Goal: Information Seeking & Learning: Find contact information

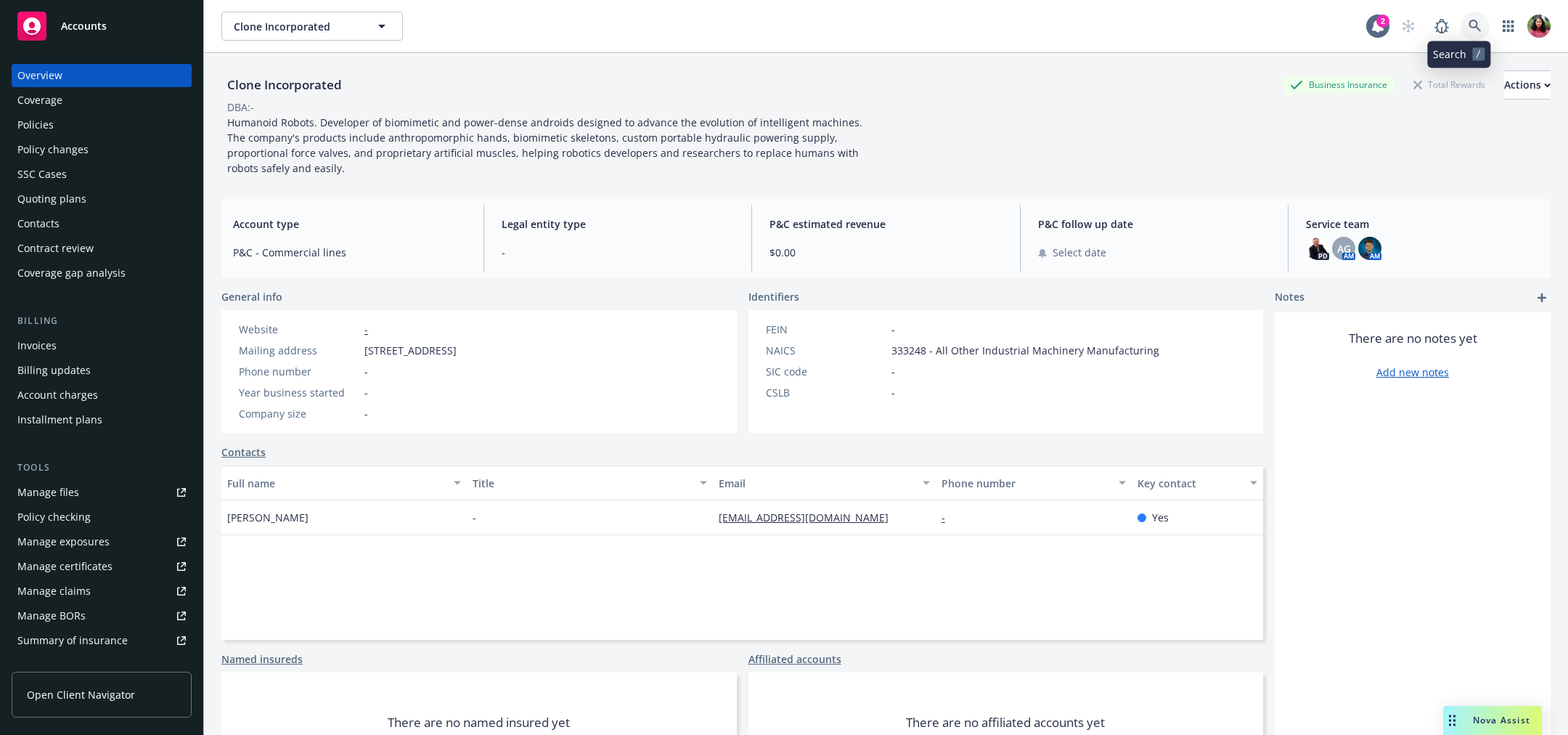
click at [1461, 21] on link at bounding box center [1475, 26] width 29 height 29
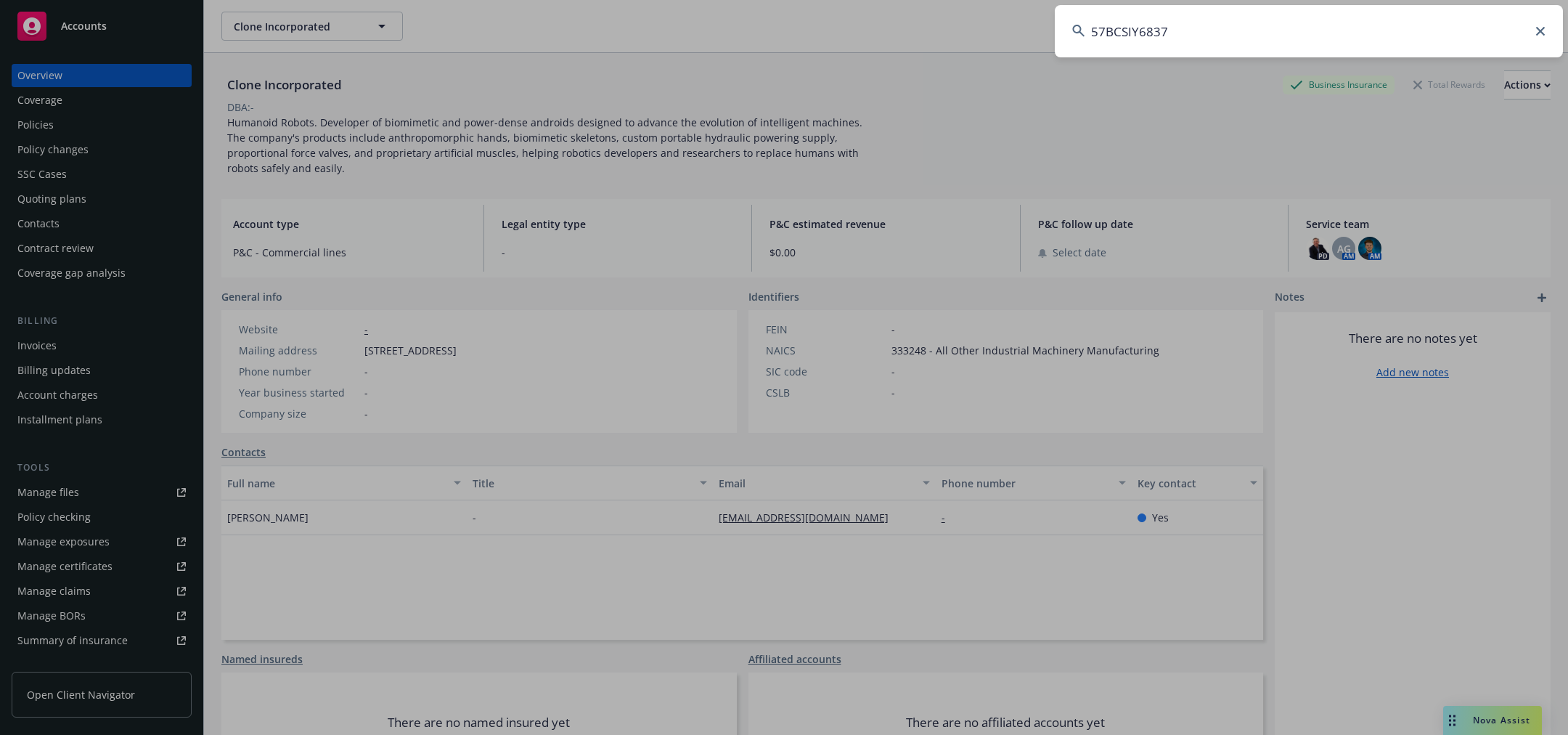
type input "57BCSIY6837"
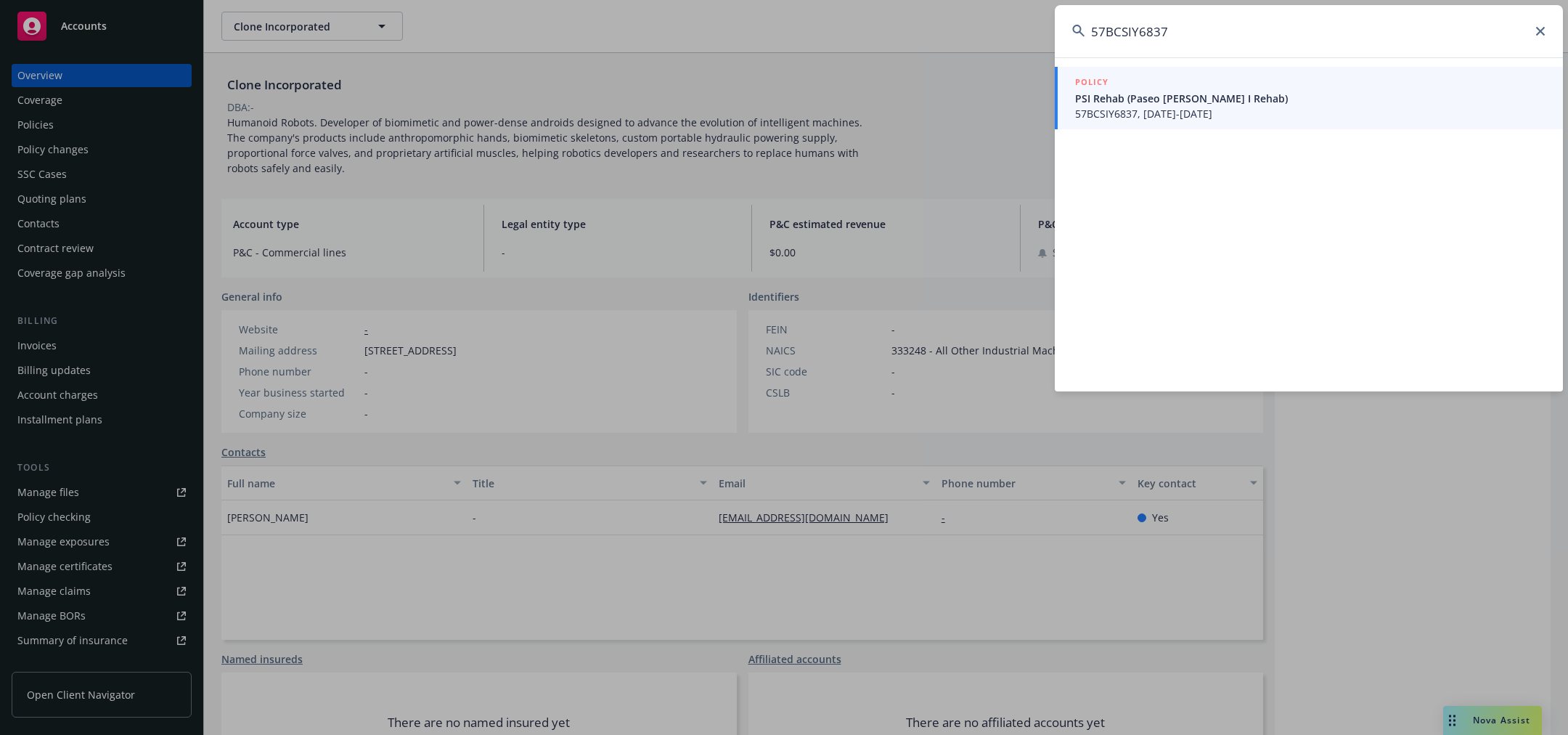
click at [1388, 86] on div "POLICY" at bounding box center [1310, 83] width 470 height 16
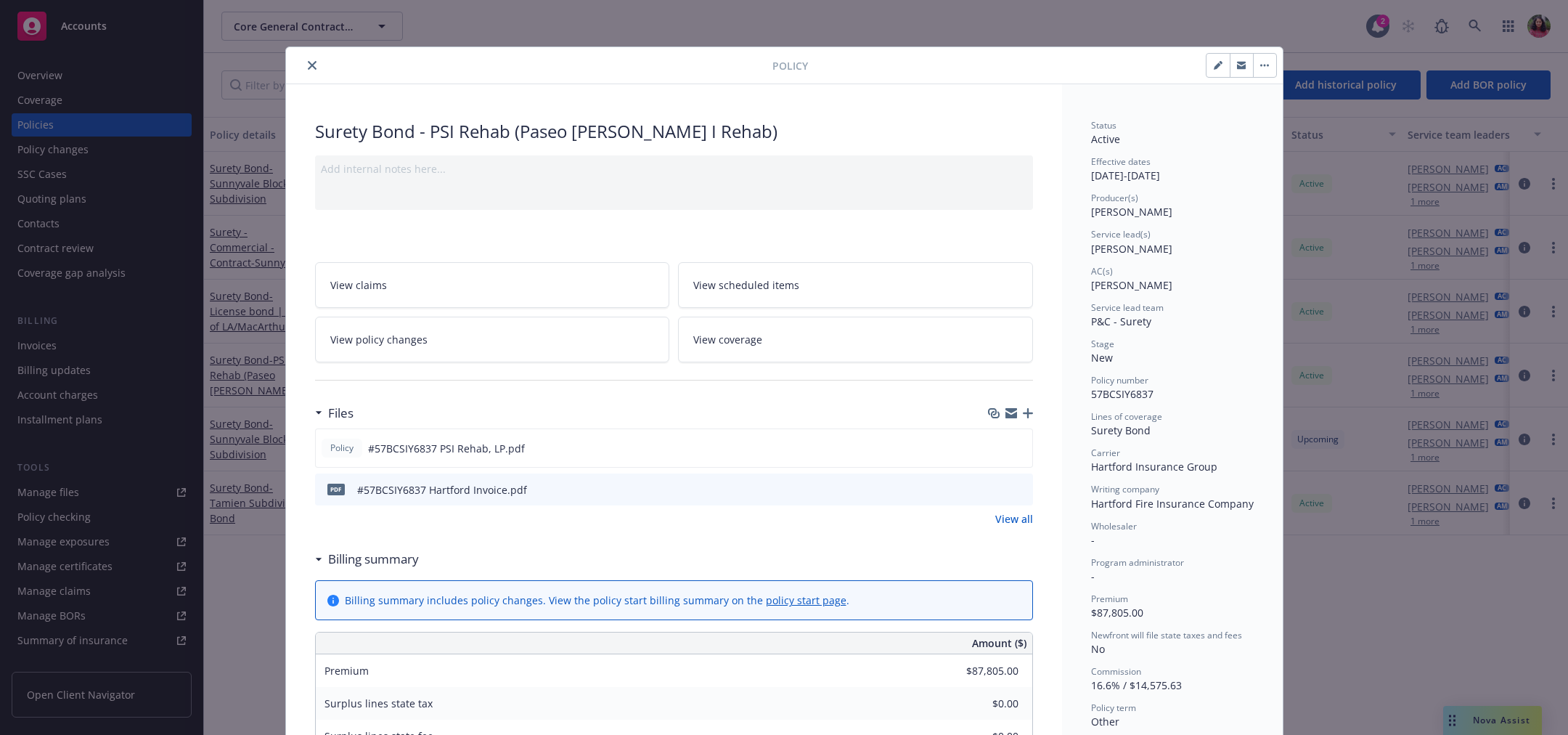
click at [1214, 67] on icon "button" at bounding box center [1217, 66] width 7 height 7
select select "NEW"
select select "other"
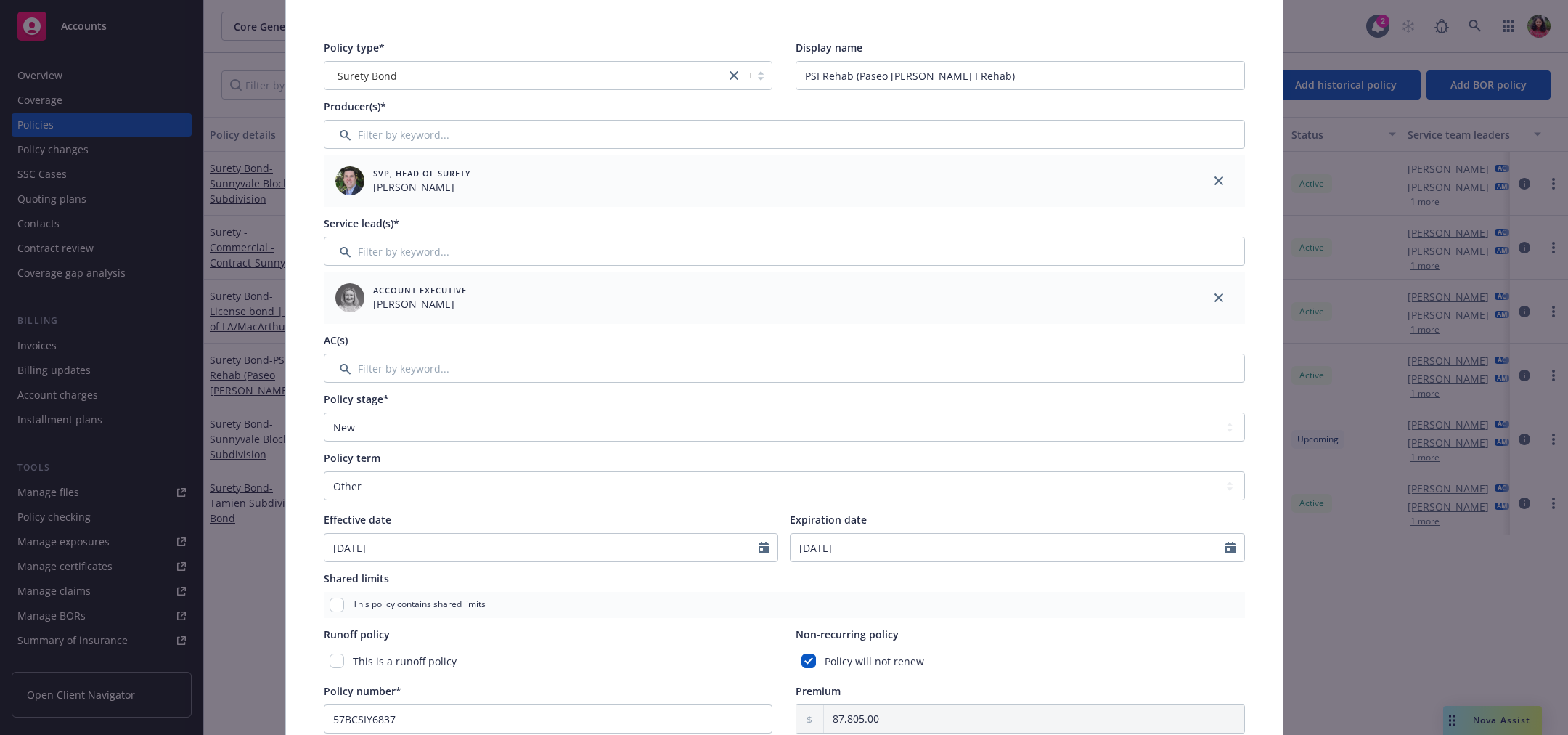
scroll to position [140, 0]
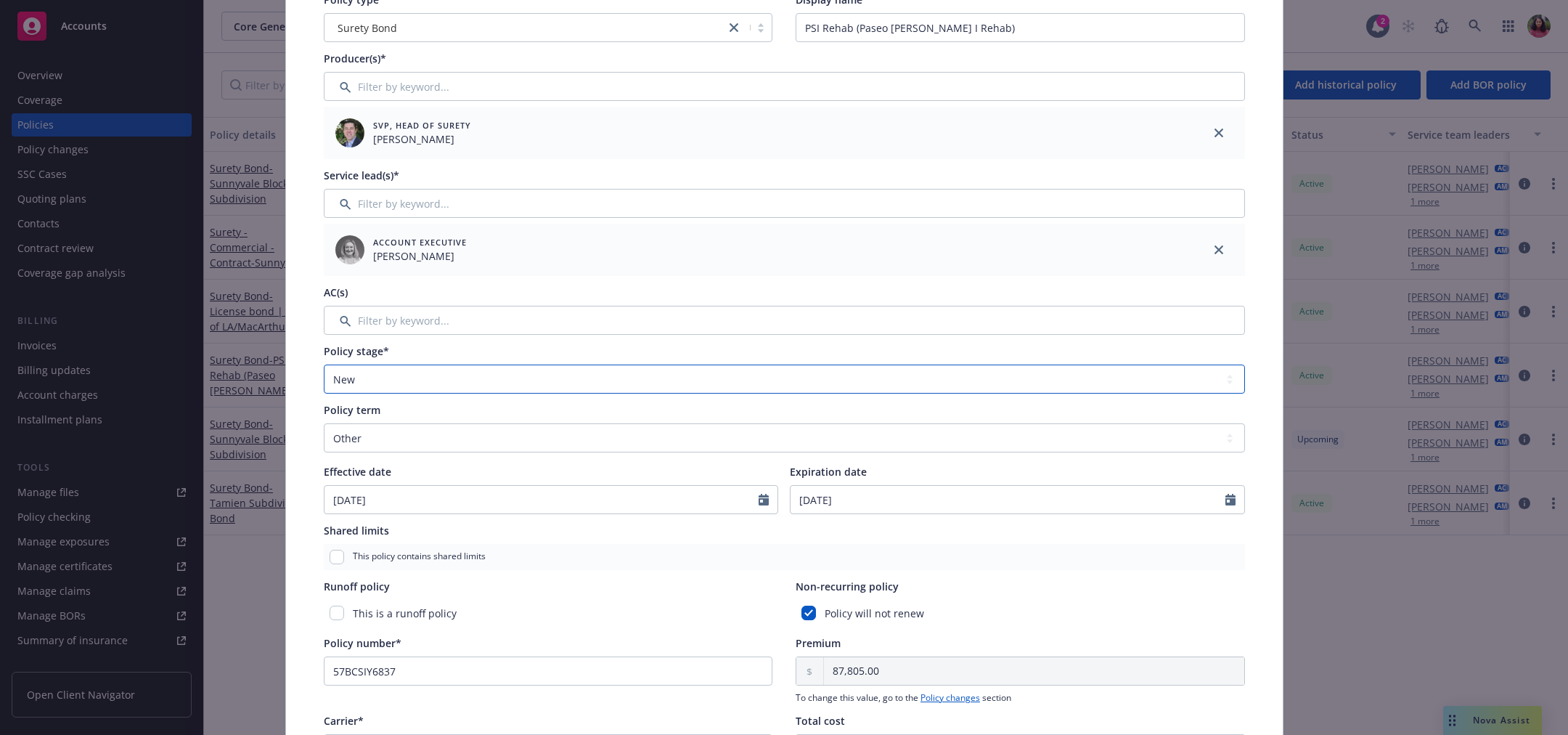
click at [520, 383] on select "Select policy stage Historical New New BOR BOR Renewal Non payment" at bounding box center [784, 379] width 922 height 29
select select "RENEWAL"
click at [324, 364] on select "Select policy stage Historical New New BOR BOR Renewal Non payment" at bounding box center [784, 379] width 922 height 29
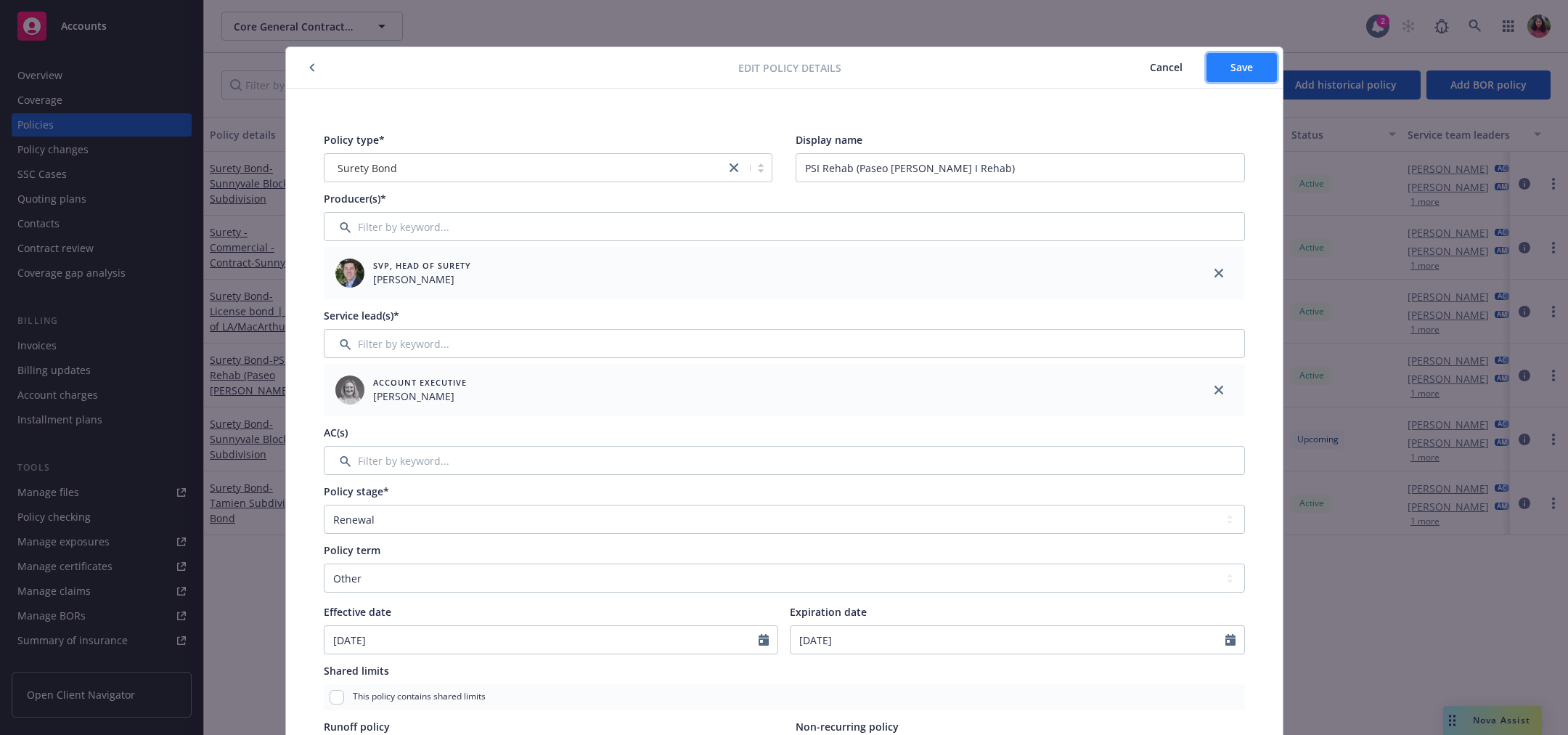
click at [1238, 70] on span "Save" at bounding box center [1242, 67] width 22 height 13
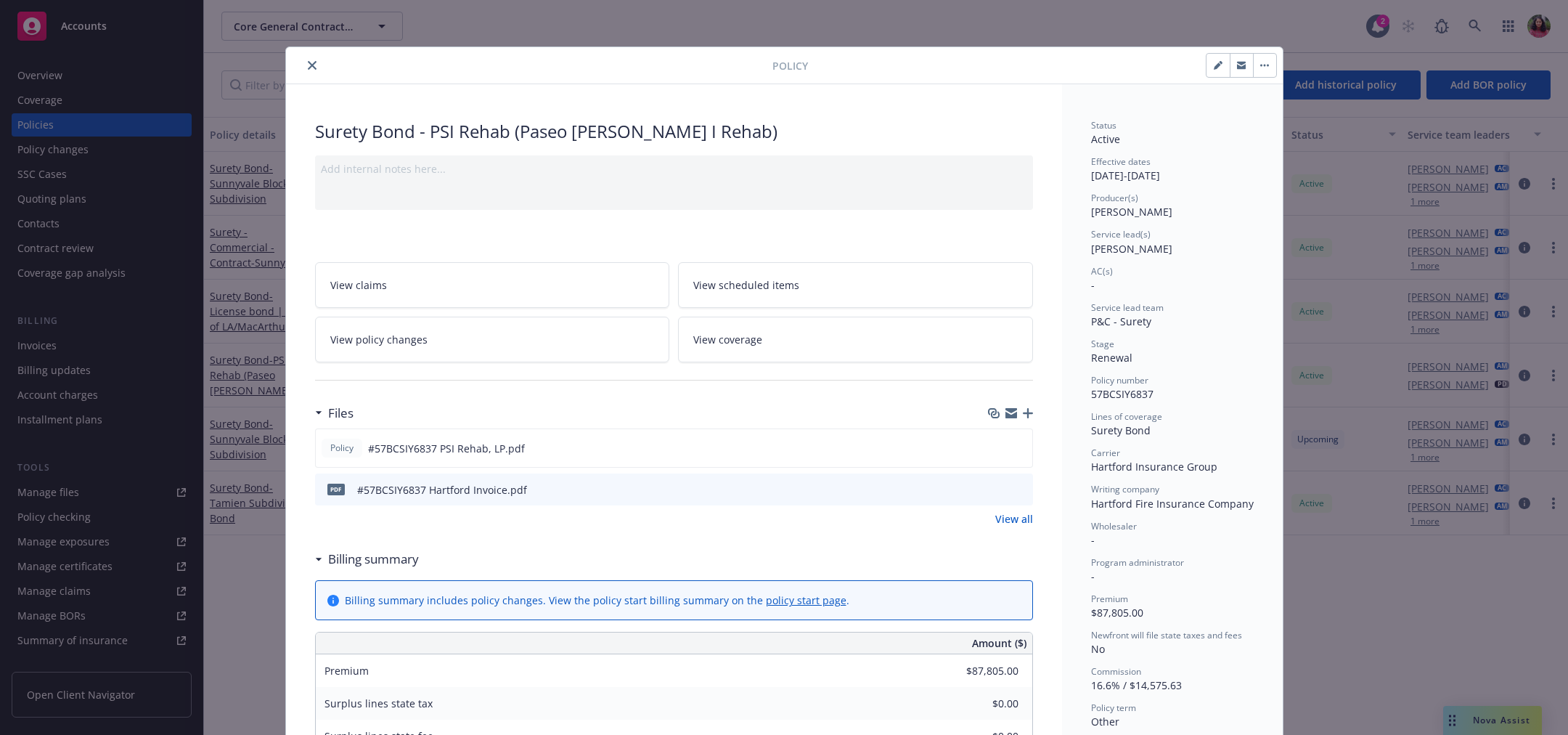
click at [307, 65] on icon "close" at bounding box center [312, 66] width 9 height 9
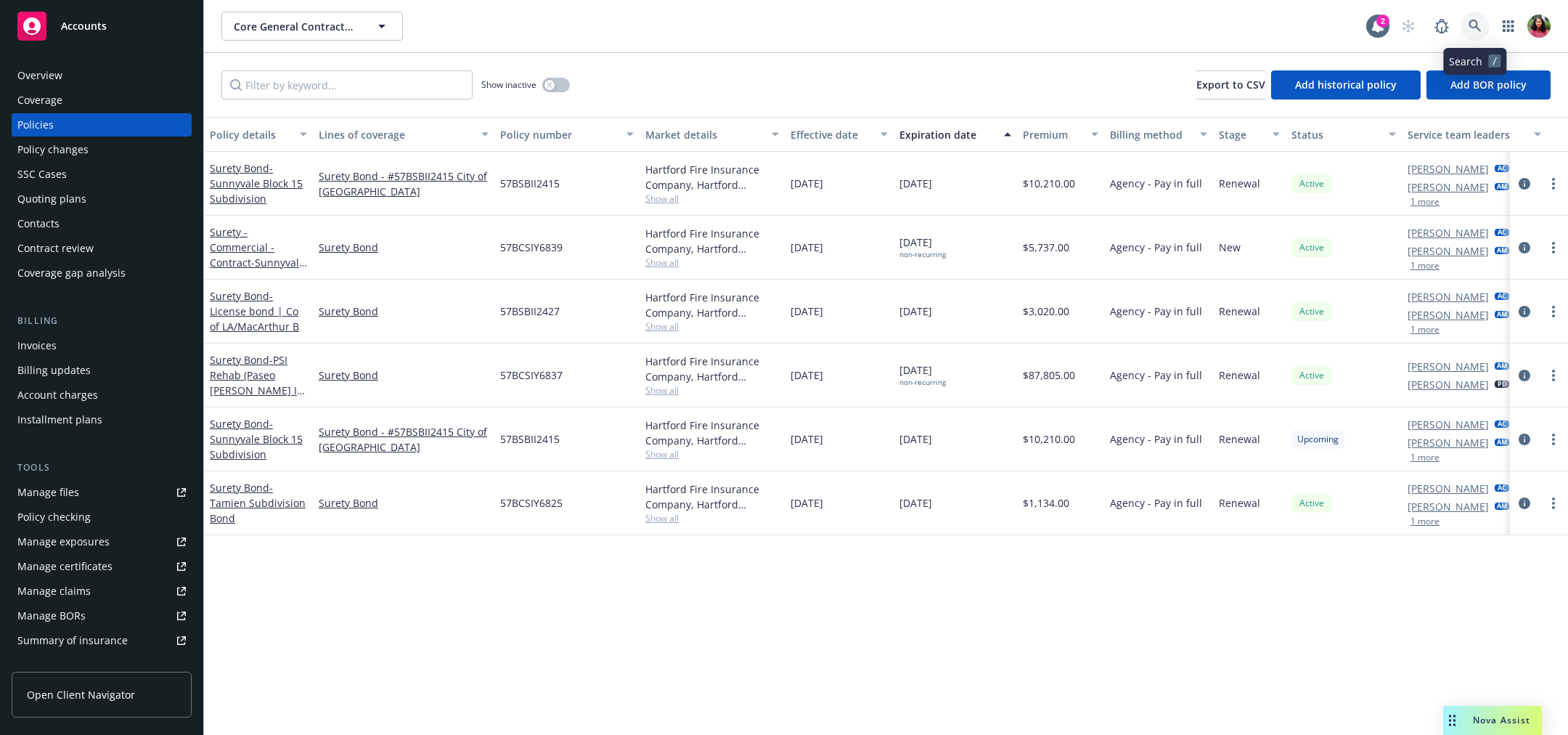
click at [1471, 22] on icon at bounding box center [1475, 26] width 13 height 13
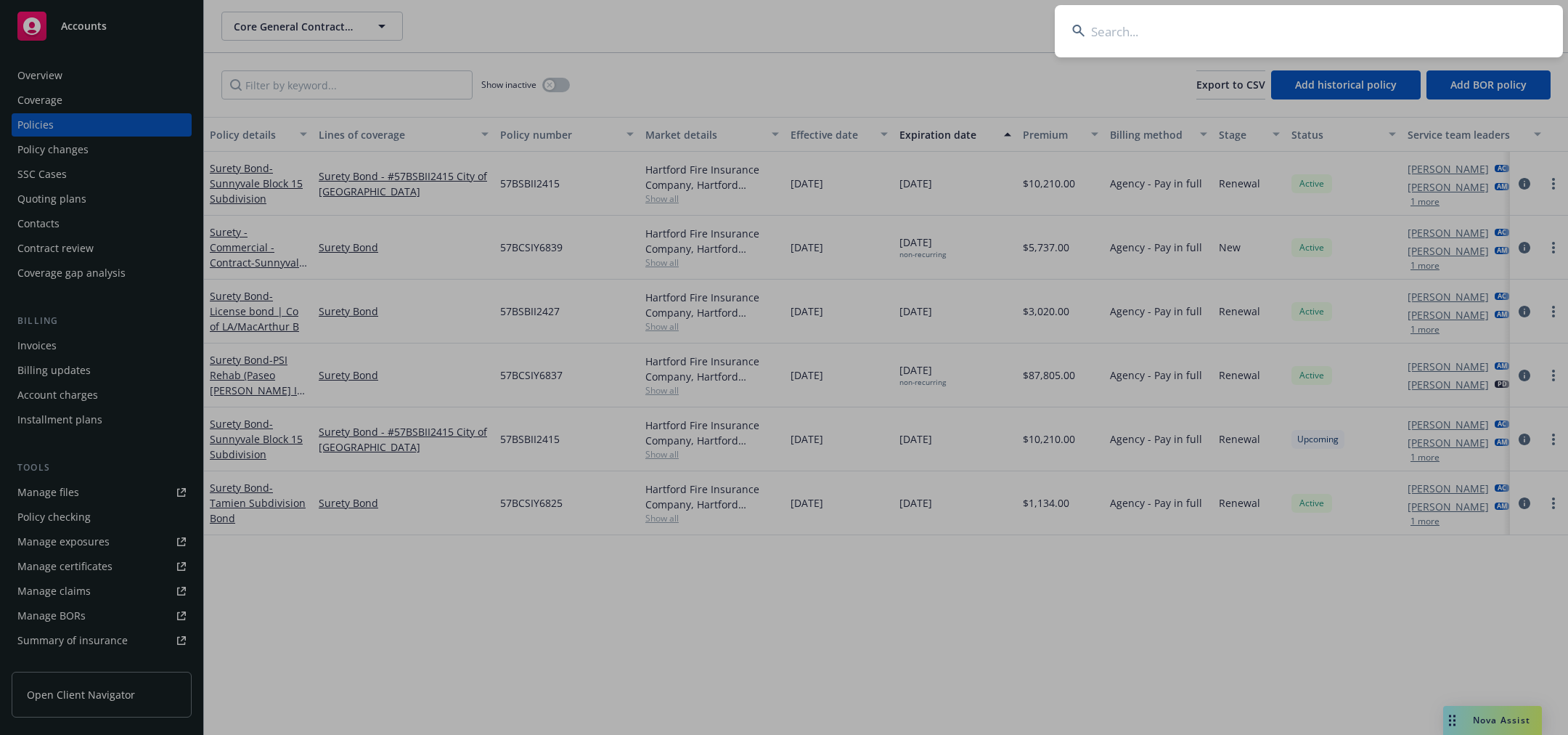
type input "EACX4047632"
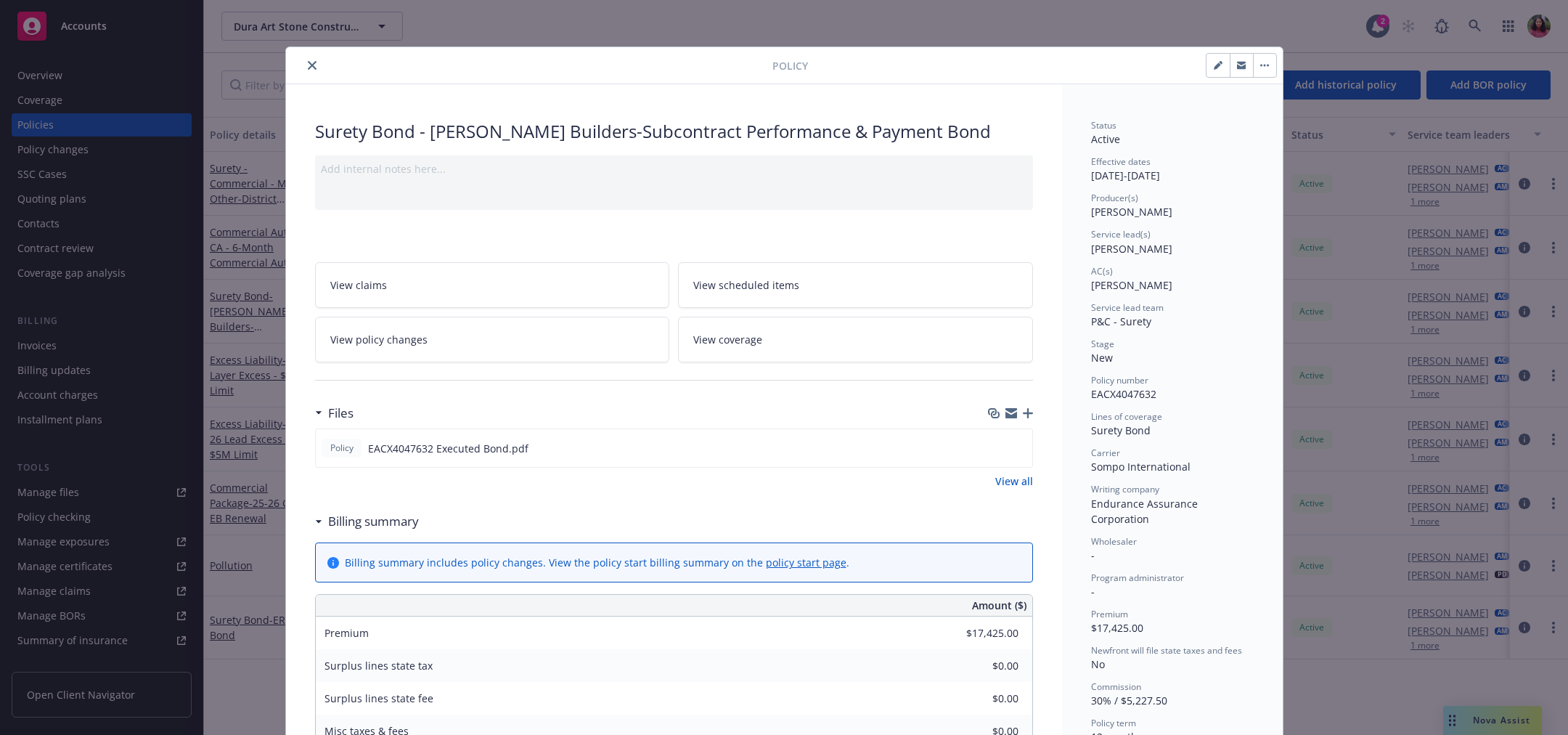
click at [1214, 66] on icon "button" at bounding box center [1217, 66] width 7 height 7
select select "NEW"
select select "12"
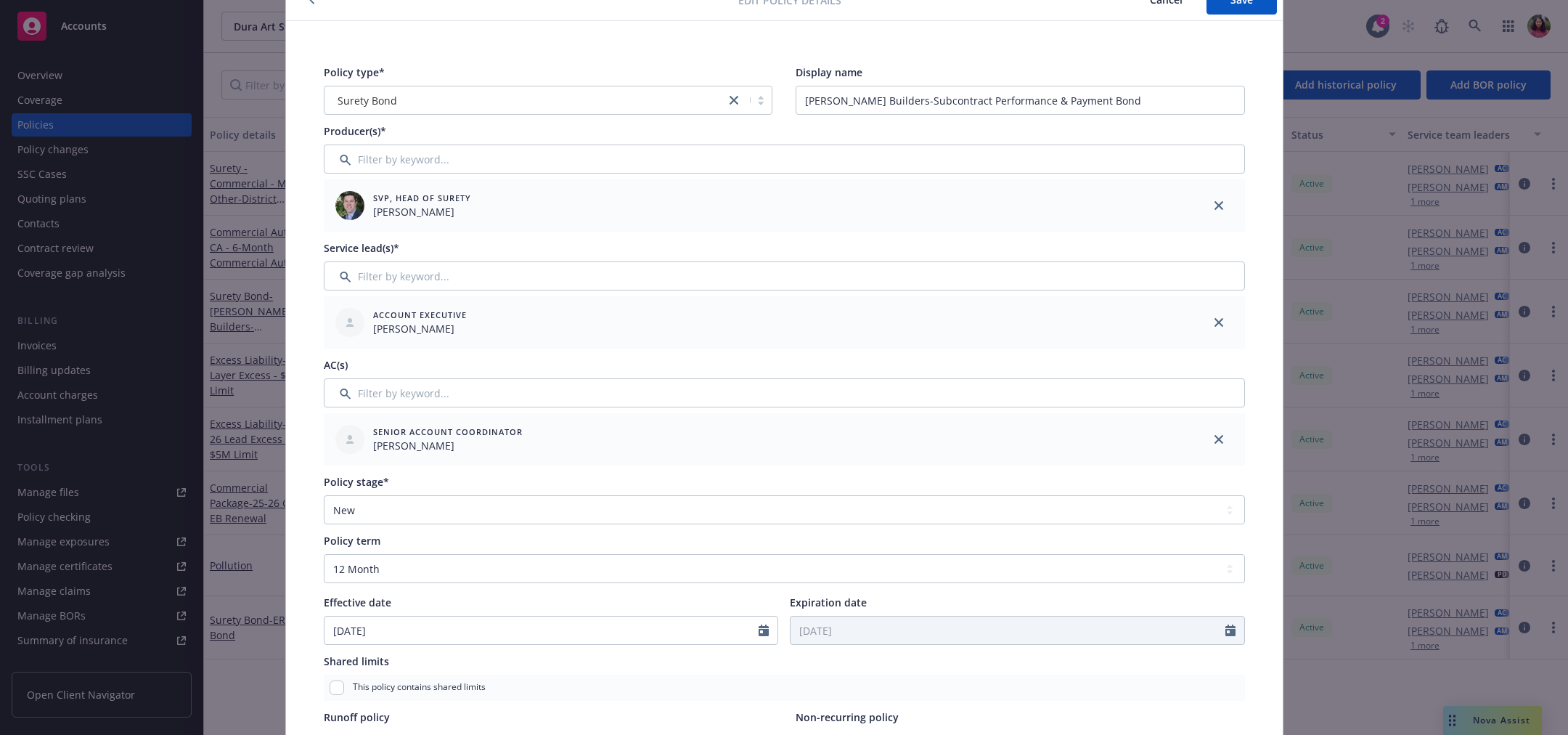
scroll to position [119, 0]
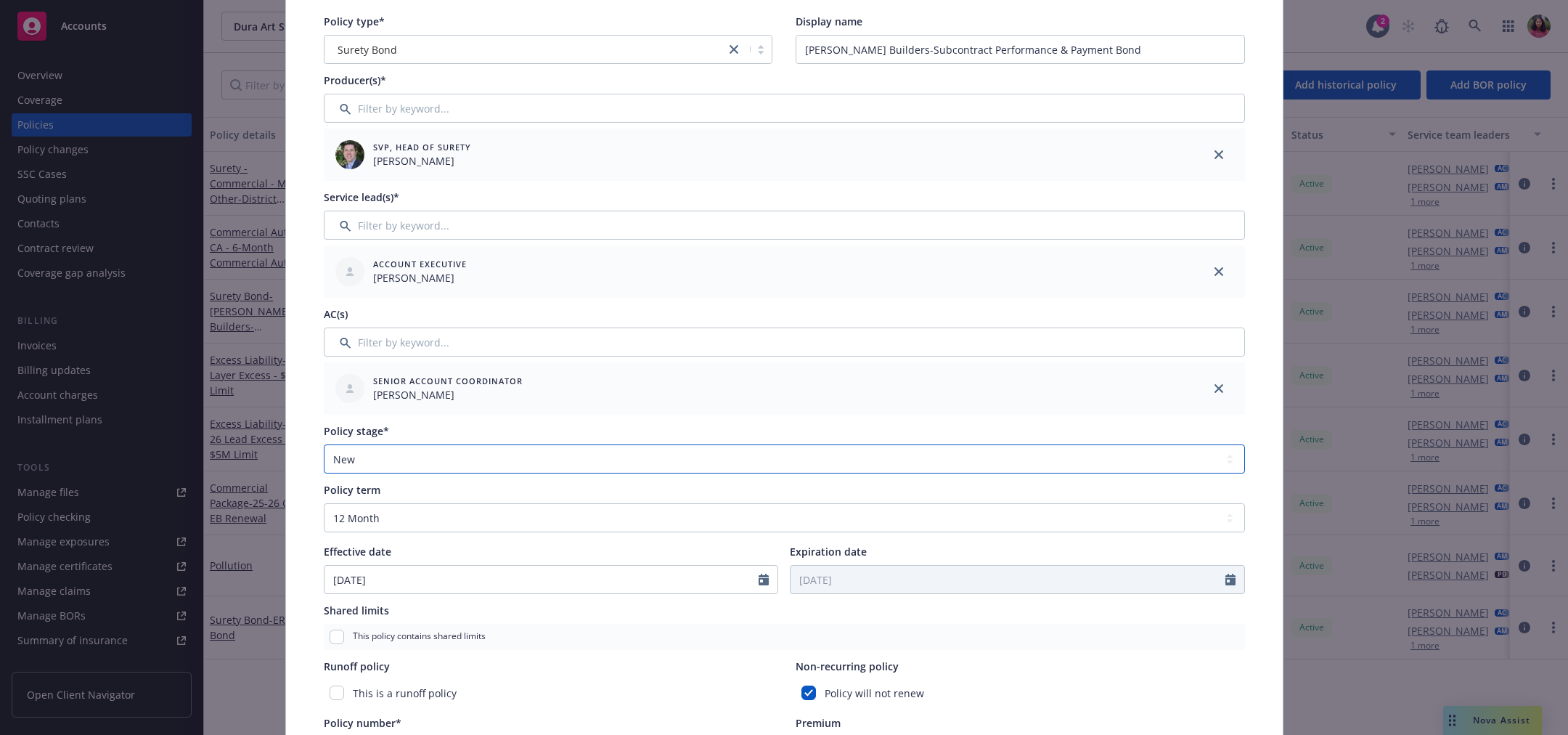
click at [443, 460] on select "Select policy stage Historical New New BOR BOR Renewal Non payment" at bounding box center [784, 459] width 922 height 29
select select "RENEWAL"
click at [324, 444] on select "Select policy stage Historical New New BOR BOR Renewal Non payment" at bounding box center [784, 459] width 922 height 29
click at [1259, 402] on div "Policy type* Surety Bond Display name Thompson Builders-Subcontract Performance…" at bounding box center [784, 526] width 997 height 1112
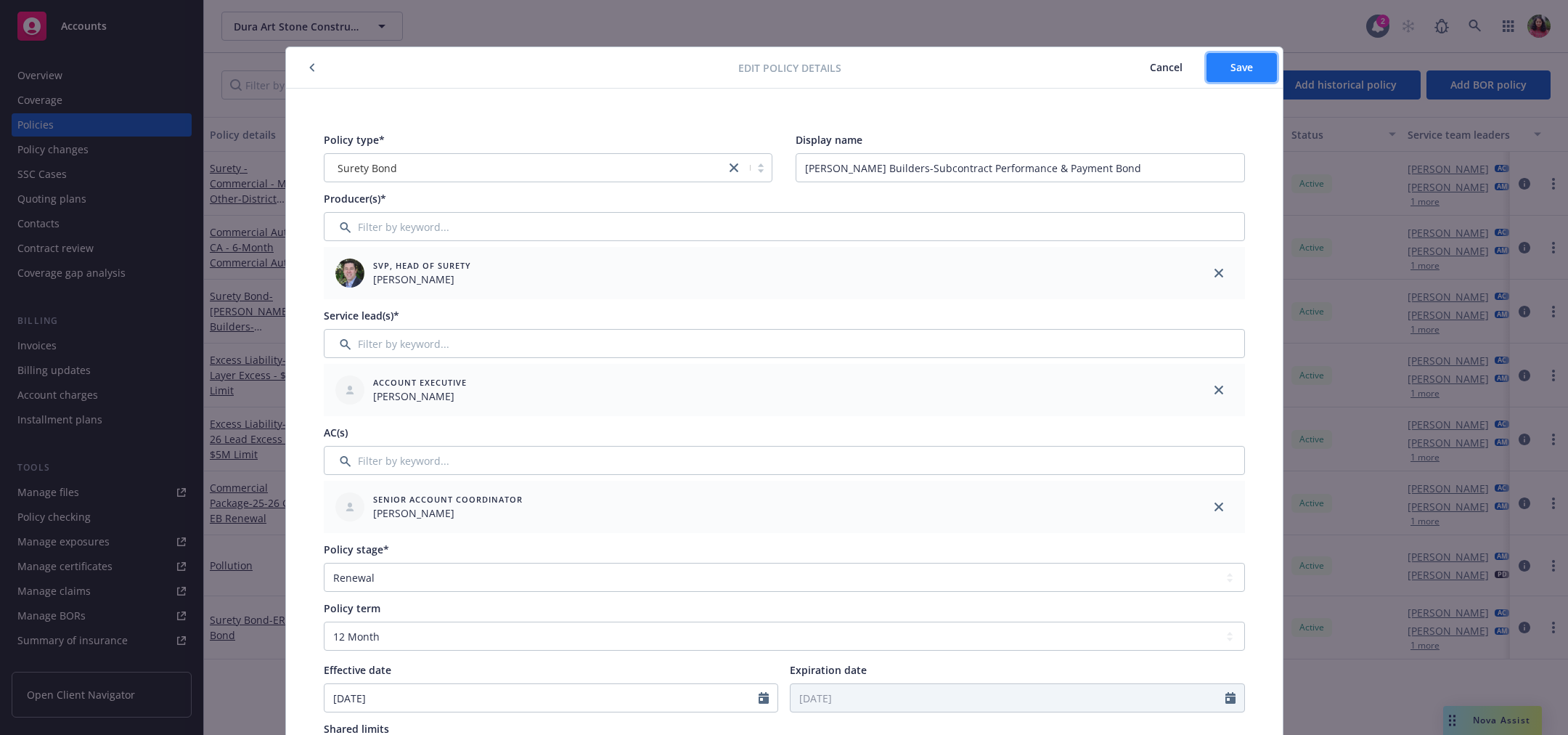
click at [1231, 76] on button "Save" at bounding box center [1242, 67] width 70 height 29
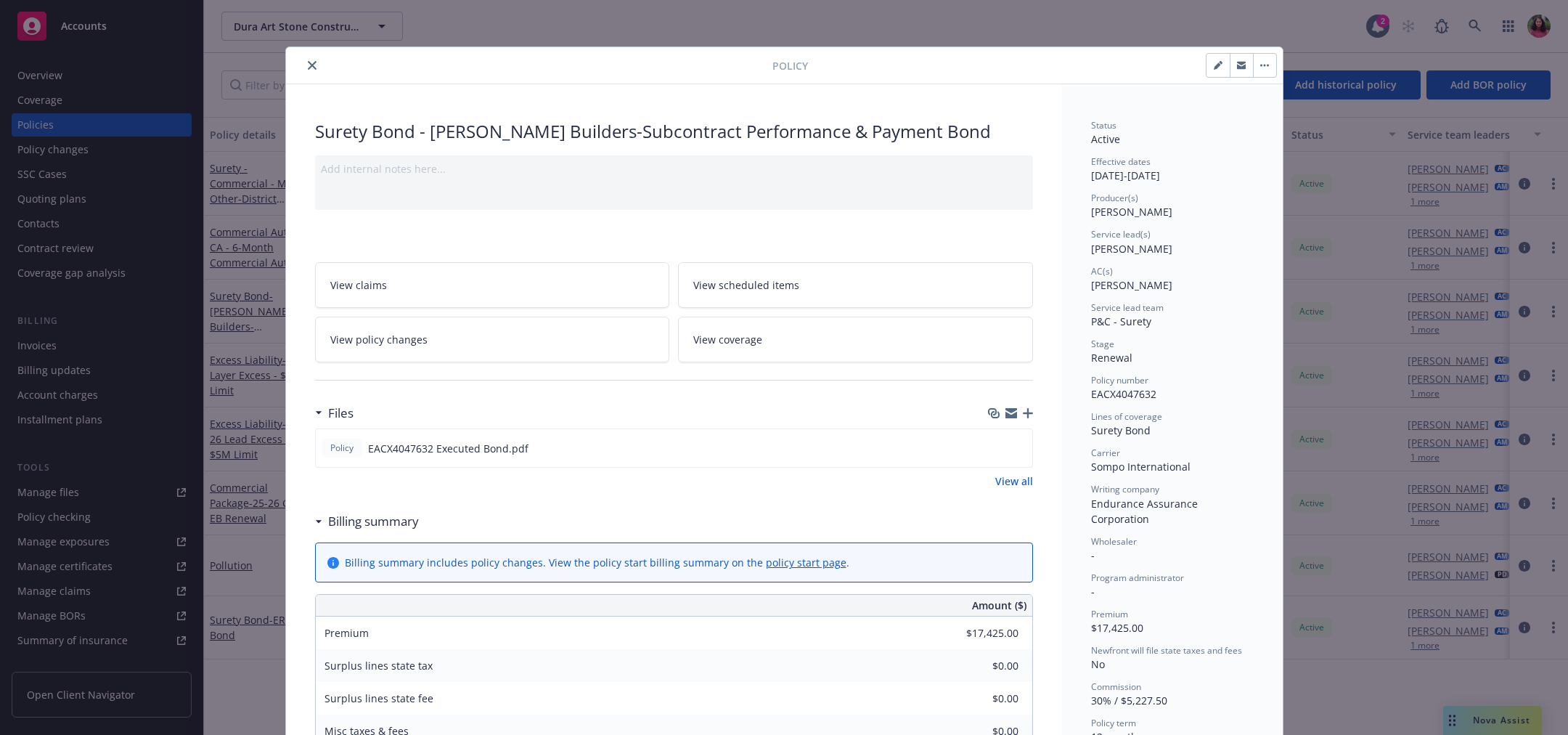
click at [307, 64] on icon "close" at bounding box center [312, 66] width 9 height 9
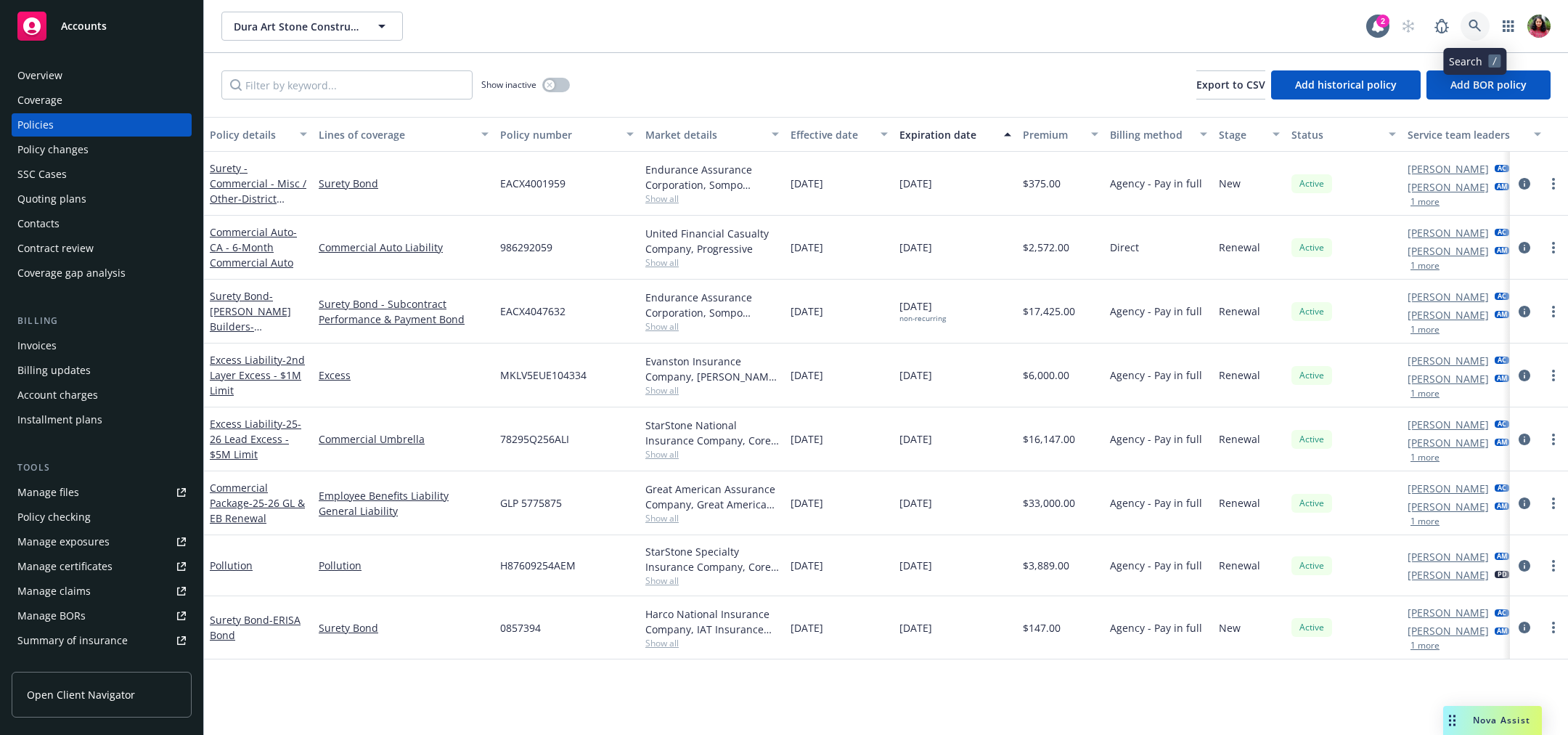
click at [1475, 20] on icon at bounding box center [1475, 26] width 13 height 13
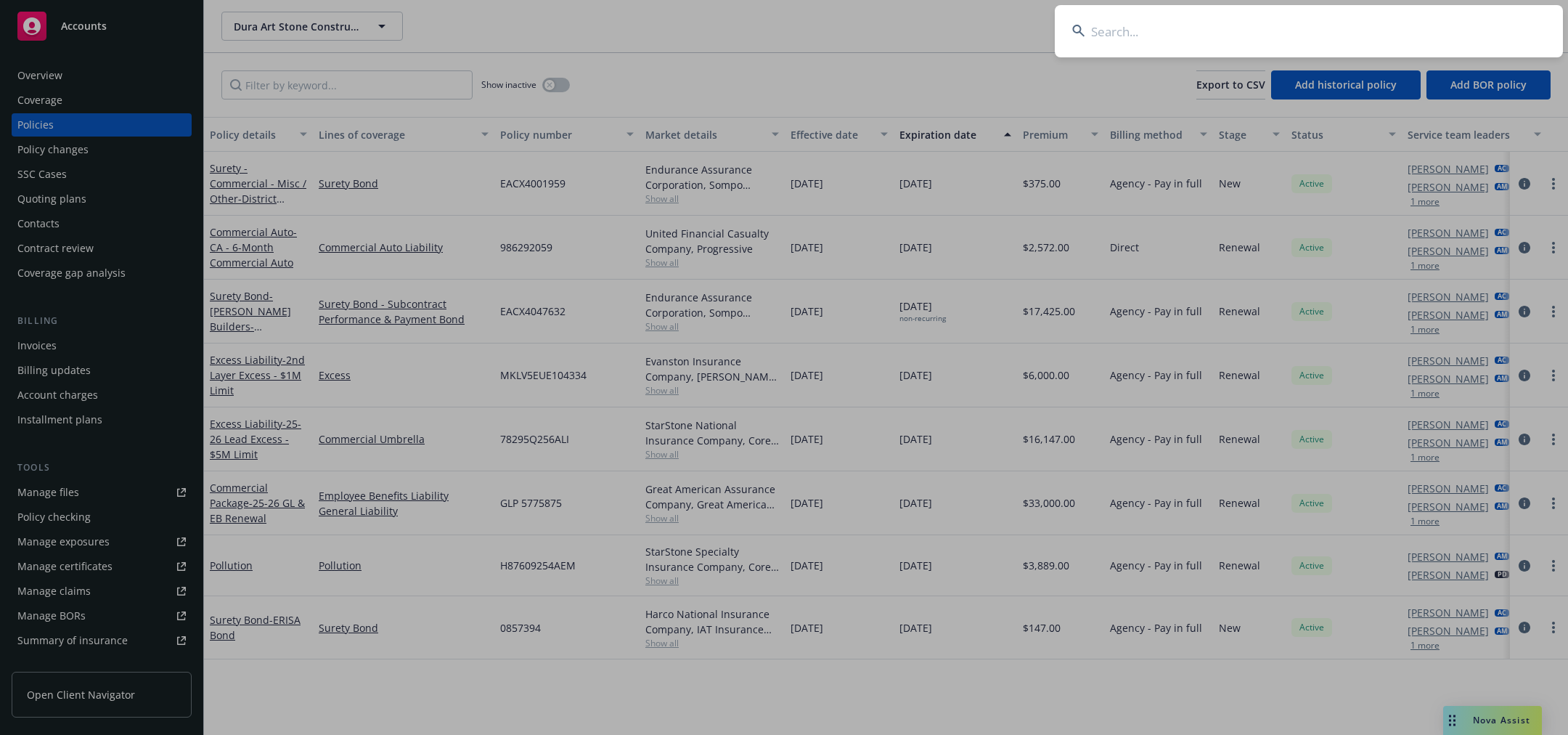
type input "070221751"
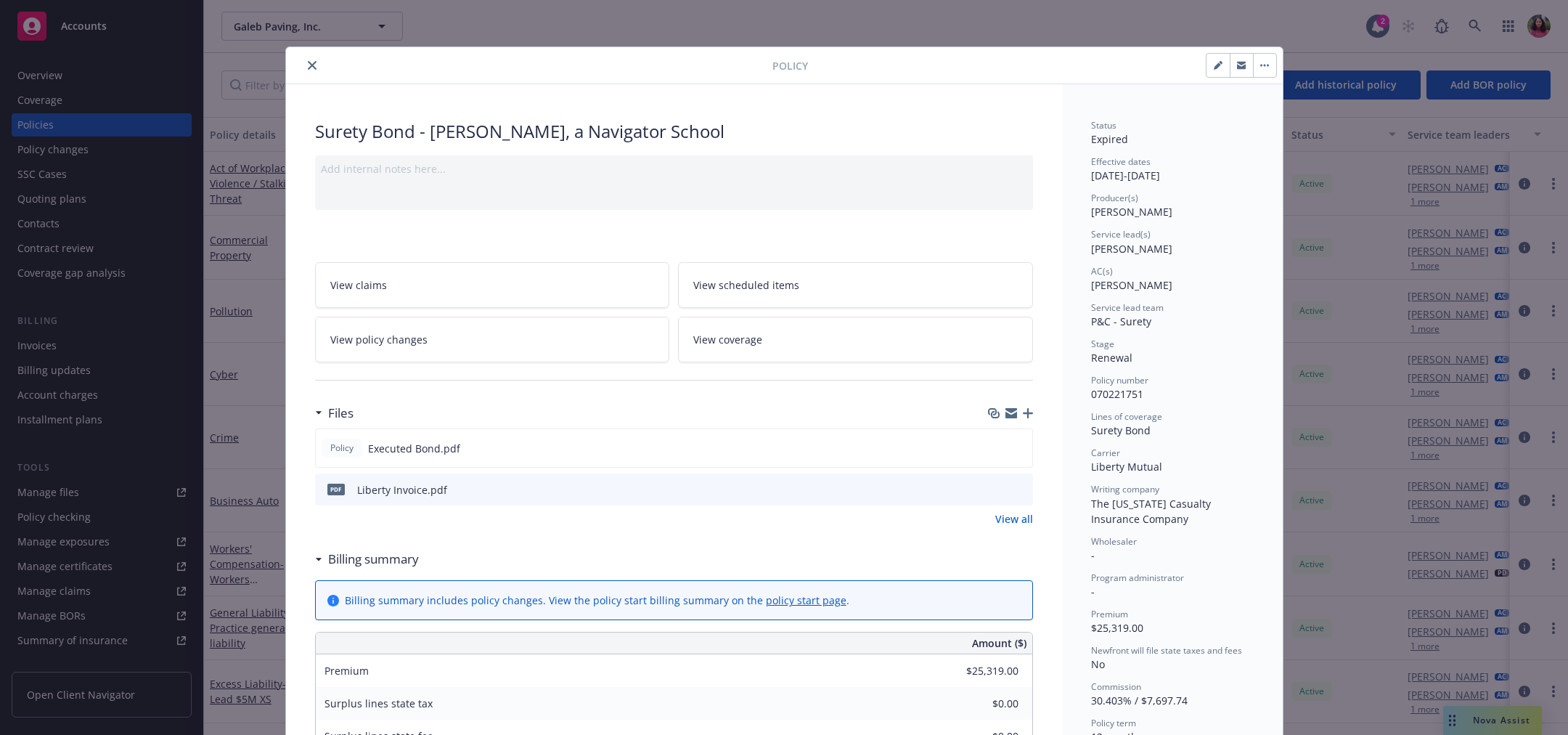
click at [1214, 69] on icon "button" at bounding box center [1218, 66] width 9 height 9
select select "RENEWAL"
select select "12"
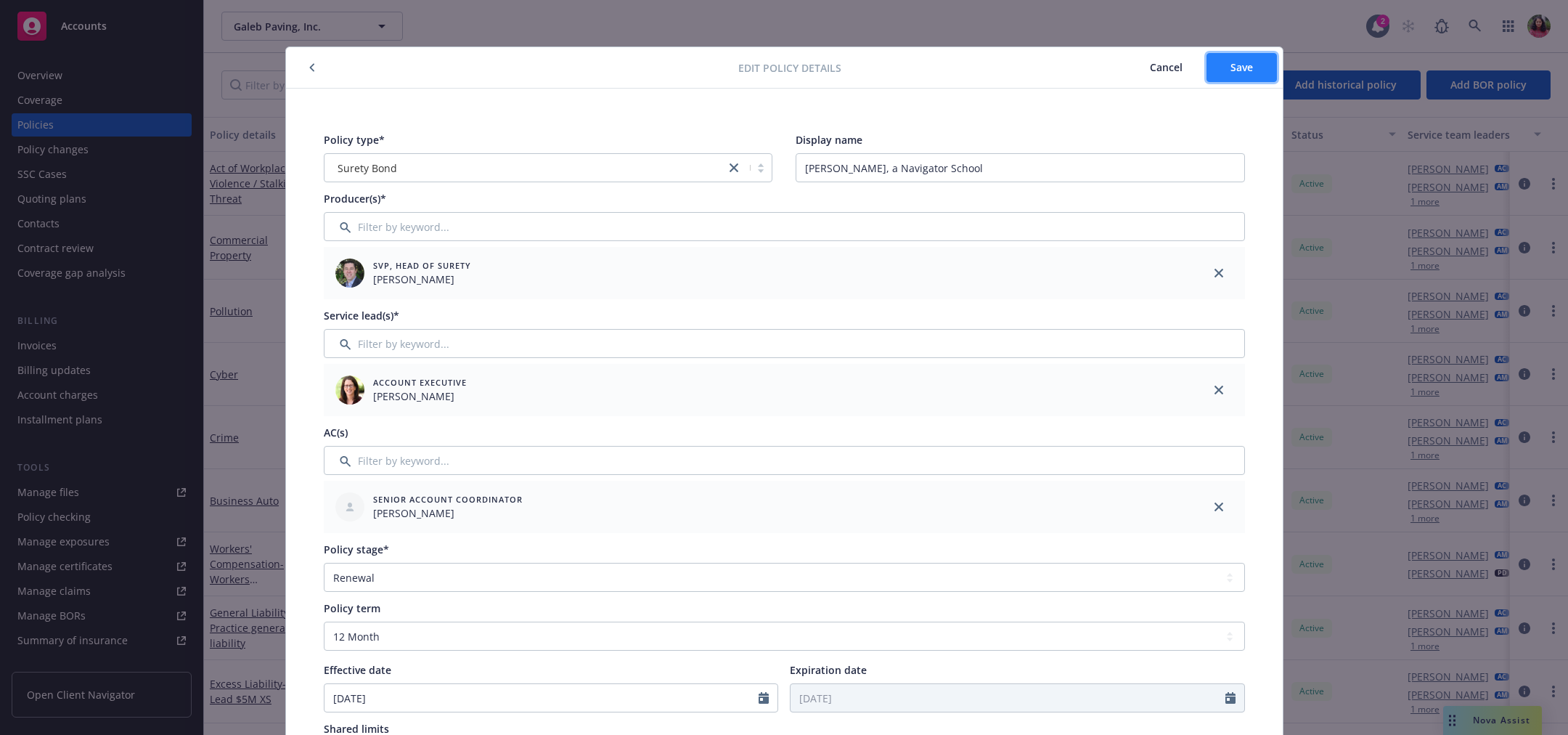
click at [1243, 74] on span "Save" at bounding box center [1242, 67] width 22 height 13
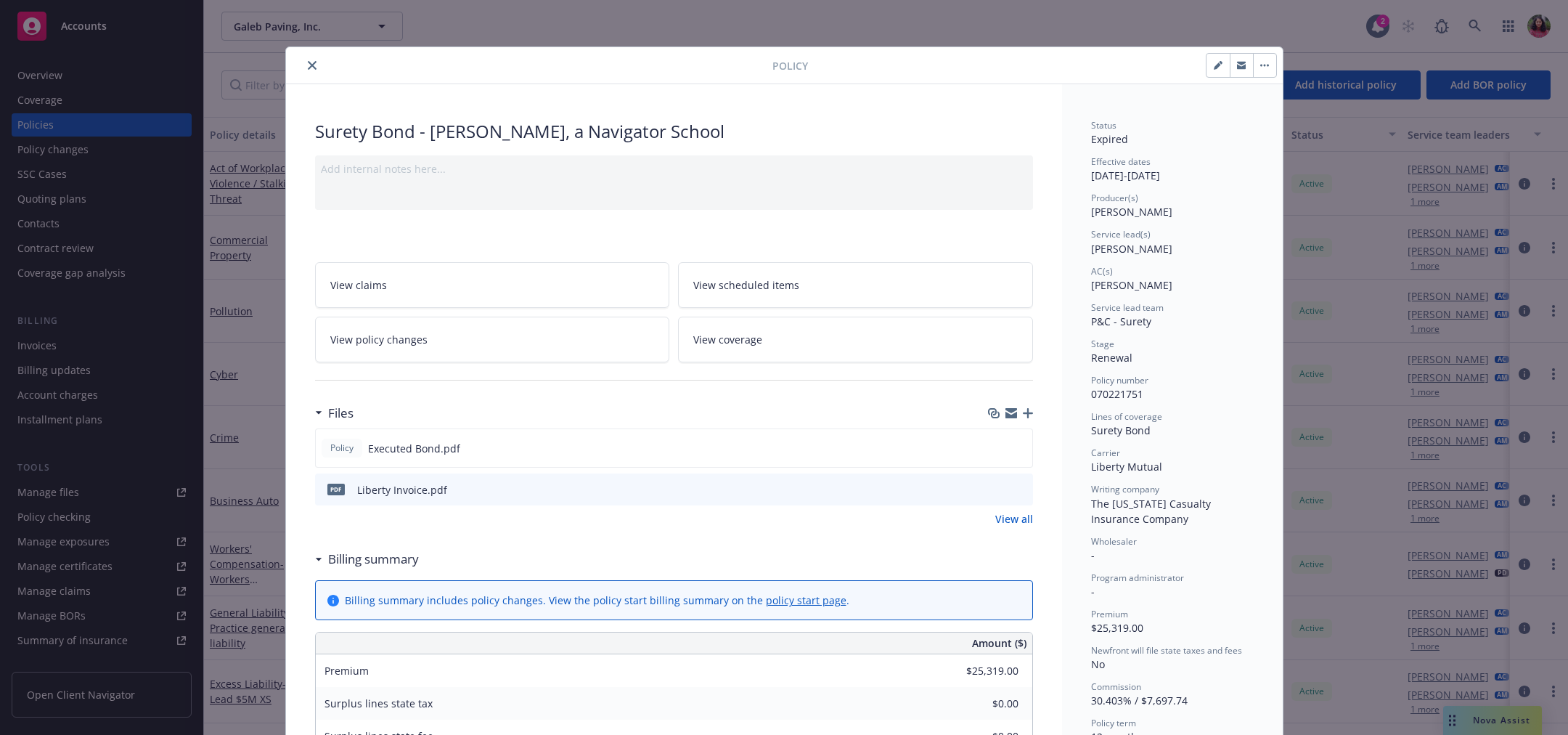
click at [305, 71] on button "close" at bounding box center [312, 65] width 17 height 17
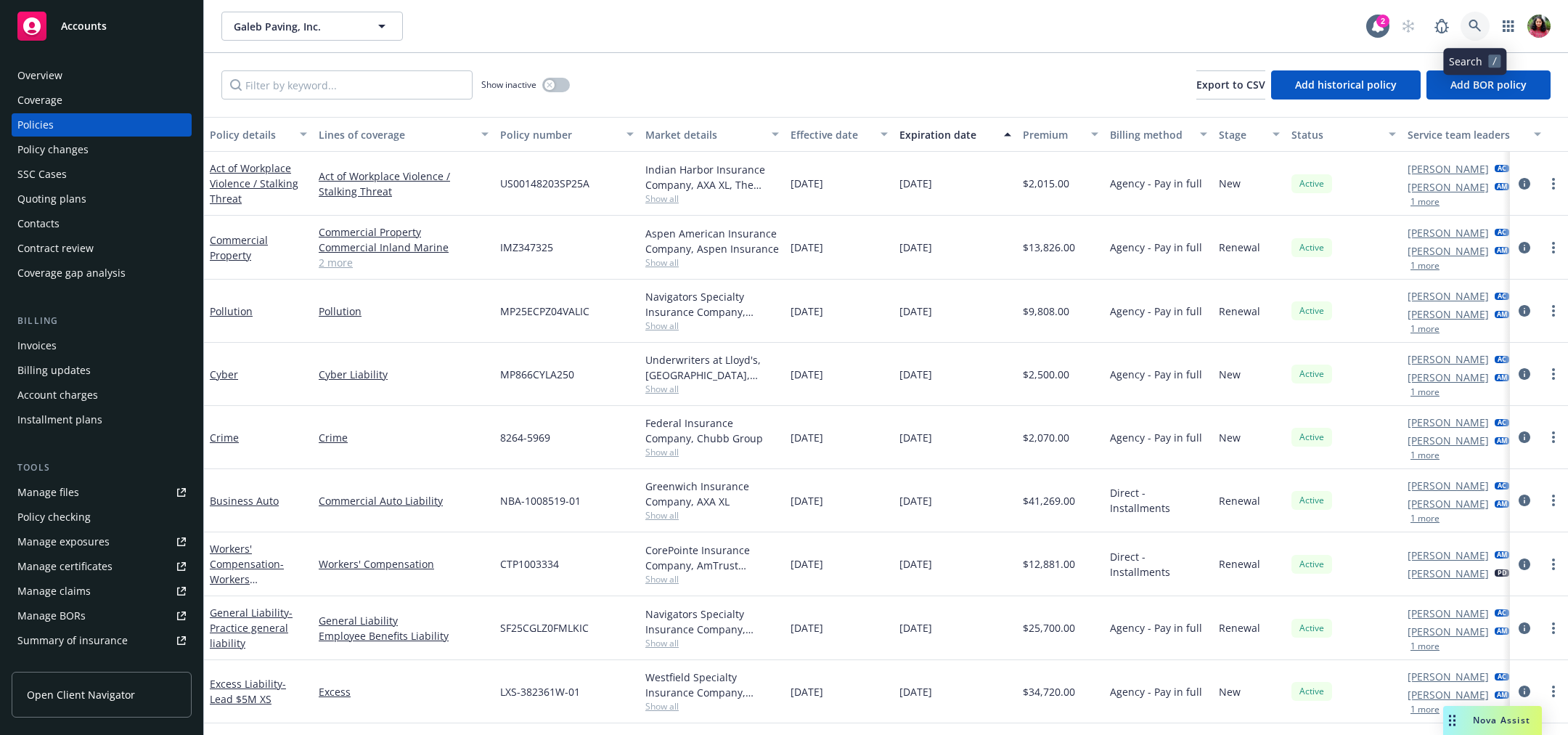
click at [1469, 29] on icon at bounding box center [1475, 26] width 13 height 13
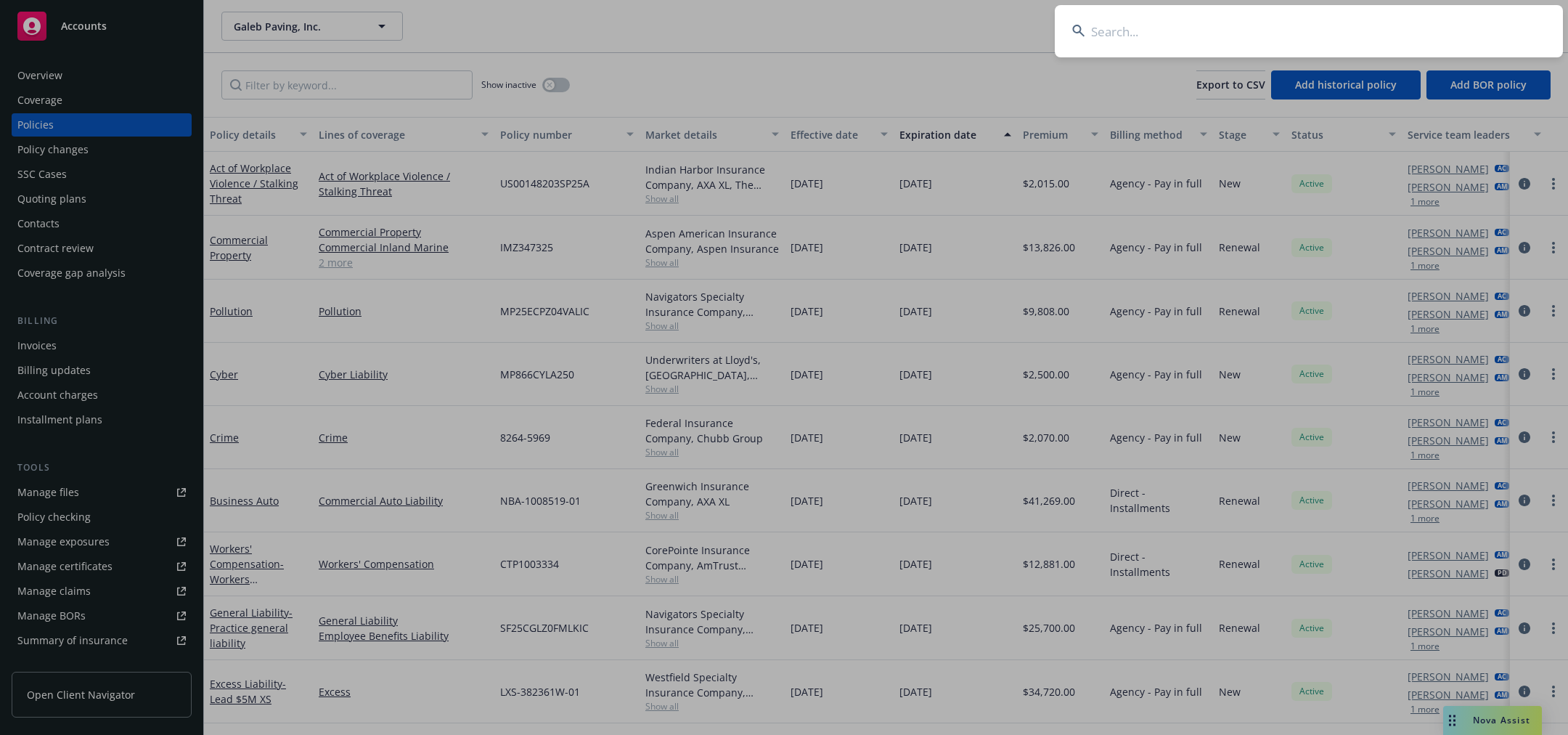
type input "EACX4047631"
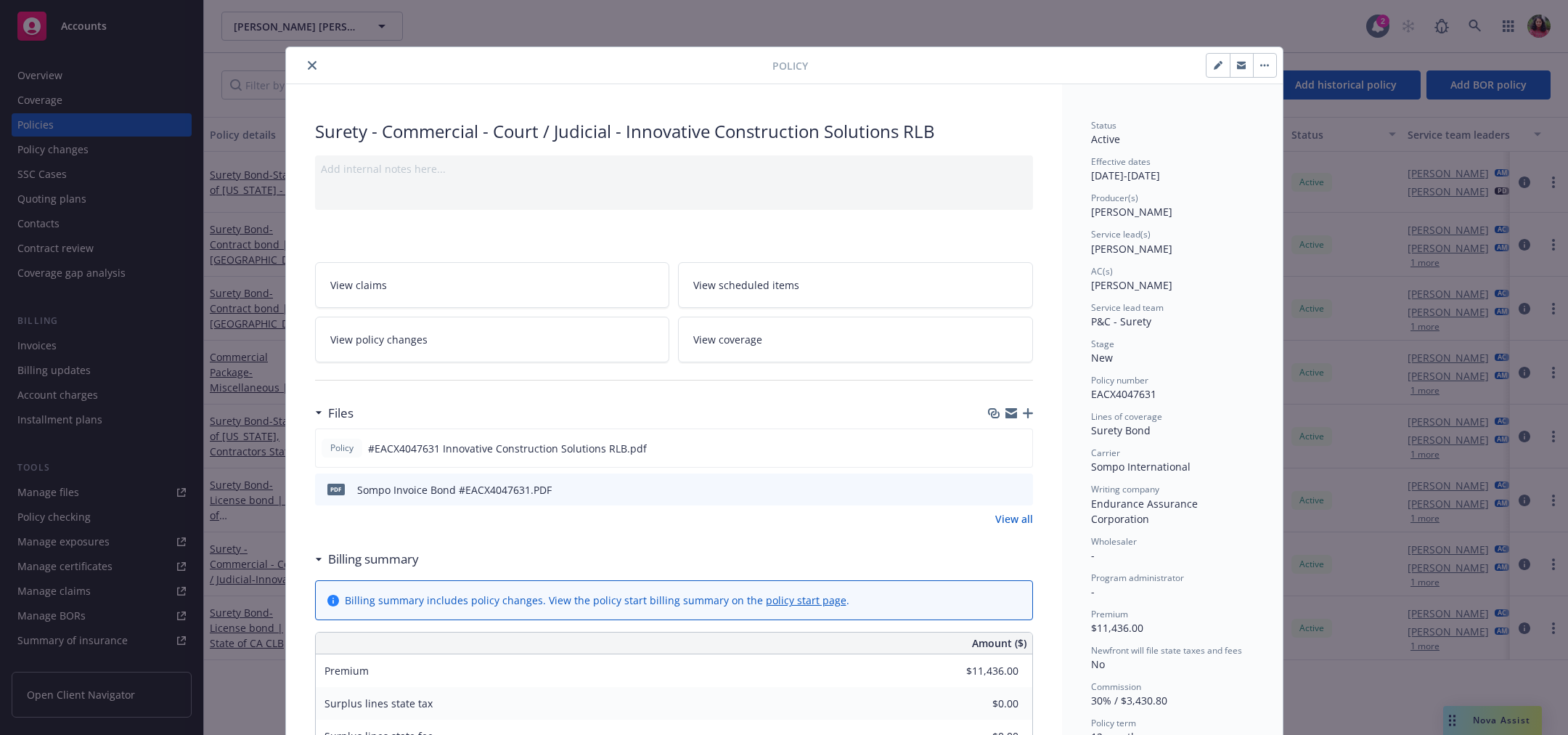
click at [1214, 67] on icon "button" at bounding box center [1217, 66] width 7 height 7
select select "NEW"
select select "12"
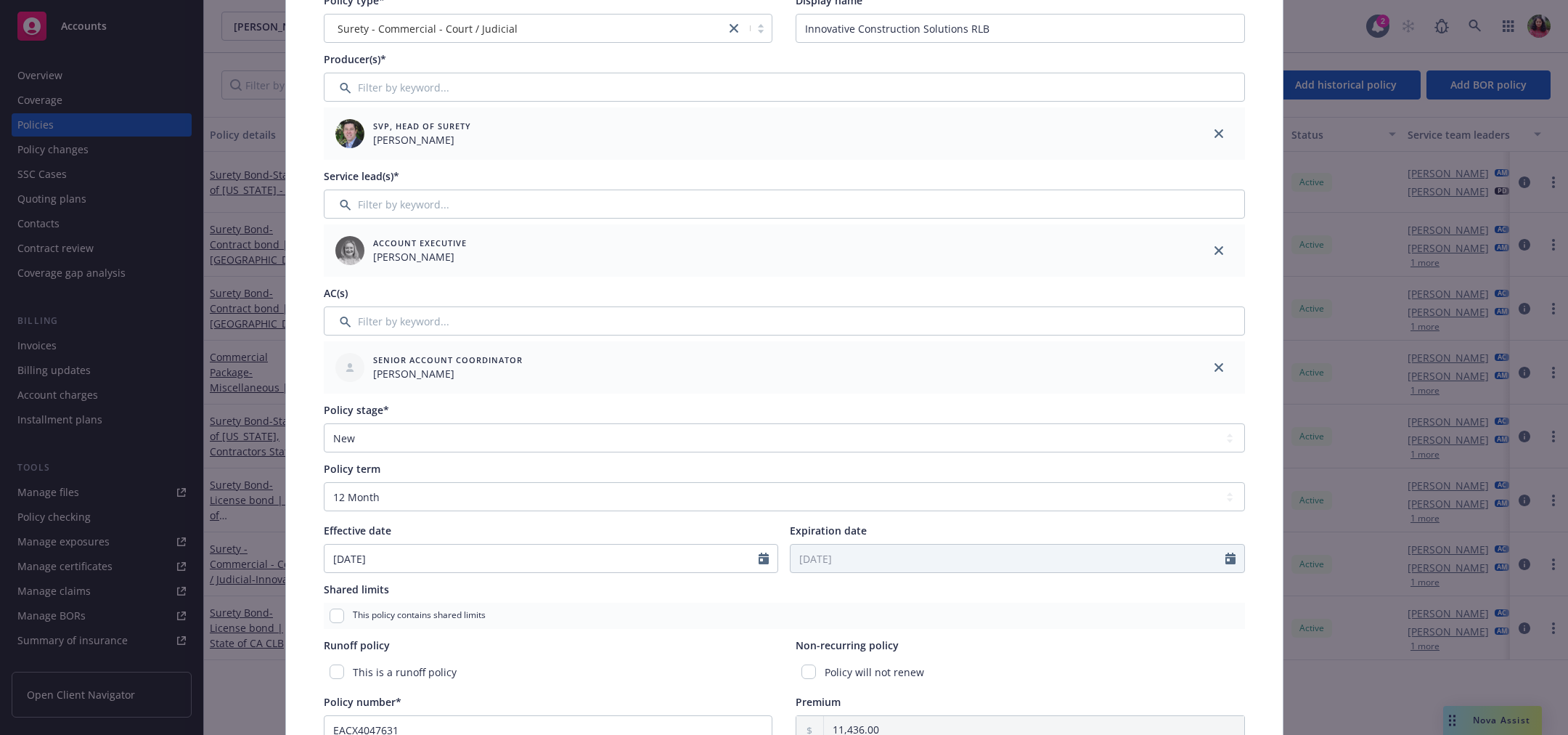
scroll to position [191, 0]
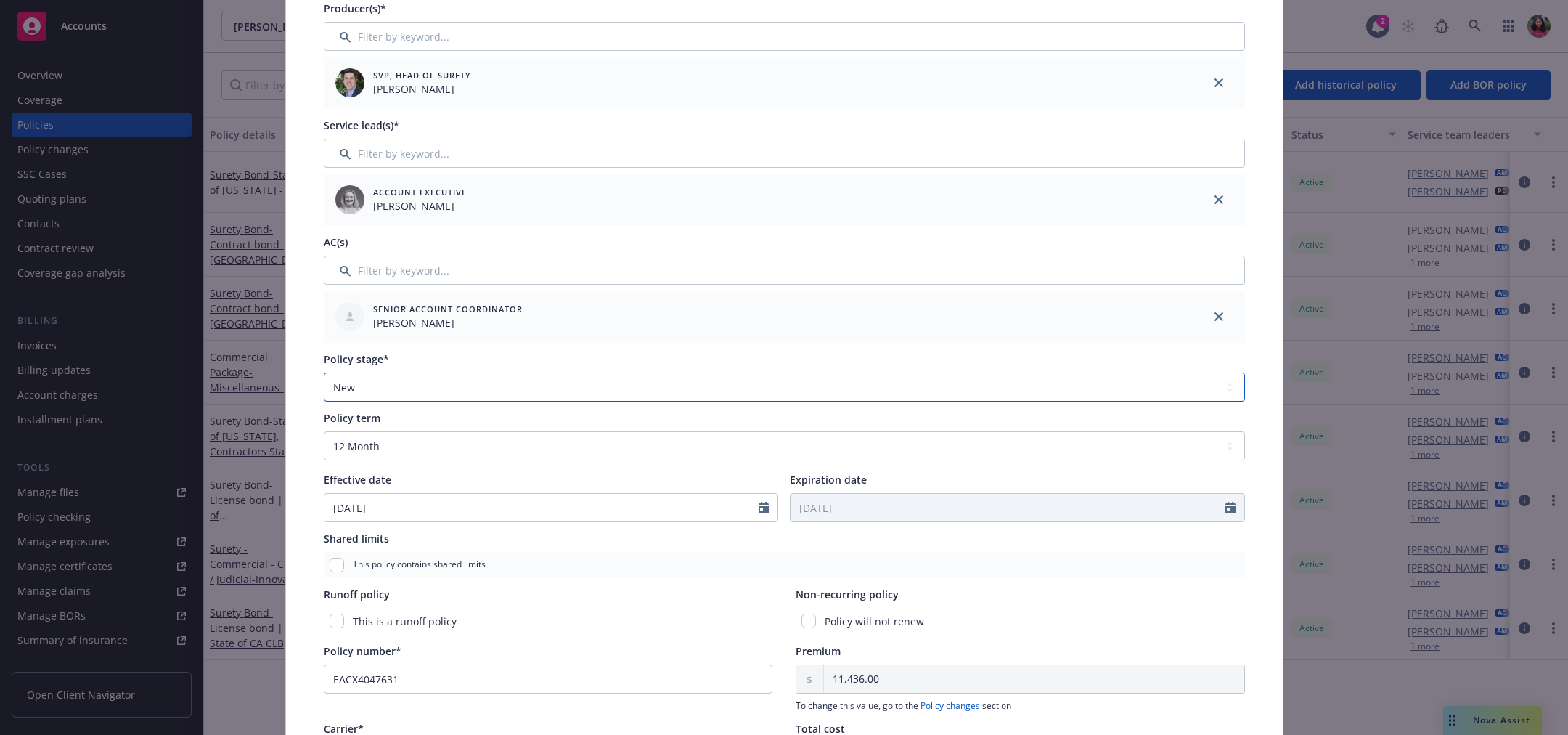
click at [535, 390] on select "Select policy stage Historical New New BOR BOR Renewal Non payment" at bounding box center [784, 387] width 922 height 29
select select "RENEWAL"
click at [324, 372] on select "Select policy stage Historical New New BOR BOR Renewal Non payment" at bounding box center [784, 387] width 922 height 29
click at [1261, 314] on div "Policy type* Surety - Commercial - Court / Judicial Display name Innovative Con…" at bounding box center [784, 454] width 997 height 1112
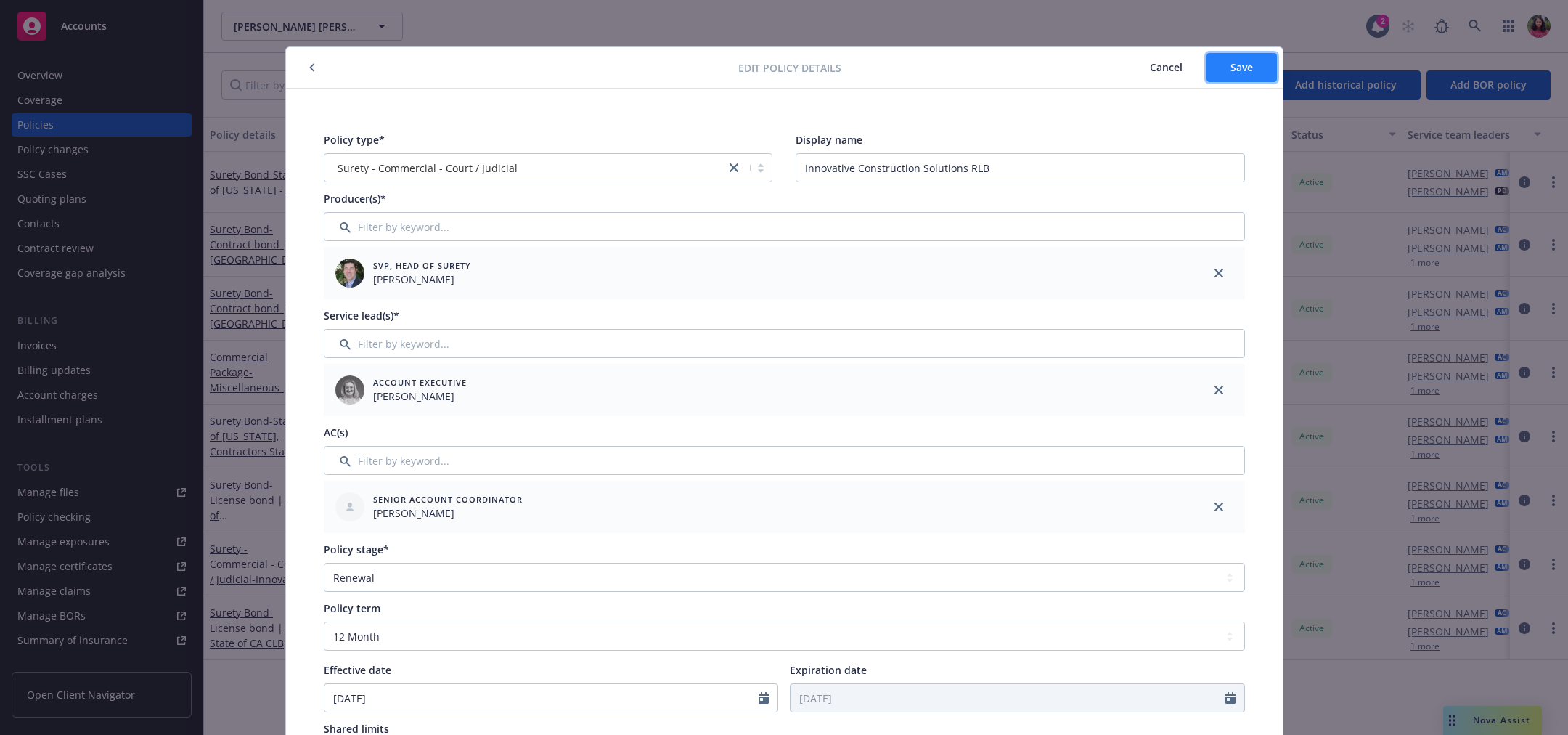
click at [1216, 62] on button "Save" at bounding box center [1242, 67] width 70 height 29
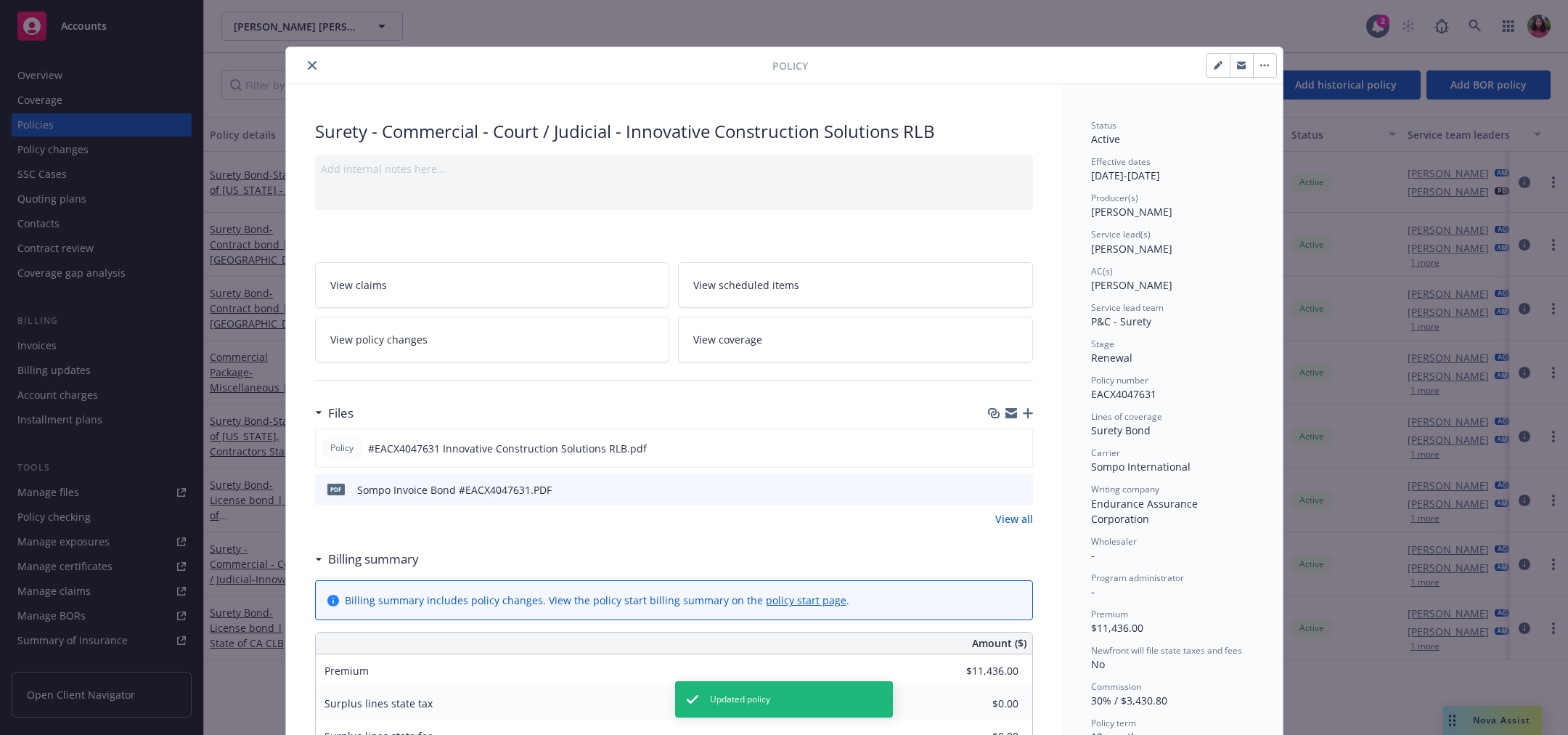
click at [307, 67] on icon "close" at bounding box center [312, 66] width 9 height 9
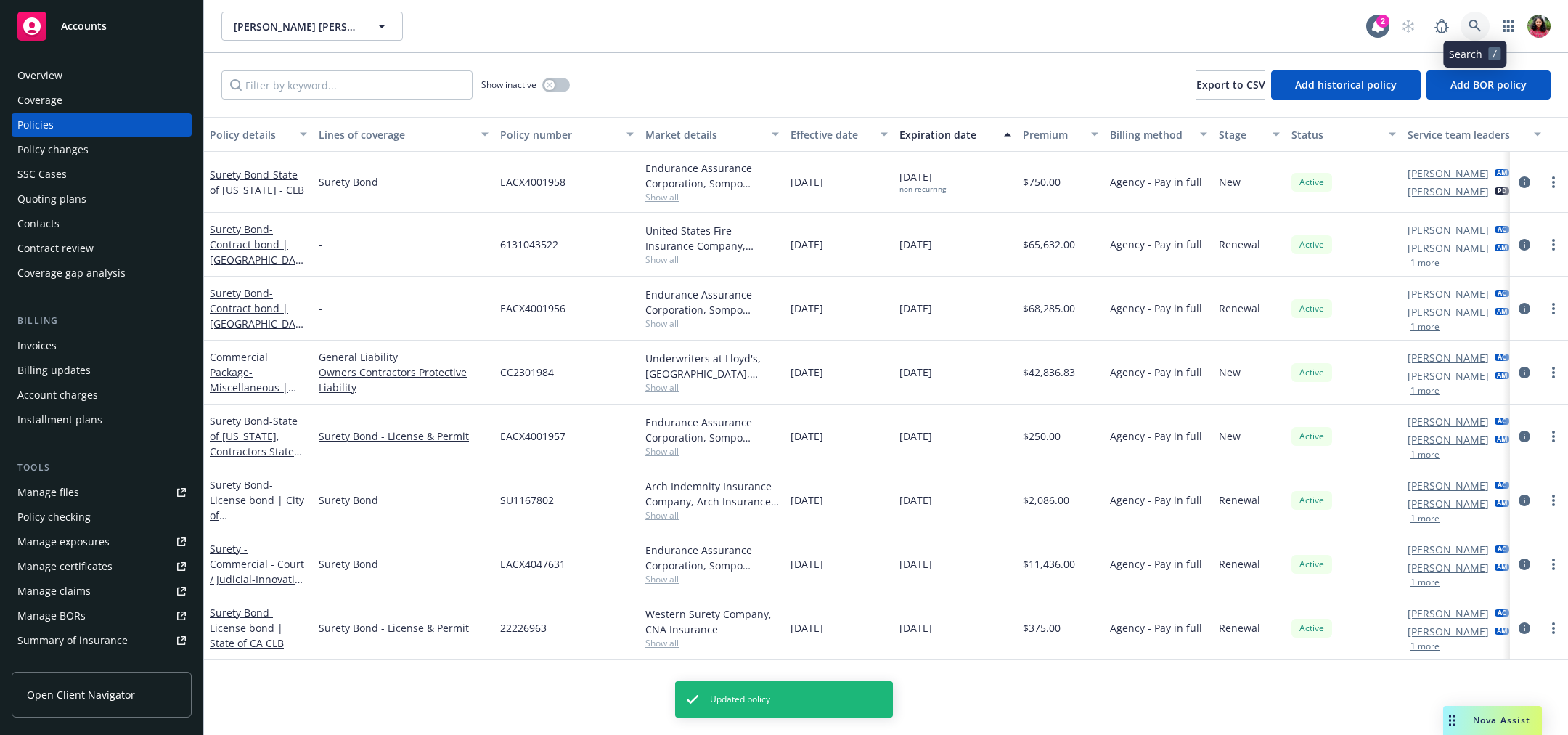
click at [1474, 24] on icon at bounding box center [1475, 26] width 13 height 13
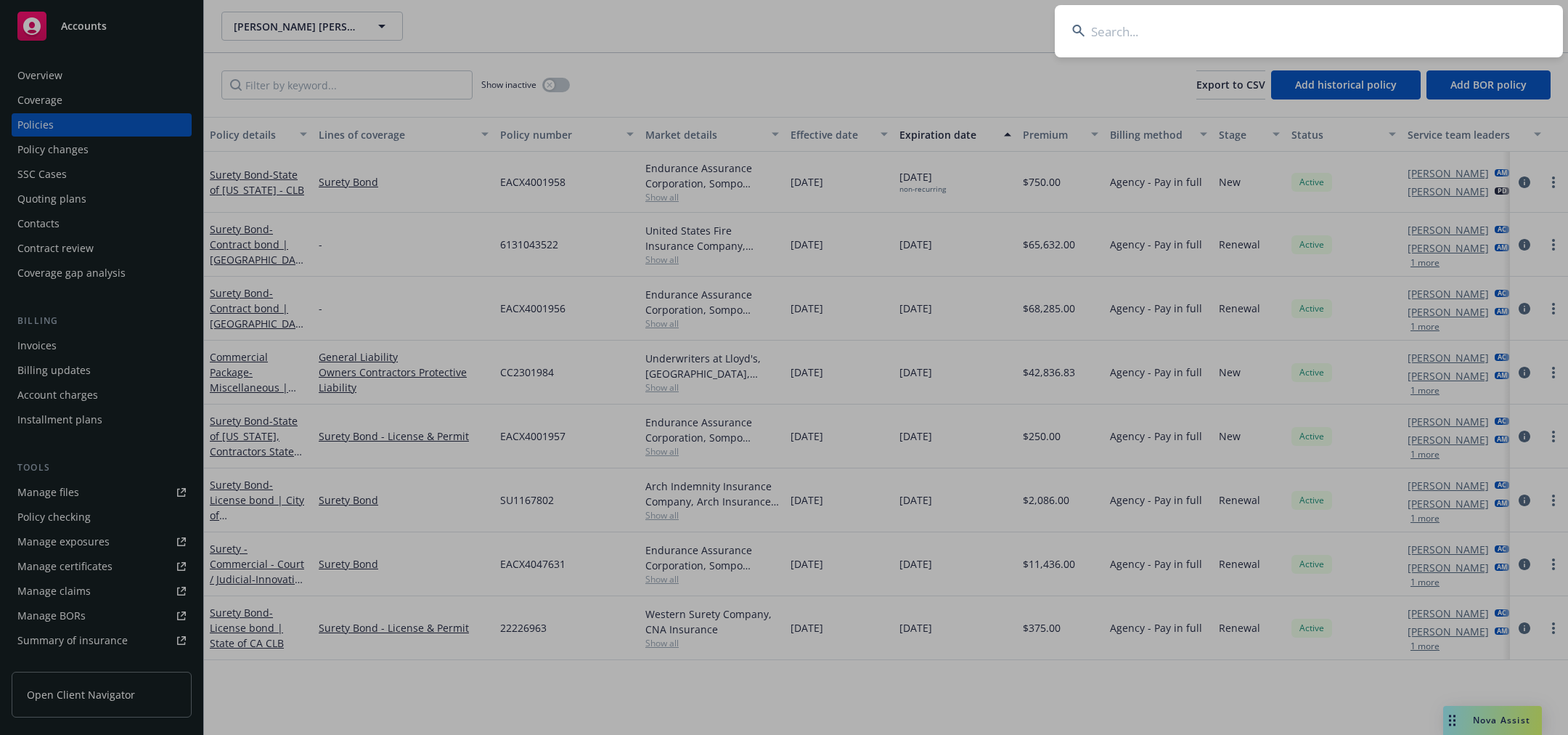
type input "CMS0286176"
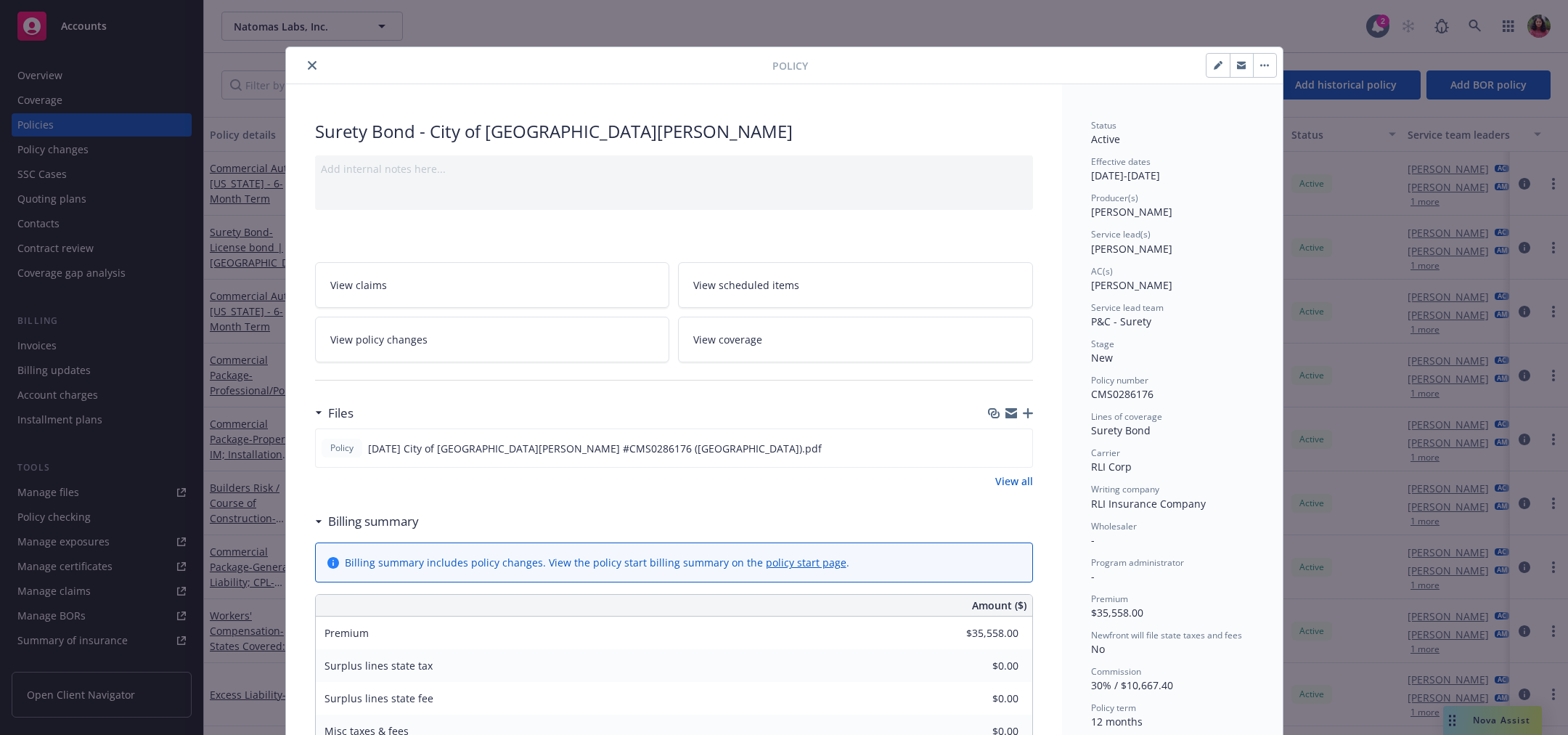
click at [1212, 75] on button "button" at bounding box center [1218, 66] width 23 height 23
select select "NEW"
select select "12"
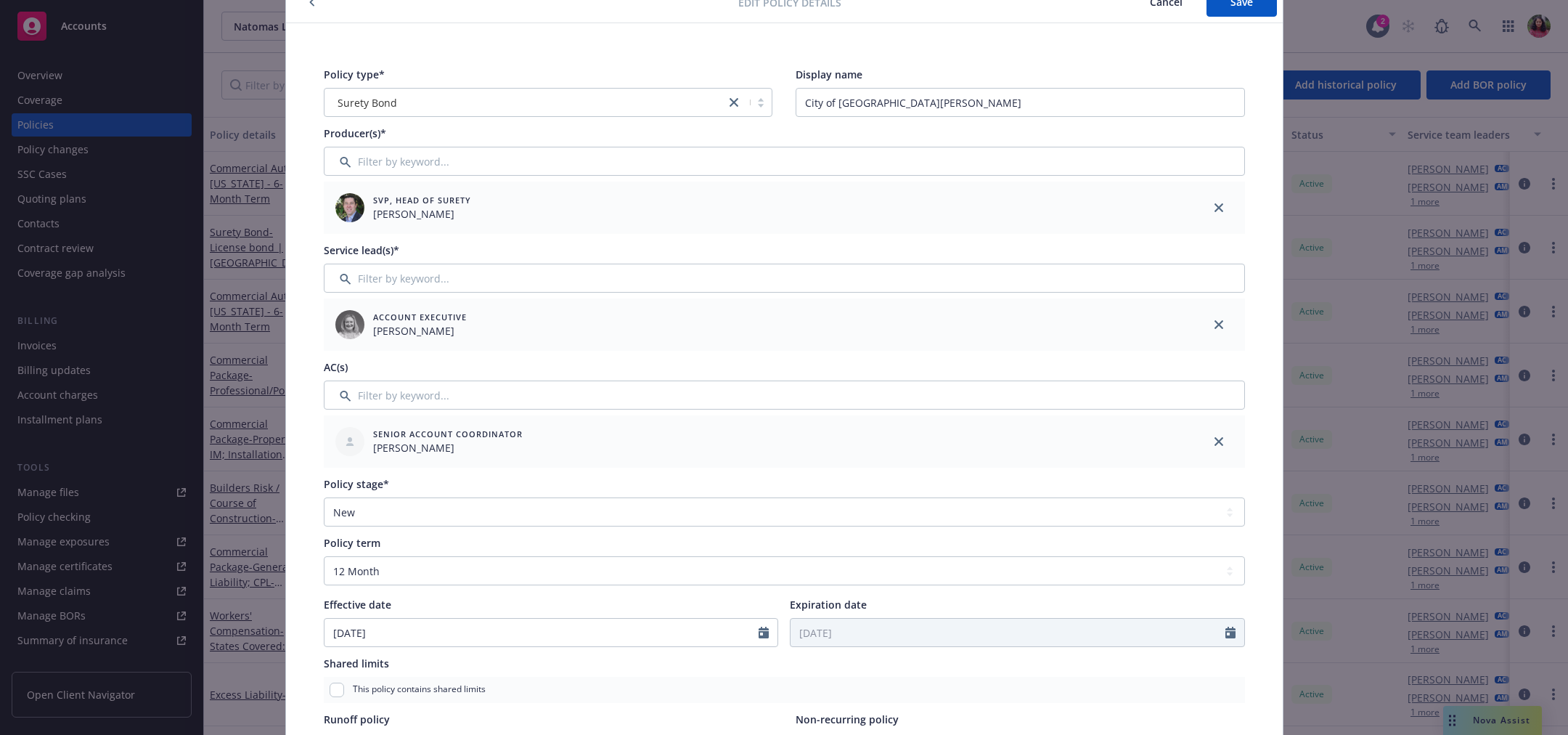
scroll to position [67, 0]
click at [609, 513] on select "Select policy stage Historical New New BOR BOR Renewal Non payment" at bounding box center [784, 510] width 922 height 29
select select "RENEWAL"
click at [324, 496] on select "Select policy stage Historical New New BOR BOR Renewal Non payment" at bounding box center [784, 510] width 922 height 29
click at [1264, 500] on div "Policy type* Surety Bond Display name City of Santa Rosa - Acacia Village Subdi…" at bounding box center [784, 577] width 997 height 1112
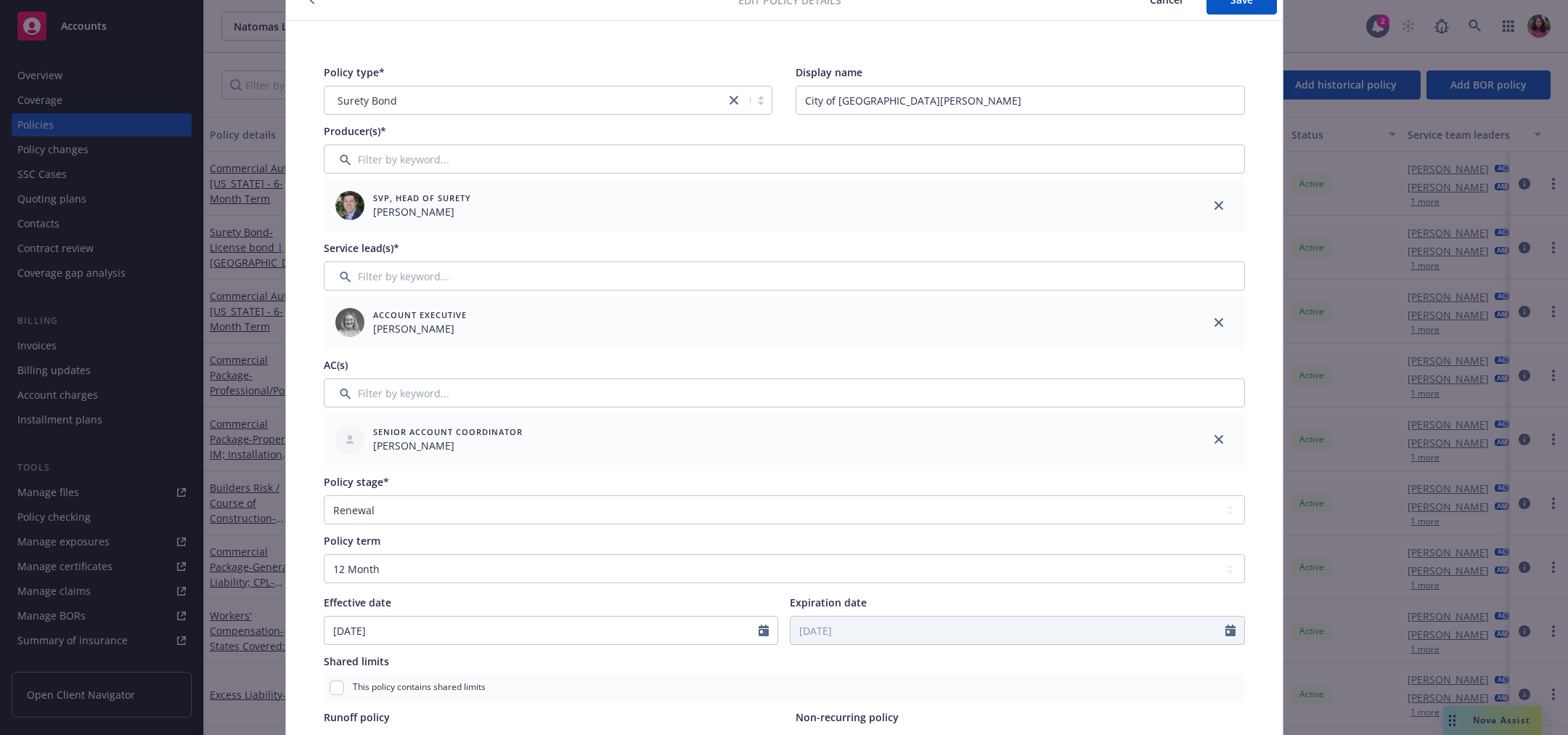
scroll to position [0, 0]
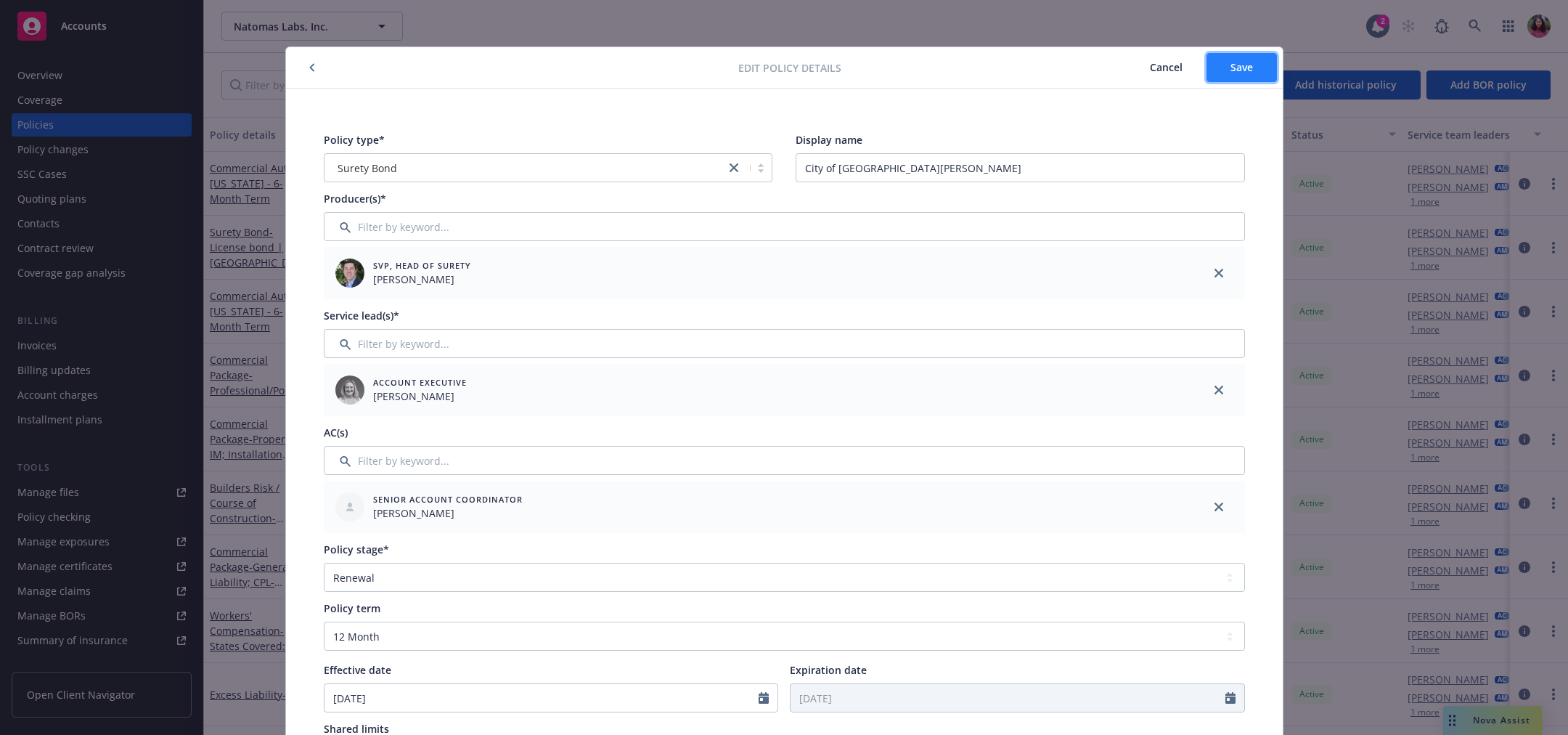
click at [1244, 68] on button "Save" at bounding box center [1242, 67] width 70 height 29
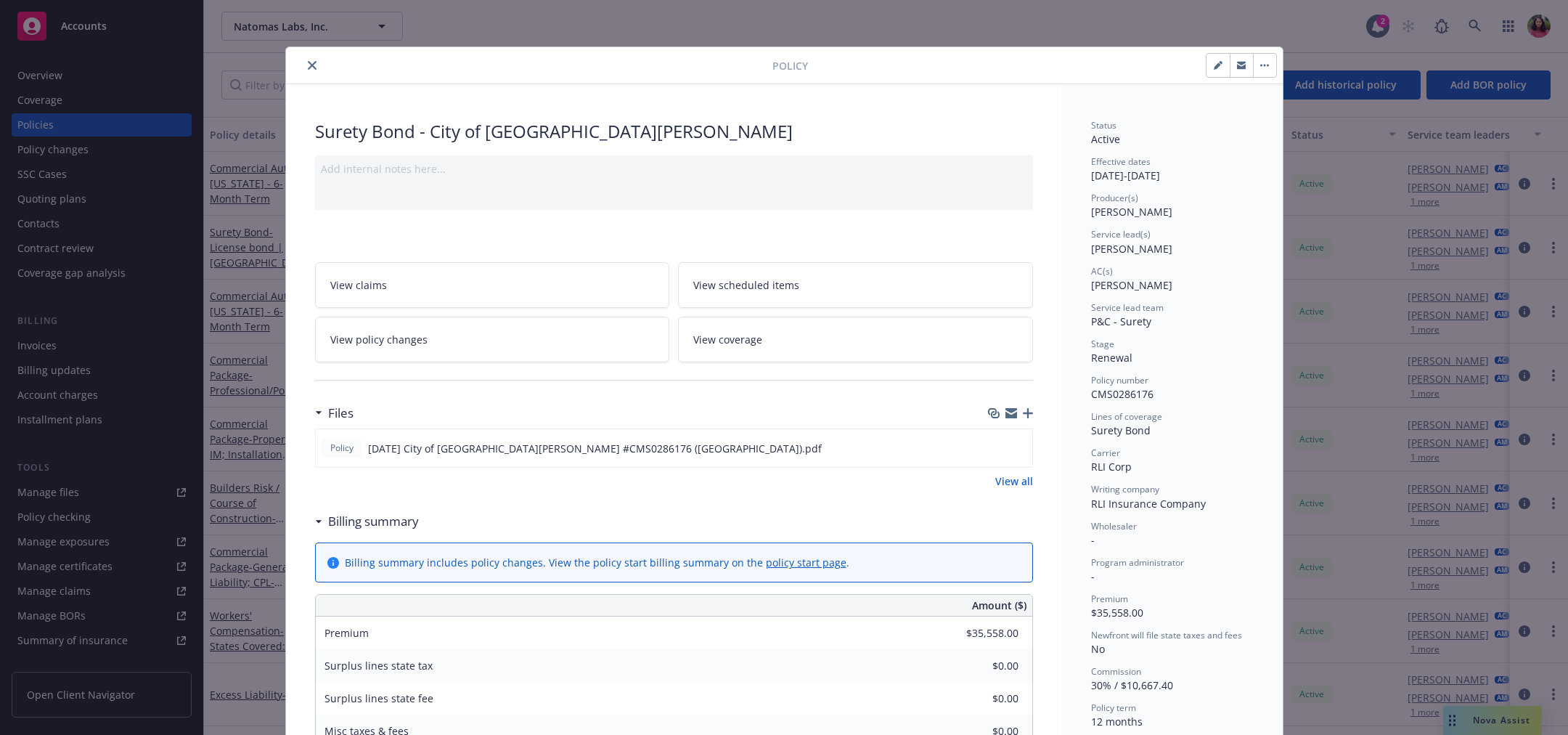
click at [307, 63] on icon "close" at bounding box center [312, 66] width 9 height 9
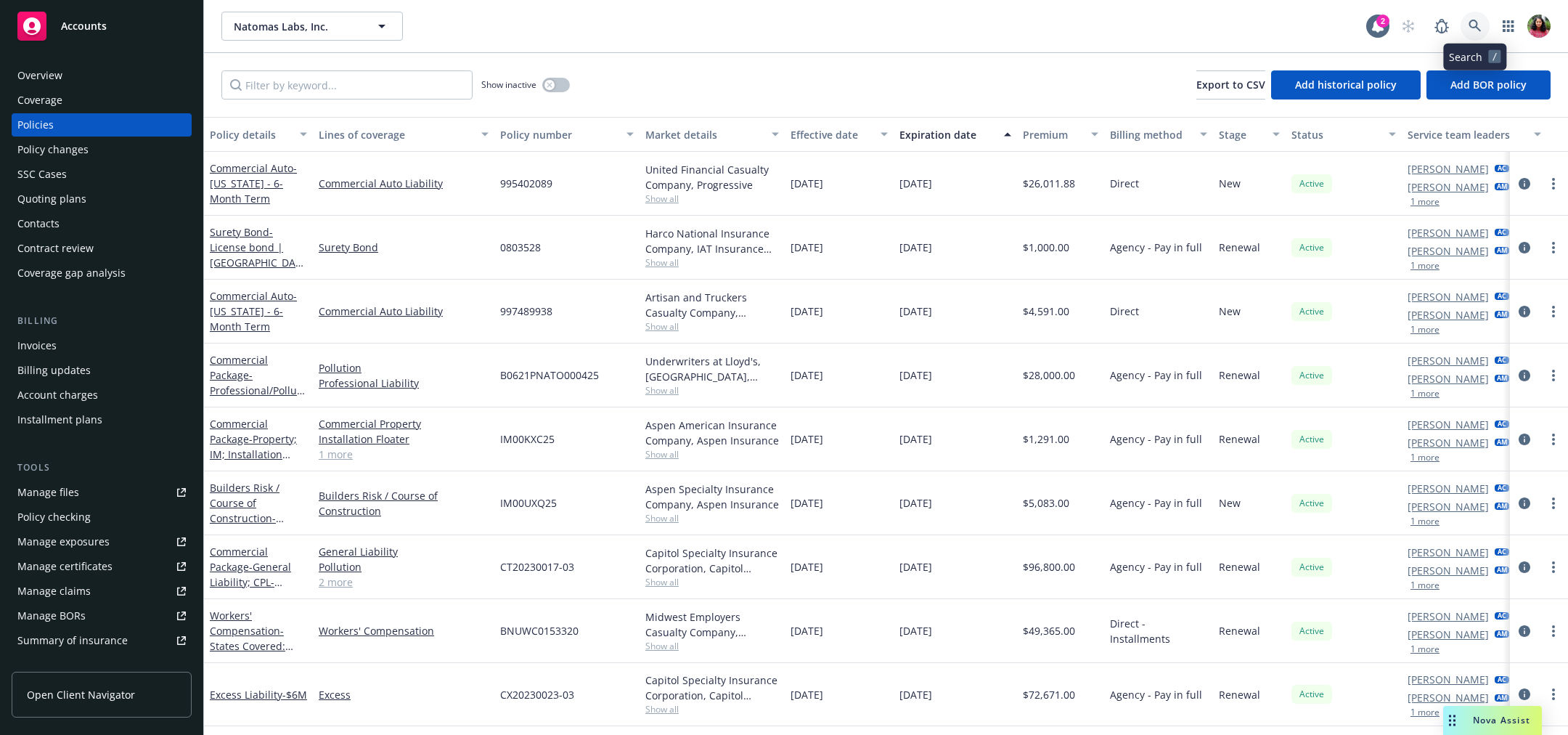
click at [1477, 20] on icon at bounding box center [1475, 26] width 13 height 13
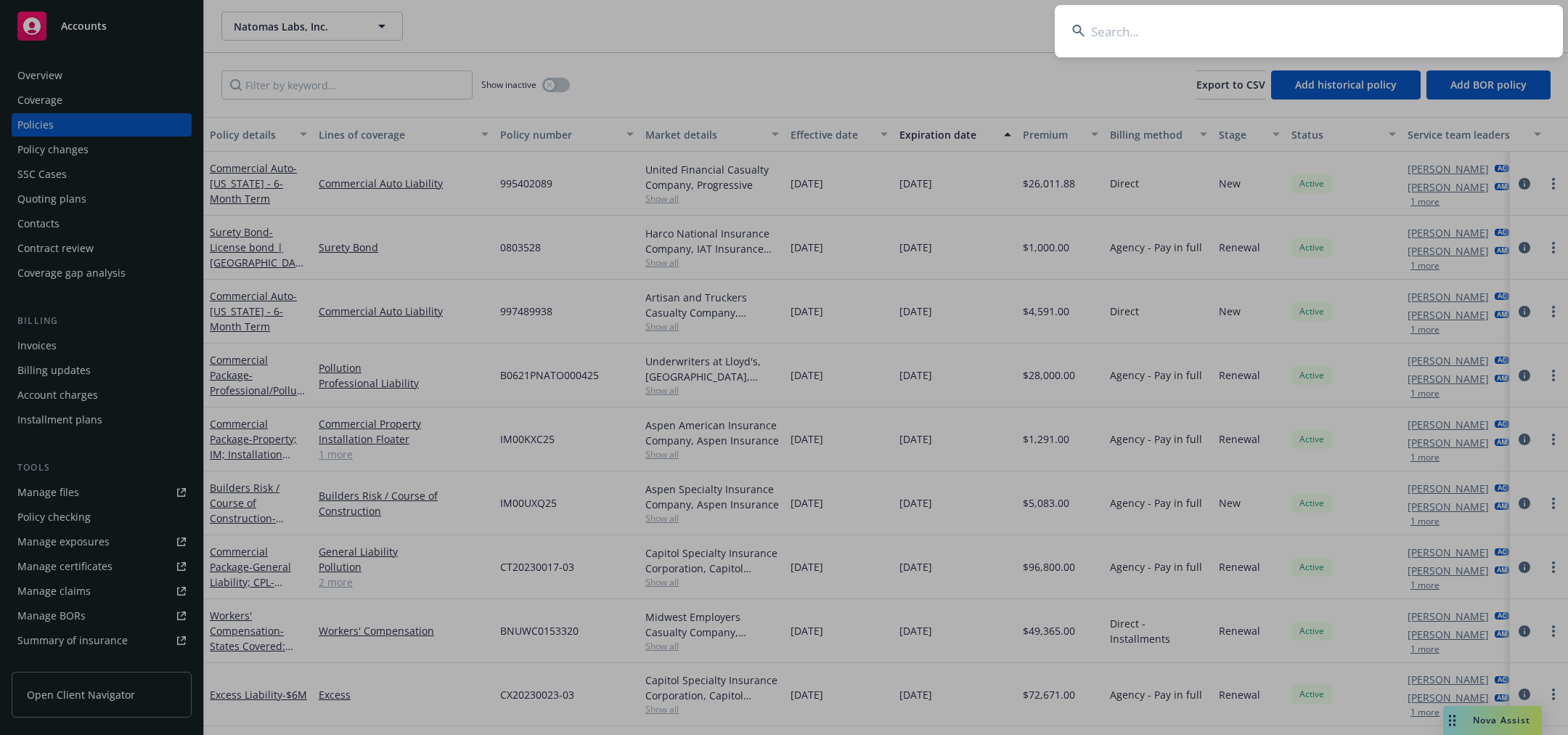
click at [1339, 36] on input at bounding box center [1308, 31] width 508 height 52
type input "101510598"
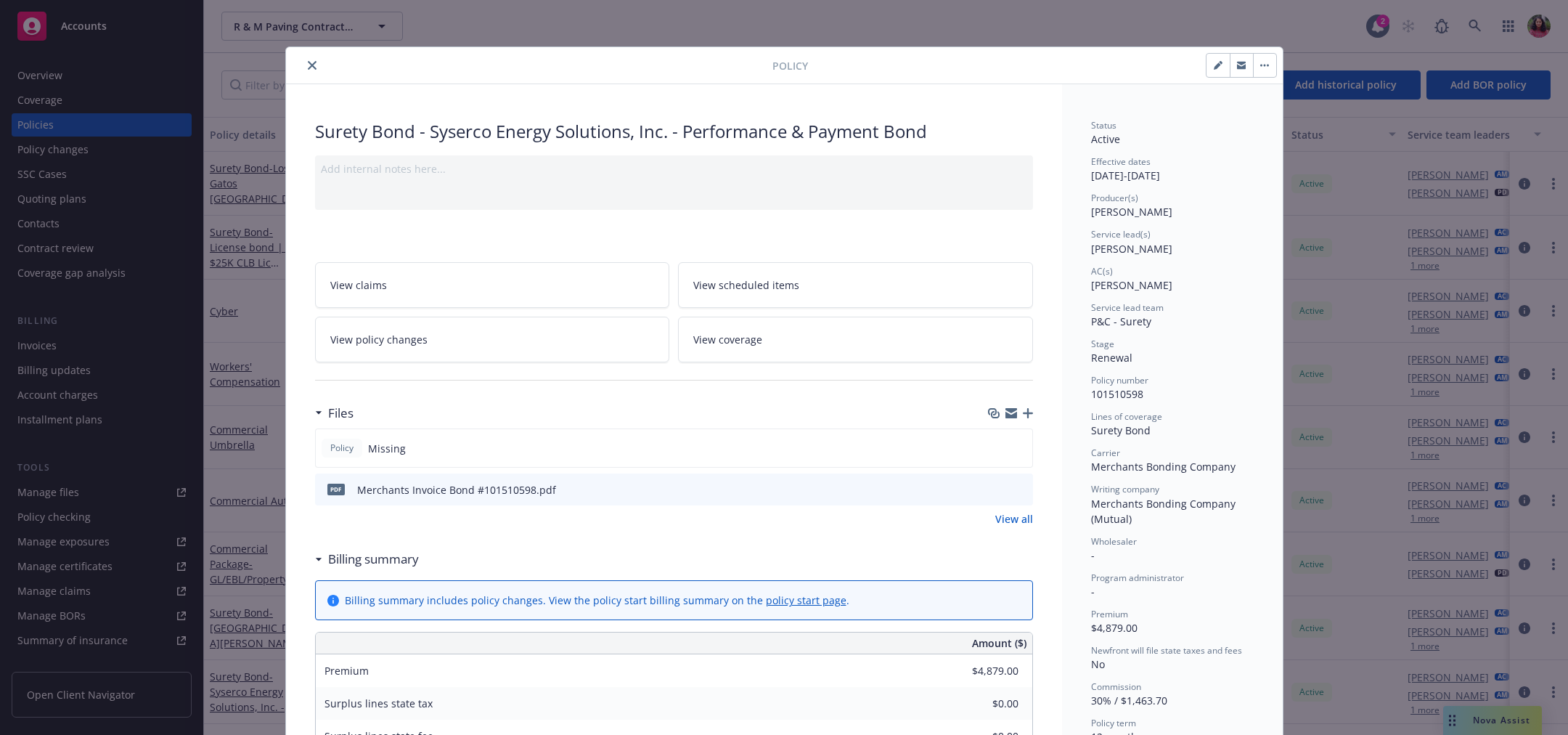
click at [307, 70] on icon "close" at bounding box center [312, 66] width 9 height 9
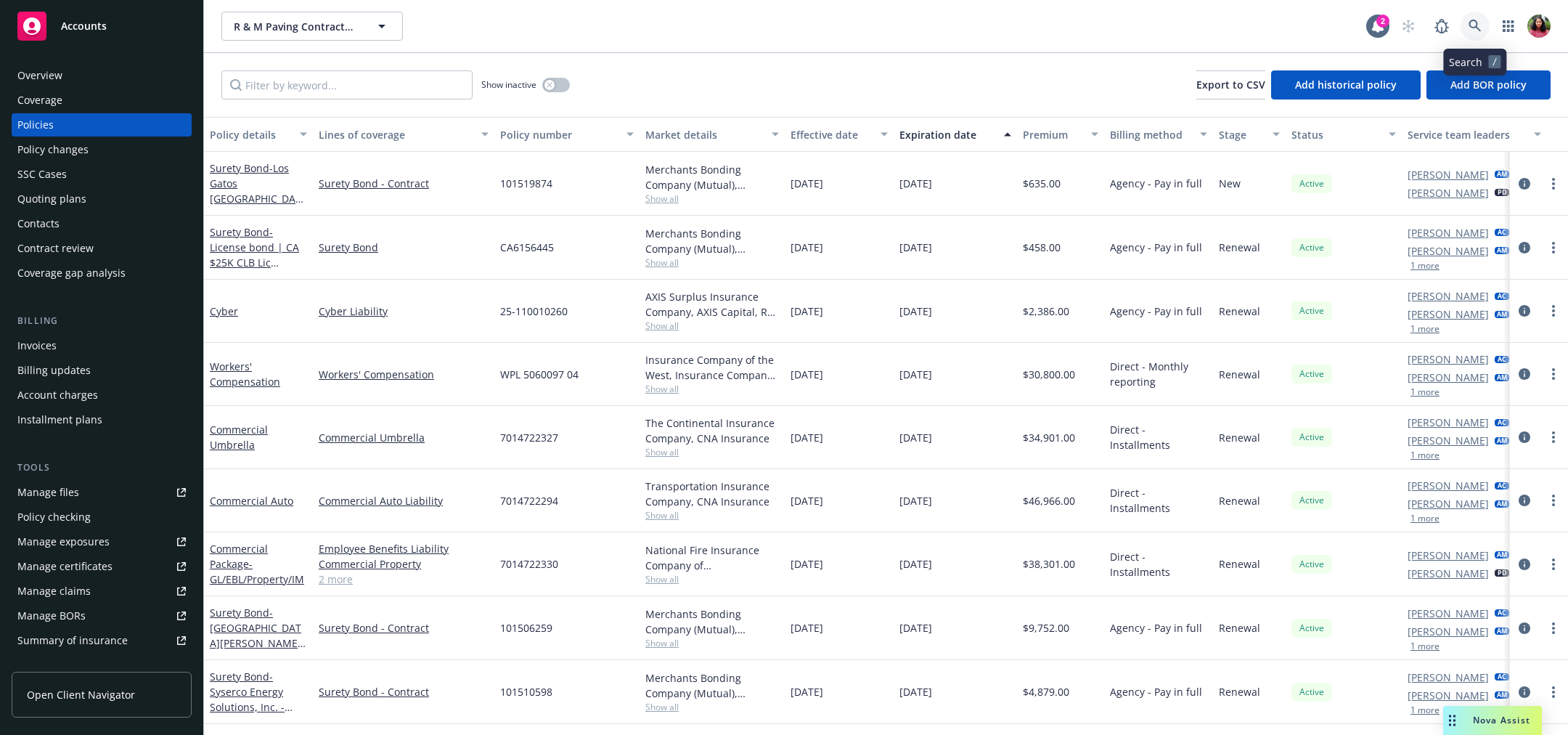
click at [1473, 28] on icon at bounding box center [1475, 26] width 13 height 13
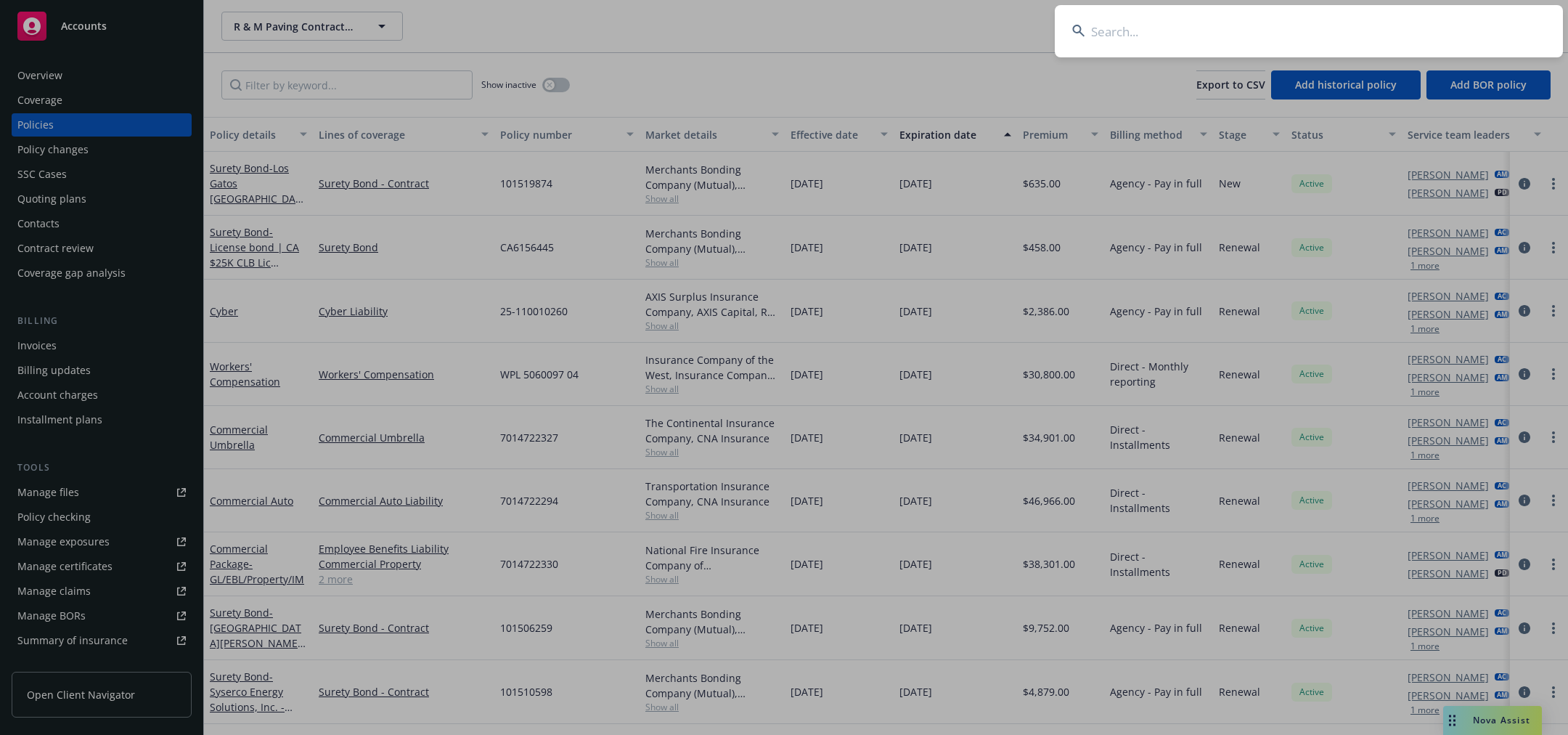
click at [1209, 21] on input at bounding box center [1308, 31] width 508 height 52
type input "101506259"
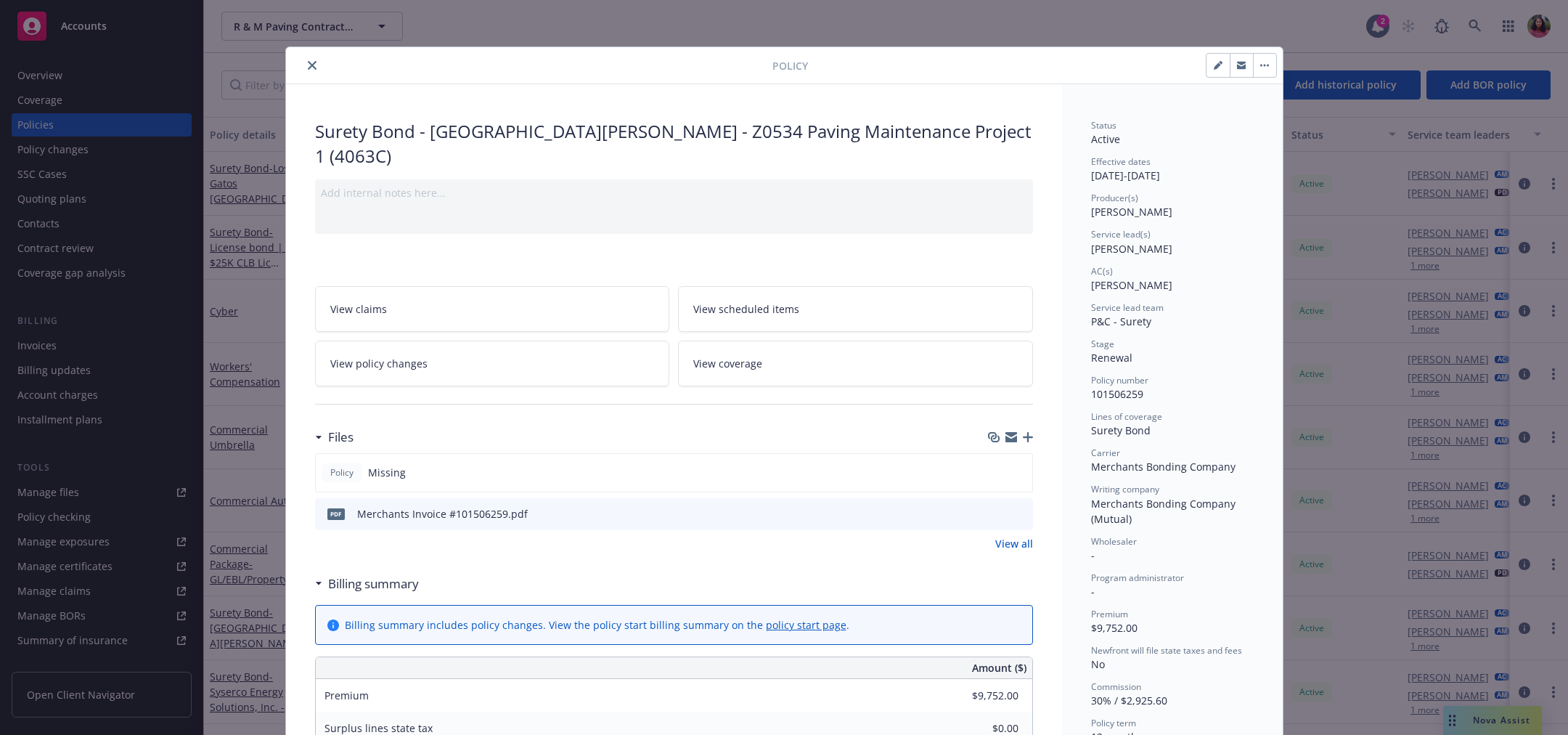
click at [307, 66] on icon "close" at bounding box center [312, 66] width 9 height 9
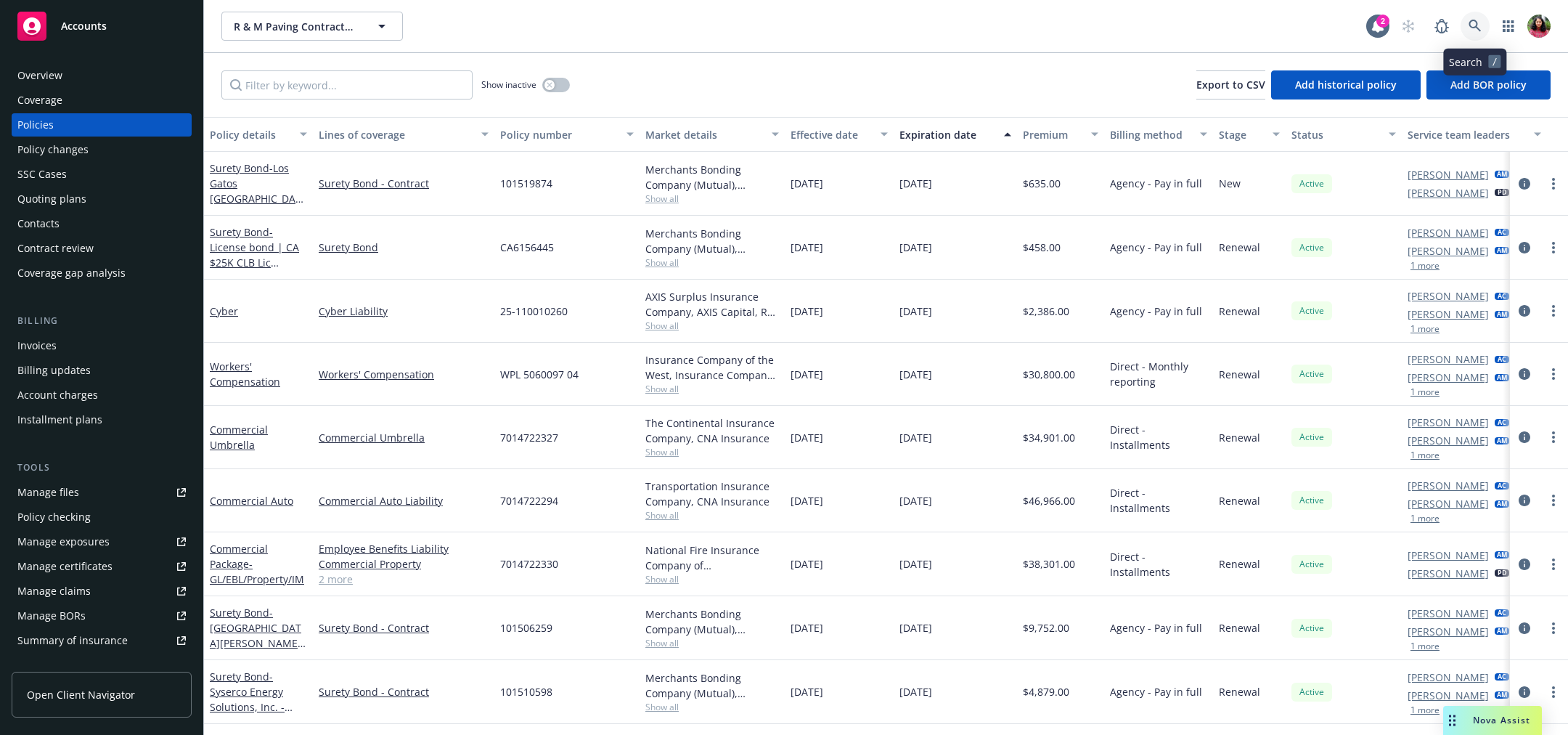
click at [1476, 29] on icon at bounding box center [1475, 26] width 13 height 13
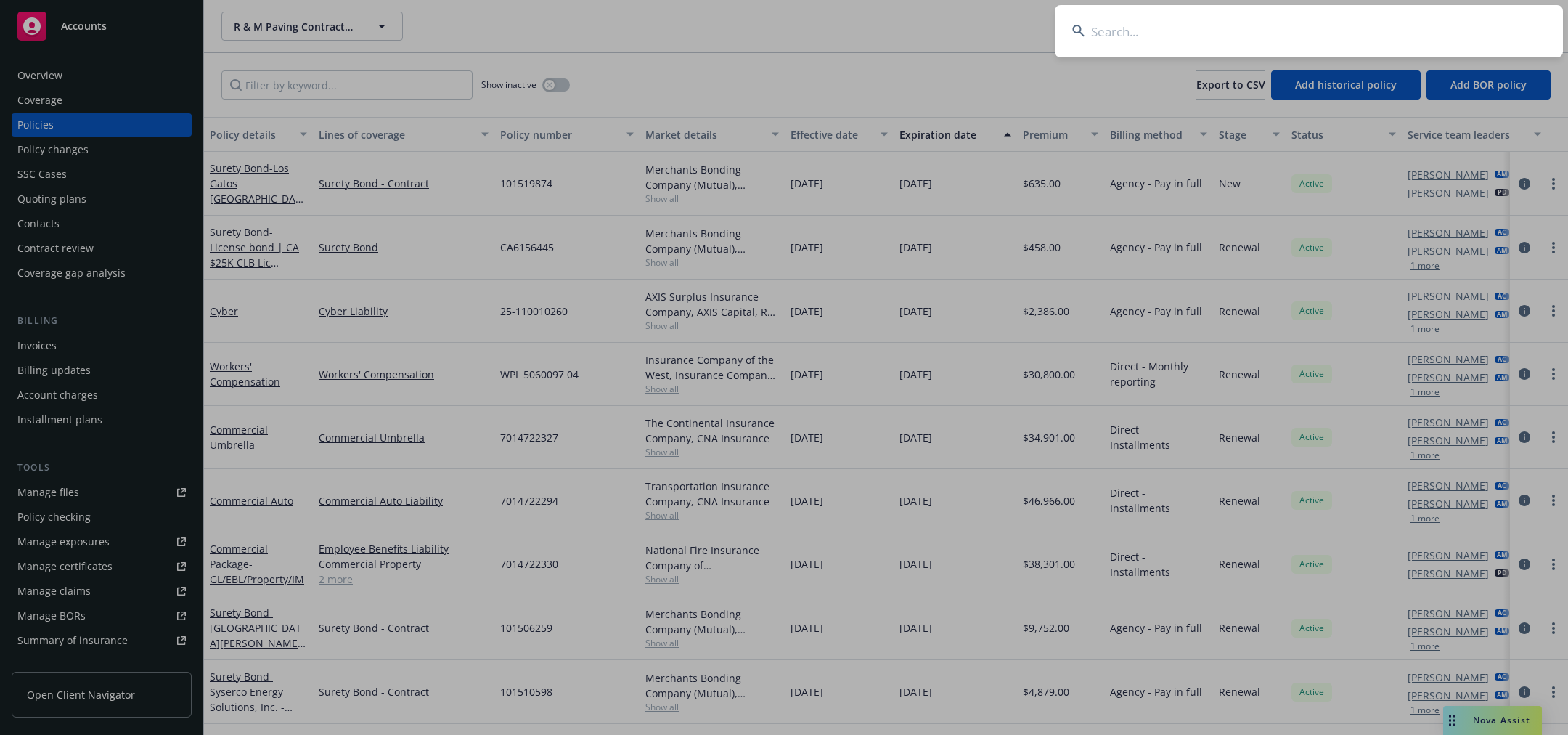
click at [1265, 23] on input at bounding box center [1308, 31] width 508 height 52
type input "108151624"
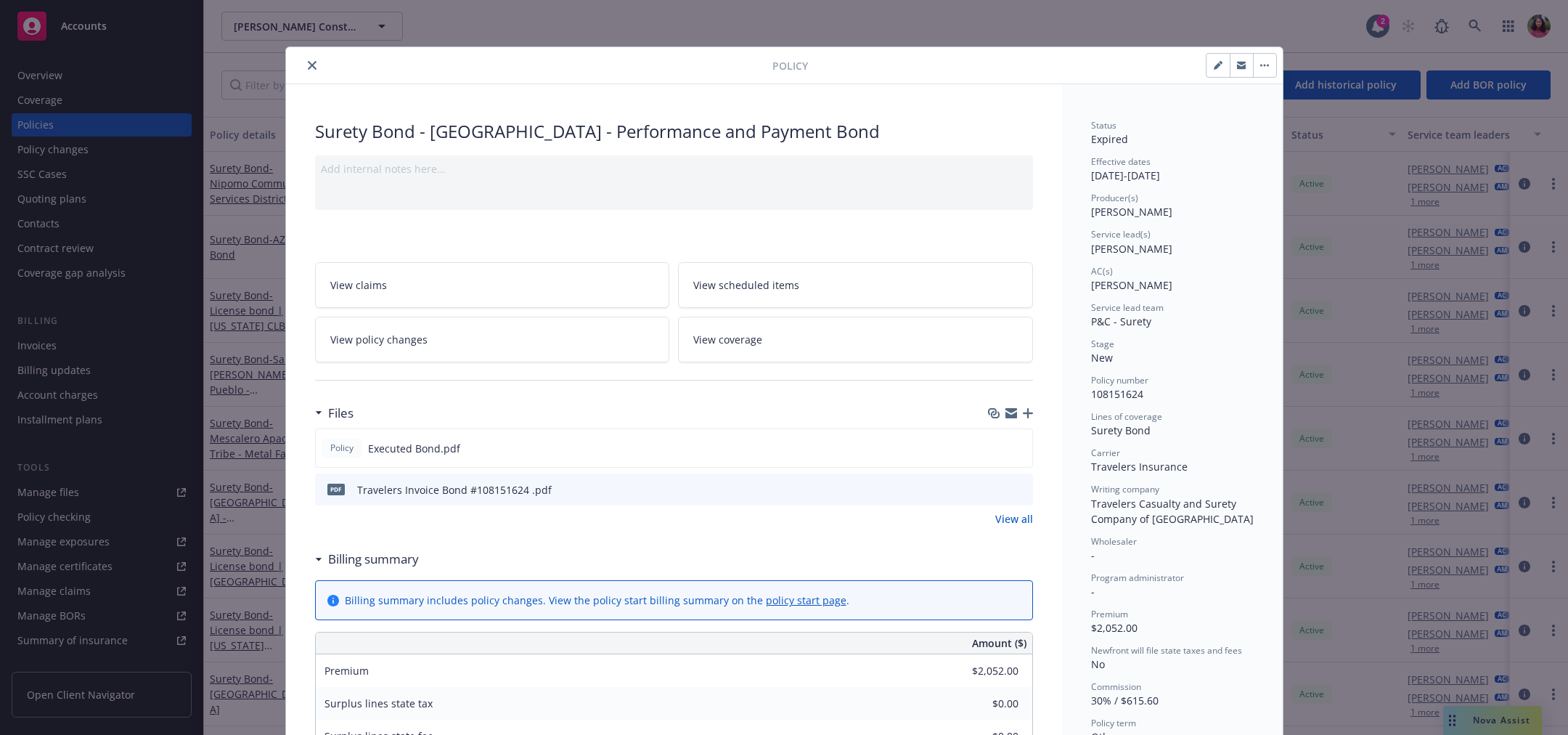
click at [1207, 70] on button "button" at bounding box center [1218, 66] width 23 height 23
select select "NEW"
select select "other"
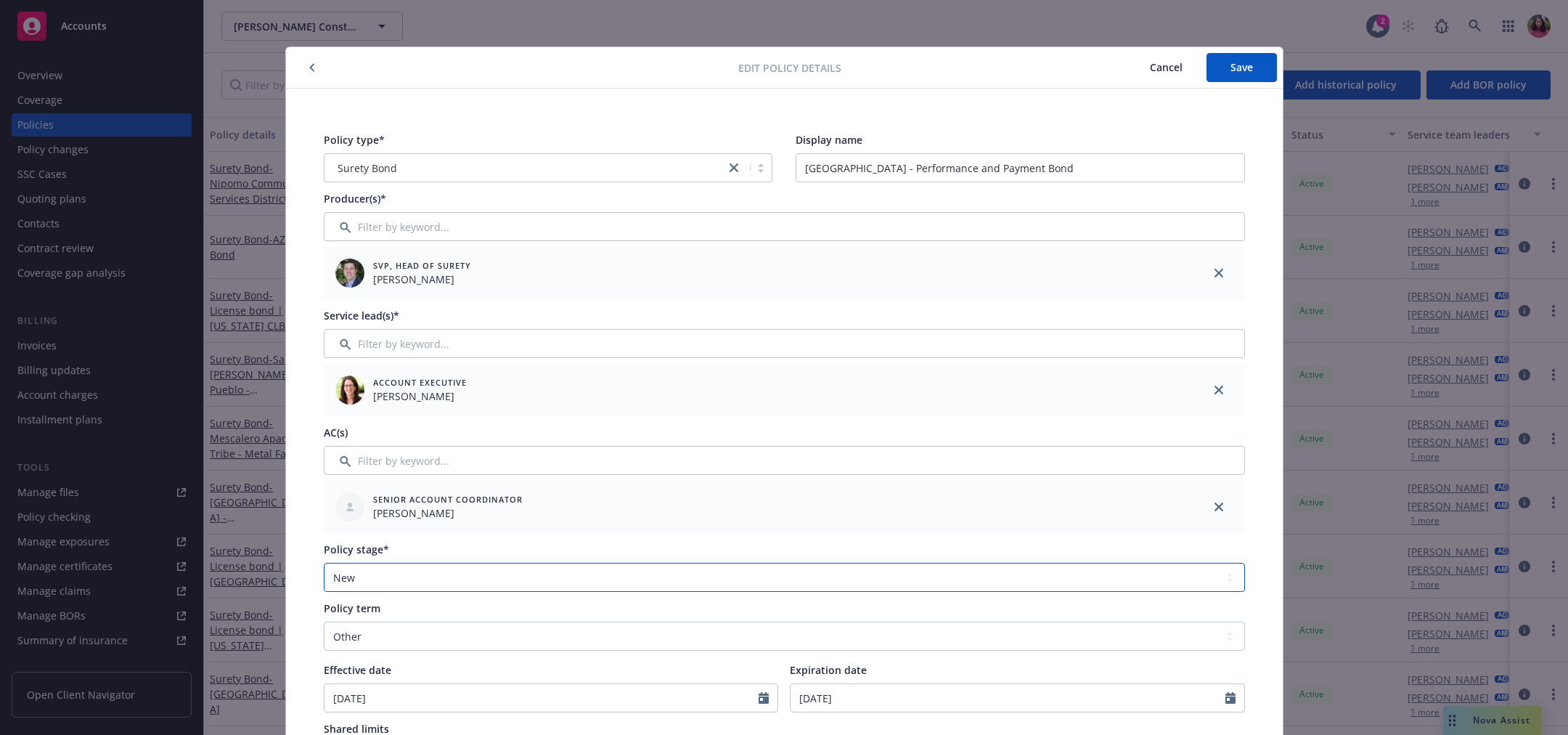
click at [496, 587] on select "Select policy stage Historical New New BOR BOR Renewal Non payment" at bounding box center [784, 578] width 922 height 29
select select "RENEWAL"
click at [324, 563] on select "Select policy stage Historical New New BOR BOR Renewal Non payment" at bounding box center [784, 578] width 922 height 29
click at [1240, 58] on button "Save" at bounding box center [1242, 67] width 70 height 29
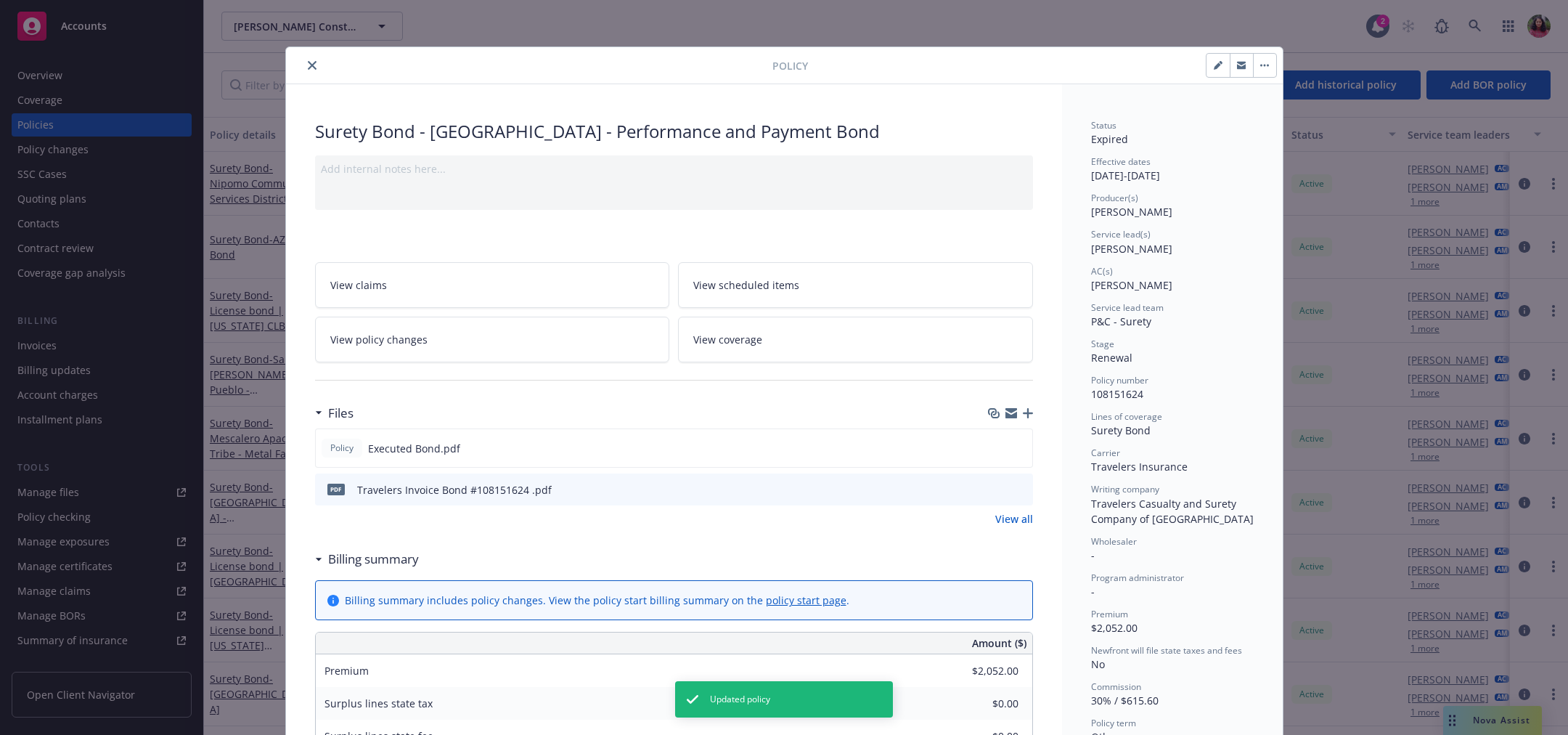
click at [307, 64] on icon "close" at bounding box center [312, 66] width 9 height 9
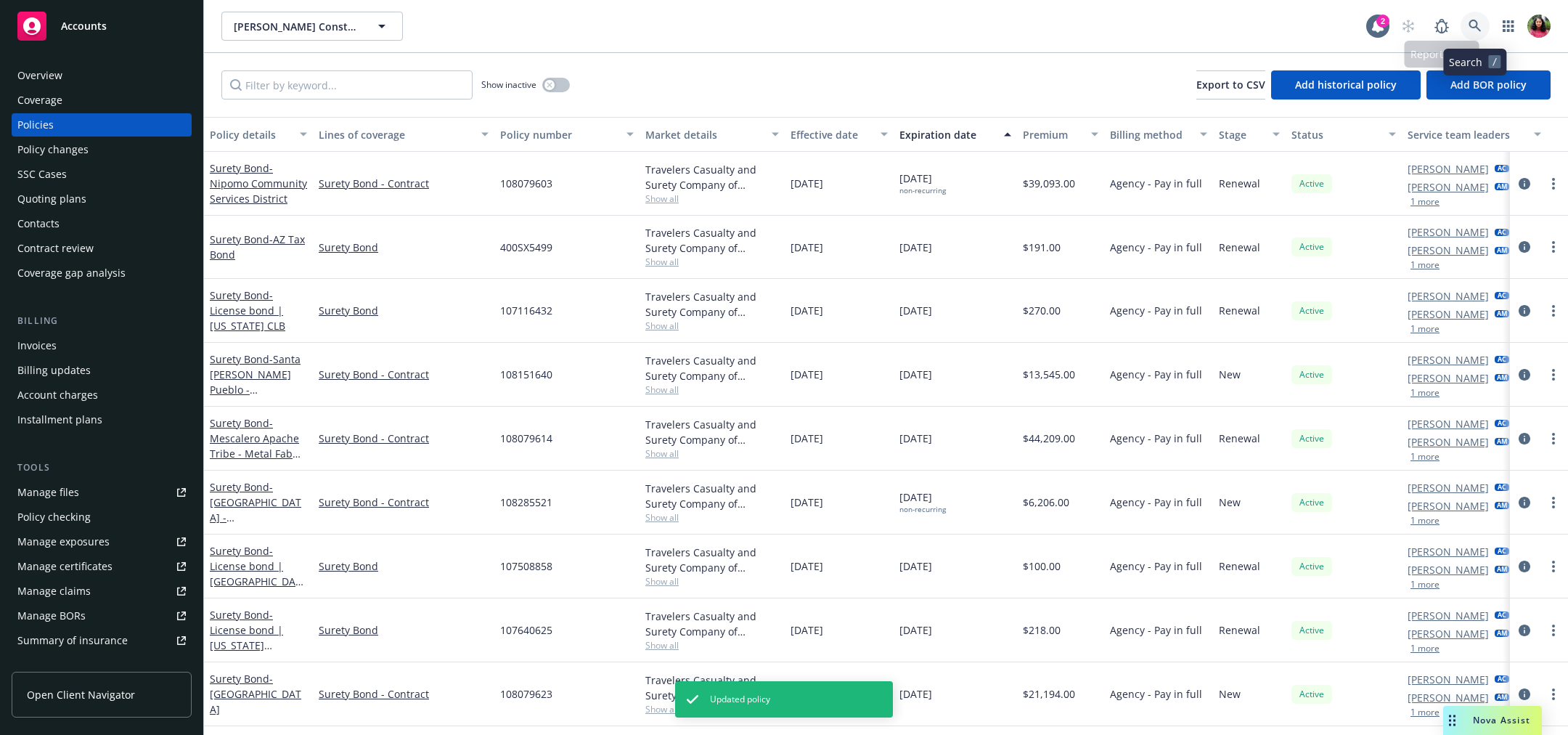
click at [1465, 22] on link at bounding box center [1475, 26] width 29 height 29
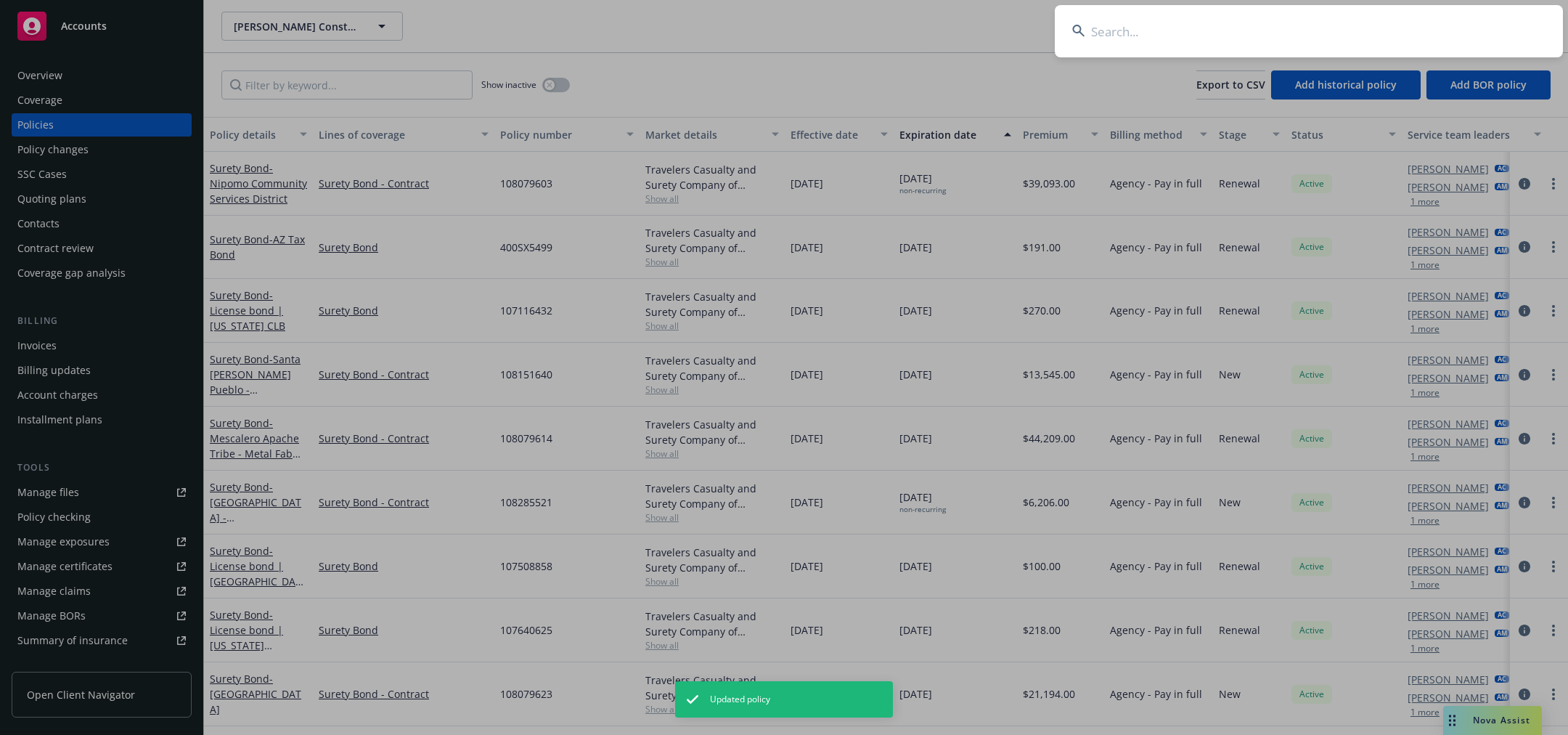
type input "108151627"
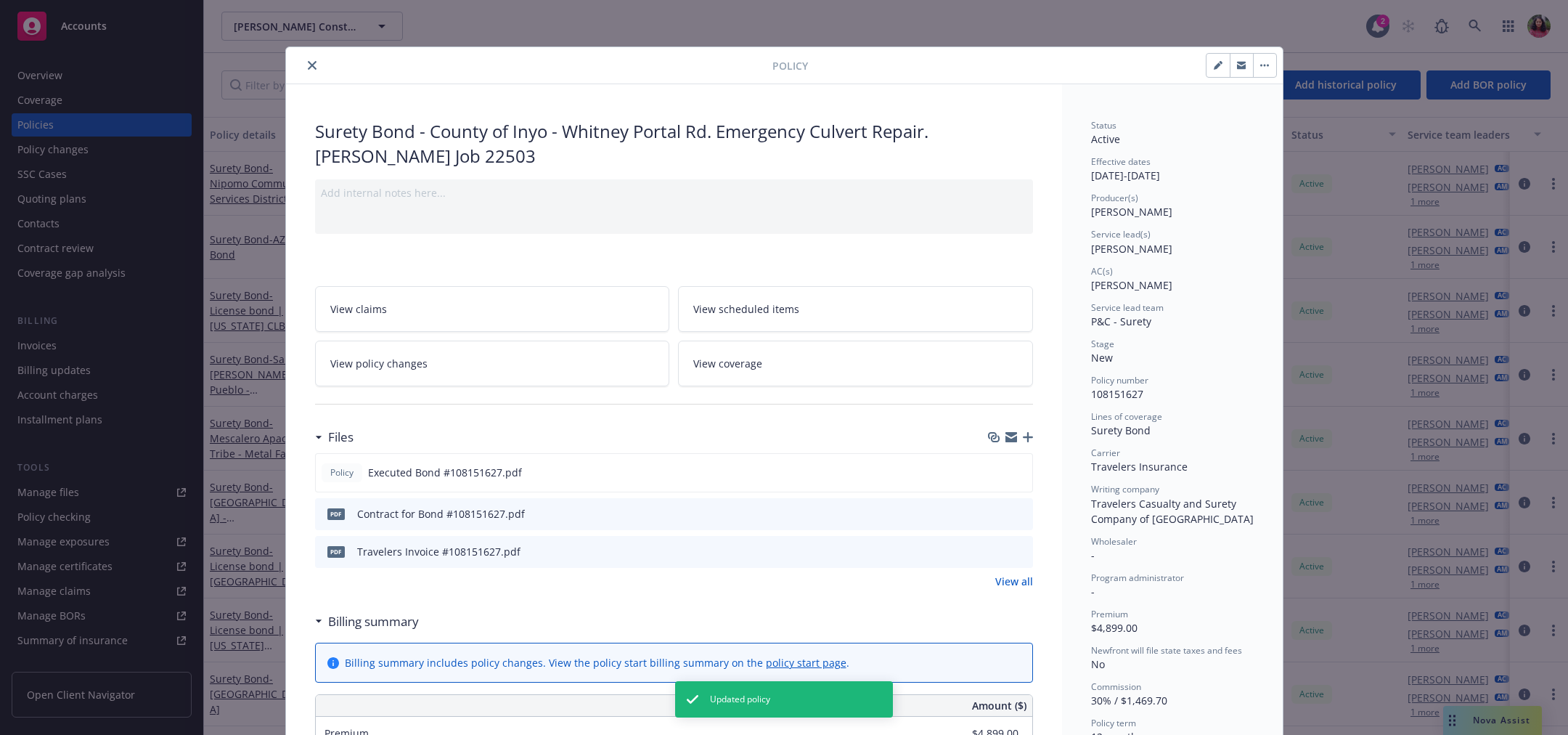
click at [1214, 61] on icon "button" at bounding box center [1218, 66] width 9 height 9
select select "NEW"
select select "12"
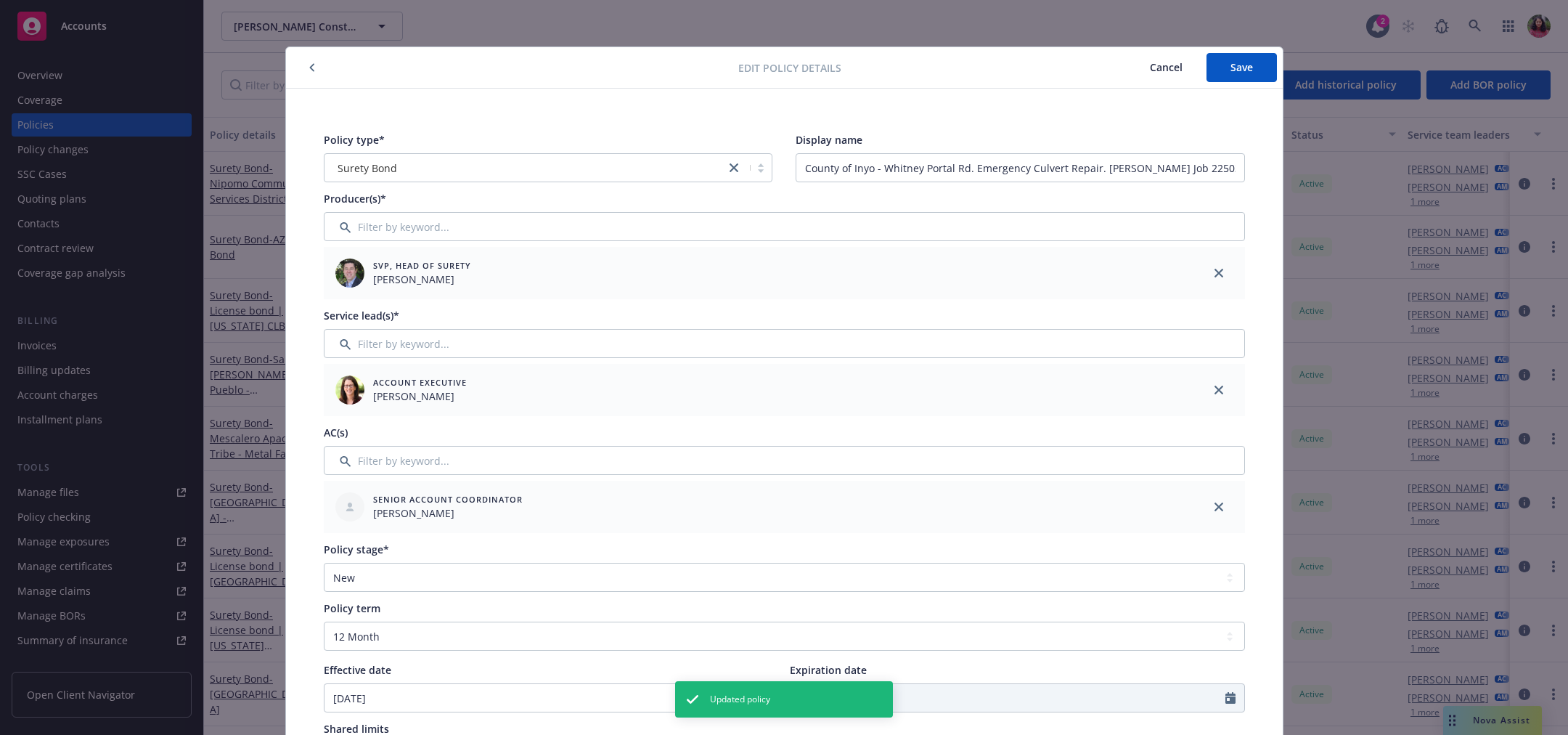
scroll to position [114, 0]
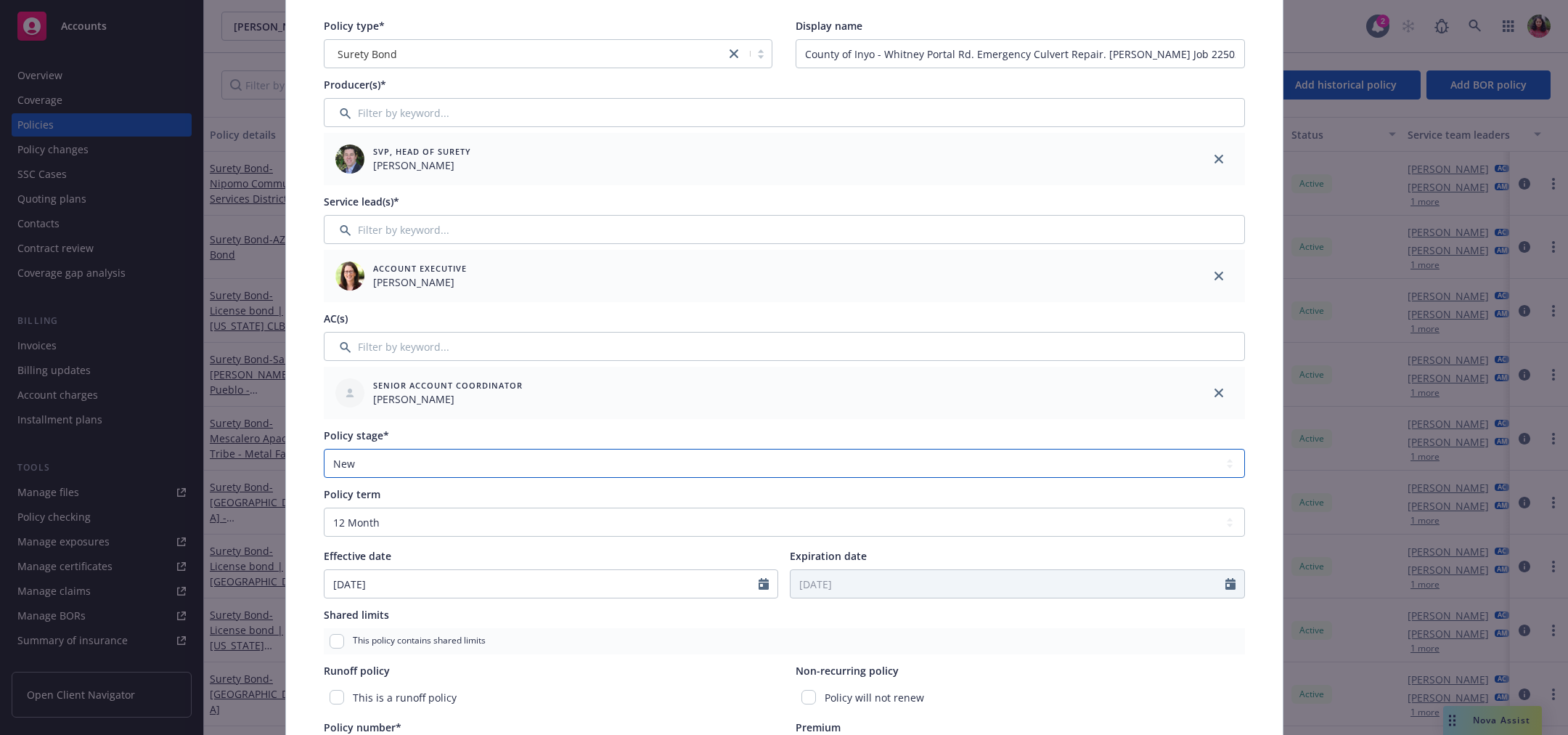
click at [469, 463] on select "Select policy stage Historical New New BOR BOR Renewal Non payment" at bounding box center [784, 463] width 922 height 29
select select "RENEWAL"
click at [324, 449] on select "Select policy stage Historical New New BOR BOR Renewal Non payment" at bounding box center [784, 463] width 922 height 29
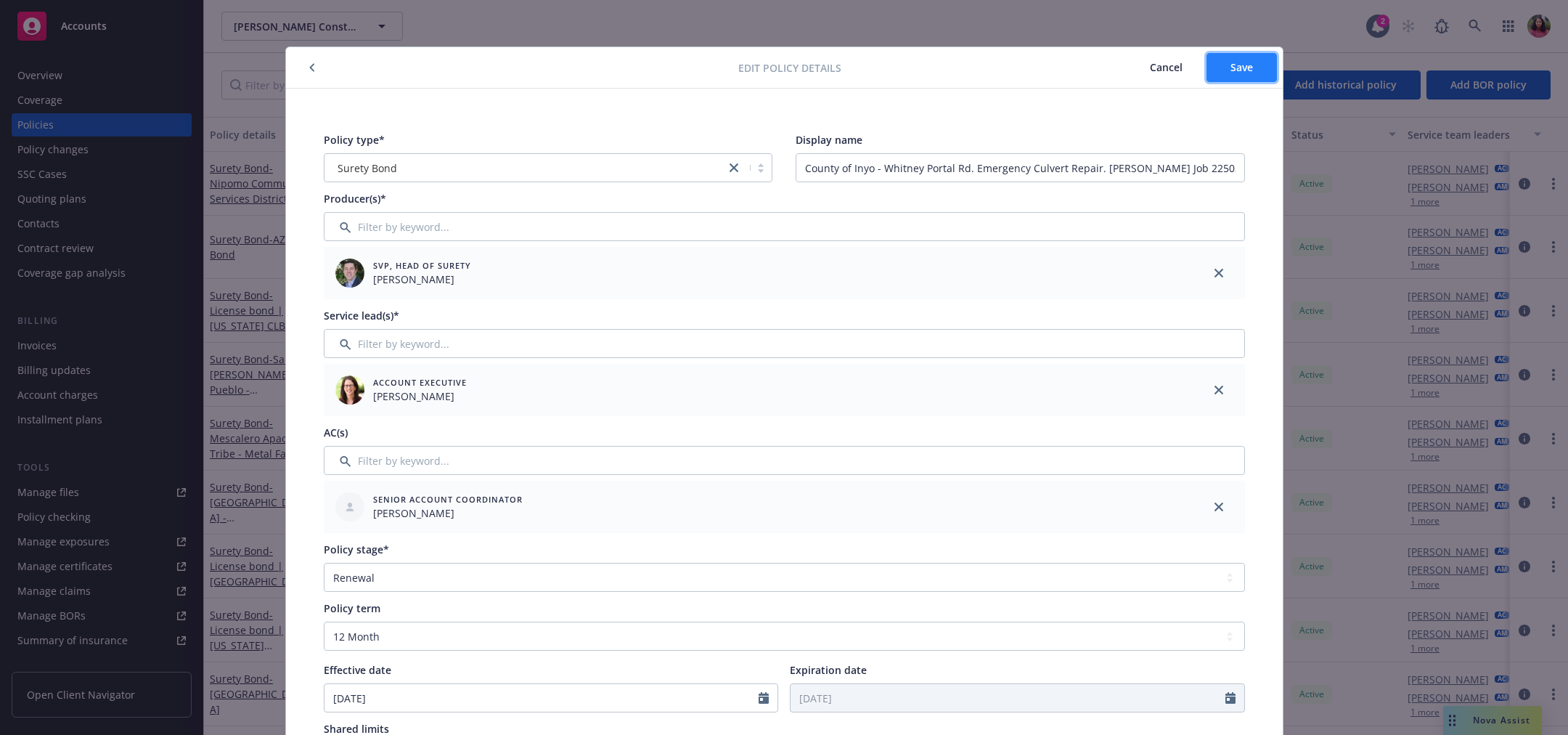
click at [1232, 72] on span "Save" at bounding box center [1242, 67] width 22 height 13
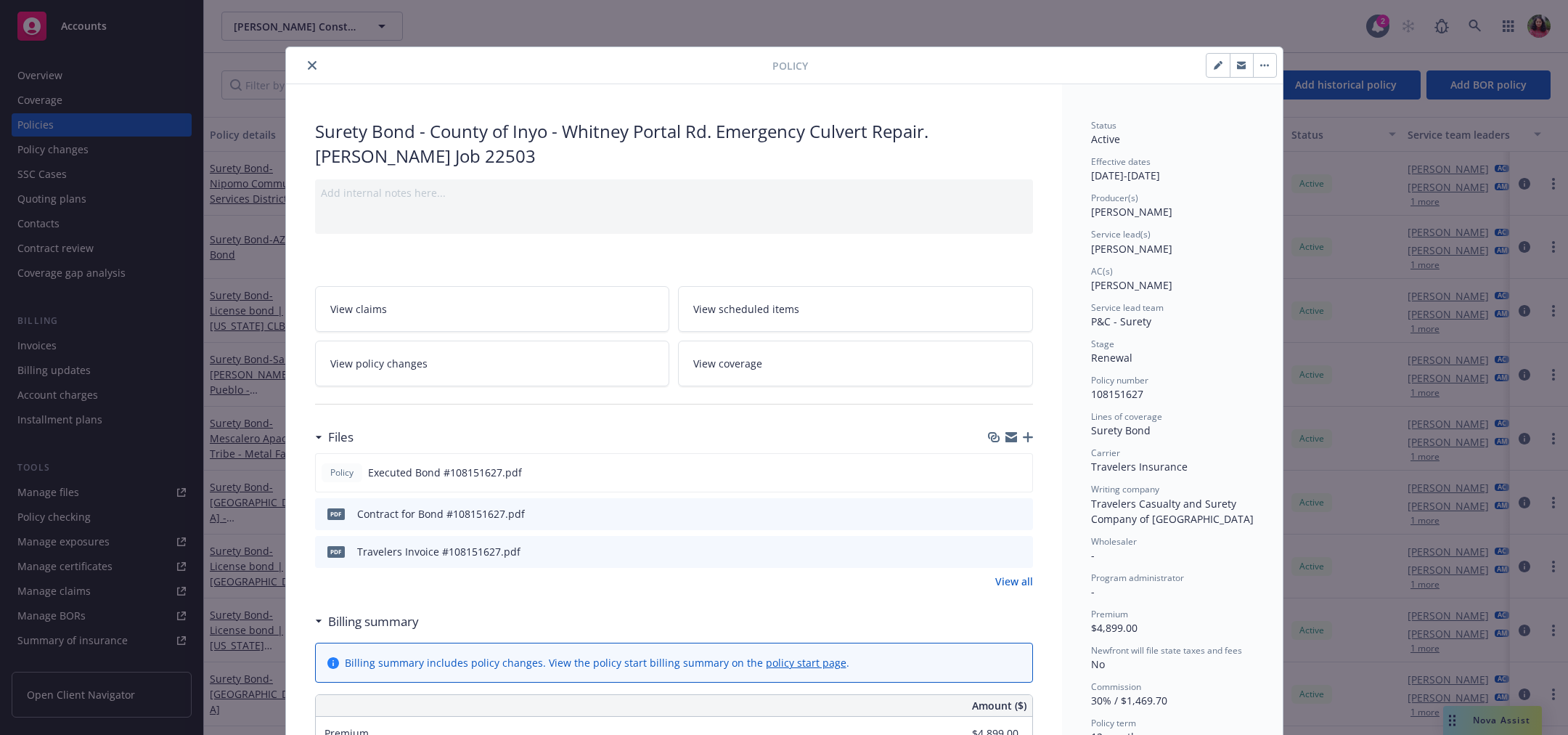
click at [307, 62] on icon "close" at bounding box center [312, 66] width 9 height 9
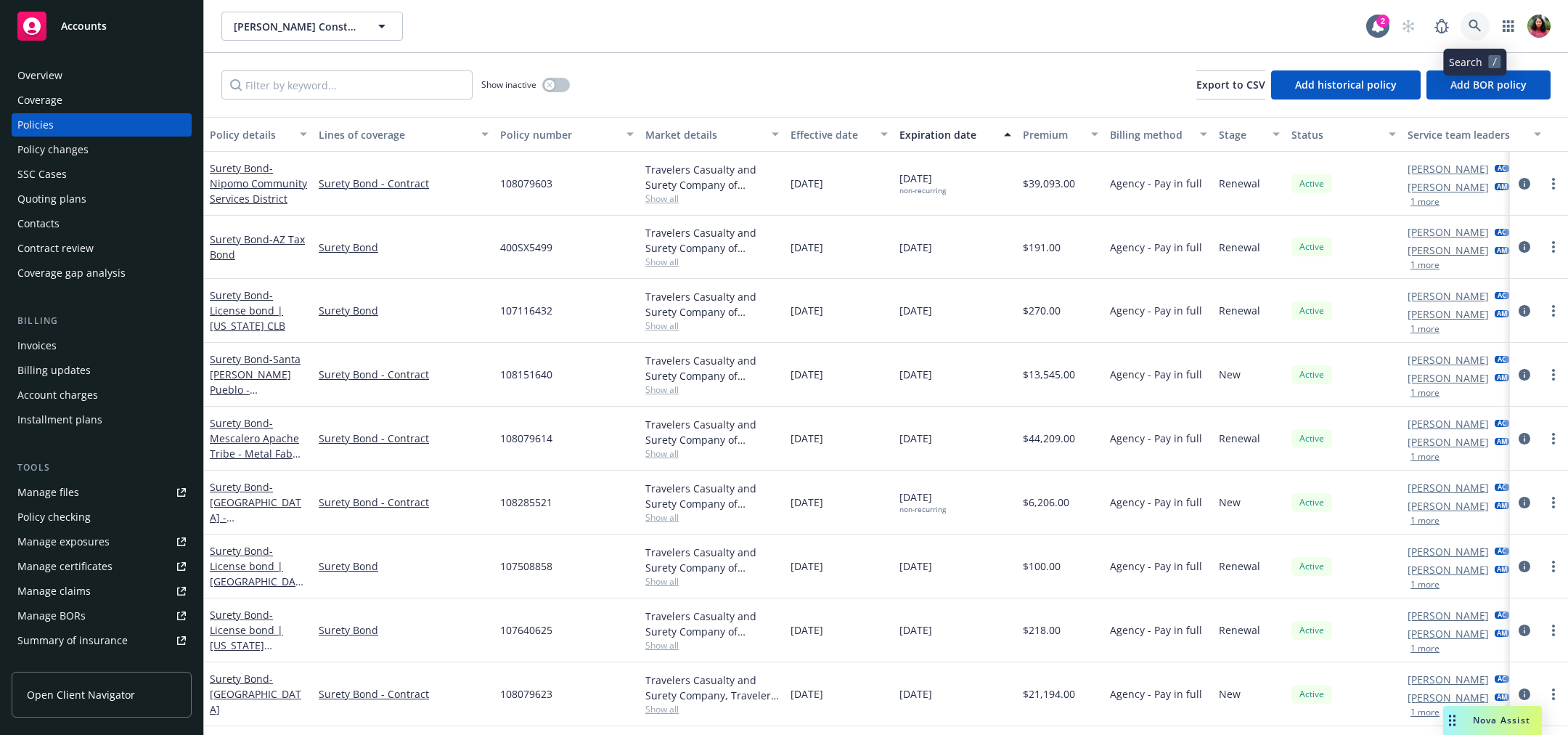
click at [1474, 20] on icon at bounding box center [1475, 26] width 13 height 13
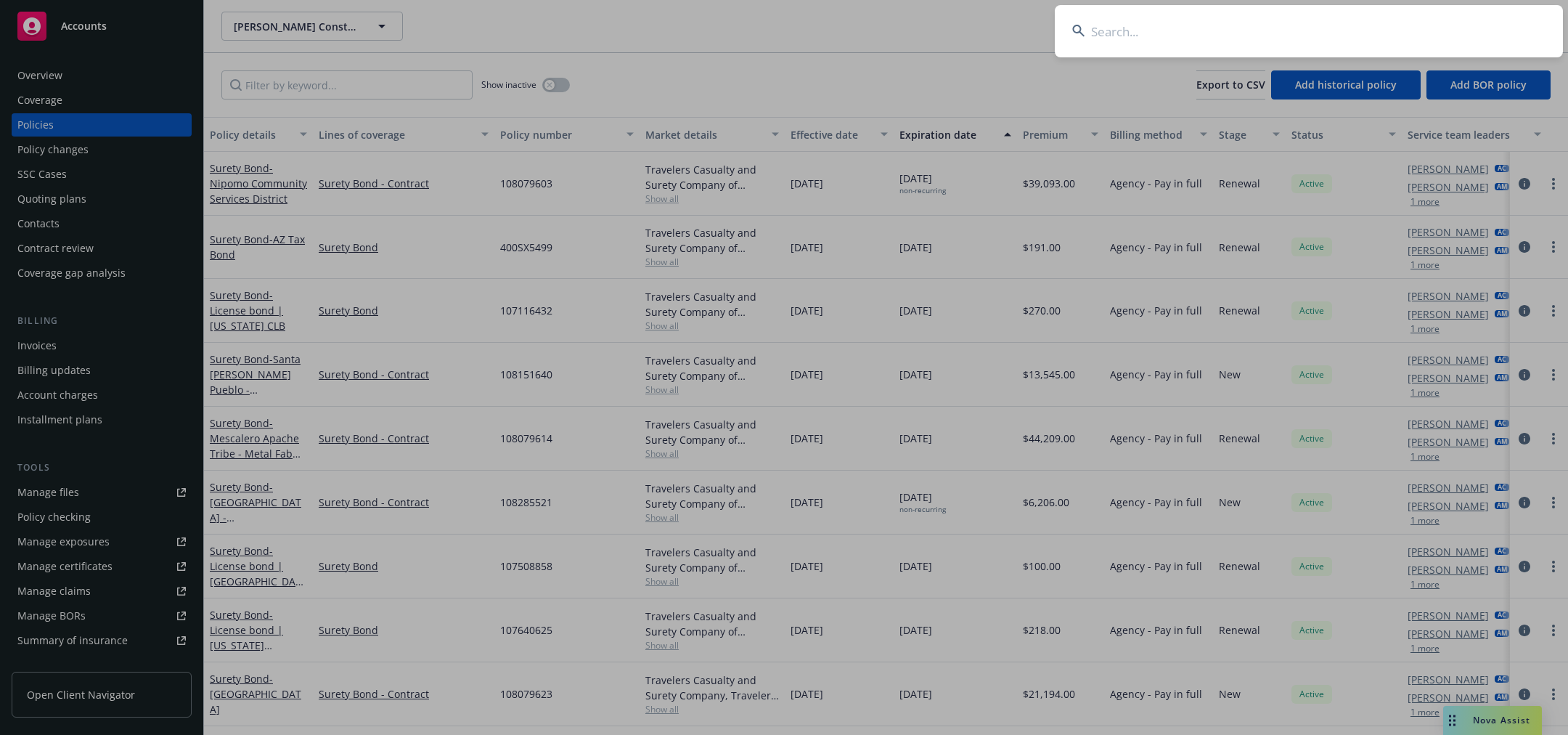
type input "108151637"
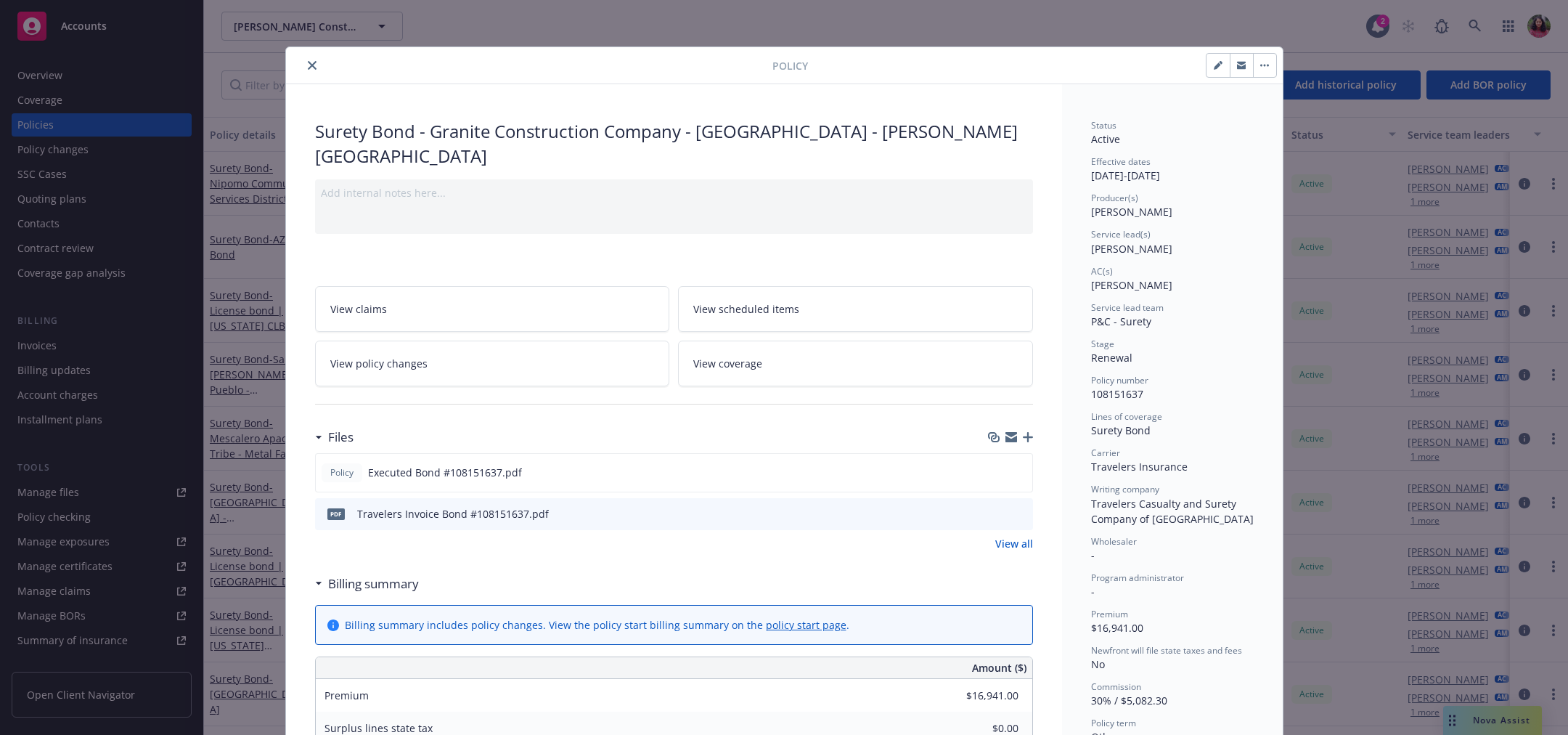
click at [307, 65] on icon "close" at bounding box center [312, 66] width 9 height 9
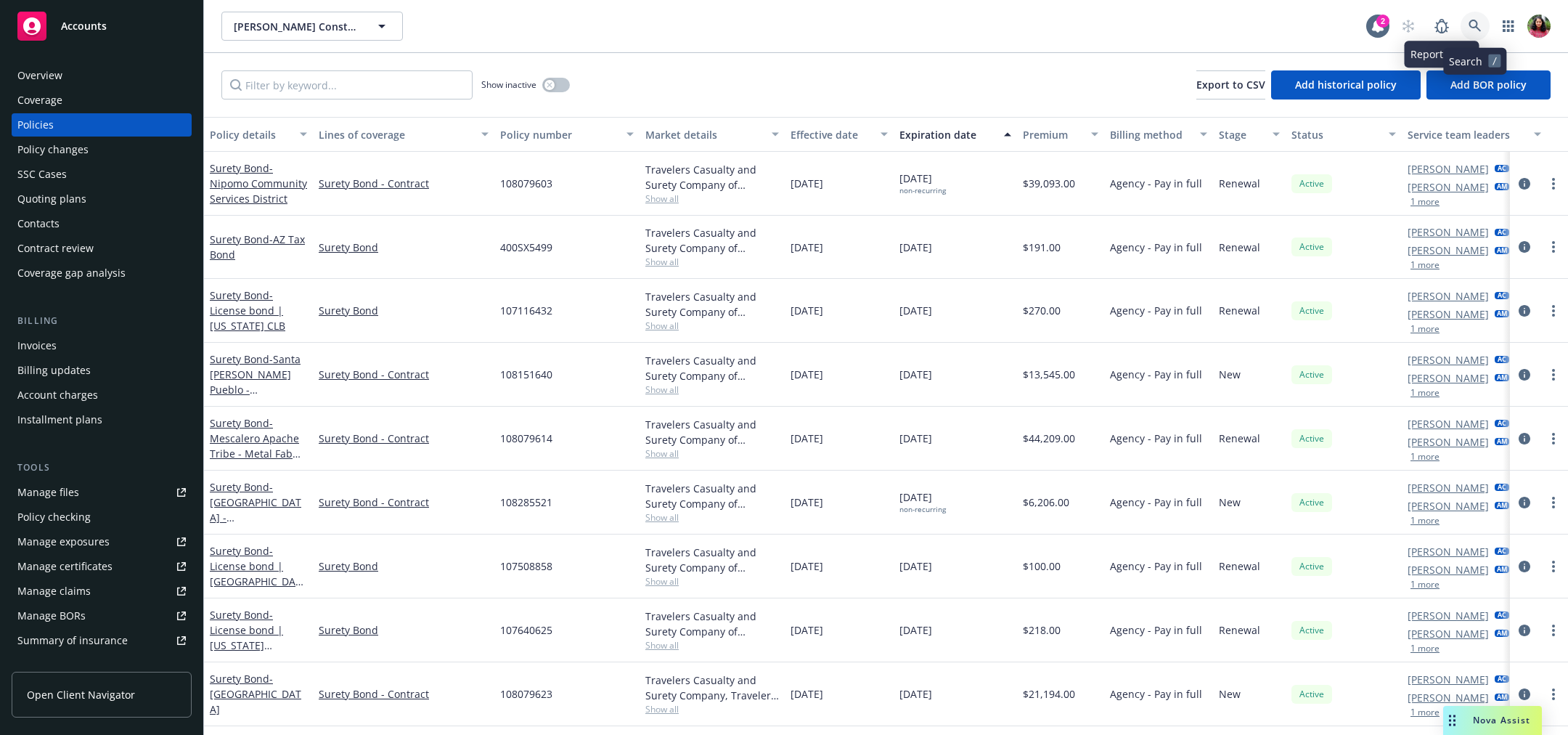
click at [1487, 27] on link at bounding box center [1475, 26] width 29 height 29
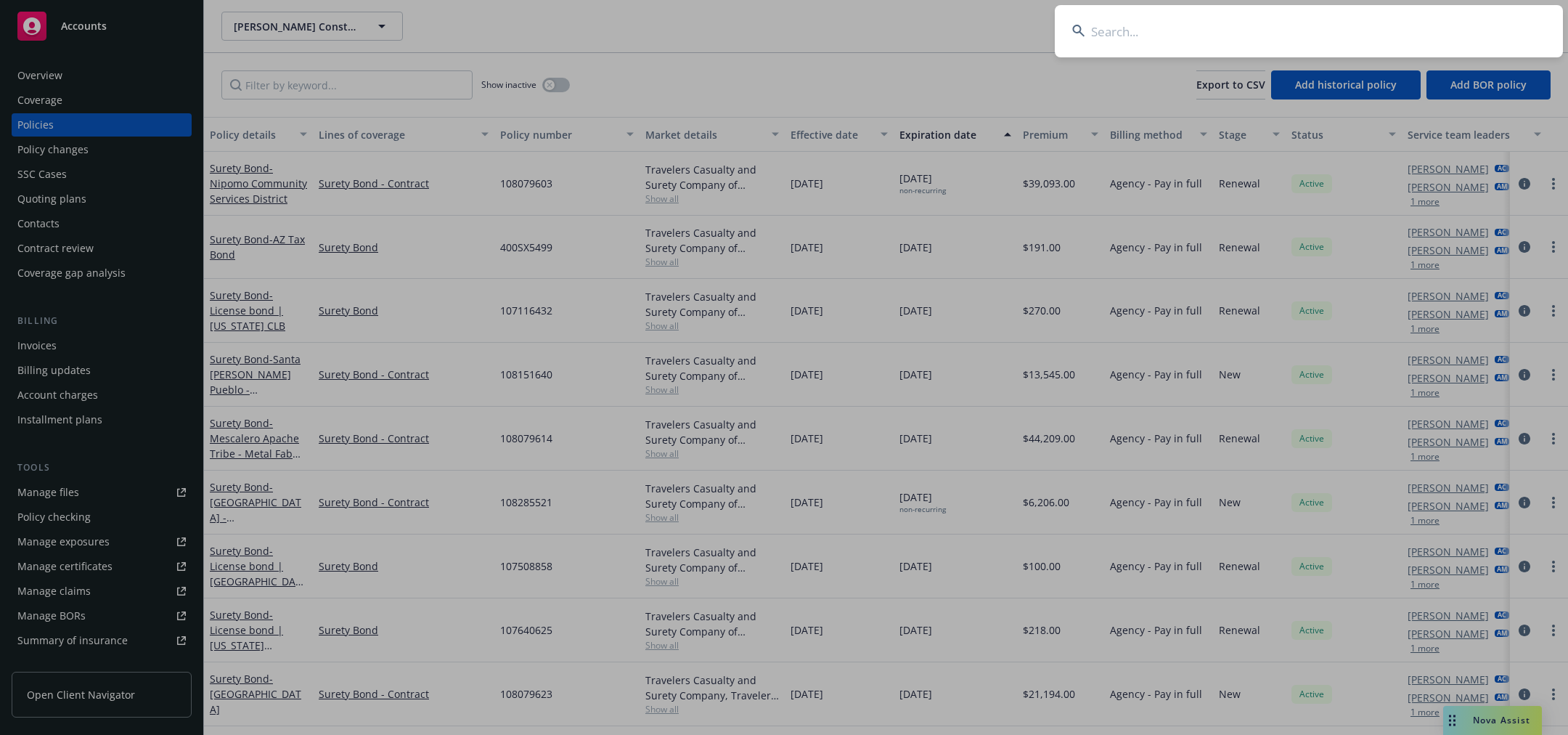
type input "108285521"
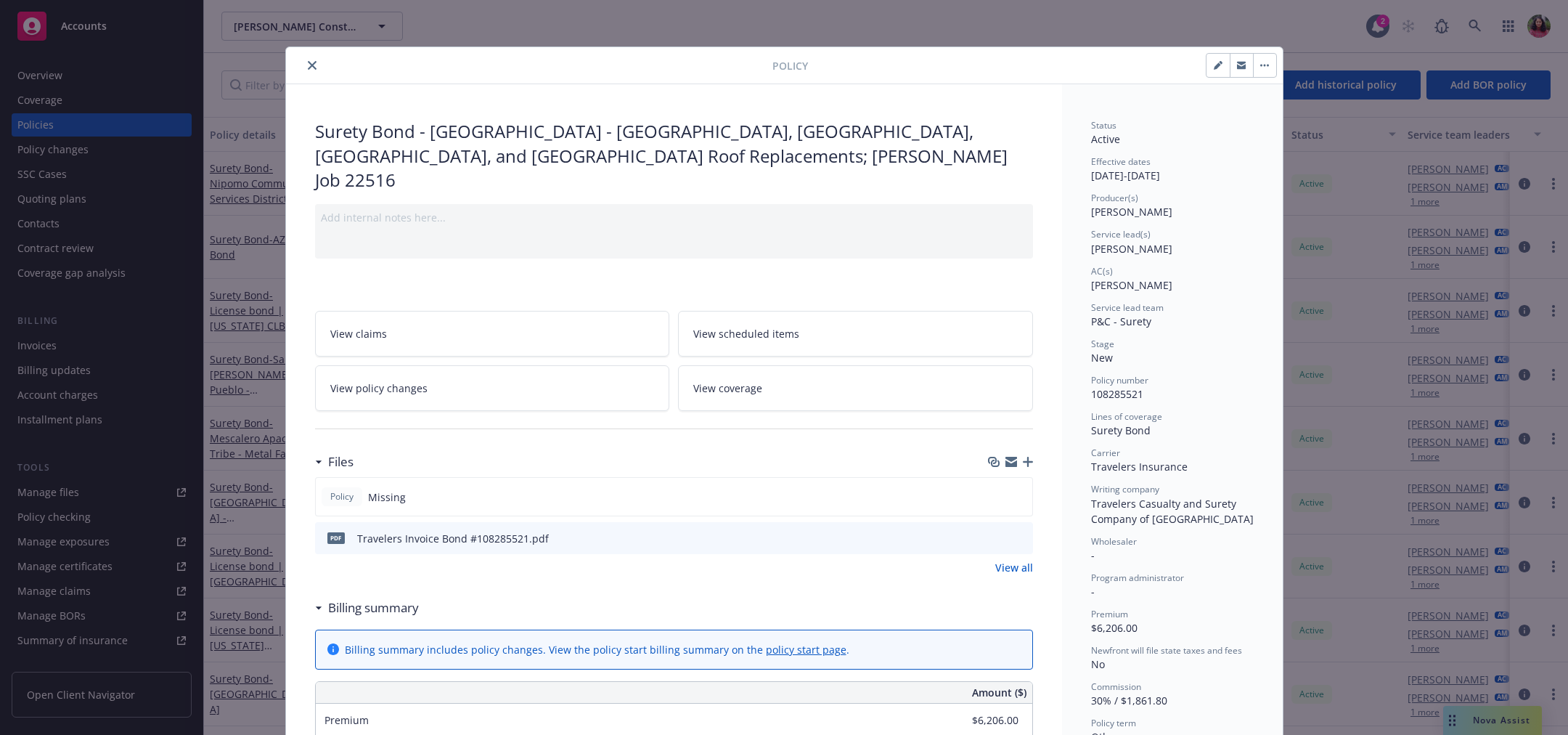
click at [1207, 56] on button "button" at bounding box center [1218, 66] width 23 height 23
select select "NEW"
select select "other"
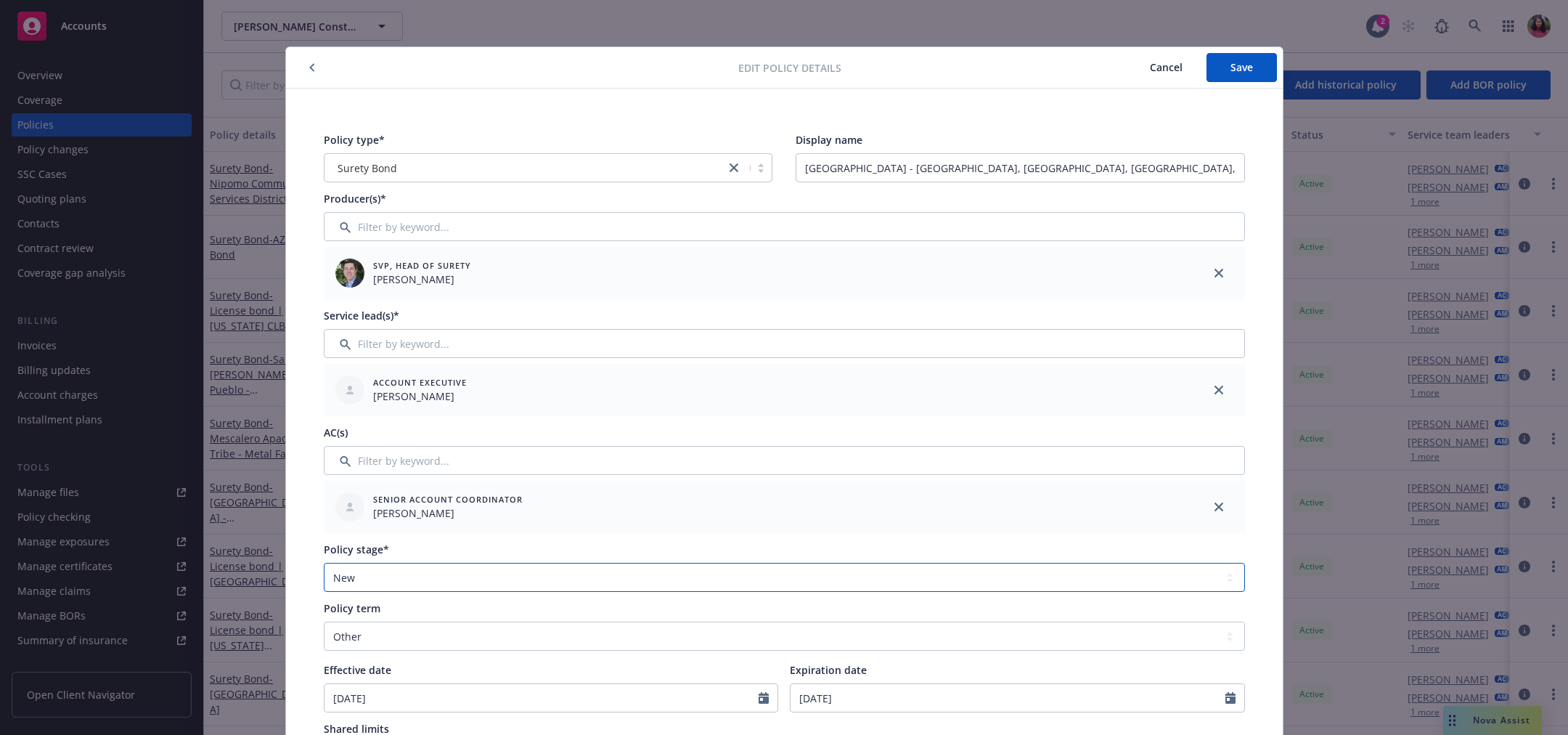
click at [398, 569] on select "Select policy stage Historical New New BOR BOR Renewal Non payment" at bounding box center [784, 578] width 922 height 29
select select "RENEWAL"
click at [324, 563] on select "Select policy stage Historical New New BOR BOR Renewal Non payment" at bounding box center [784, 578] width 922 height 29
click at [1256, 534] on div "Policy type* Surety Bond Display name Mammoth Community Water District - Filter…" at bounding box center [784, 645] width 997 height 1112
click at [1234, 69] on span "Save" at bounding box center [1242, 67] width 22 height 13
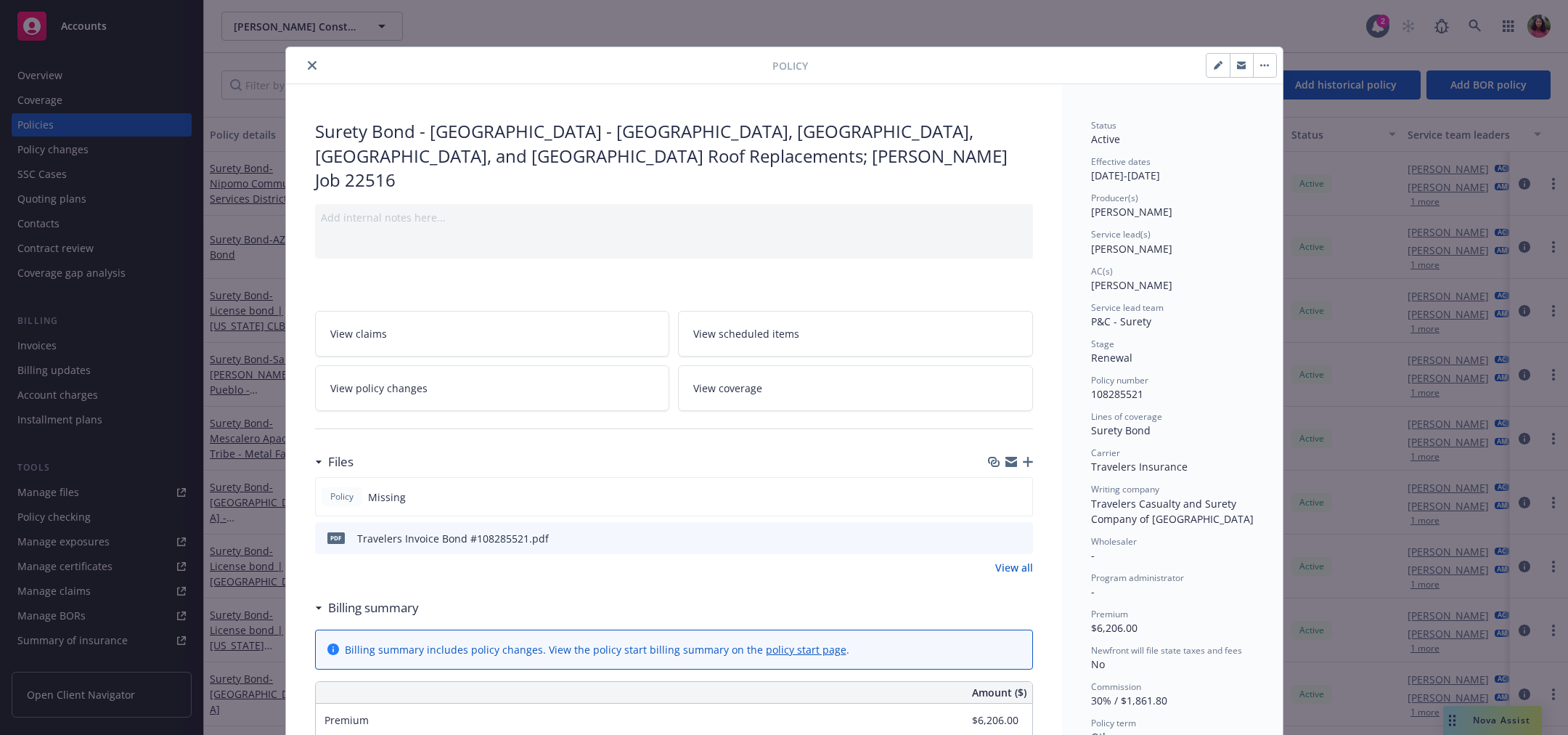
click at [307, 66] on icon "close" at bounding box center [312, 66] width 9 height 9
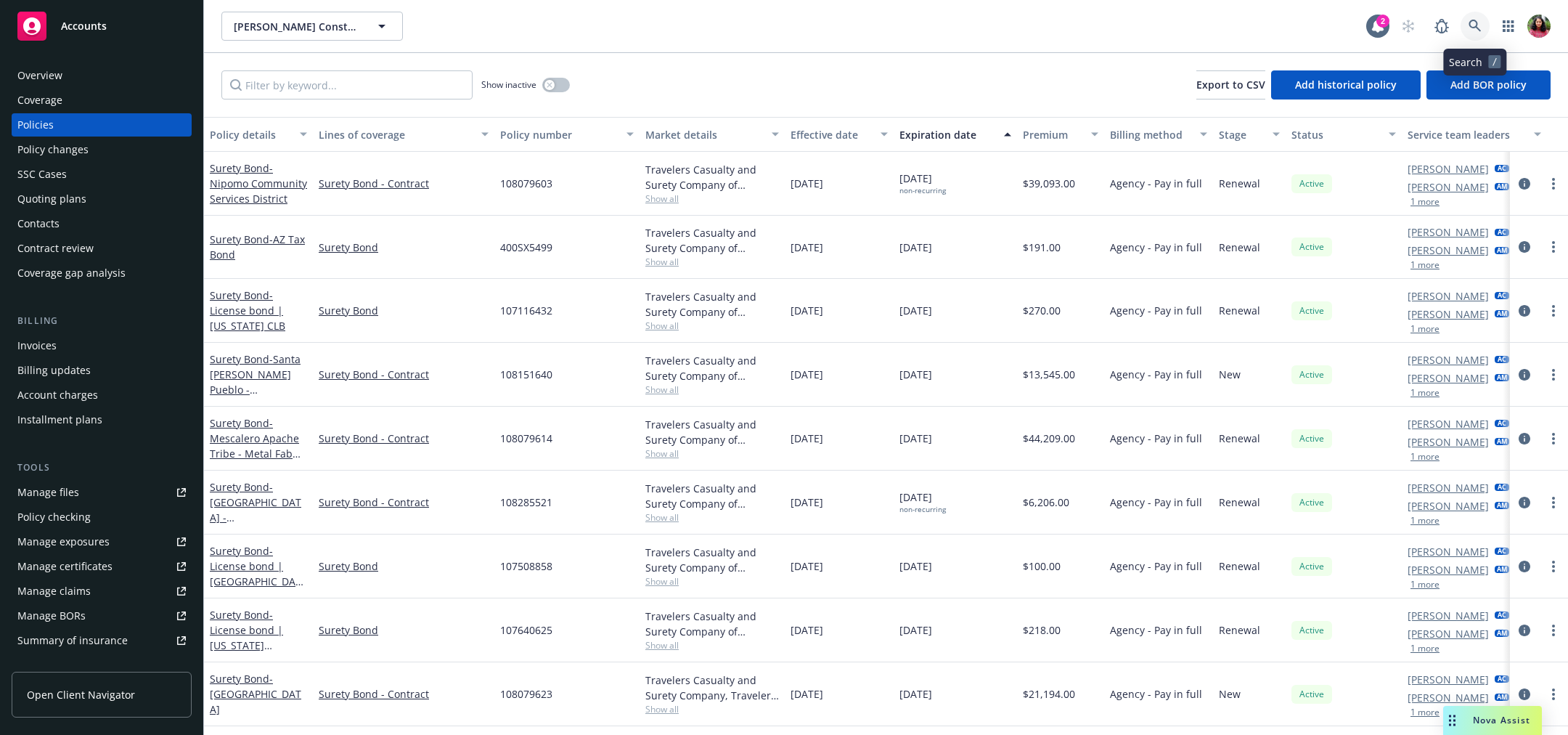
click at [1480, 20] on icon at bounding box center [1475, 26] width 13 height 13
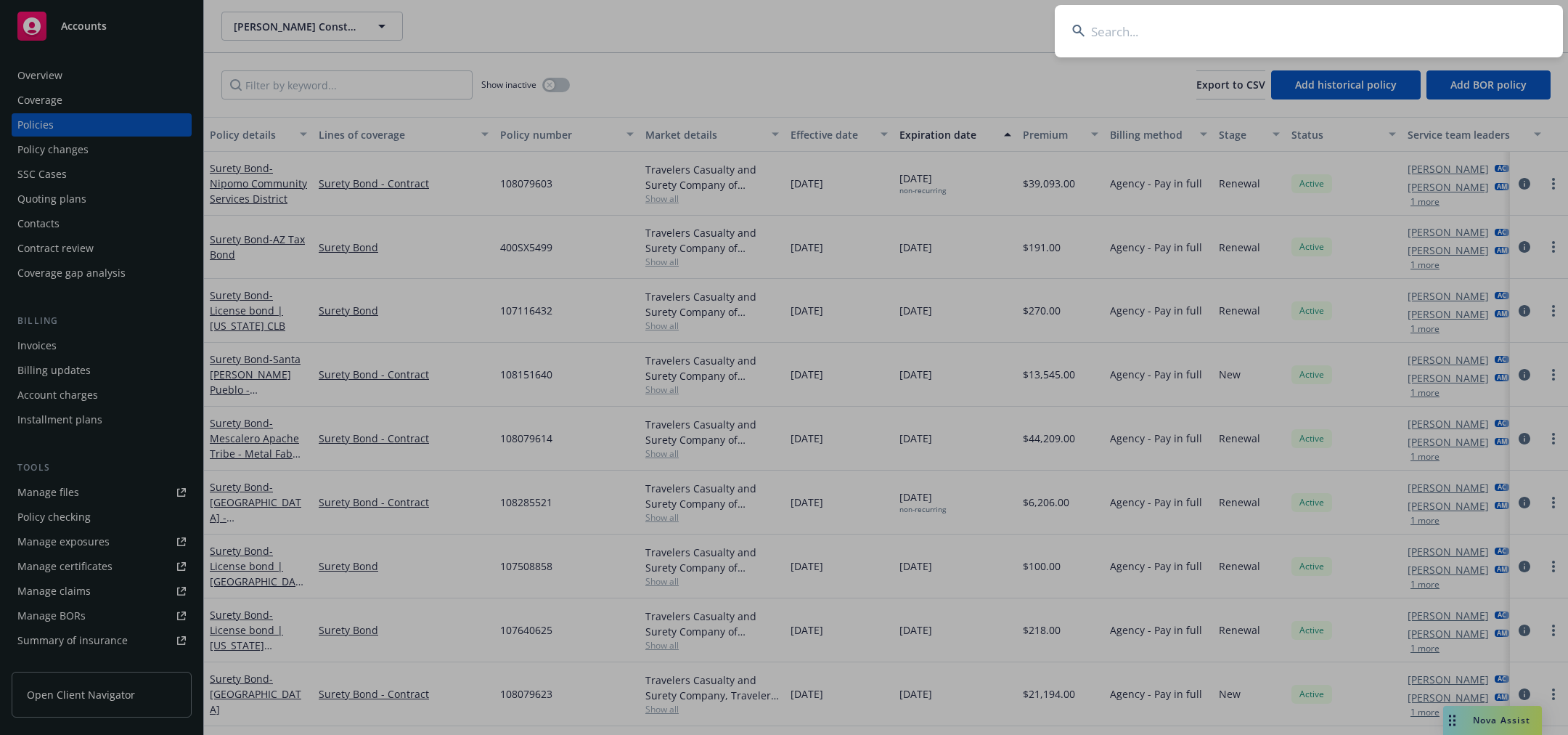
type input "108285525"
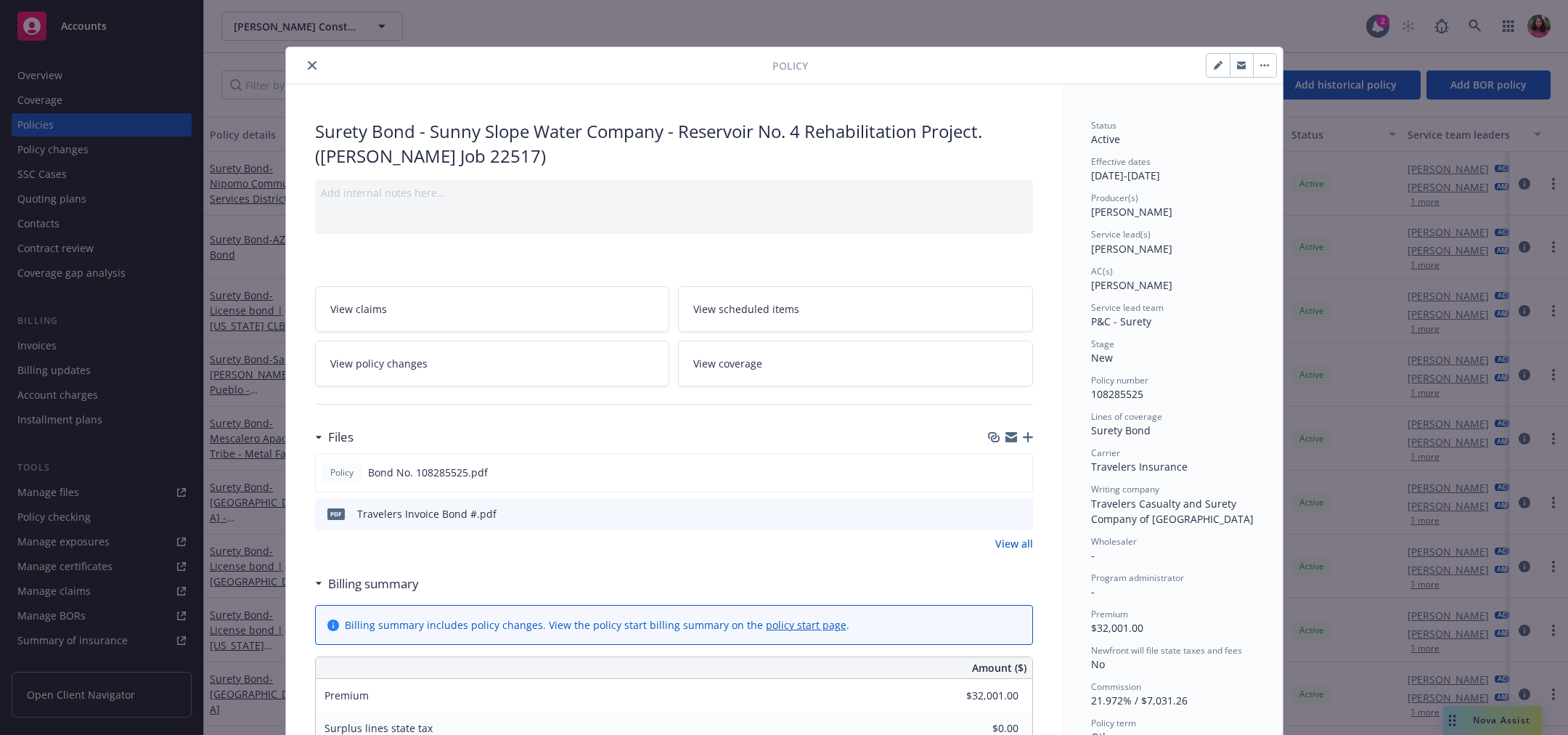
click at [1214, 66] on icon "button" at bounding box center [1218, 66] width 9 height 9
select select "NEW"
select select "other"
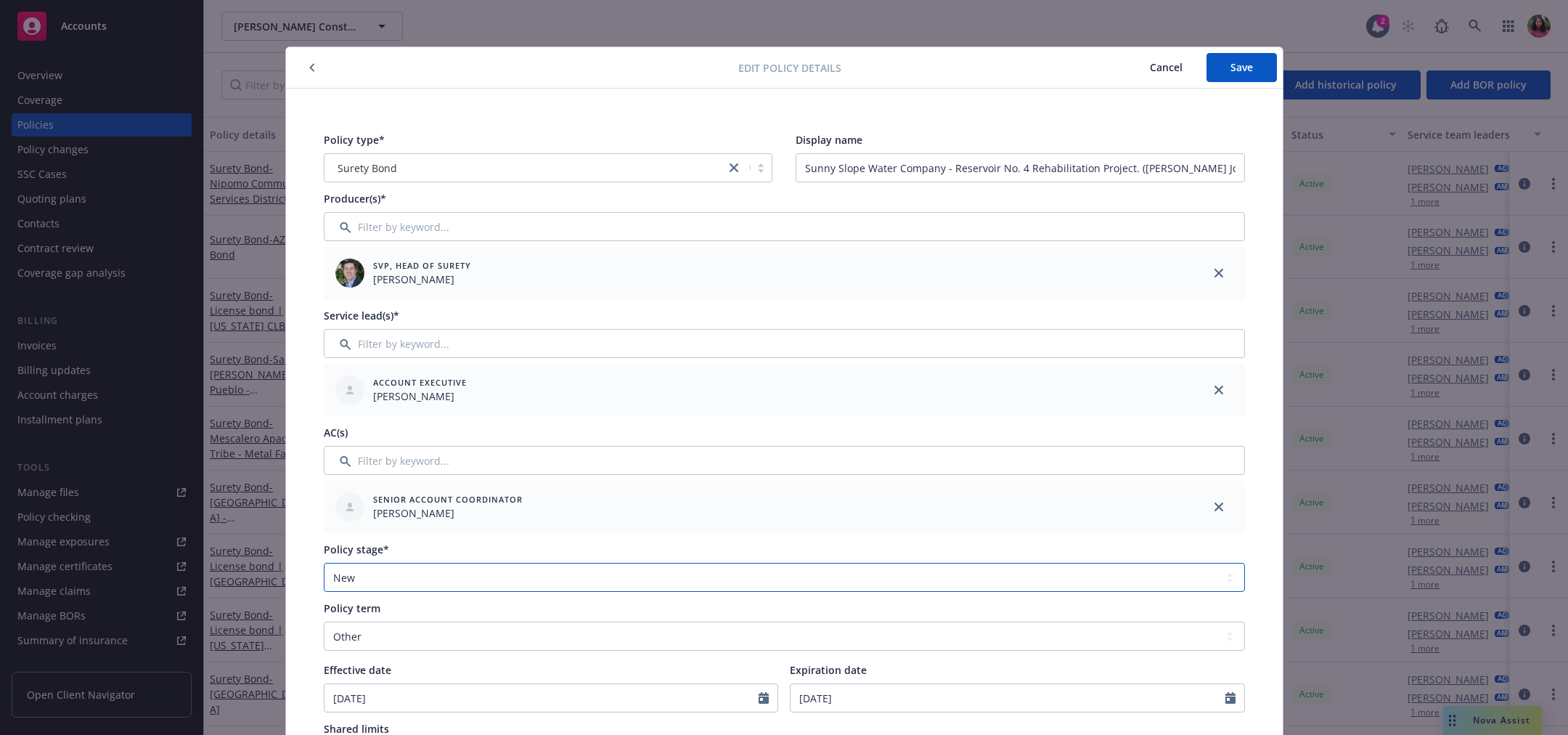
click at [466, 583] on select "Select policy stage Historical New New BOR BOR Renewal Non payment" at bounding box center [784, 578] width 922 height 29
select select "RENEWAL"
click at [324, 563] on select "Select policy stage Historical New New BOR BOR Renewal Non payment" at bounding box center [784, 578] width 922 height 29
click at [1255, 543] on div "Policy type* Surety Bond Display name Sunny Slope Water Company - Reservoir No.…" at bounding box center [784, 645] width 997 height 1112
click at [1241, 77] on button "Save" at bounding box center [1242, 67] width 70 height 29
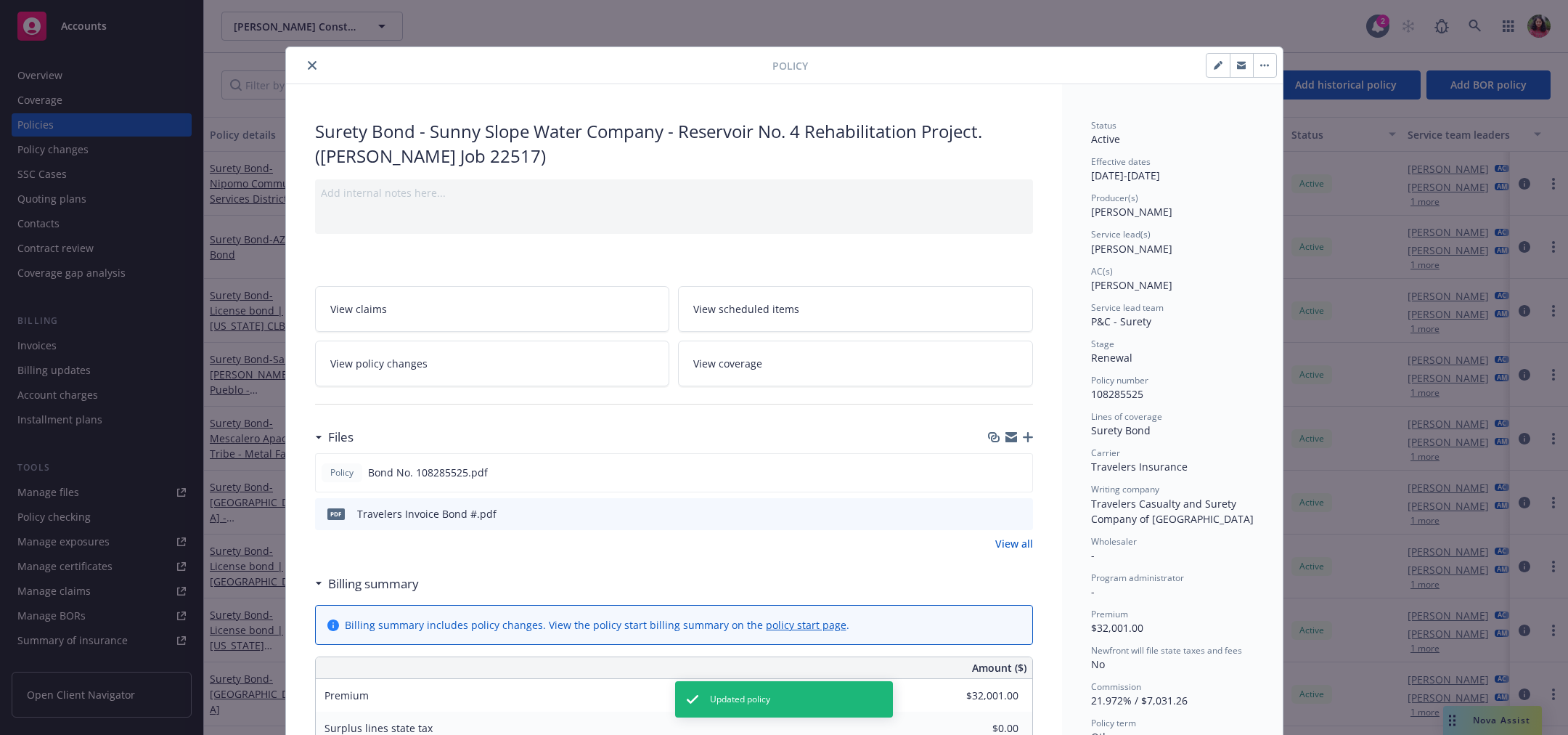
click at [304, 62] on button "close" at bounding box center [312, 65] width 17 height 17
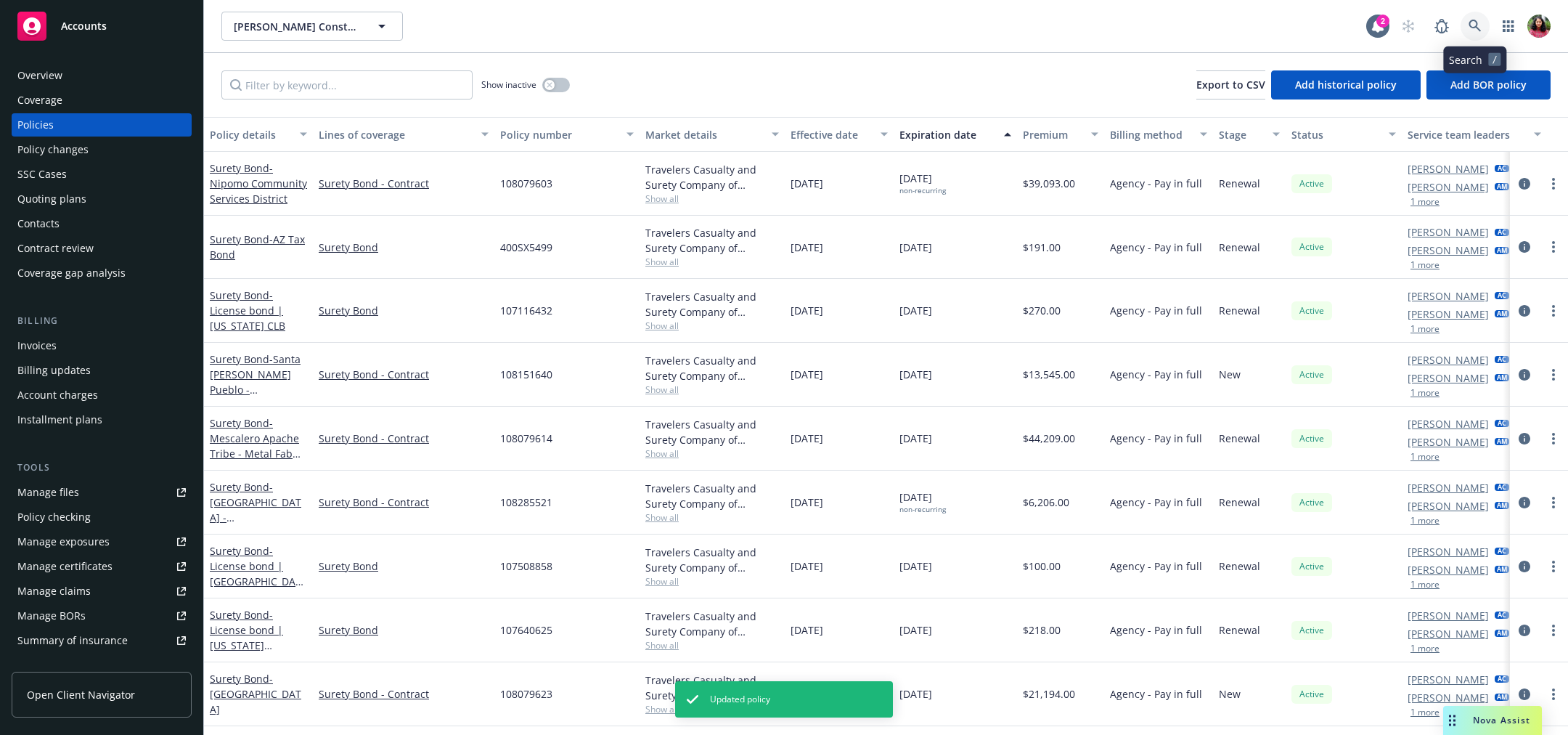
click at [1477, 29] on icon at bounding box center [1475, 26] width 13 height 13
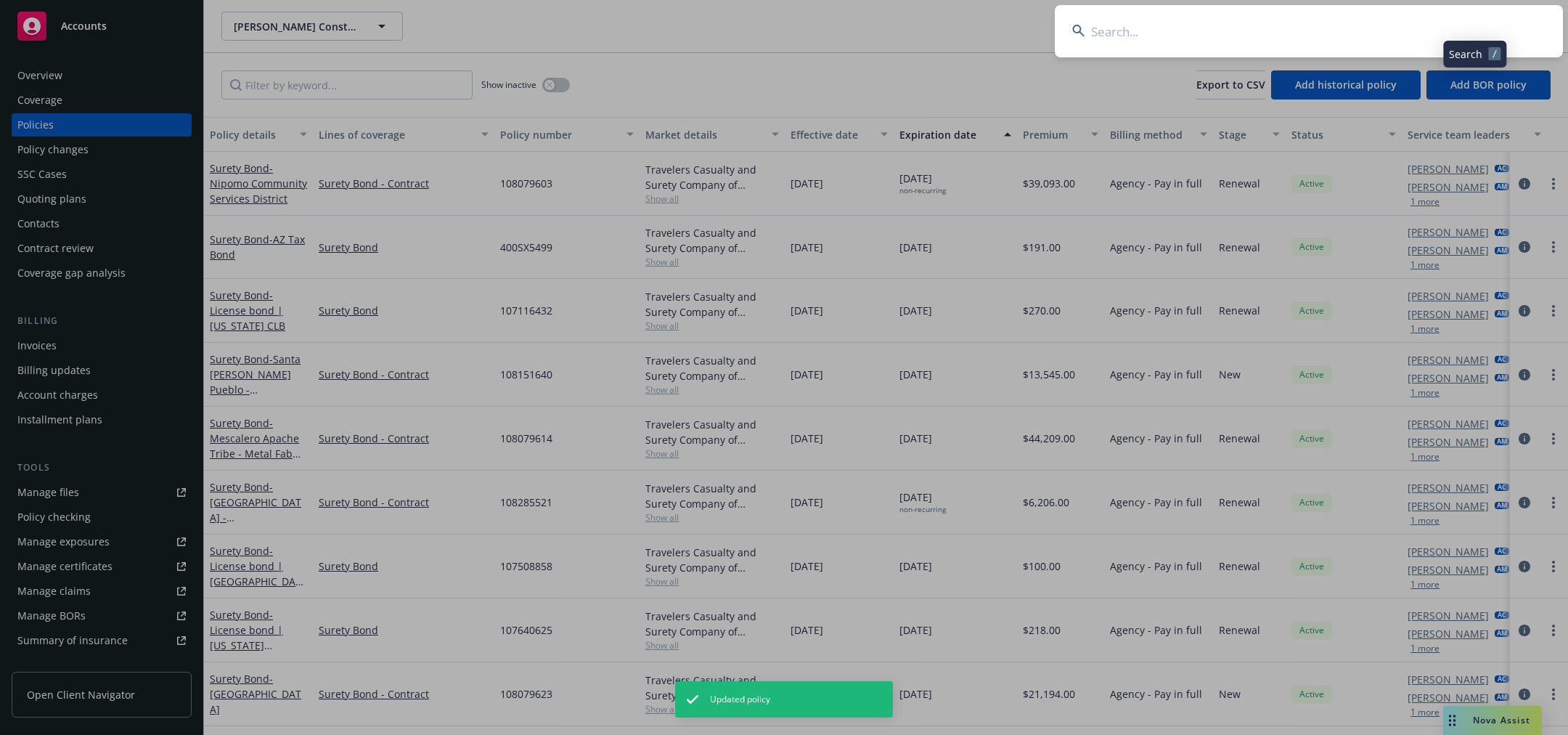
click at [1425, 38] on input at bounding box center [1308, 31] width 508 height 52
type input "108285526"
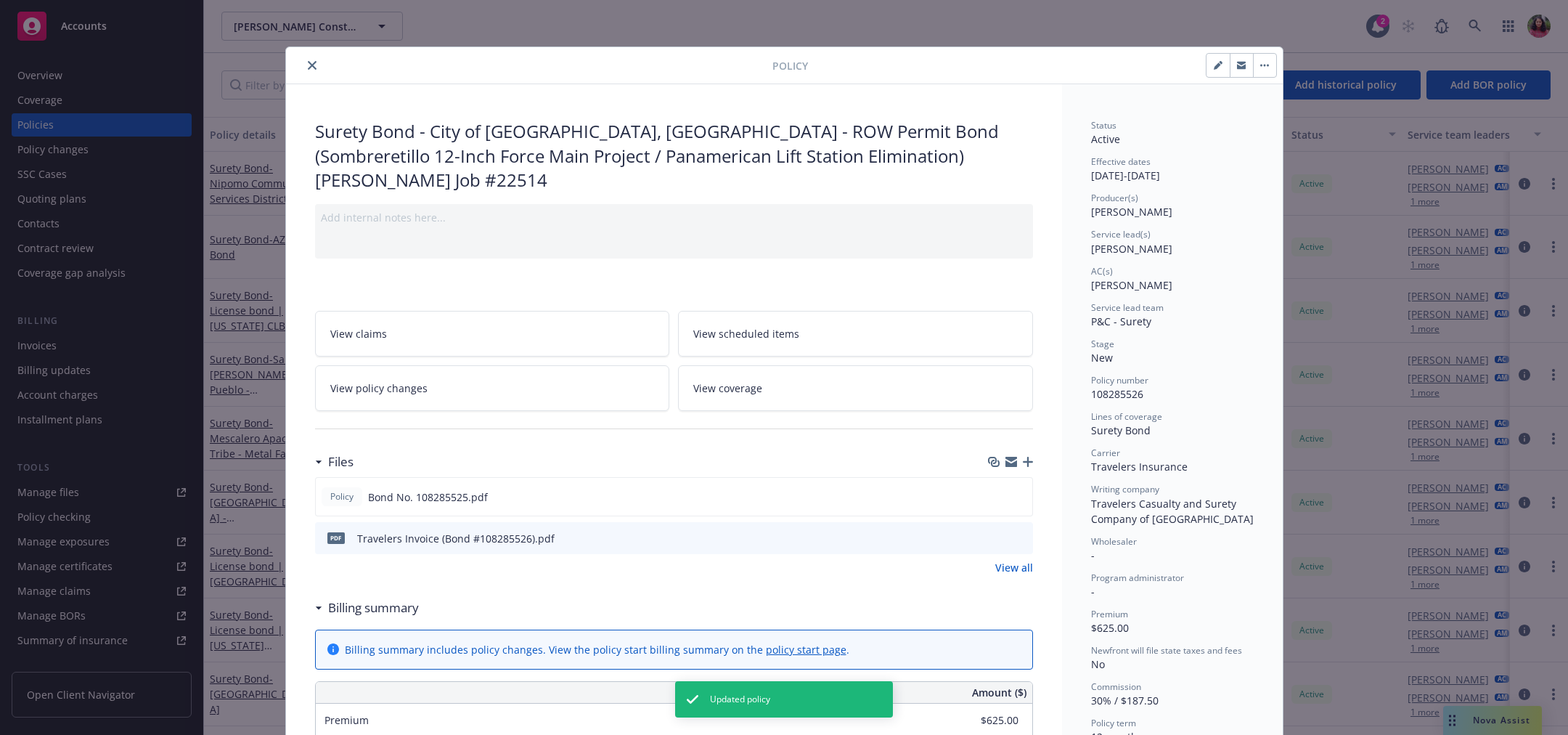
click at [1214, 67] on icon "button" at bounding box center [1218, 66] width 9 height 9
select select "NEW"
select select "12"
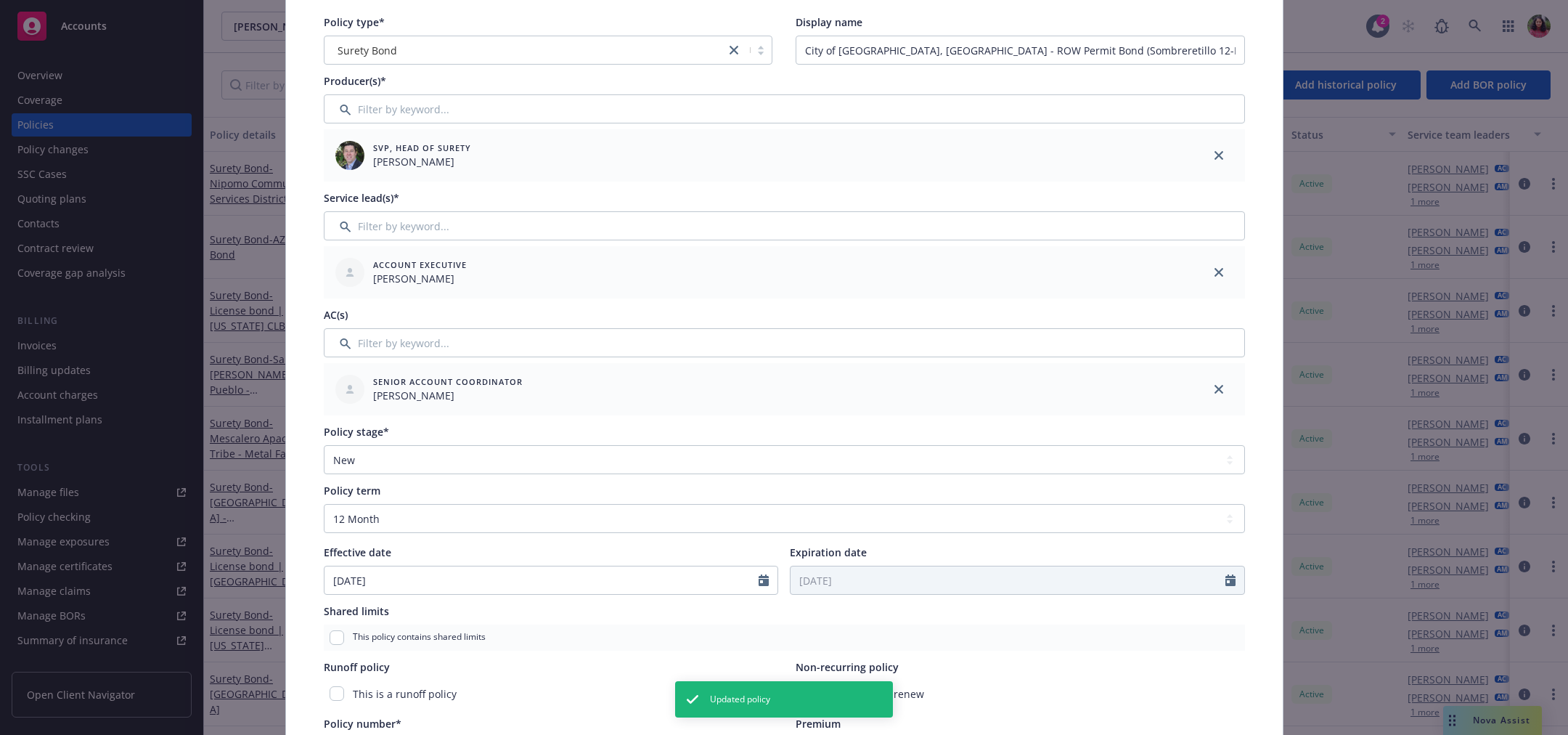
scroll to position [153, 0]
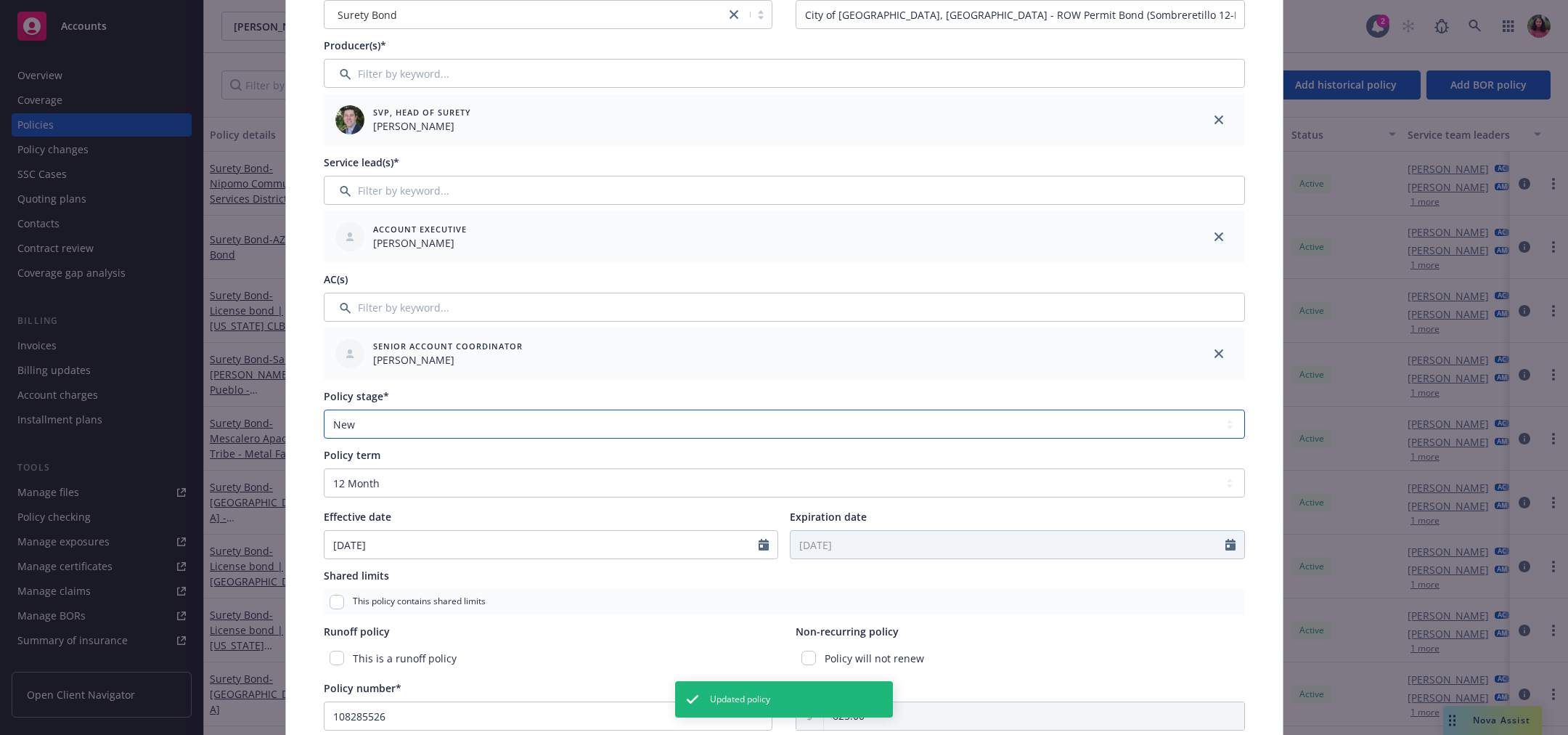
click at [735, 425] on select "Select policy stage Historical New New BOR BOR Renewal Non payment" at bounding box center [784, 424] width 922 height 29
select select "RENEWAL"
click at [324, 409] on select "Select policy stage Historical New New BOR BOR Renewal Non payment" at bounding box center [784, 424] width 922 height 29
click at [1266, 380] on div "Policy type* Surety Bond Display name City of Laredo, TX - ROW Permit Bond (Som…" at bounding box center [784, 491] width 997 height 1112
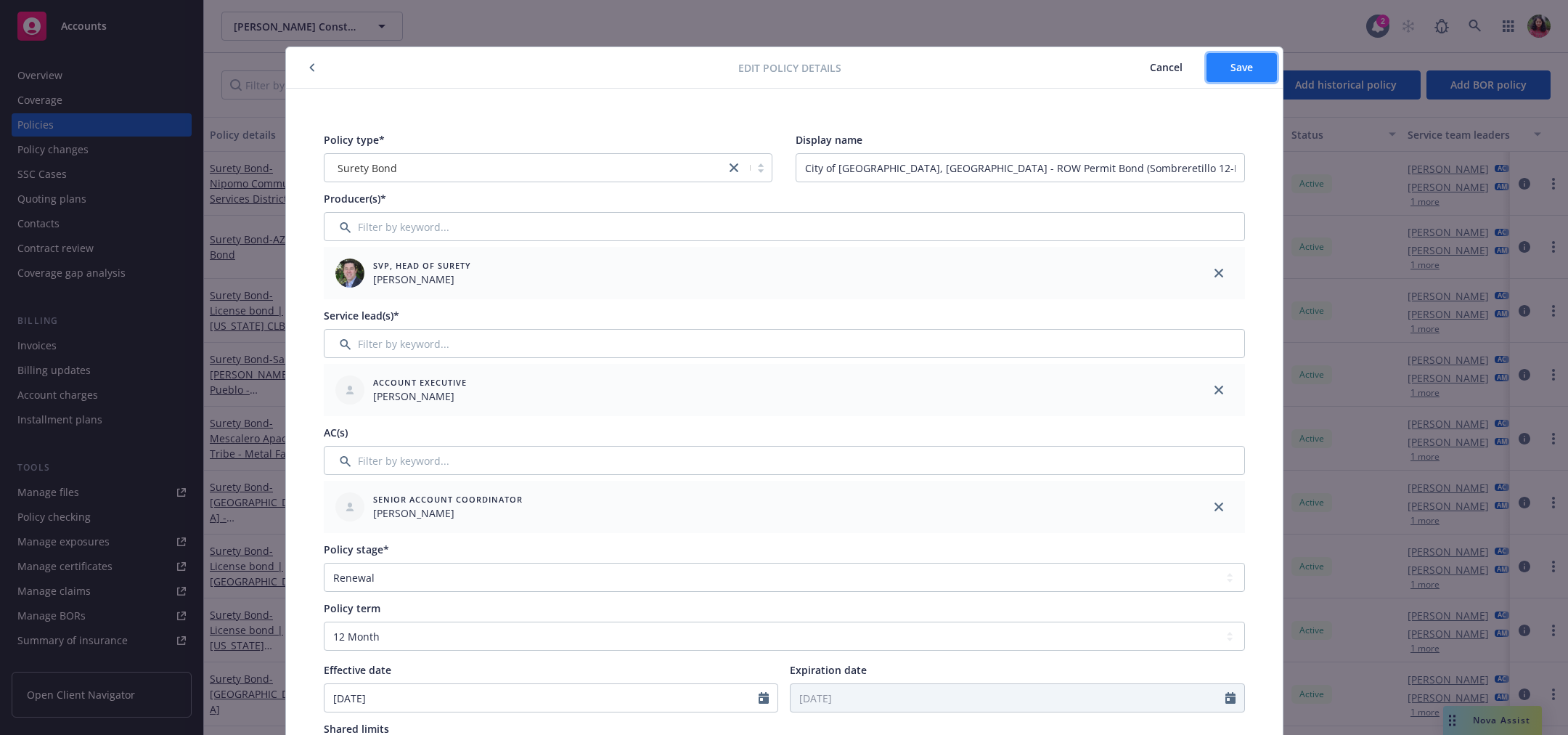
click at [1226, 75] on button "Save" at bounding box center [1242, 67] width 70 height 29
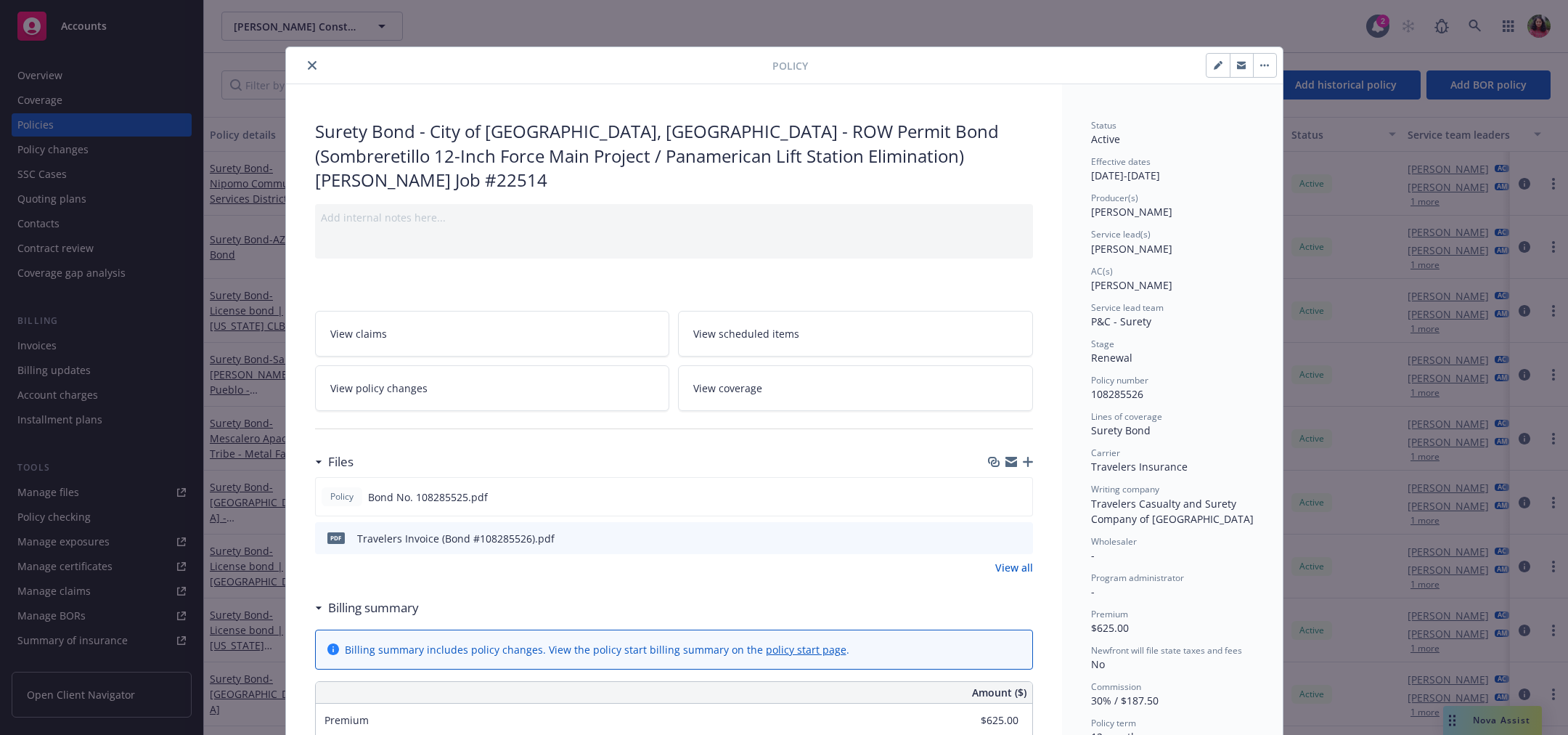
click at [292, 67] on div at bounding box center [532, 65] width 481 height 17
click at [307, 65] on icon "close" at bounding box center [312, 66] width 9 height 9
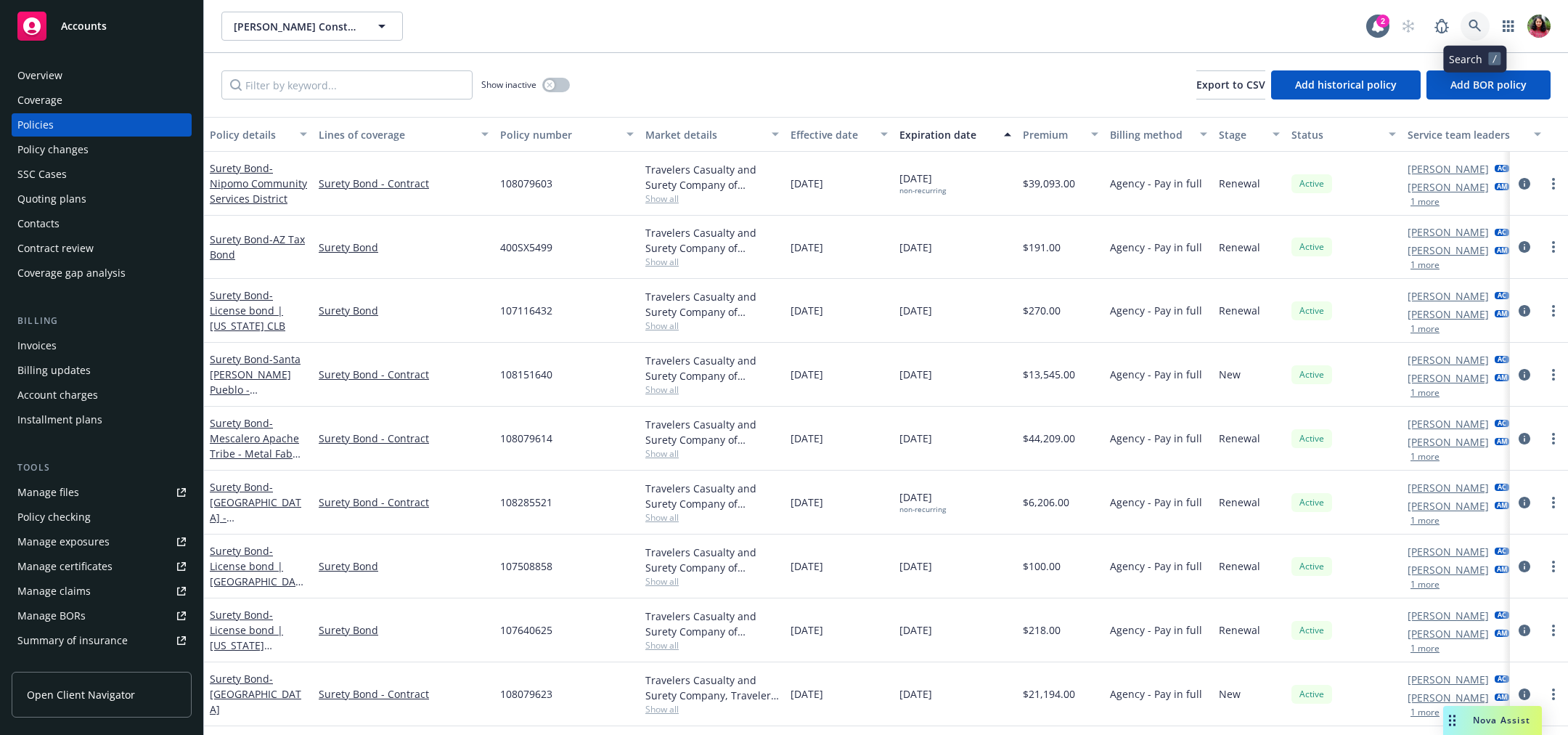
click at [1481, 26] on icon at bounding box center [1475, 26] width 13 height 13
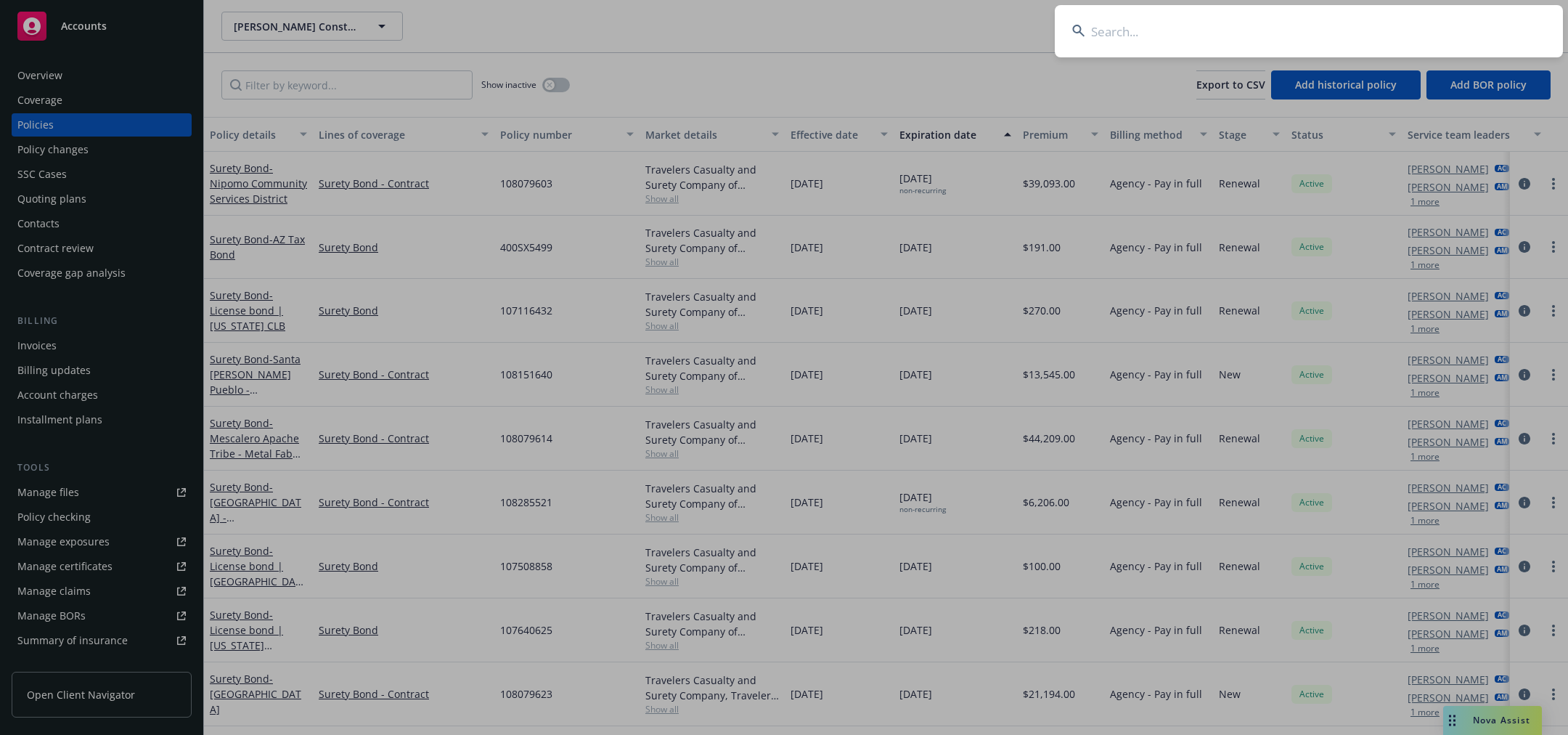
click at [1293, 35] on input at bounding box center [1308, 31] width 508 height 52
type input "108285511"
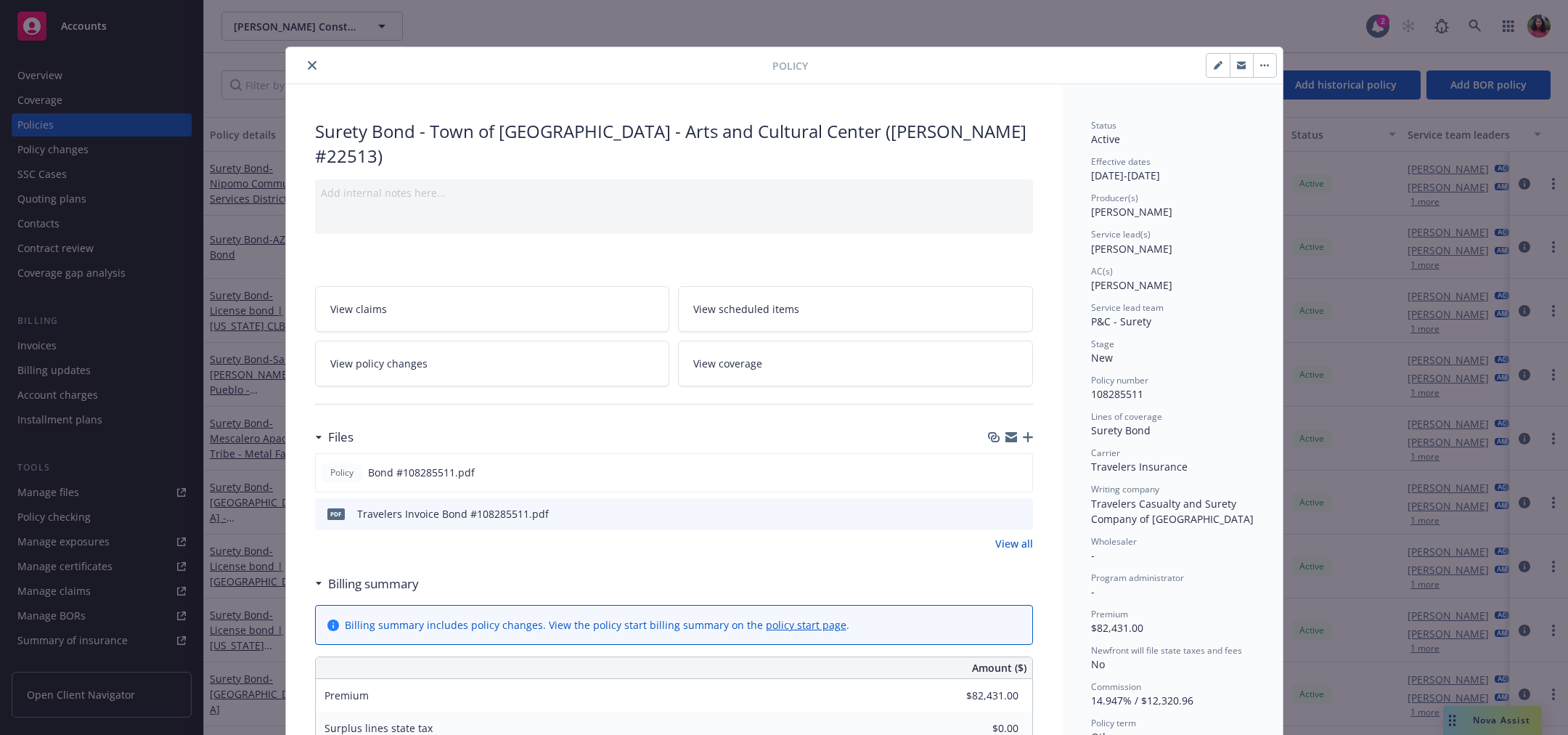
click at [1214, 66] on icon "button" at bounding box center [1218, 66] width 9 height 9
select select "NEW"
select select "other"
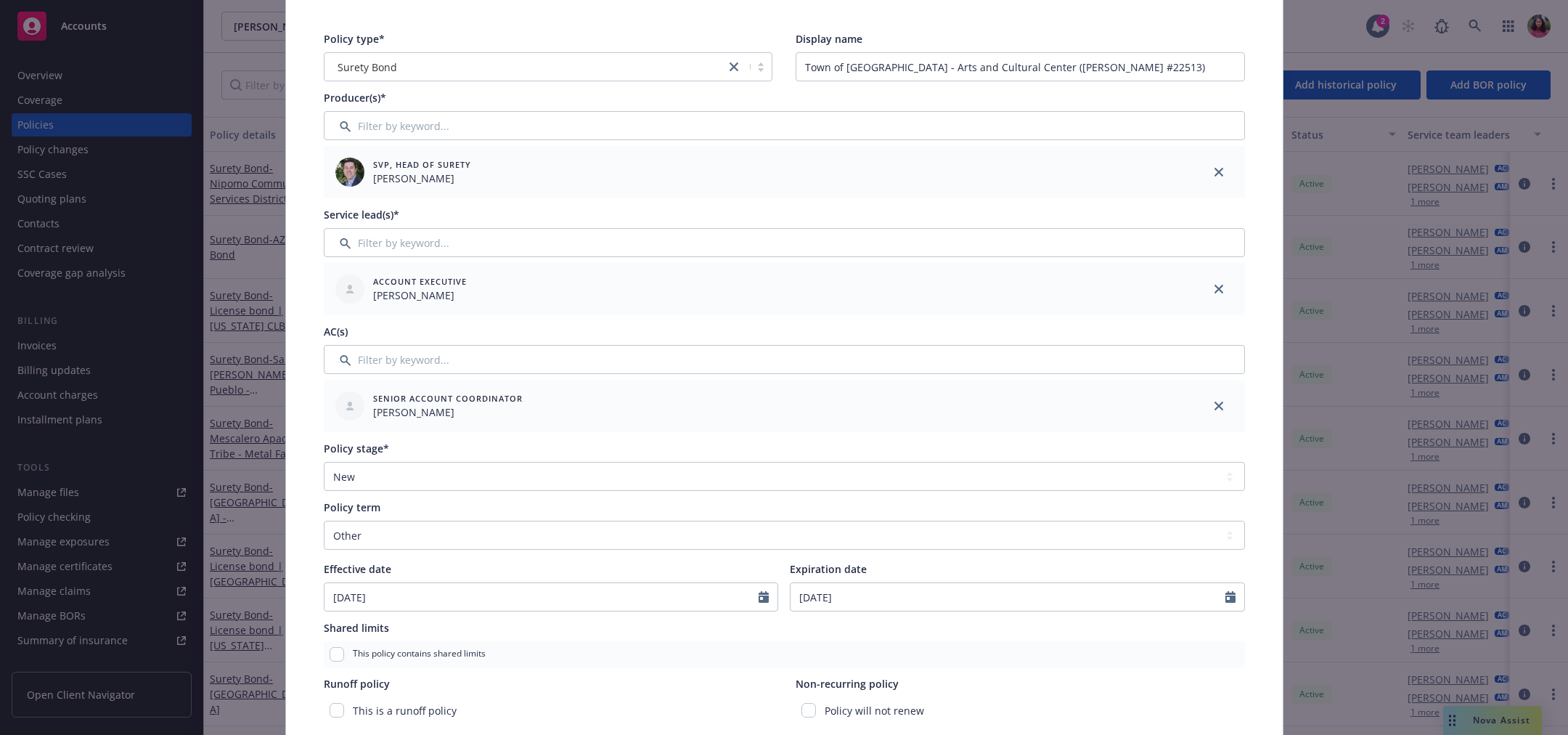
scroll to position [139, 0]
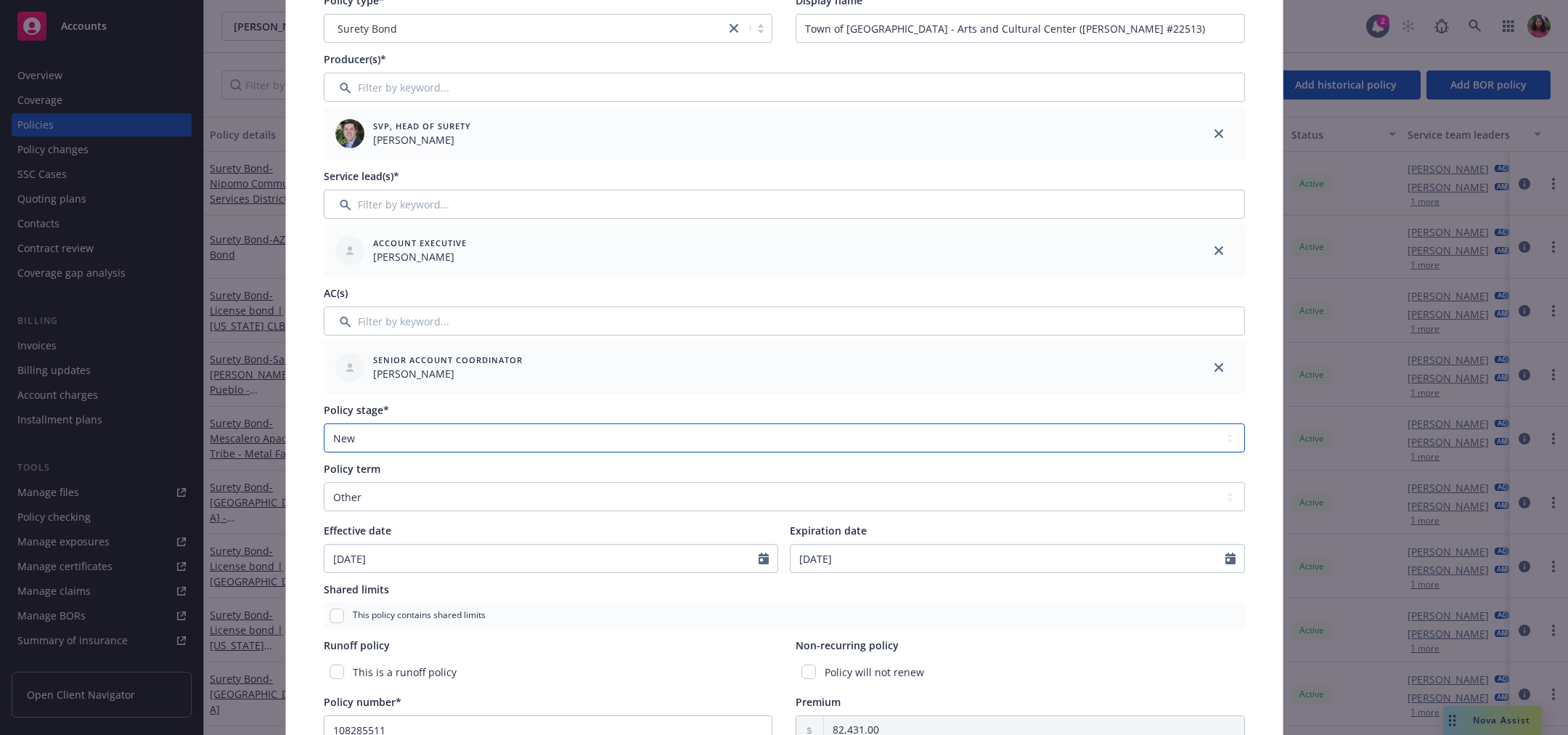
click at [758, 440] on select "Select policy stage Historical New New BOR BOR Renewal Non payment" at bounding box center [784, 438] width 922 height 29
select select "RENEWAL"
click at [324, 424] on select "Select policy stage Historical New New BOR BOR Renewal Non payment" at bounding box center [784, 438] width 922 height 29
click at [1256, 424] on div "Policy type* Surety Bond Display name Town of Mammoth Lakes - Arts and Cultural…" at bounding box center [784, 505] width 997 height 1112
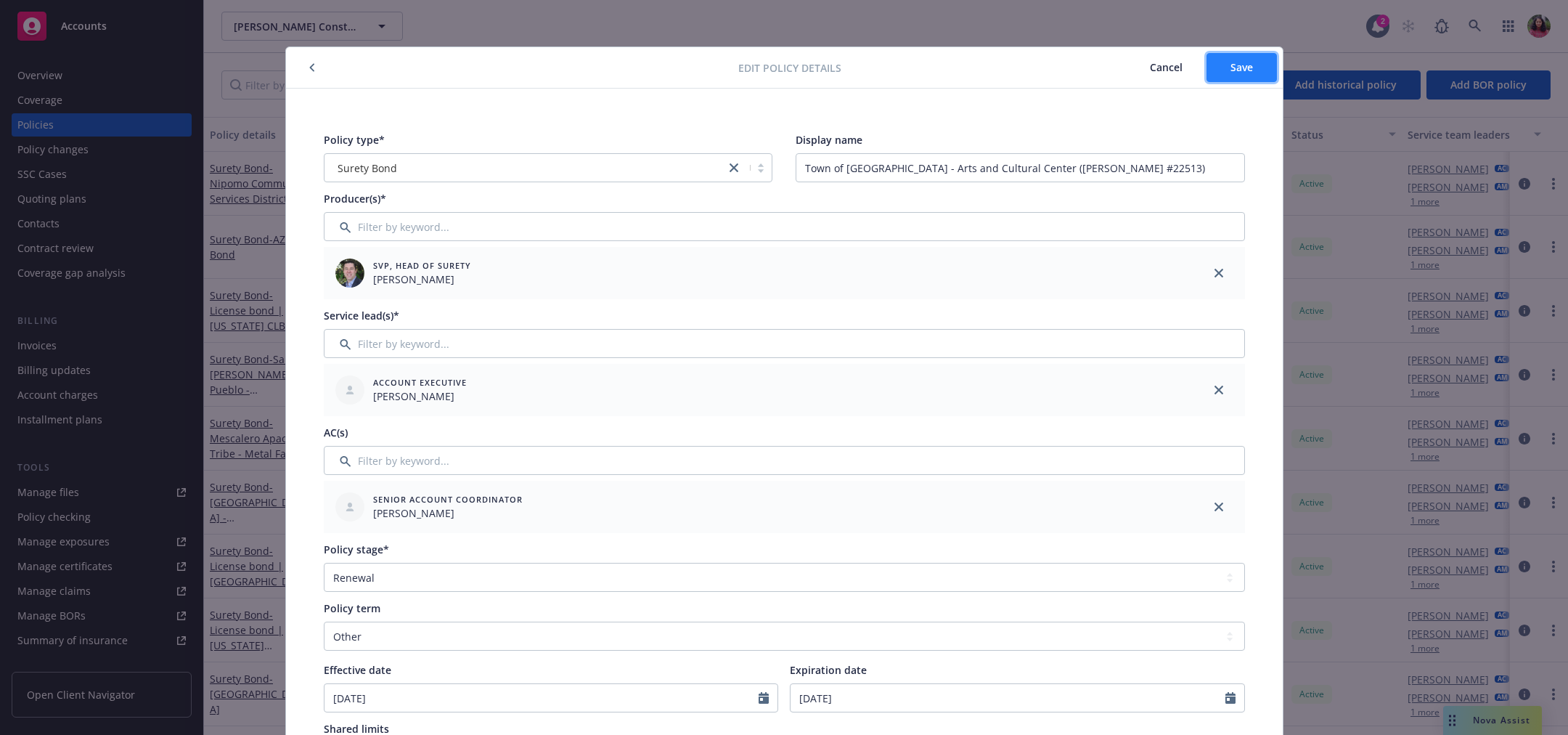
click at [1255, 71] on button "Save" at bounding box center [1242, 67] width 70 height 29
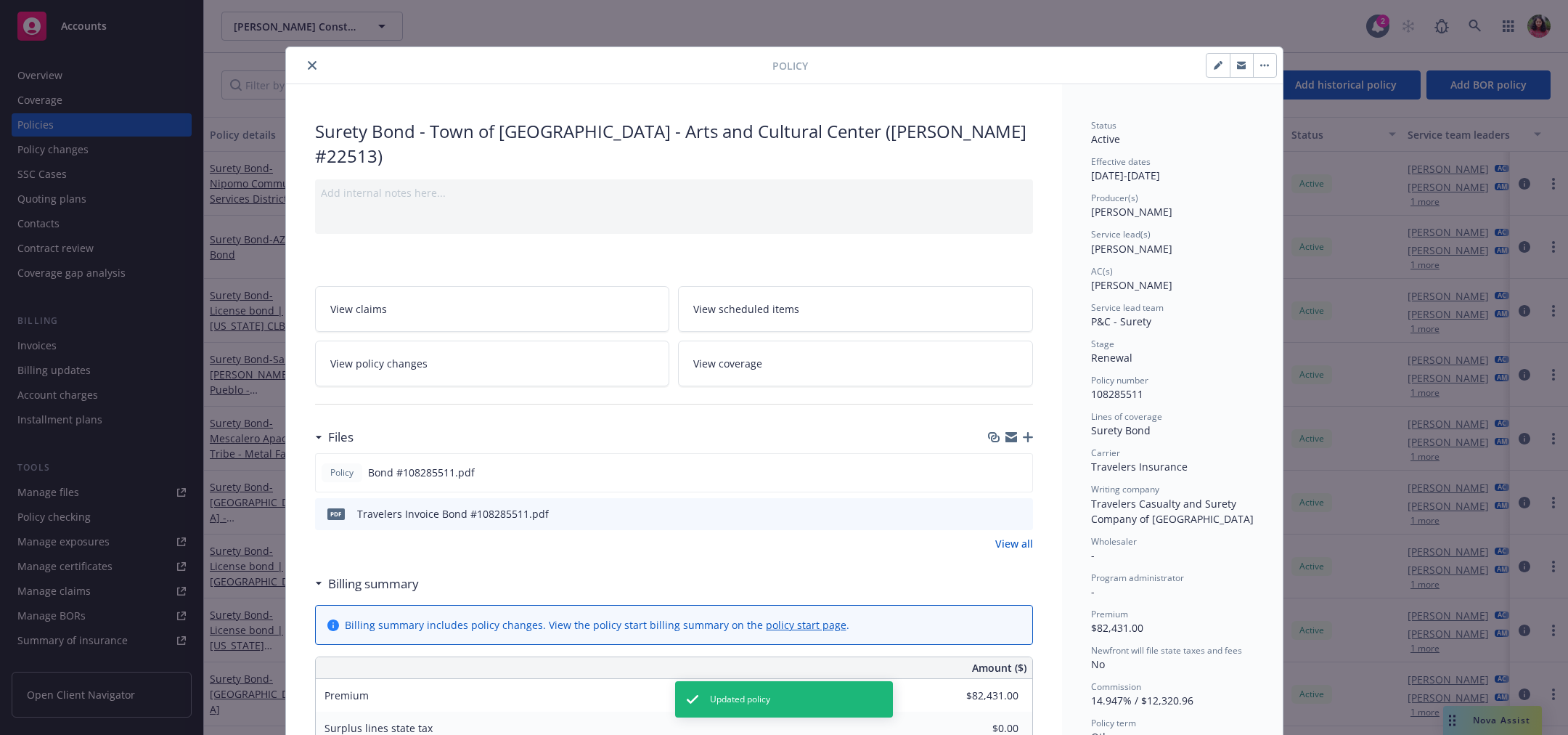
click at [307, 68] on icon "close" at bounding box center [312, 66] width 9 height 9
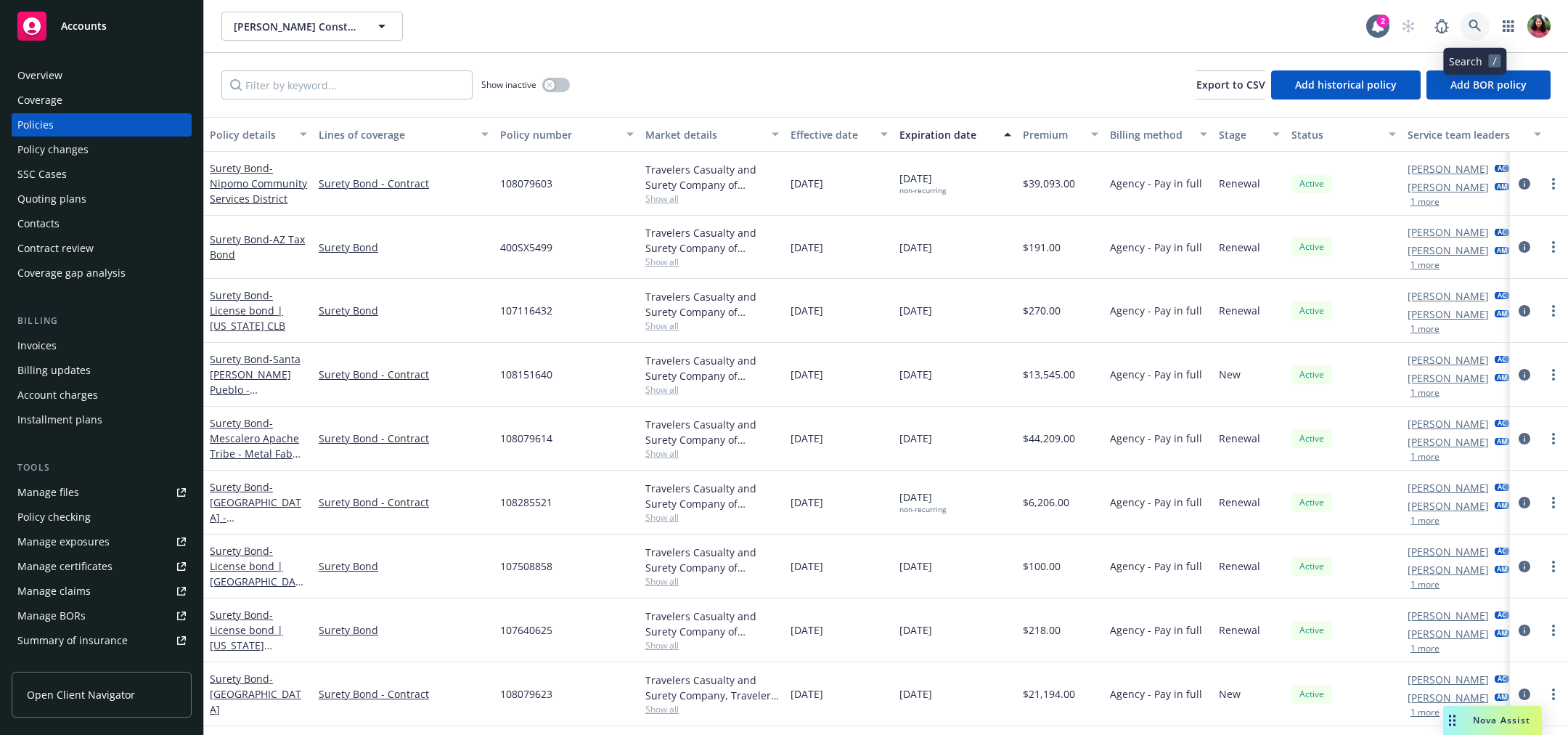
click at [1470, 23] on icon at bounding box center [1475, 26] width 13 height 13
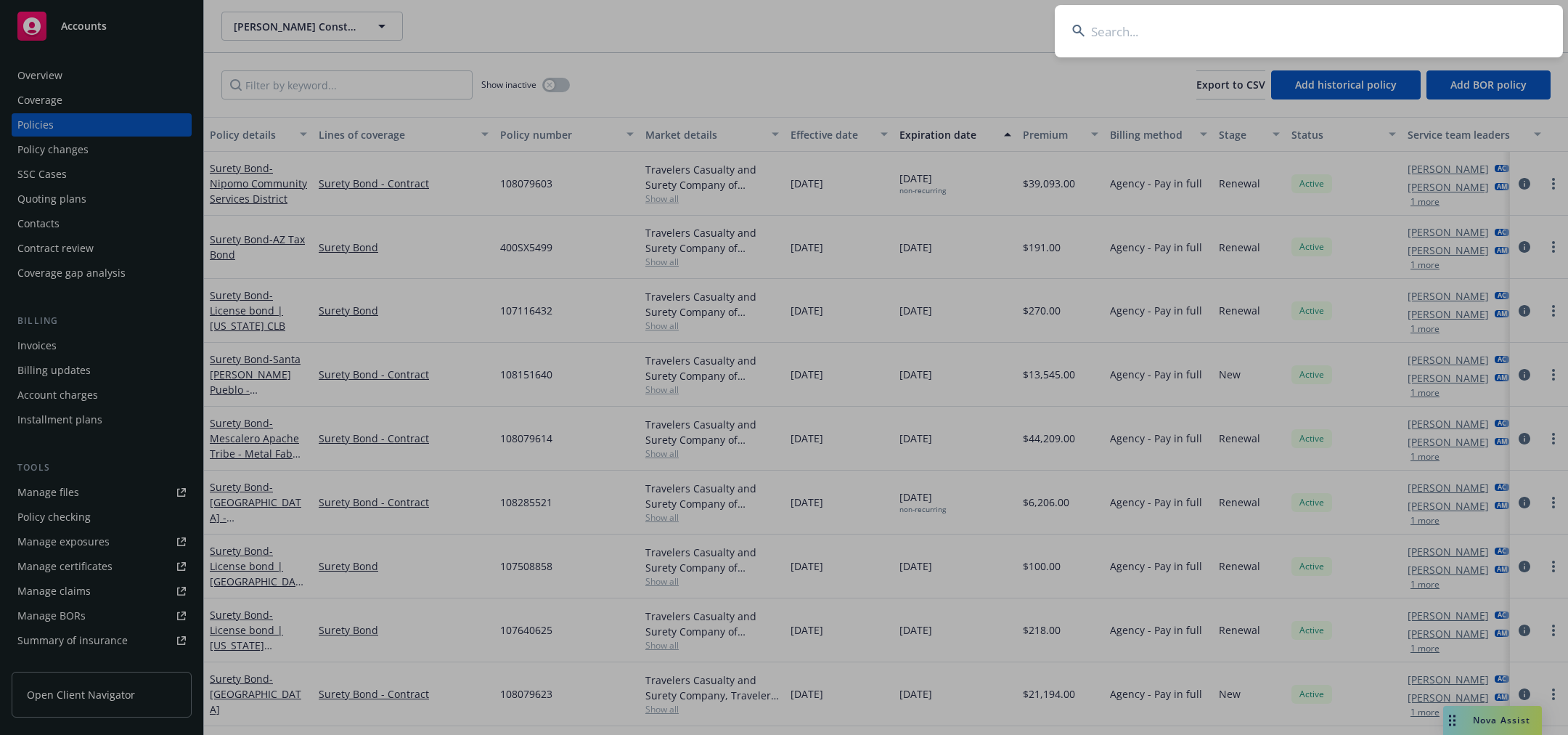
click at [1454, 24] on input at bounding box center [1308, 31] width 508 height 52
type input "108285513"
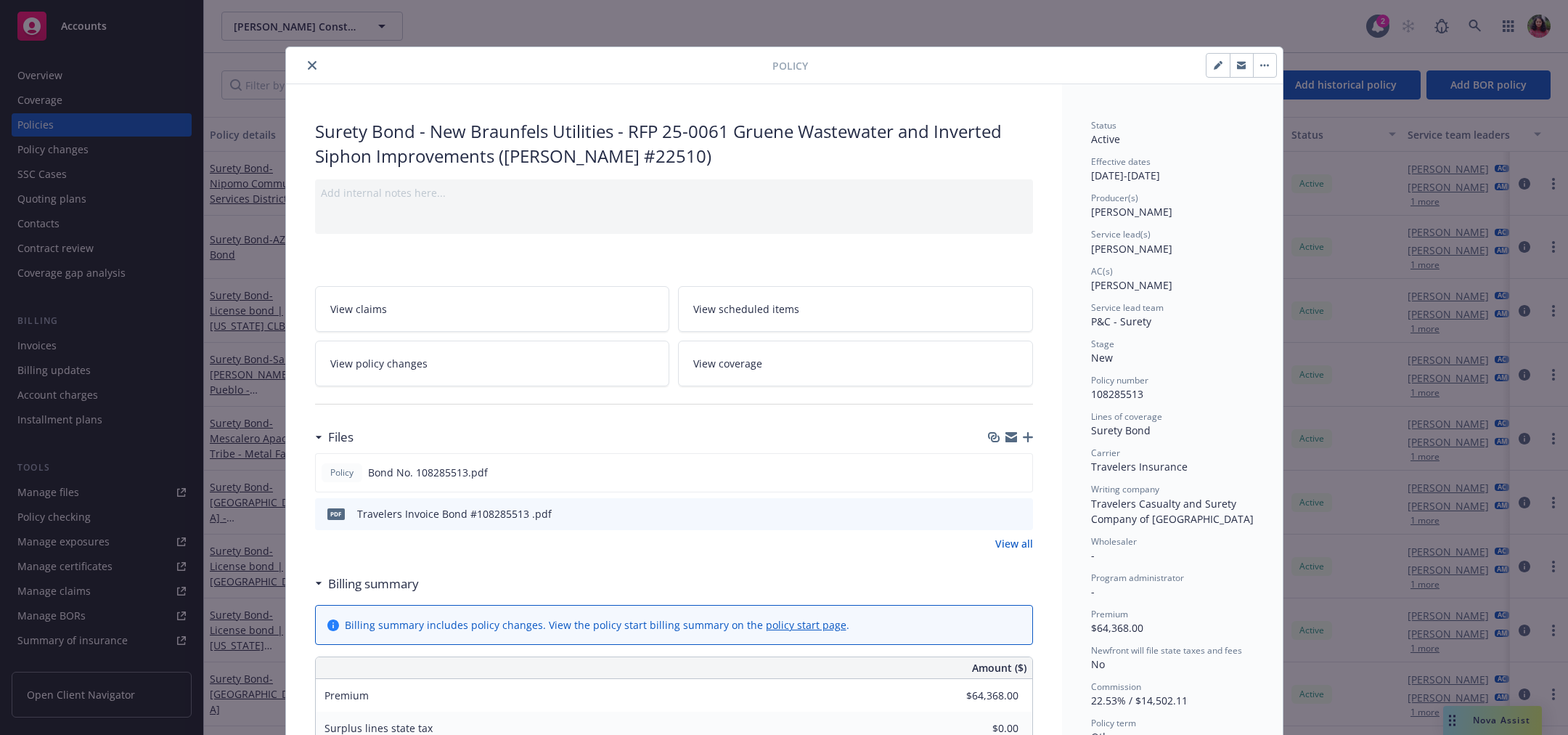
click at [1214, 62] on icon "button" at bounding box center [1218, 66] width 9 height 9
select select "NEW"
select select "other"
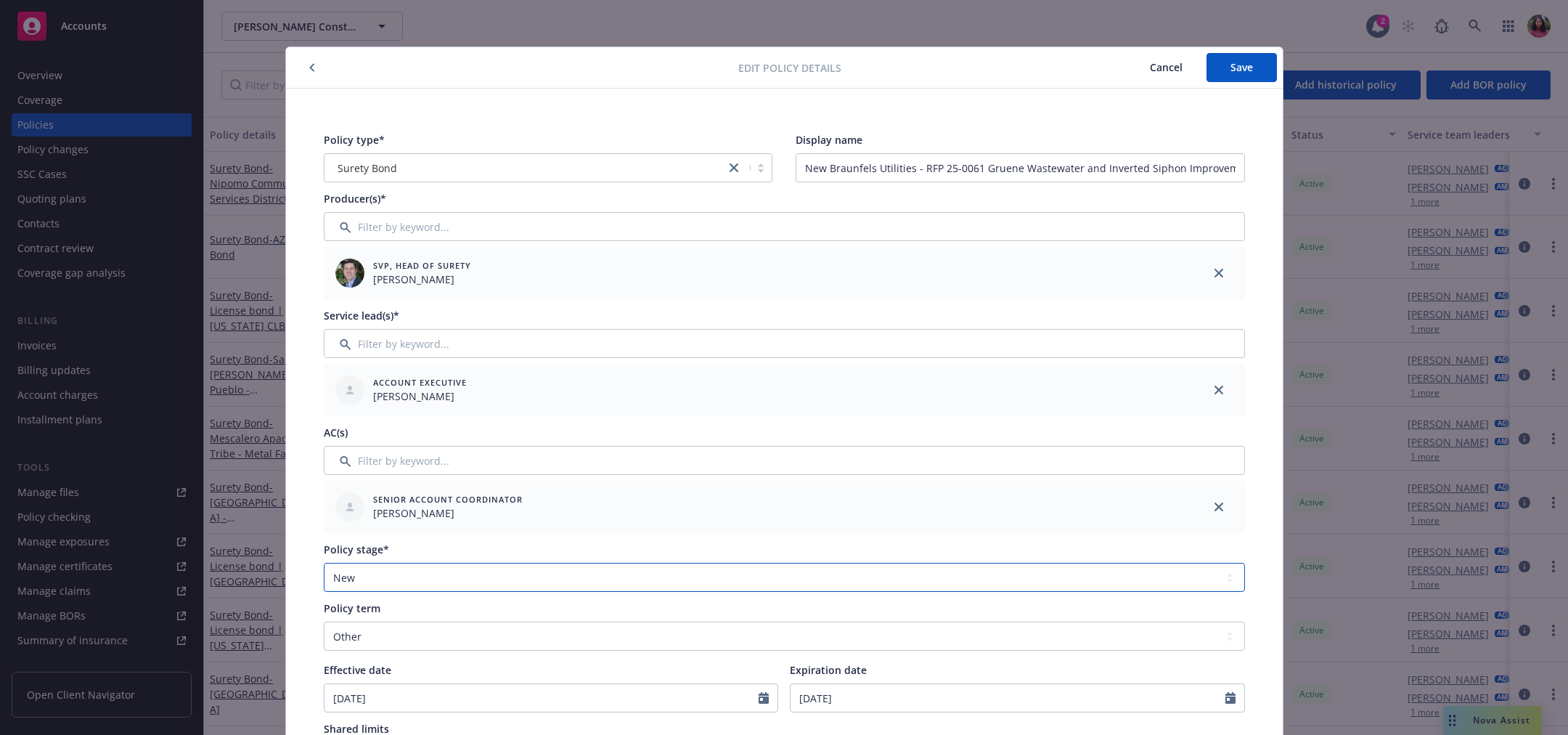
click at [452, 570] on select "Select policy stage Historical New New BOR BOR Renewal Non payment" at bounding box center [784, 578] width 922 height 29
select select "RENEWAL"
click at [324, 563] on select "Select policy stage Historical New New BOR BOR Renewal Non payment" at bounding box center [784, 578] width 922 height 29
click at [1258, 537] on div "Policy type* Surety Bond Display name New Braunfels Utilities - RFP 25-0061 Gru…" at bounding box center [784, 645] width 997 height 1112
click at [1231, 65] on span "Save" at bounding box center [1242, 67] width 22 height 13
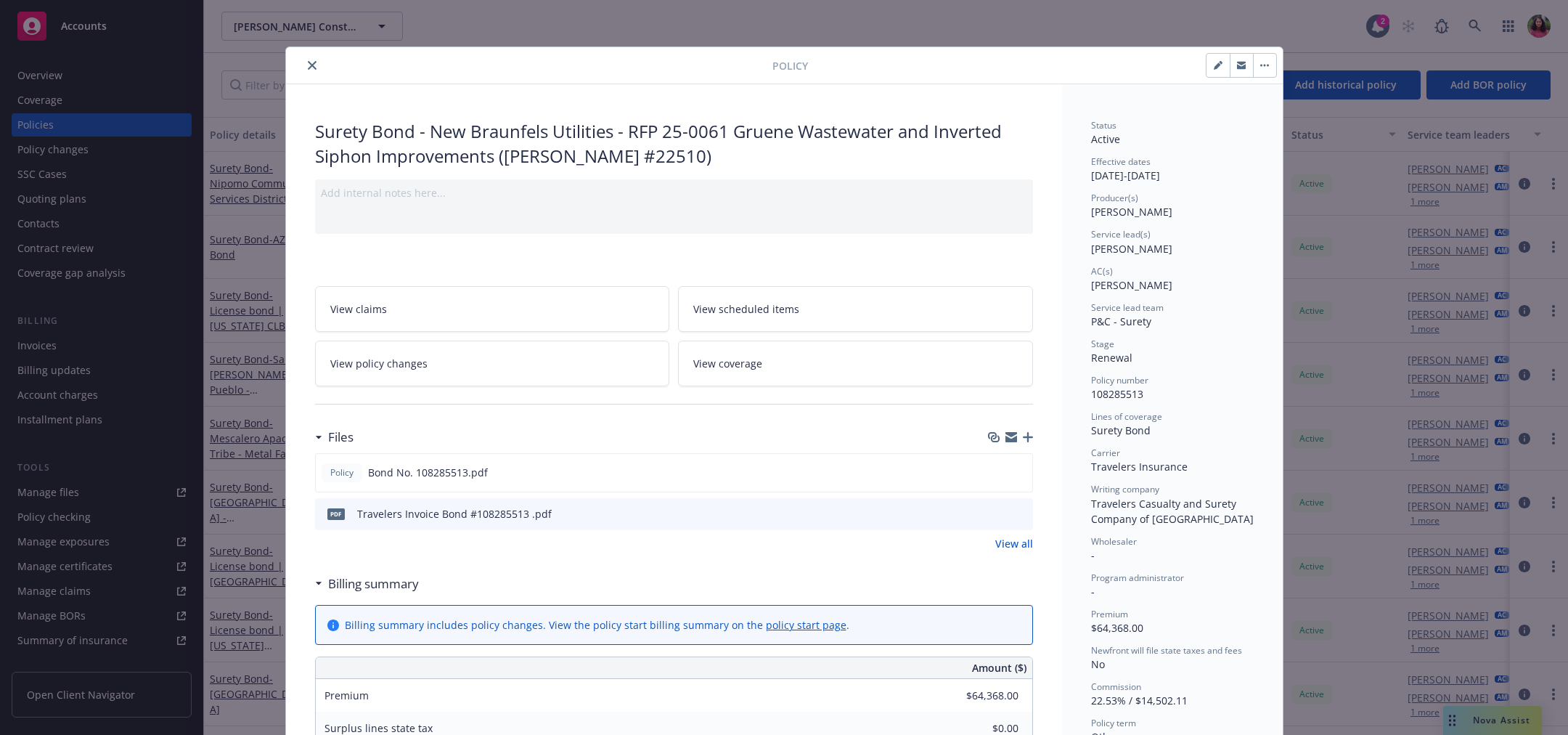
click at [307, 65] on icon "close" at bounding box center [312, 66] width 9 height 9
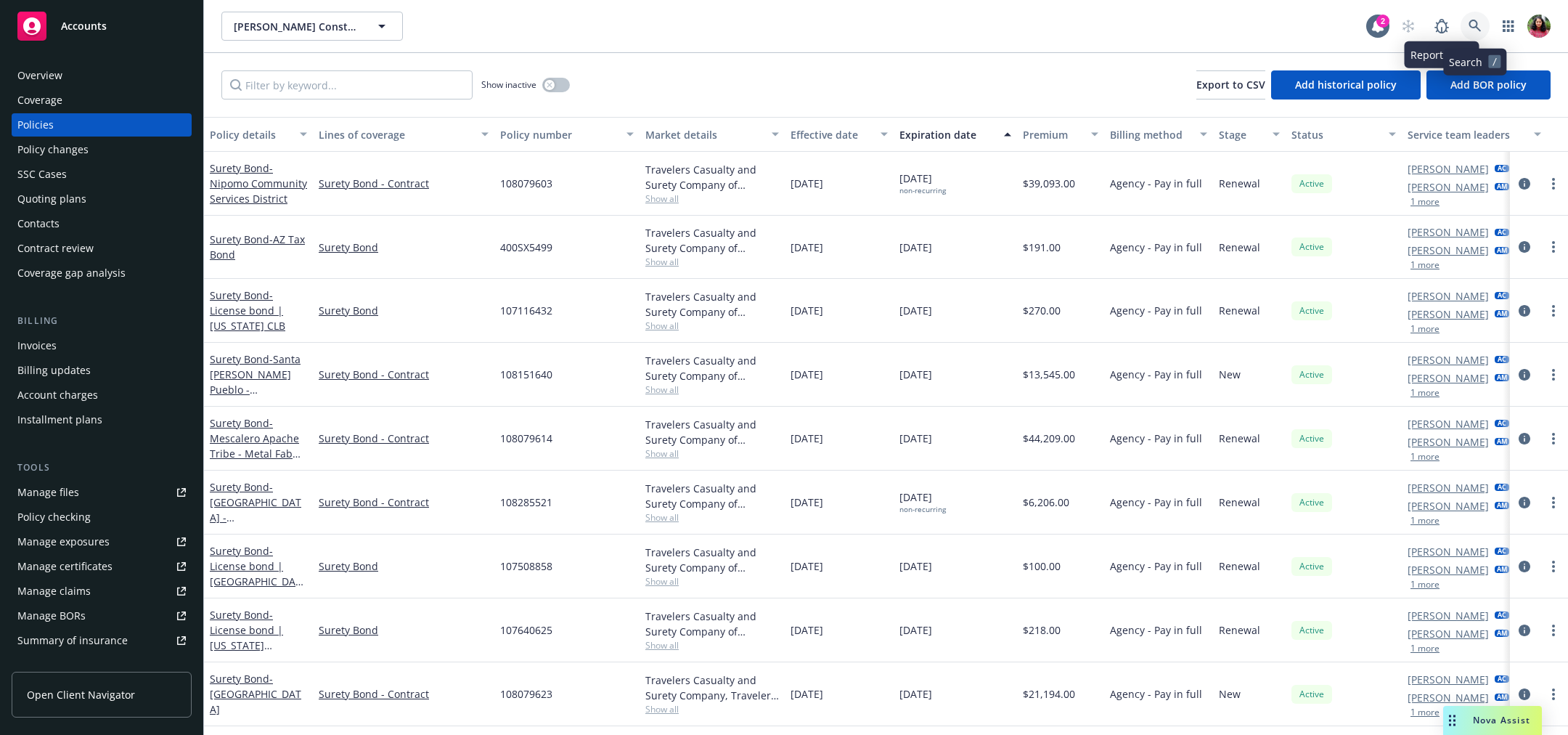
click at [1467, 26] on link at bounding box center [1475, 26] width 29 height 29
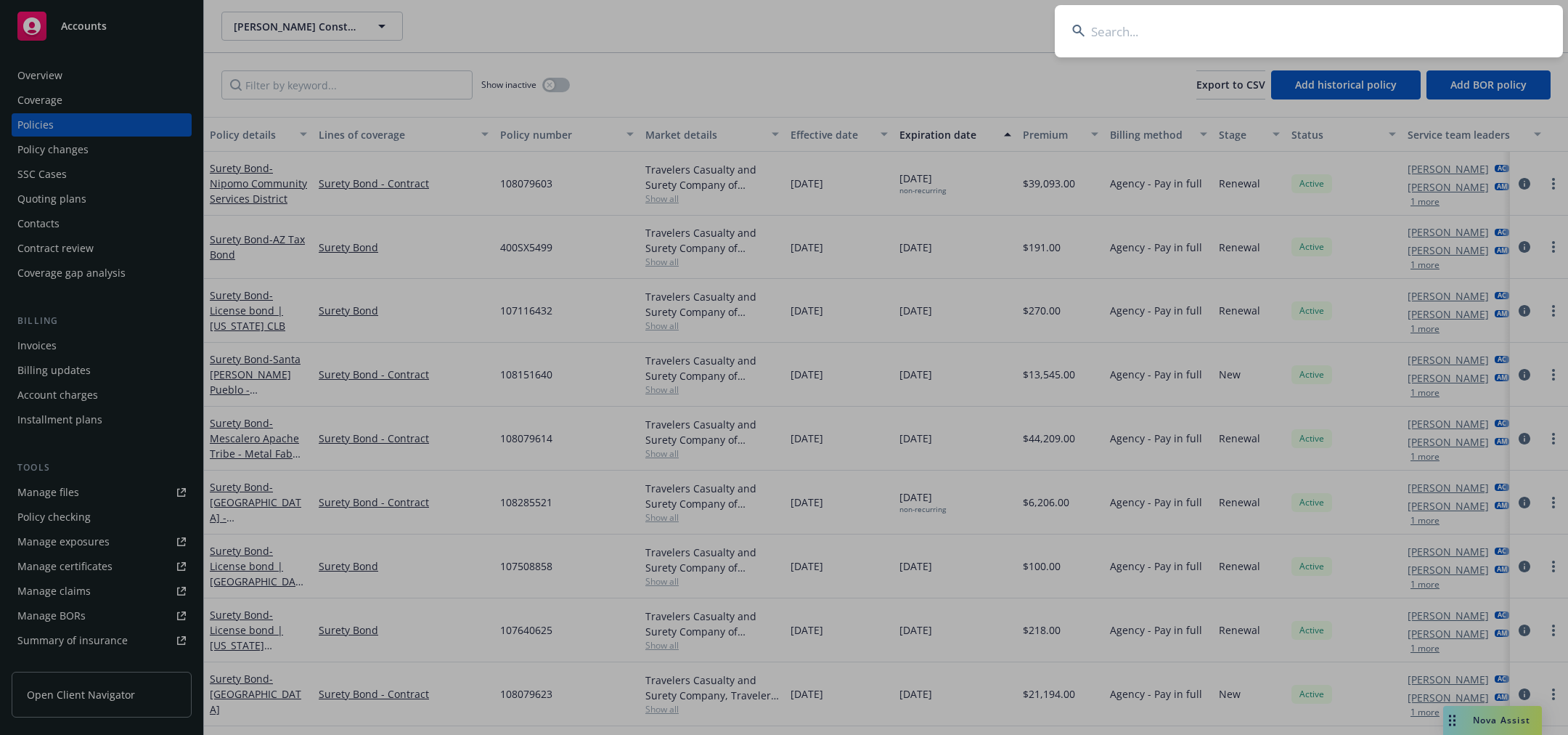
click at [1467, 26] on input at bounding box center [1308, 31] width 508 height 52
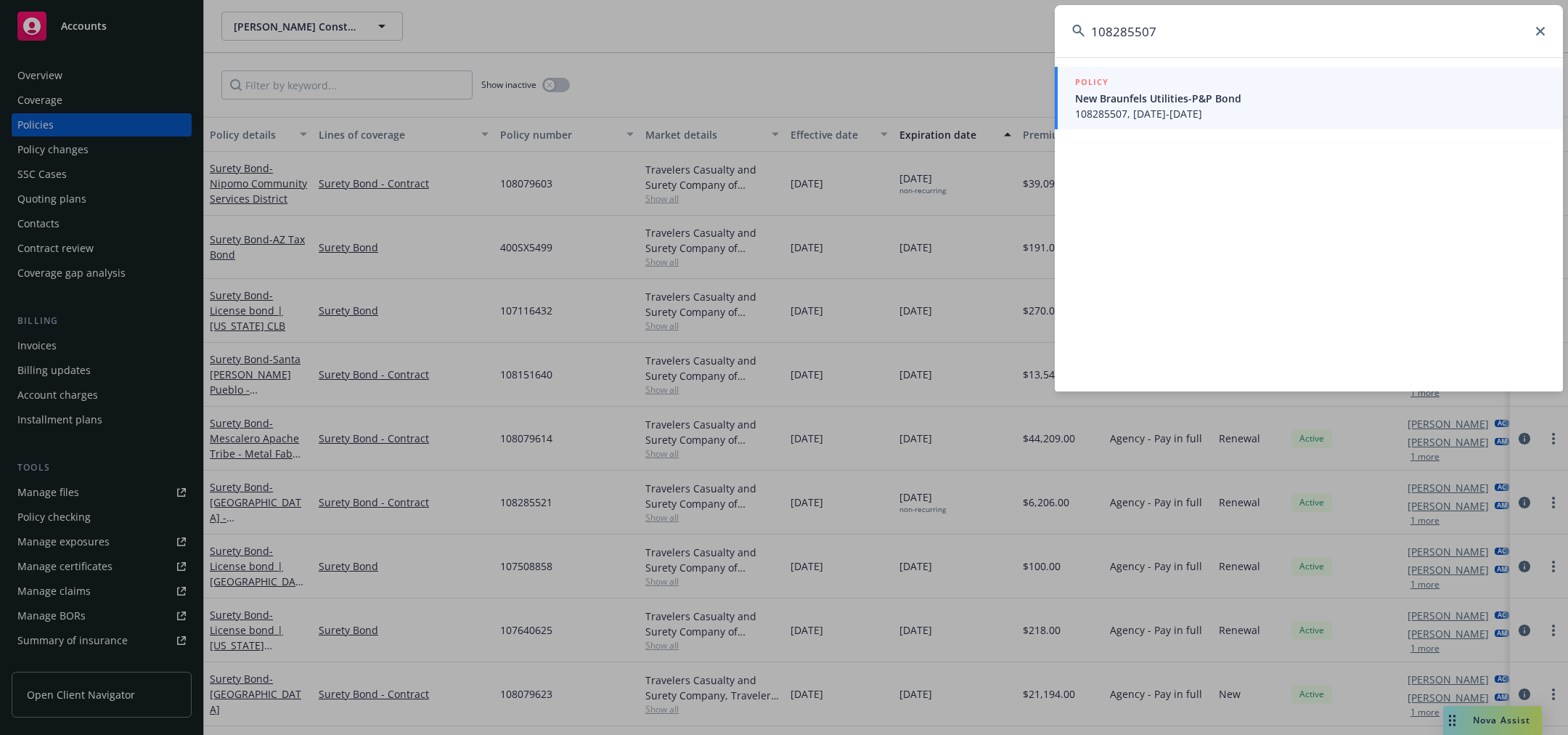
type input "108285507"
click at [1374, 87] on div "POLICY" at bounding box center [1310, 83] width 470 height 16
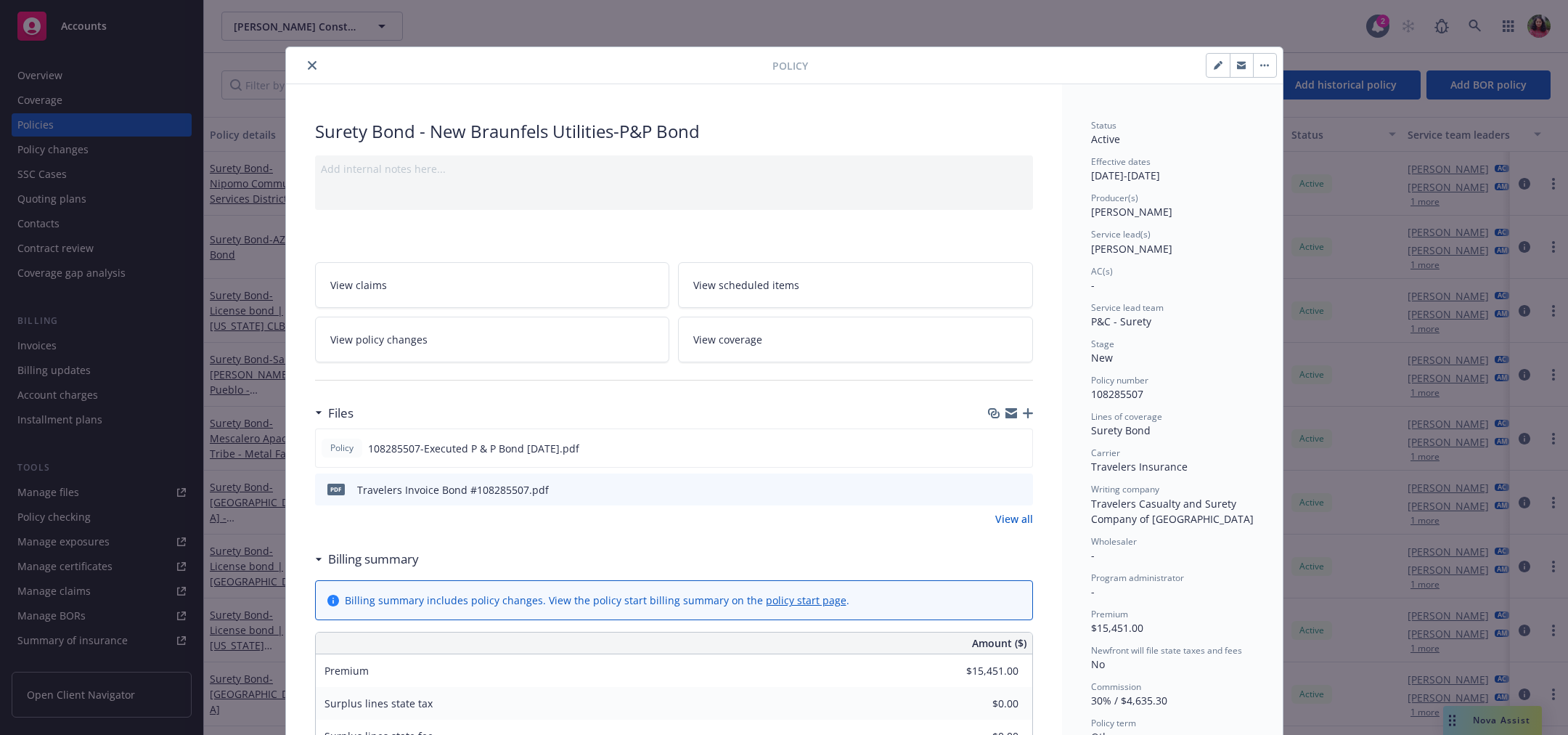
click at [1207, 63] on button "button" at bounding box center [1218, 66] width 23 height 23
select select "NEW"
select select "other"
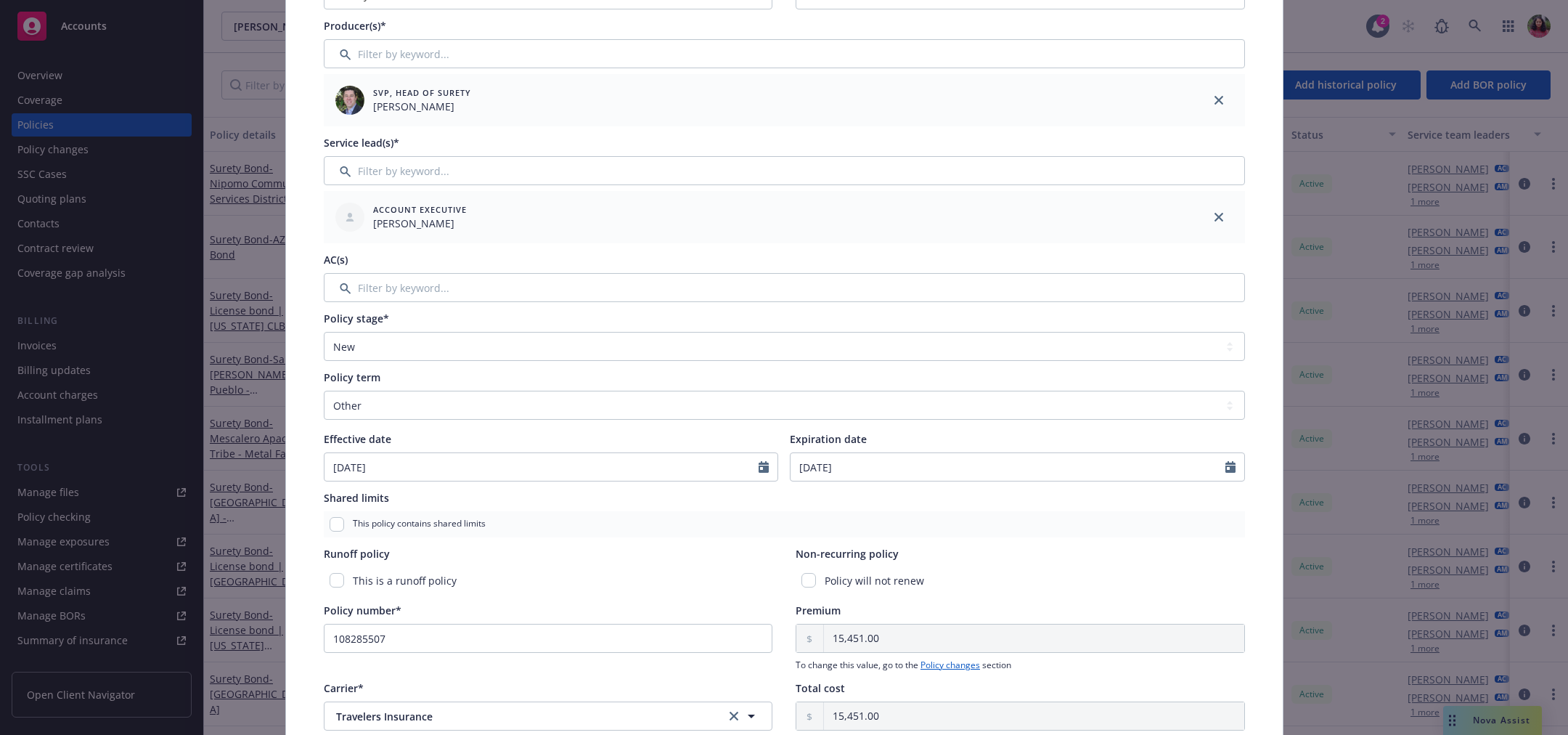
scroll to position [190, 0]
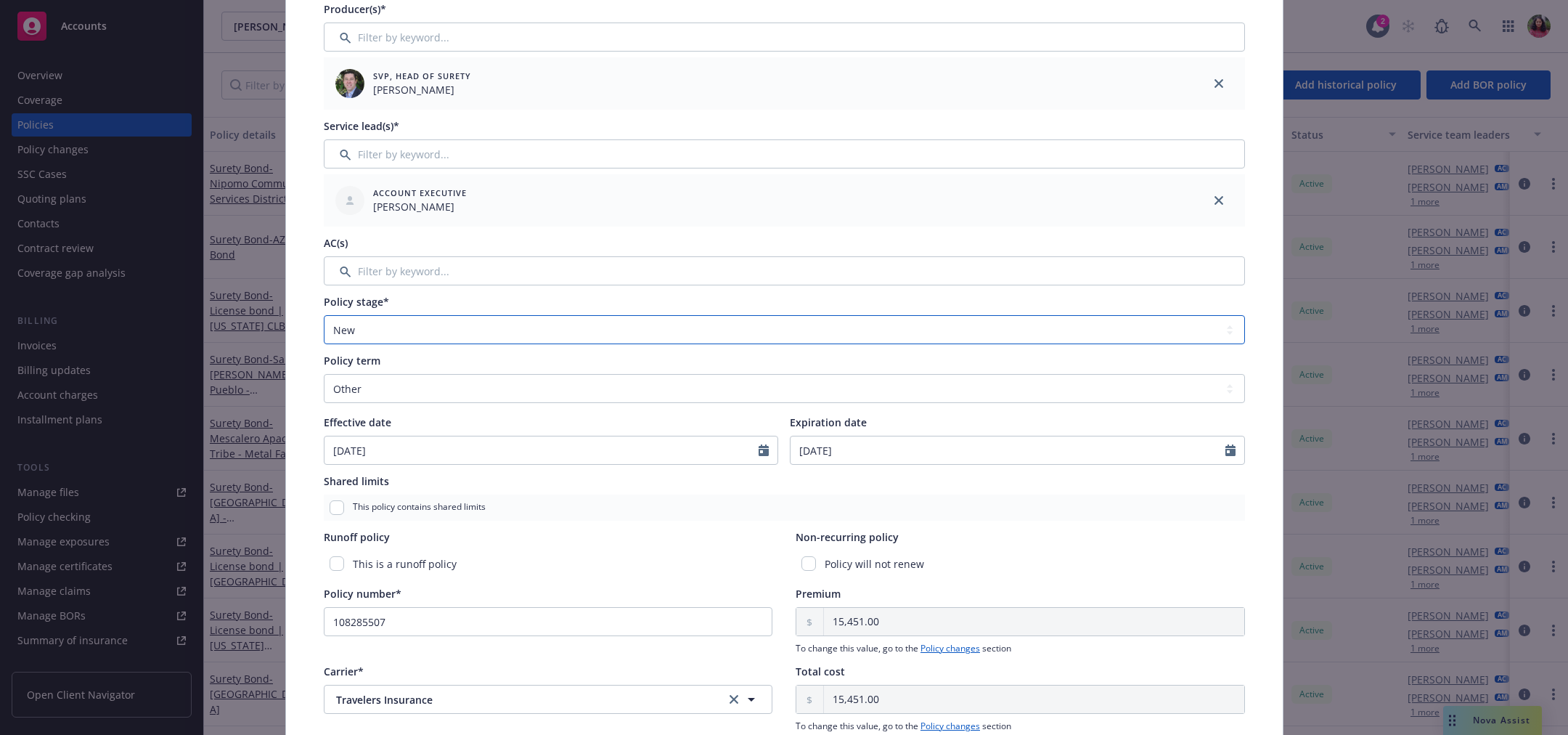
click at [559, 332] on select "Select policy stage Historical New New BOR BOR Renewal Non payment" at bounding box center [784, 329] width 922 height 29
select select "RENEWAL"
click at [324, 315] on select "Select policy stage Historical New New BOR BOR Renewal Non payment" at bounding box center [784, 329] width 922 height 29
click at [1252, 327] on div "Policy type* Surety Bond Display name New Braunfels Utilities-P&P Bond Producer…" at bounding box center [784, 426] width 997 height 1054
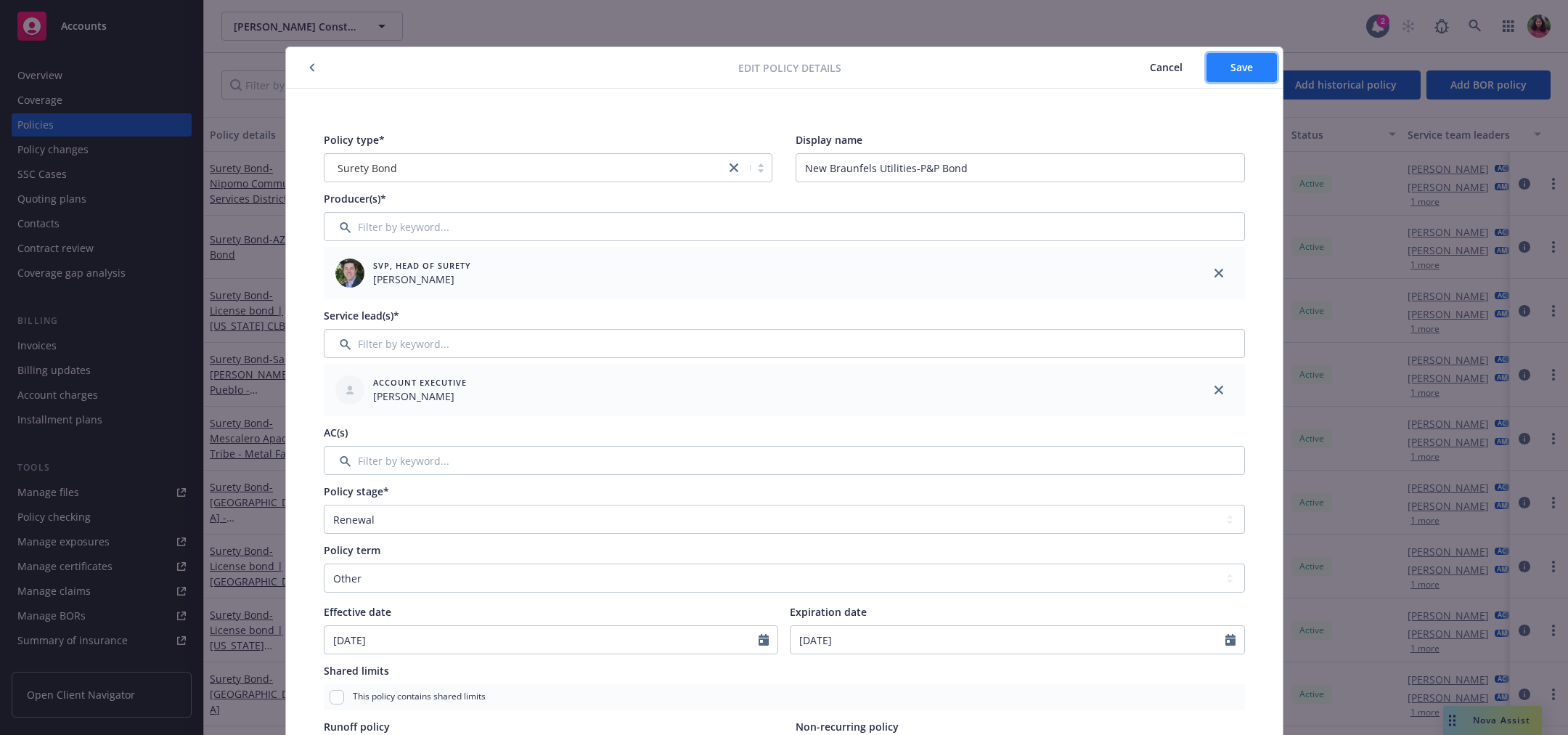
click at [1237, 74] on span "Save" at bounding box center [1242, 67] width 22 height 13
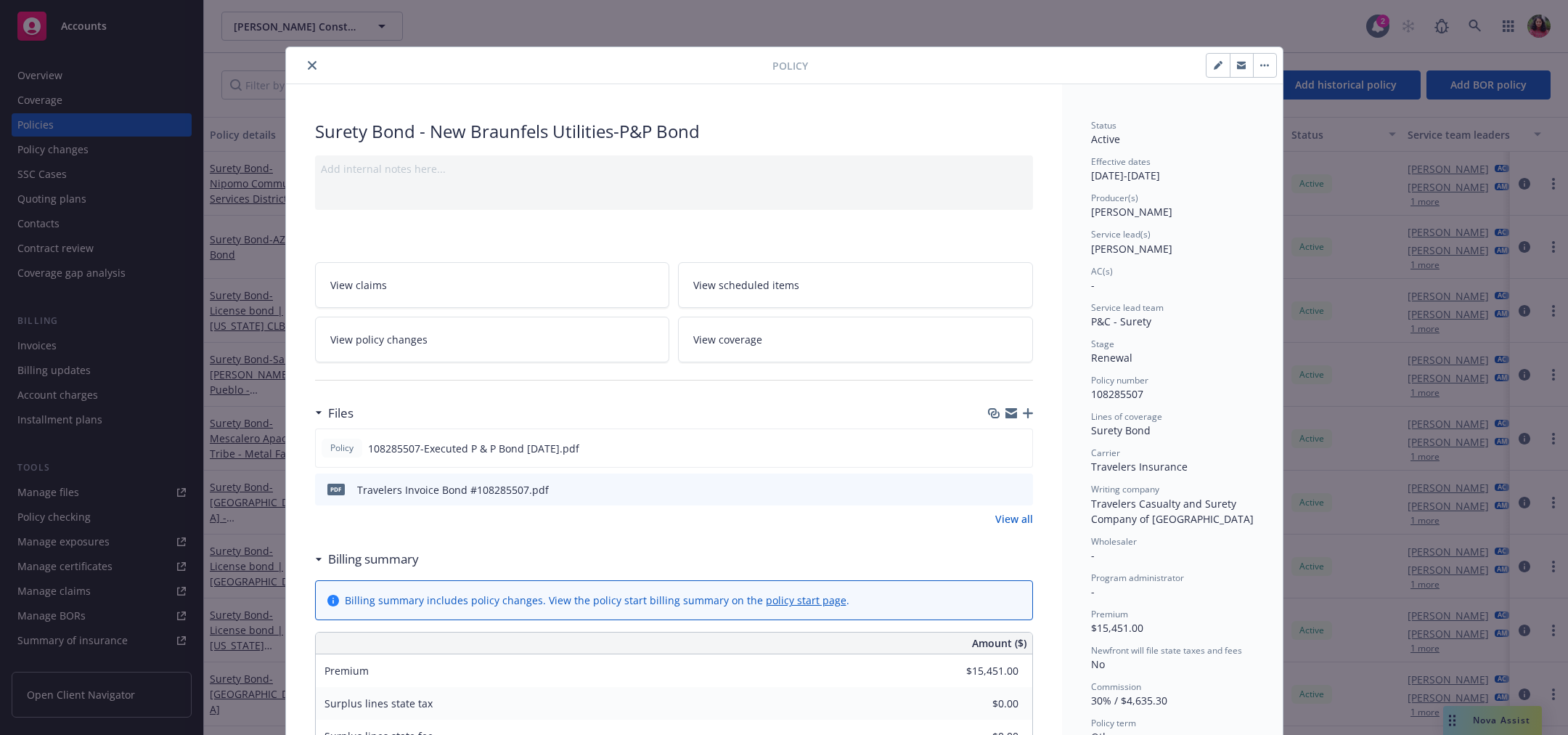
click at [307, 66] on icon "close" at bounding box center [312, 66] width 9 height 9
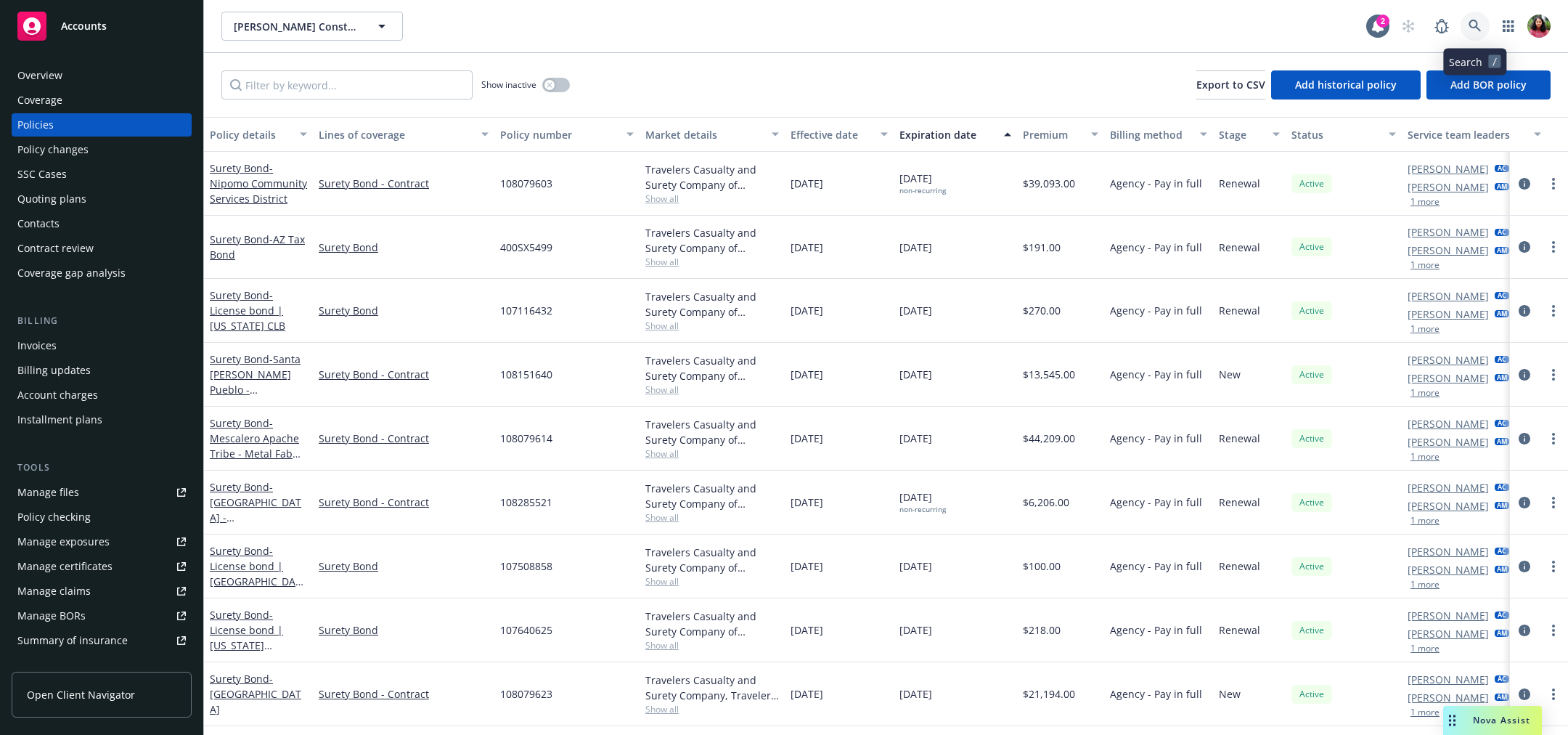
click at [1470, 24] on icon at bounding box center [1475, 26] width 13 height 13
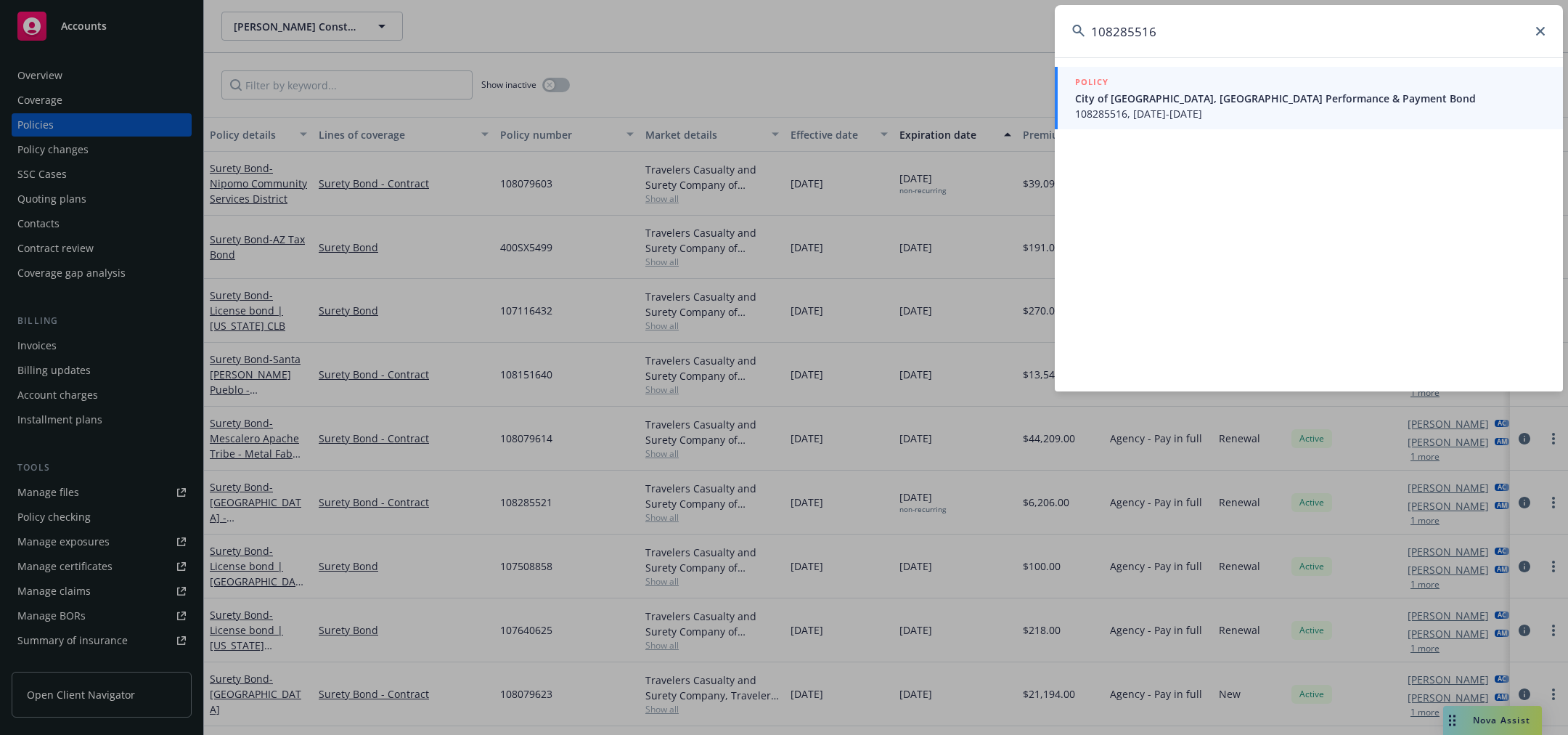
type input "108285516"
click at [1237, 98] on span "City of Laredo, TX Performance & Payment Bond" at bounding box center [1310, 98] width 470 height 15
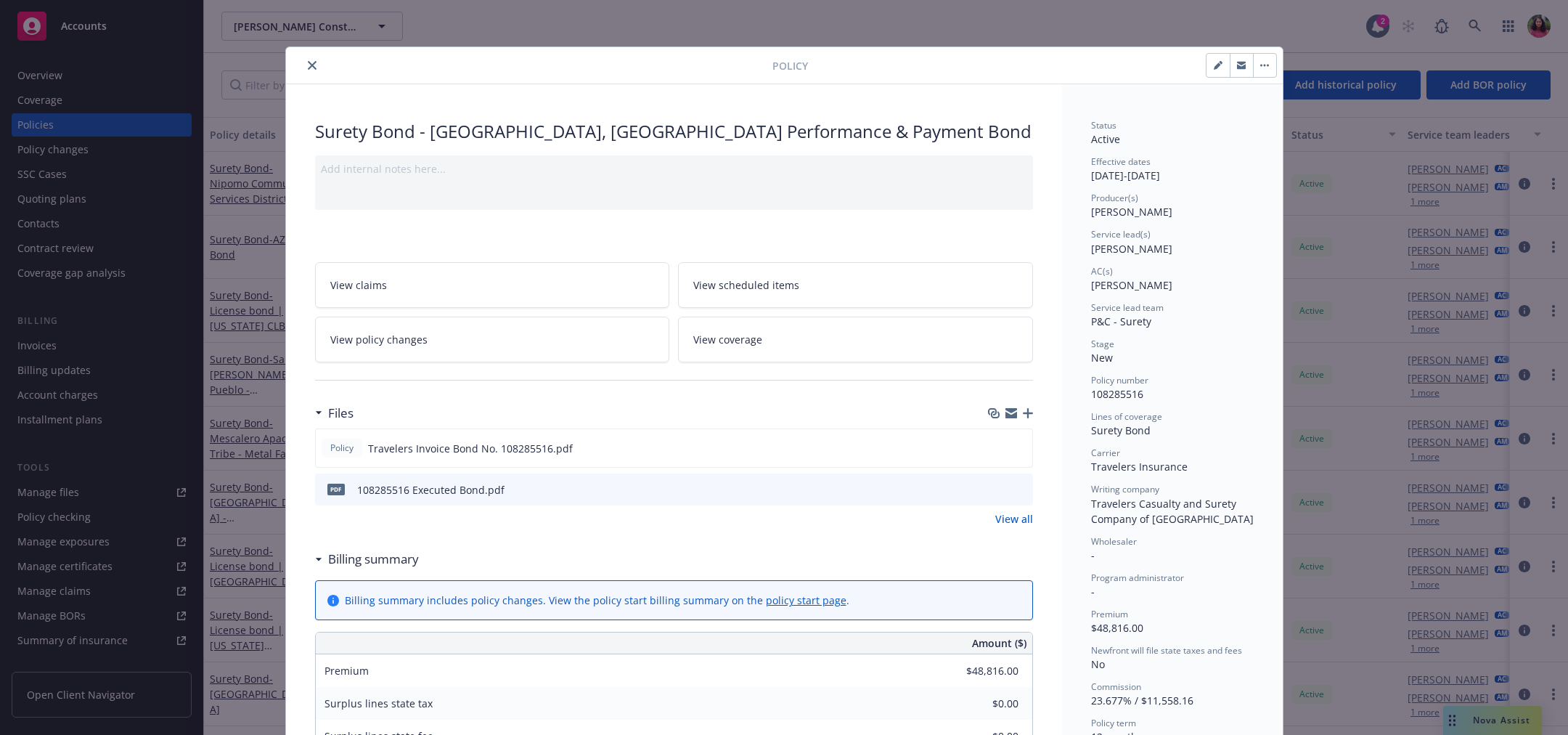
click at [1214, 62] on icon "button" at bounding box center [1218, 66] width 9 height 9
select select "NEW"
select select "12"
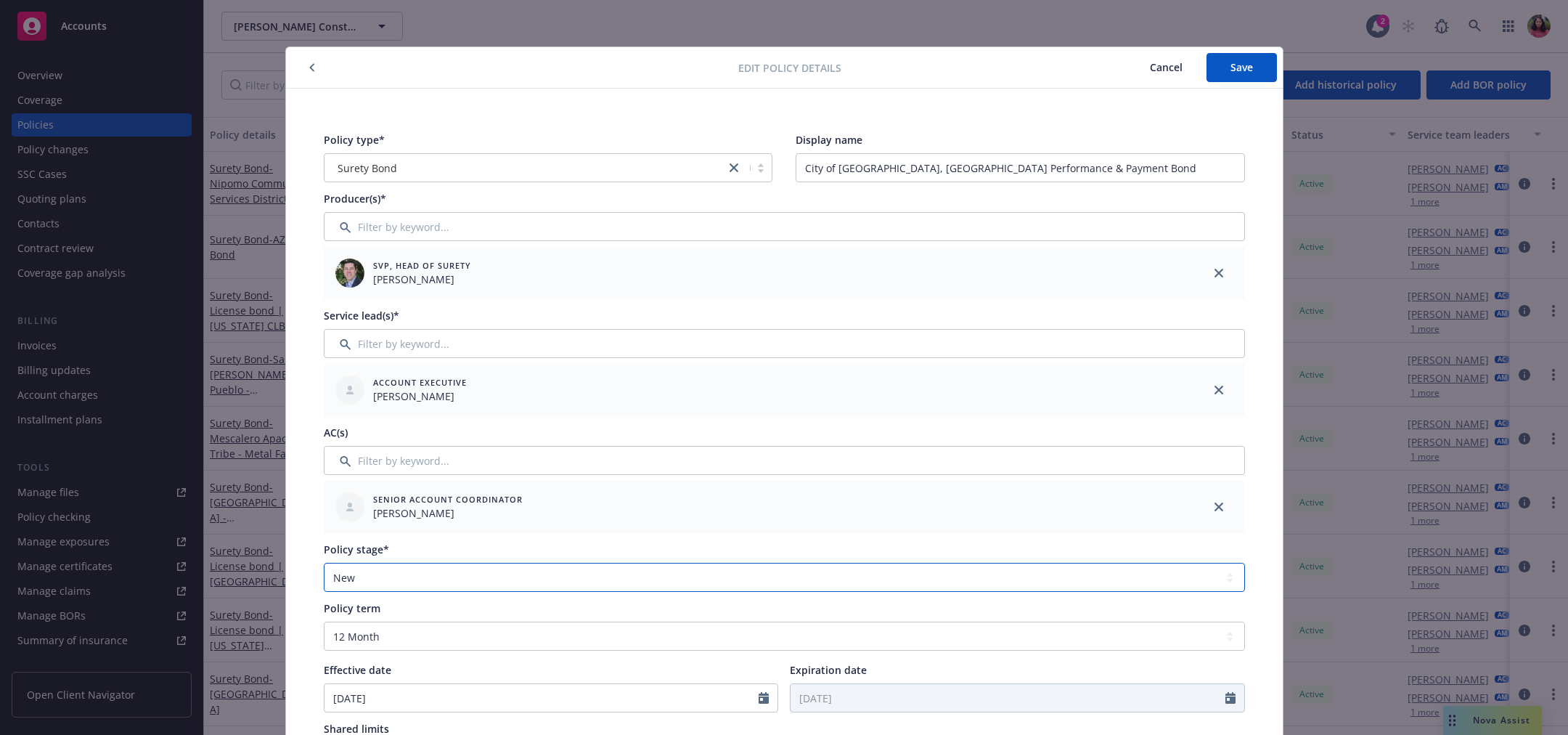
click at [618, 572] on select "Select policy stage Historical New New BOR BOR Renewal Non payment" at bounding box center [784, 578] width 922 height 29
select select "RENEWAL"
click at [324, 563] on select "Select policy stage Historical New New BOR BOR Renewal Non payment" at bounding box center [784, 578] width 922 height 29
click at [1213, 64] on button "Save" at bounding box center [1242, 67] width 70 height 29
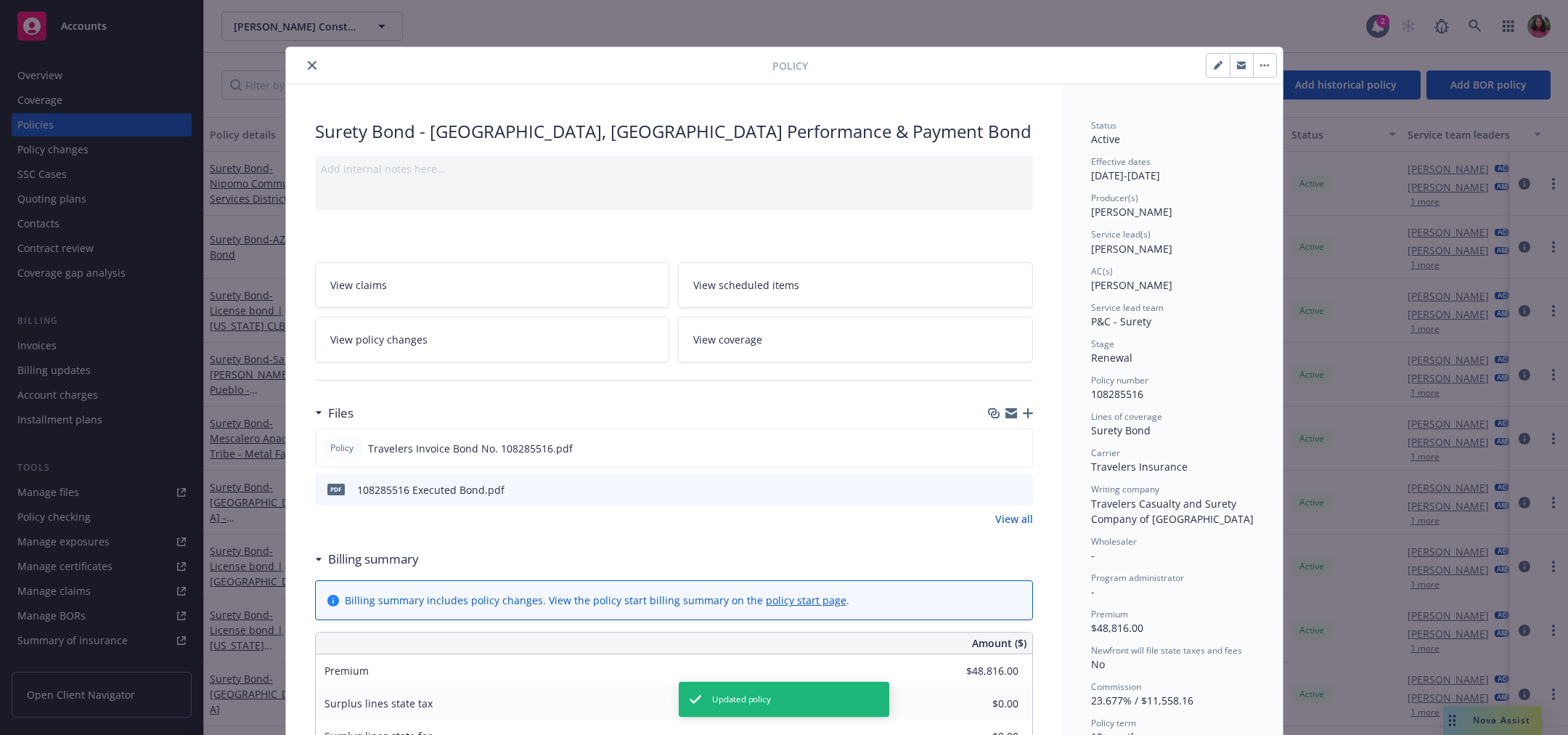
click at [304, 65] on button "close" at bounding box center [312, 65] width 17 height 17
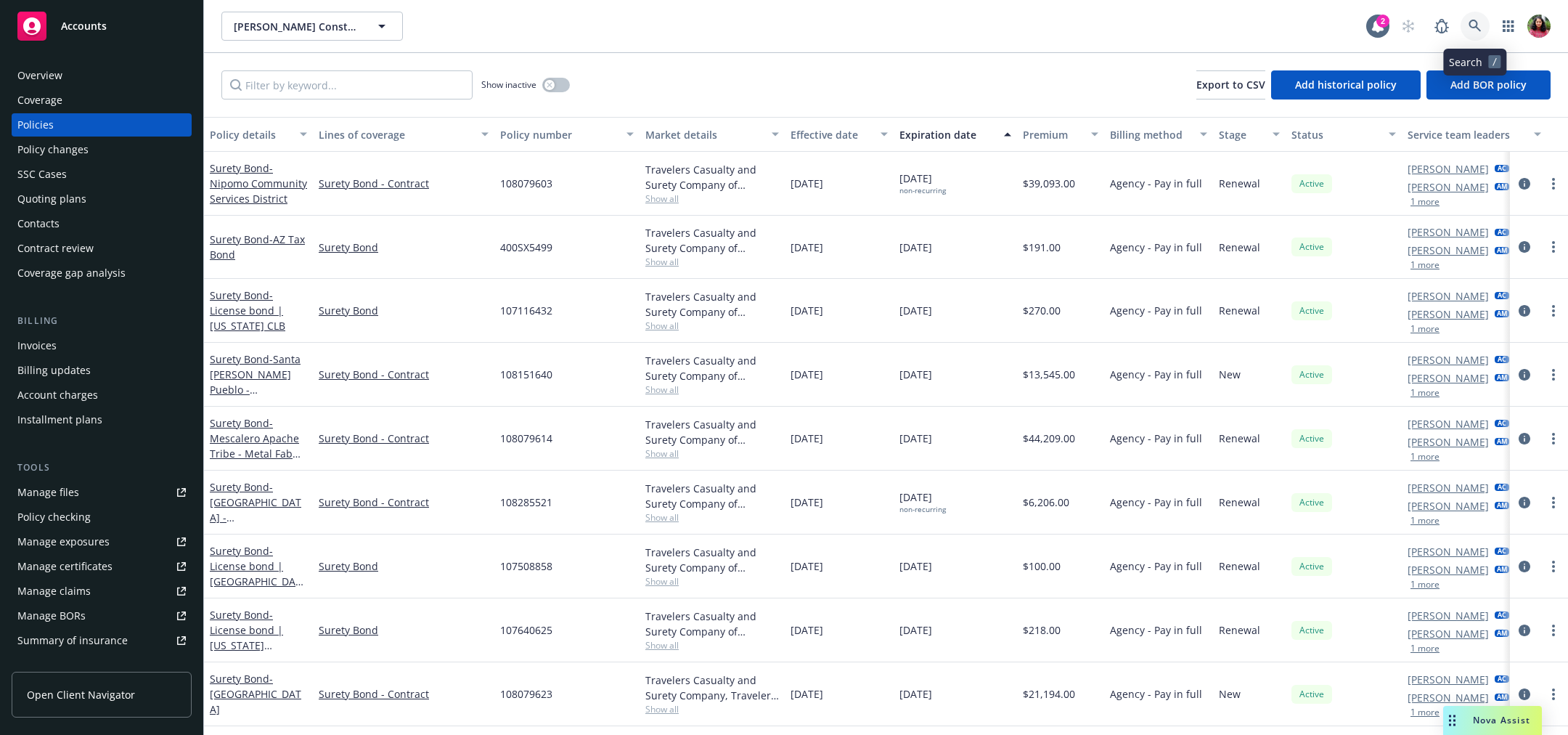
click at [1475, 28] on icon at bounding box center [1475, 26] width 13 height 13
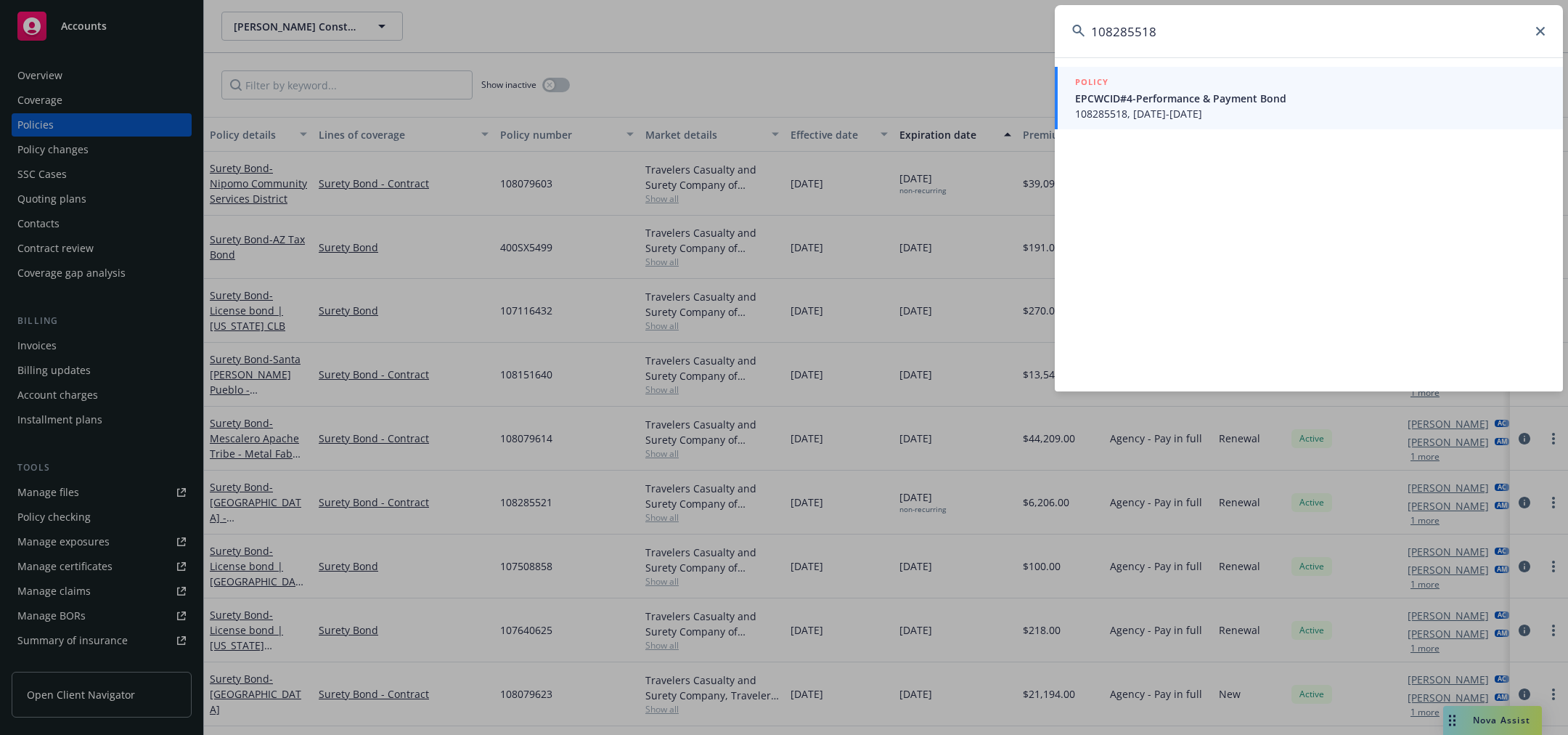
type input "108285518"
click at [1263, 100] on span "EPCWCID#4-Performance & Payment Bond" at bounding box center [1310, 98] width 470 height 15
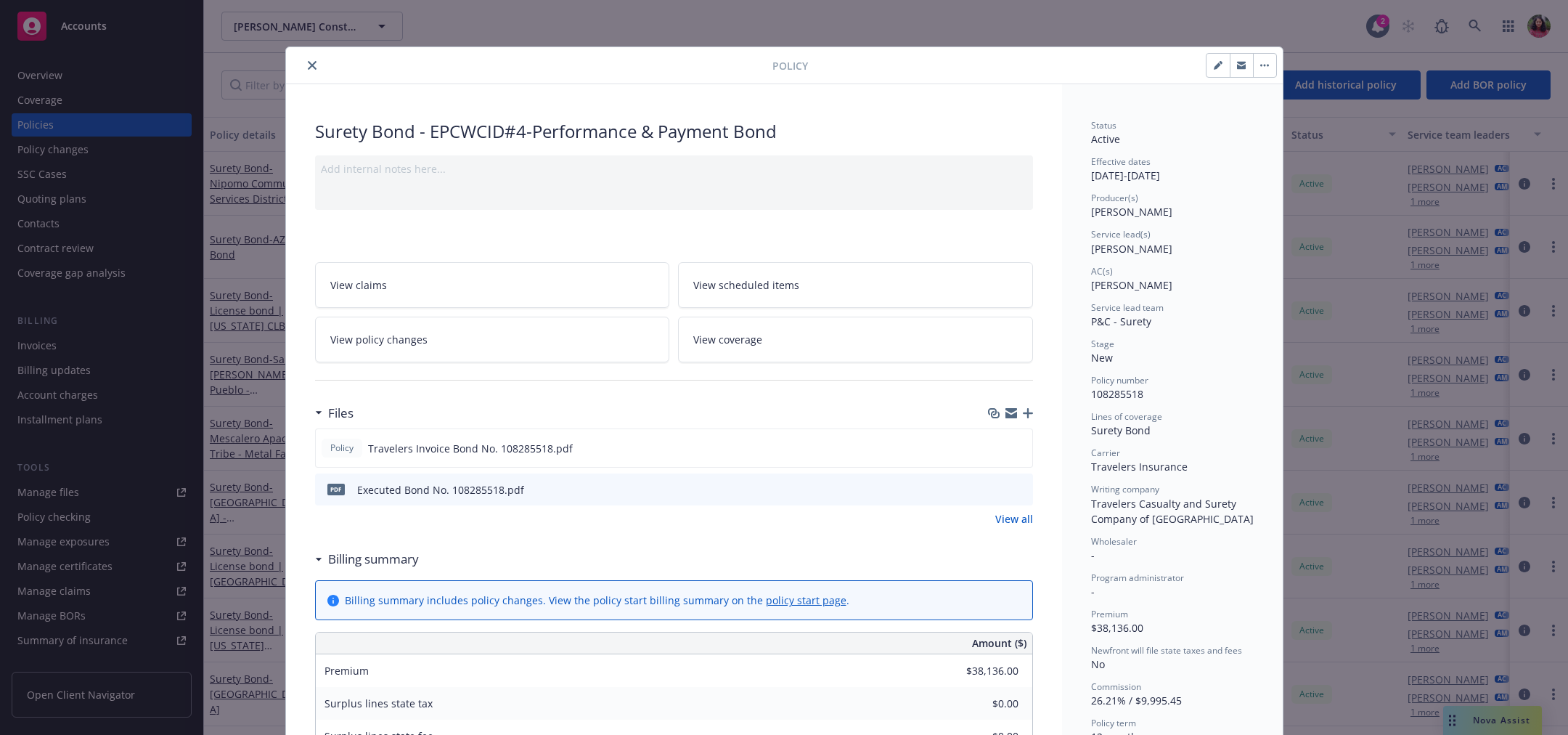
click at [1214, 66] on icon "button" at bounding box center [1217, 66] width 7 height 7
select select "NEW"
select select "12"
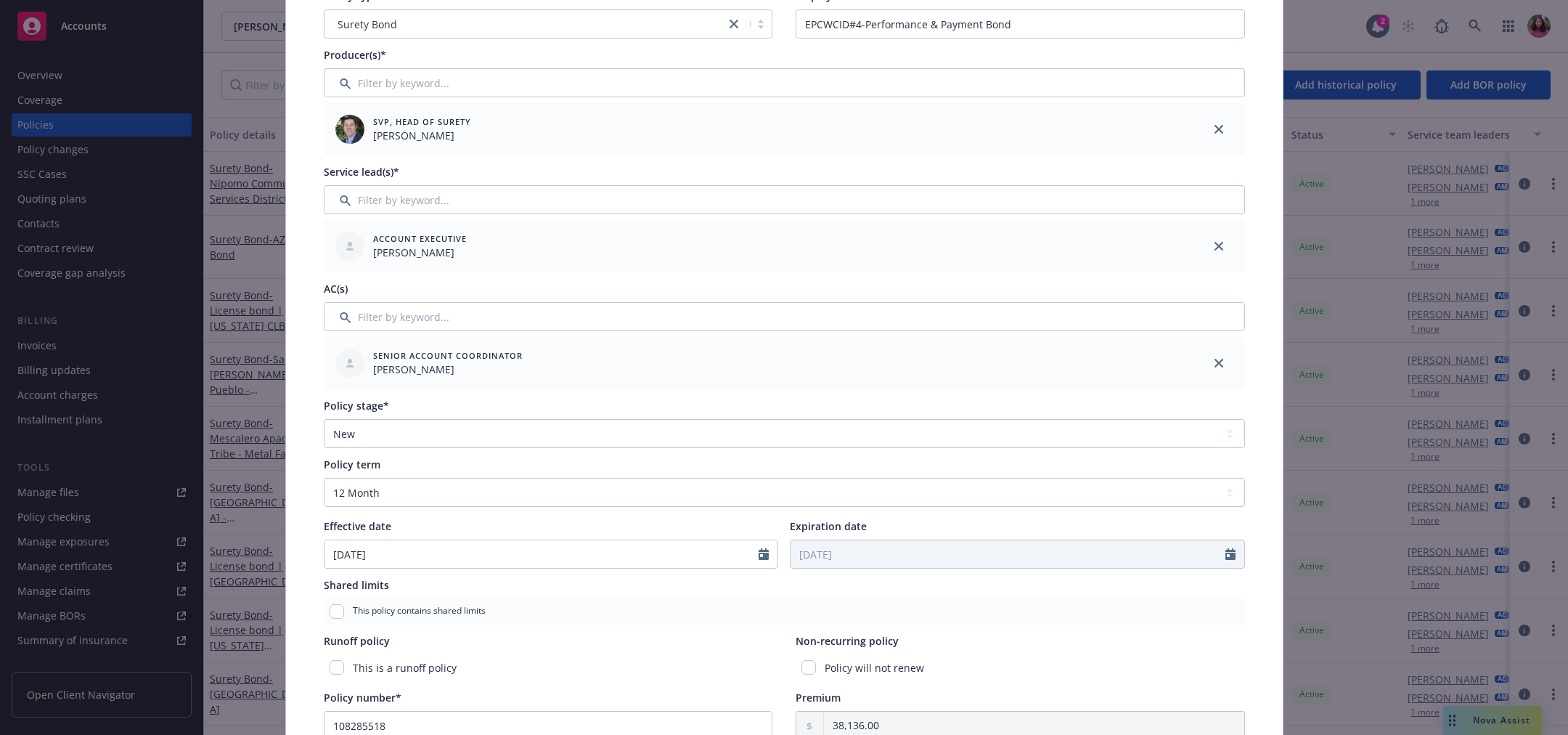
scroll to position [221, 0]
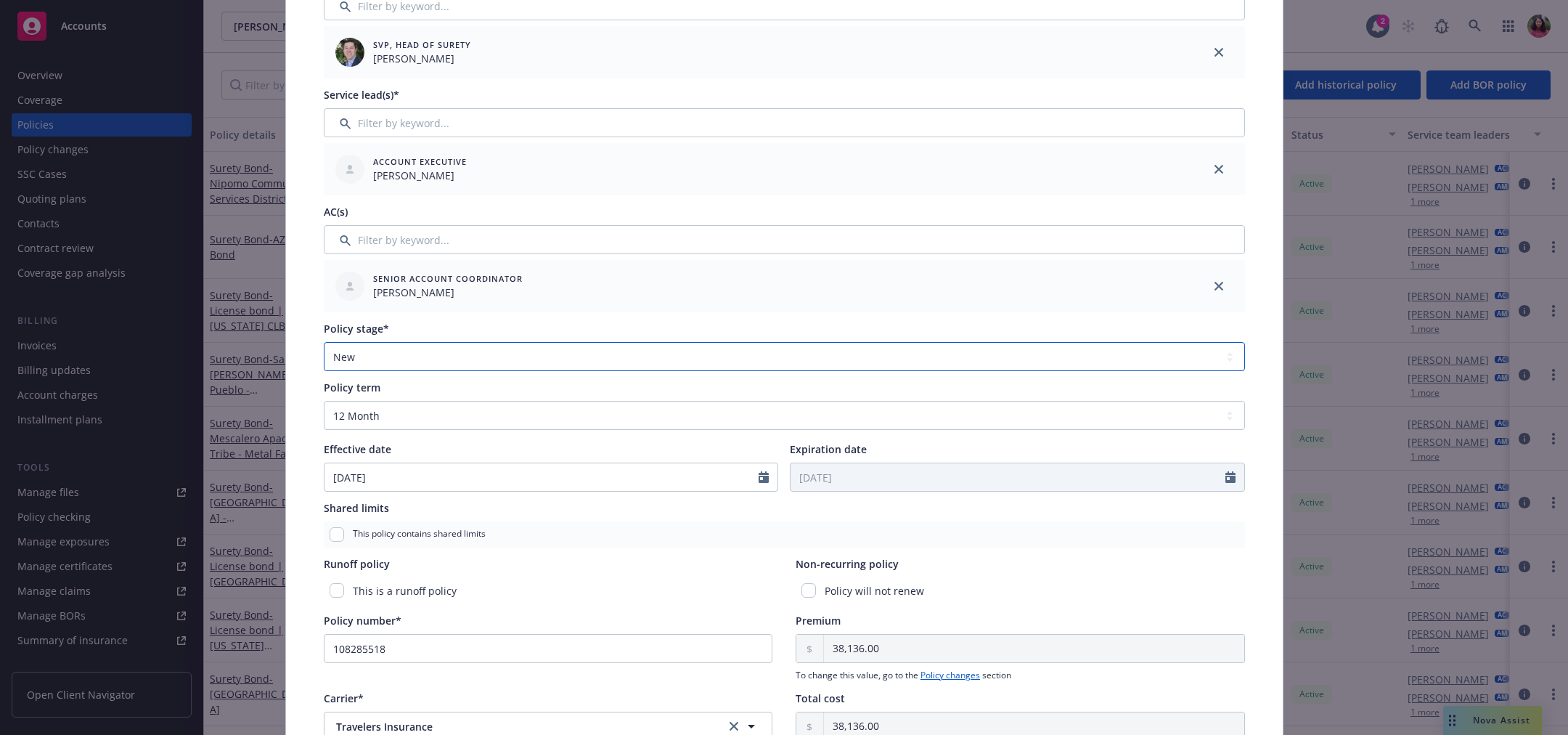
click at [692, 352] on select "Select policy stage Historical New New BOR BOR Renewal Non payment" at bounding box center [784, 356] width 922 height 29
select select "RENEWAL"
click at [324, 342] on select "Select policy stage Historical New New BOR BOR Renewal Non payment" at bounding box center [784, 356] width 922 height 29
click at [1247, 353] on div "Policy type* Surety Bond Display name EPCWCID#4-Performance & Payment Bond Prod…" at bounding box center [784, 424] width 997 height 1112
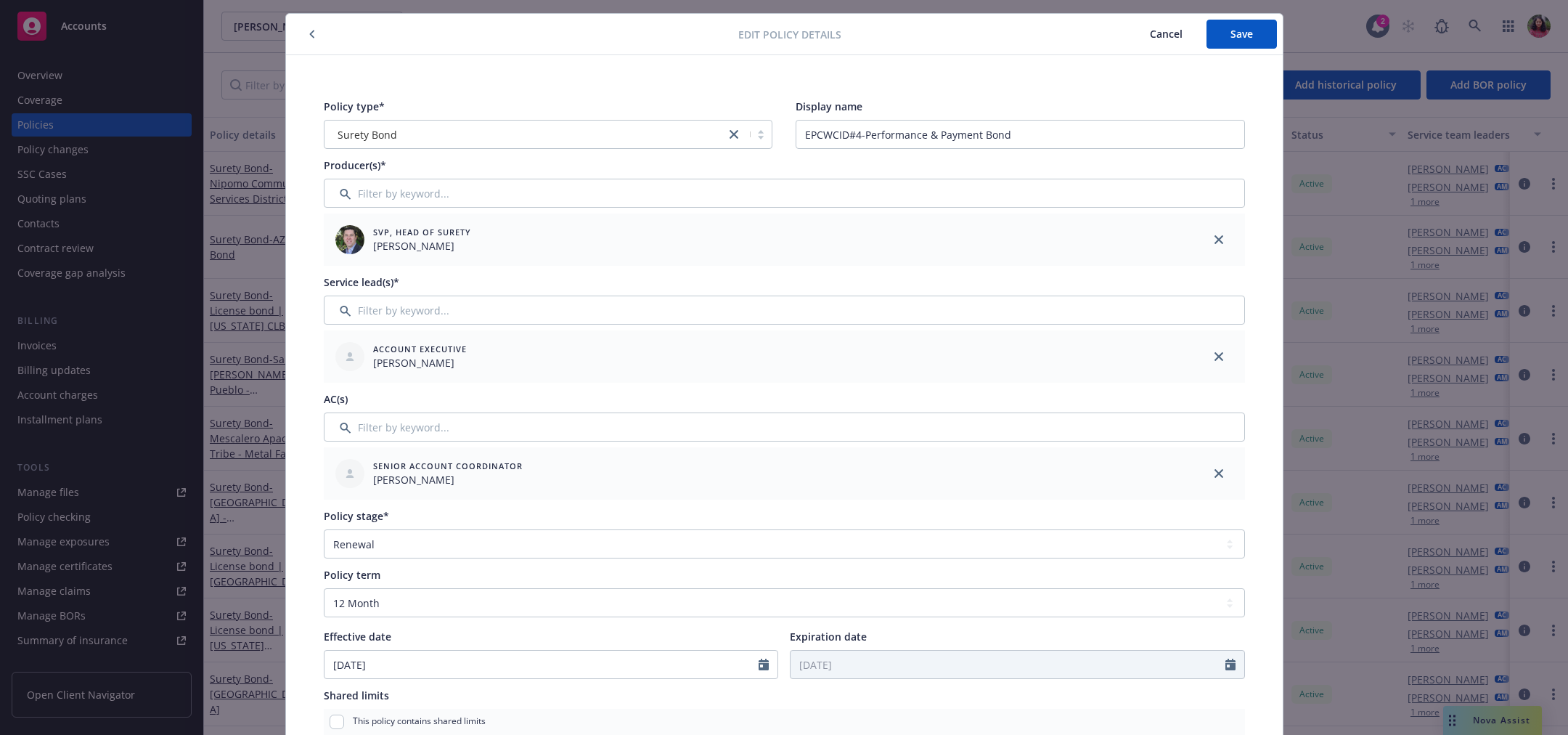
scroll to position [0, 0]
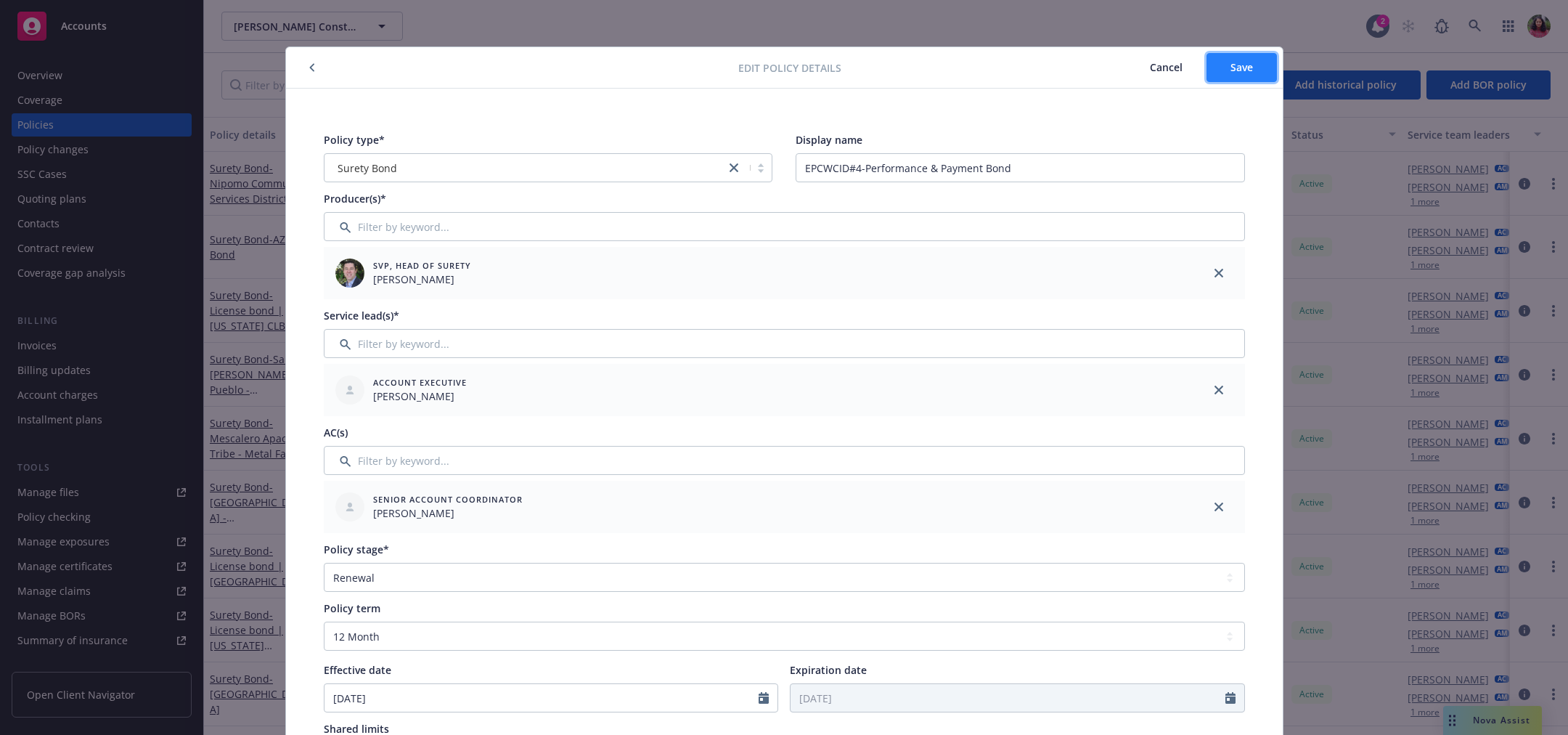
click at [1243, 68] on span "Save" at bounding box center [1242, 67] width 22 height 13
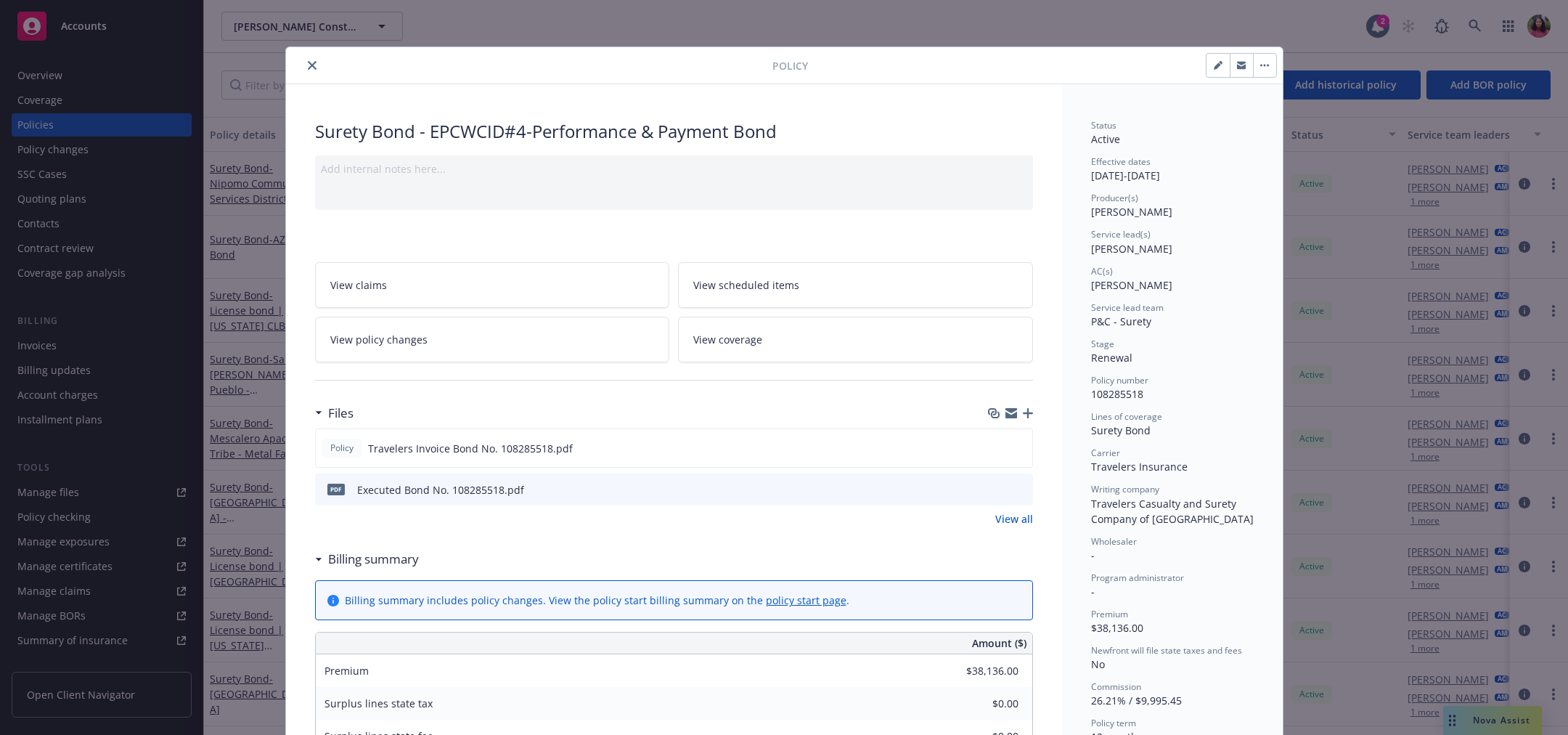
click at [307, 62] on icon "close" at bounding box center [312, 66] width 9 height 9
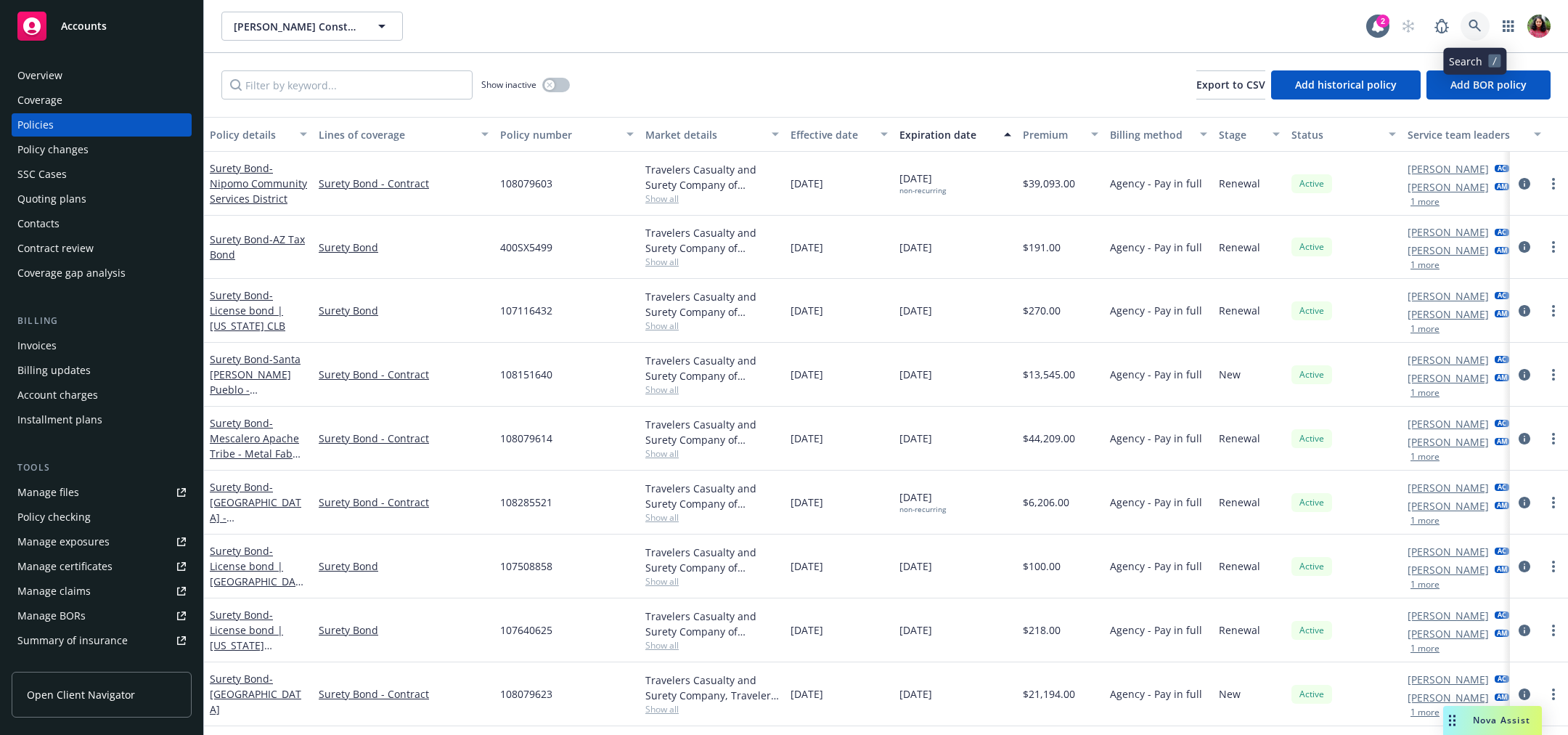
click at [1470, 12] on link at bounding box center [1475, 26] width 29 height 29
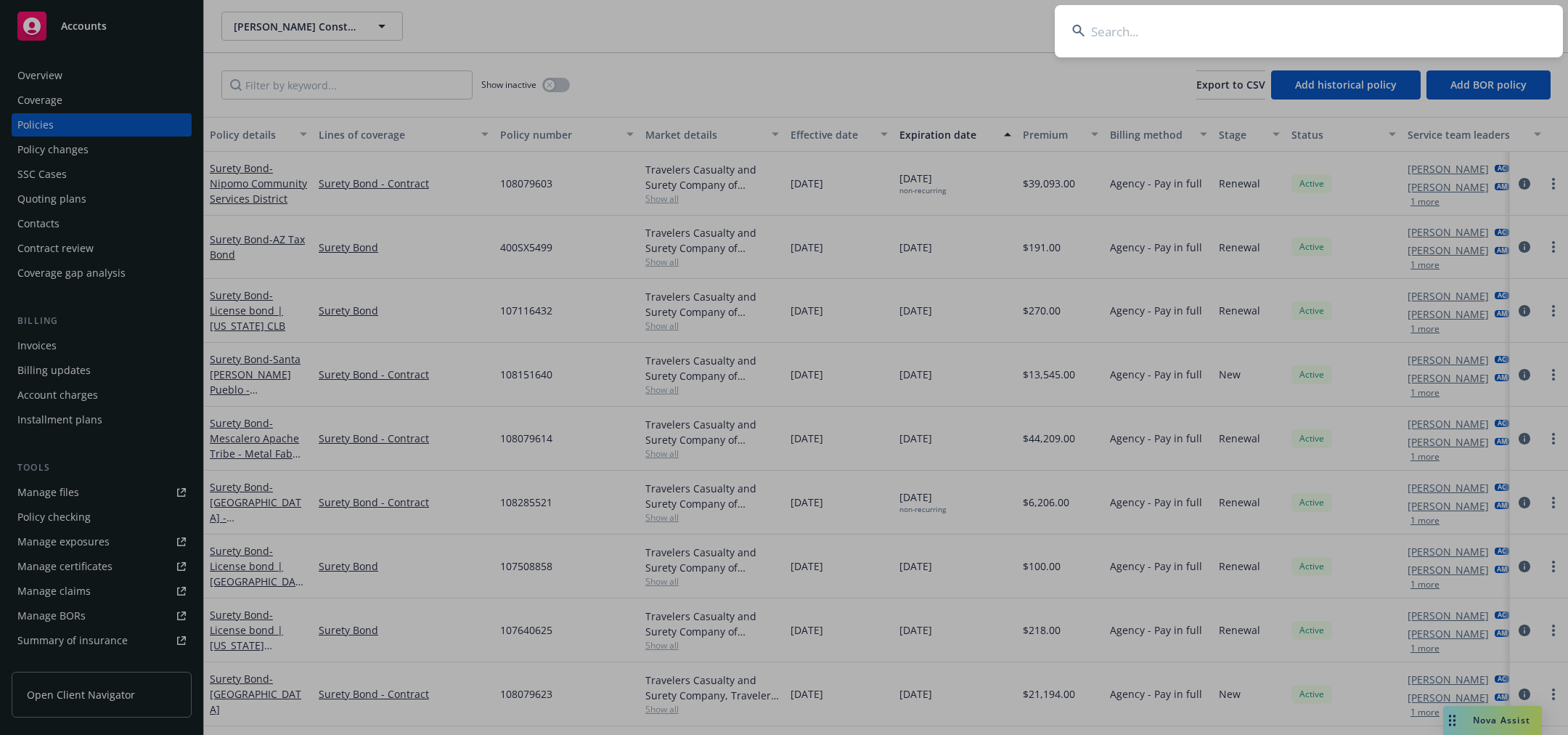
click at [1448, 25] on input at bounding box center [1308, 31] width 508 height 52
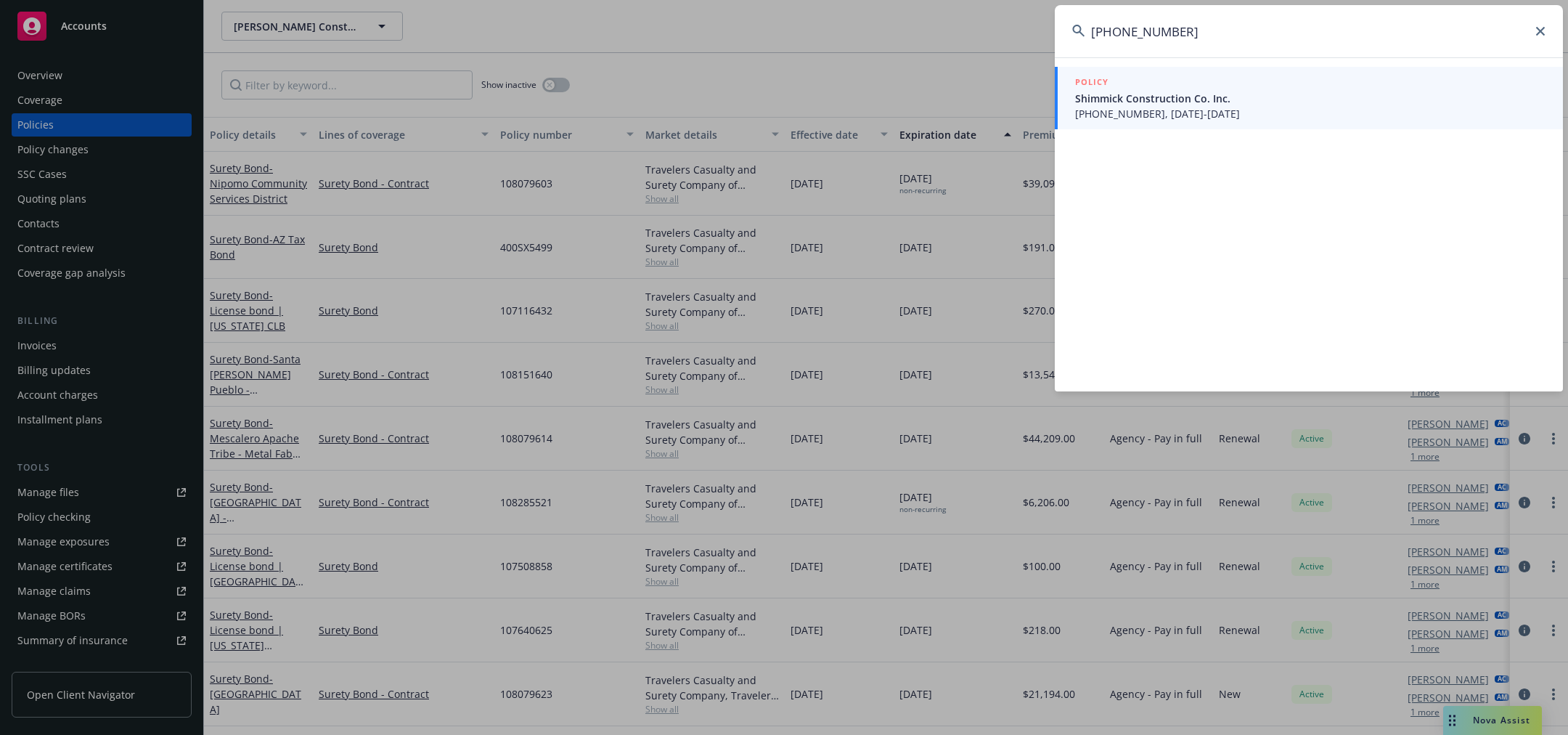
type input "602-208554-4"
click at [1285, 89] on div "POLICY" at bounding box center [1310, 83] width 470 height 16
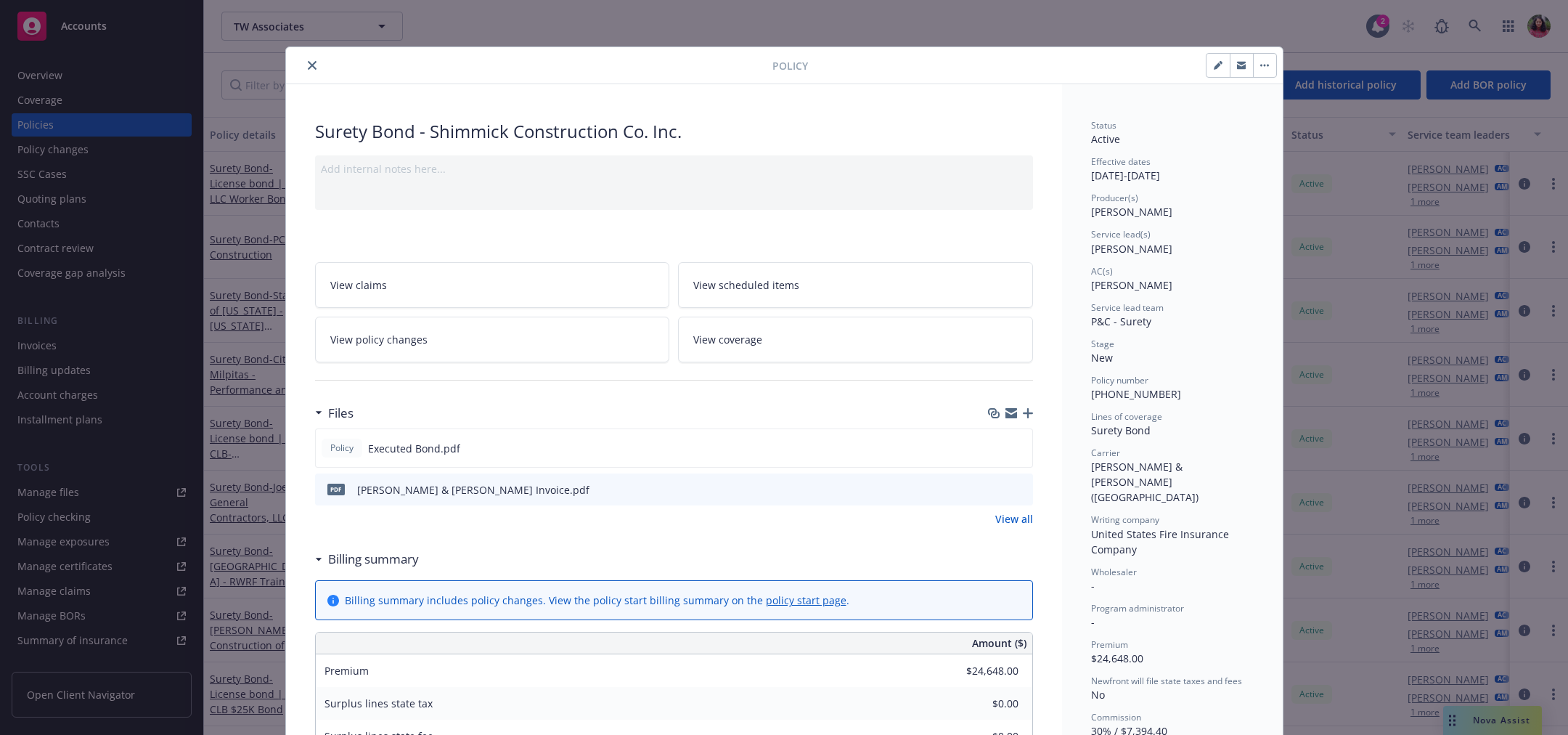
click at [1209, 74] on button "button" at bounding box center [1218, 66] width 23 height 23
select select "NEW"
select select "other"
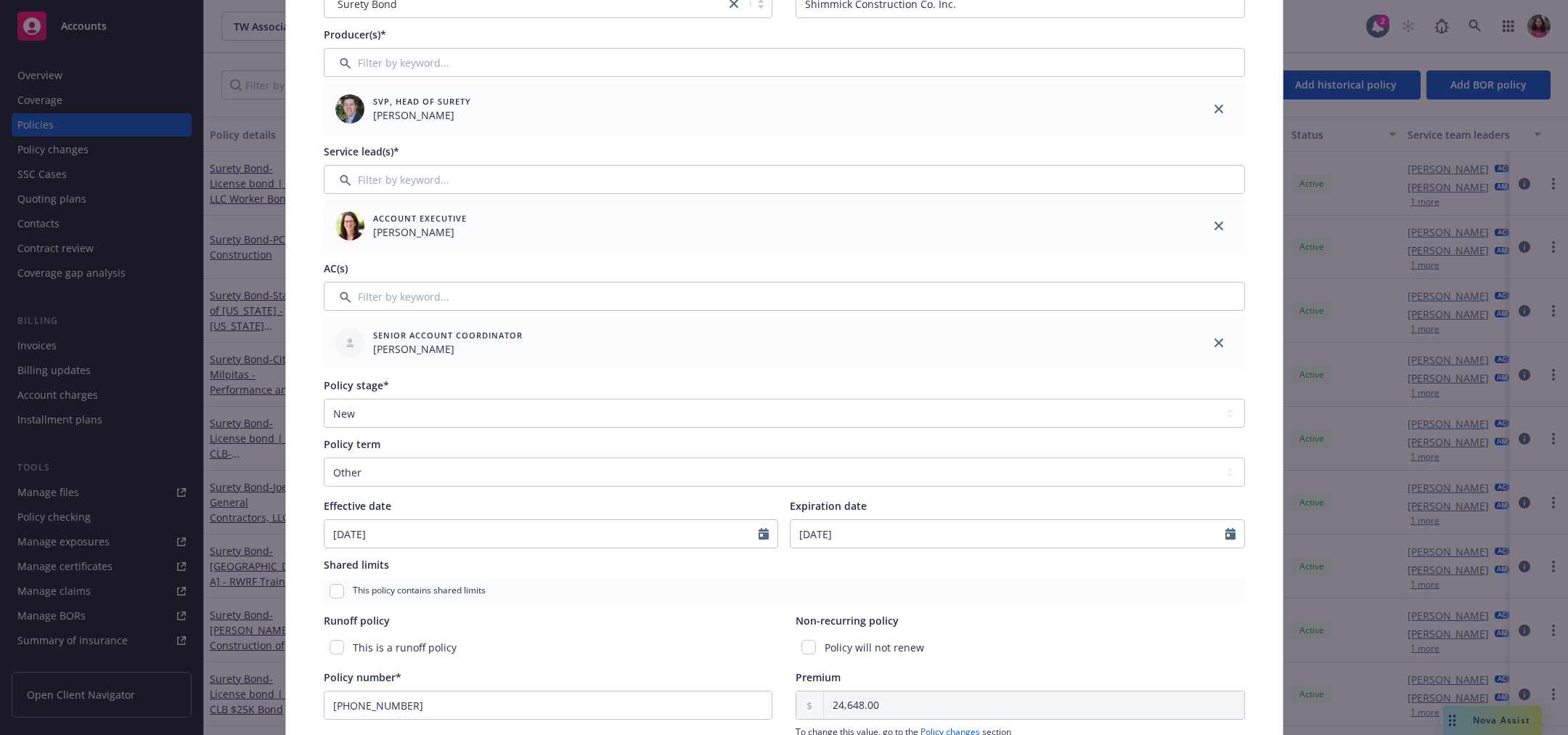
scroll to position [186, 0]
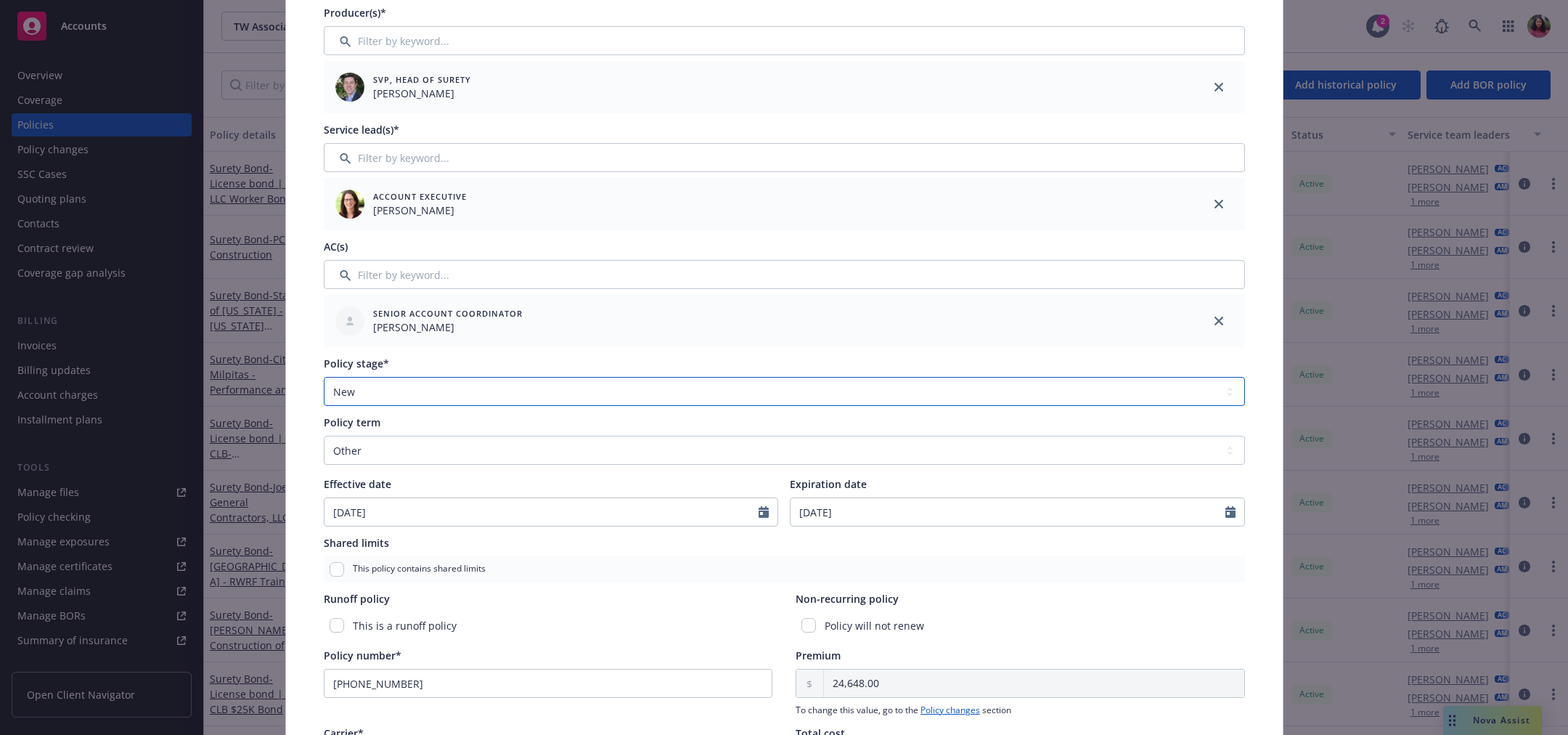
click at [737, 390] on select "Select policy stage Historical New New BOR BOR Renewal Non payment" at bounding box center [784, 391] width 922 height 29
select select "RENEWAL"
click at [324, 377] on select "Select policy stage Historical New New BOR BOR Renewal Non payment" at bounding box center [784, 391] width 922 height 29
click at [1269, 408] on div "Policy type* Surety Bond Display name Shimmick Construction Co. Inc. Producer(s…" at bounding box center [784, 459] width 997 height 1112
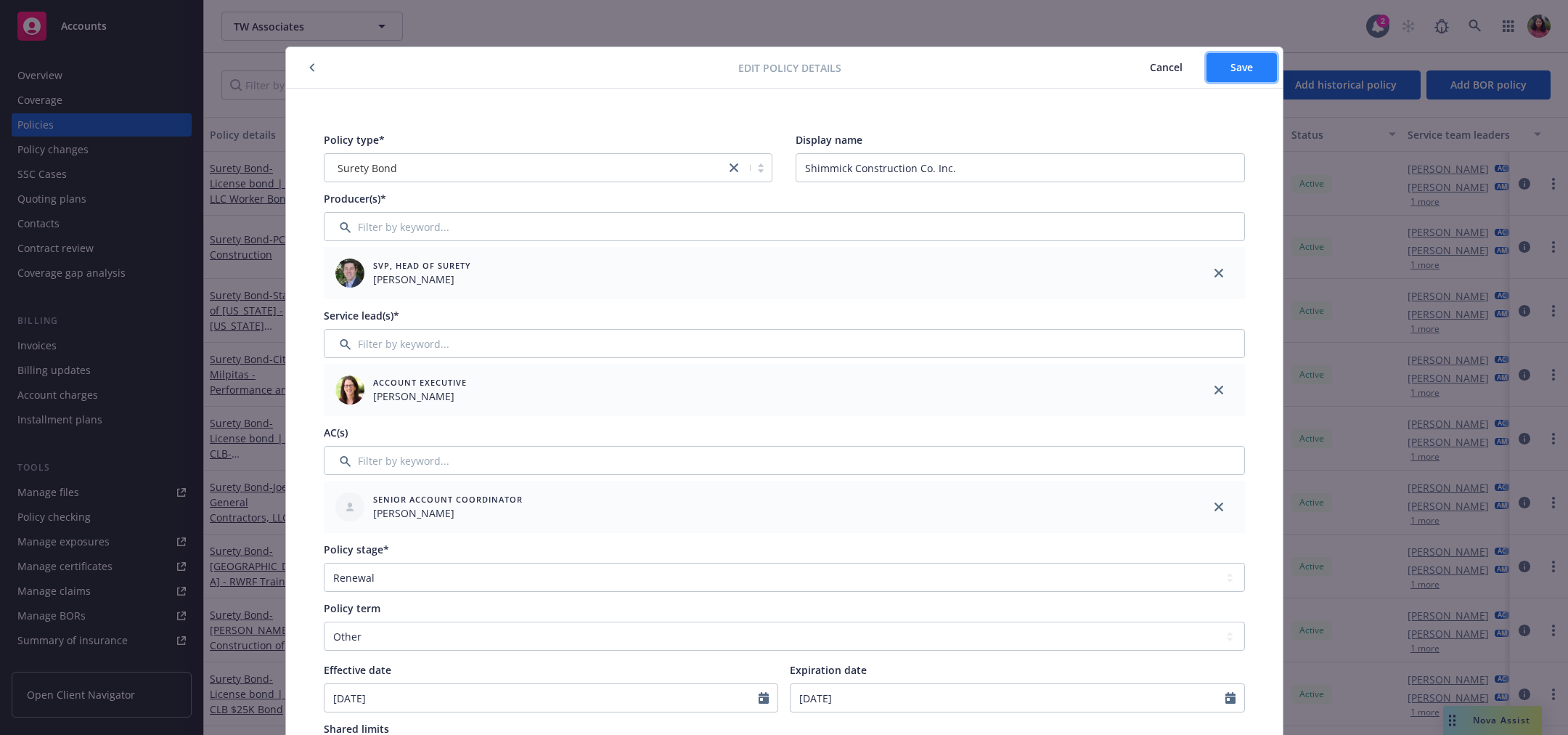
click at [1262, 62] on button "Save" at bounding box center [1242, 67] width 70 height 29
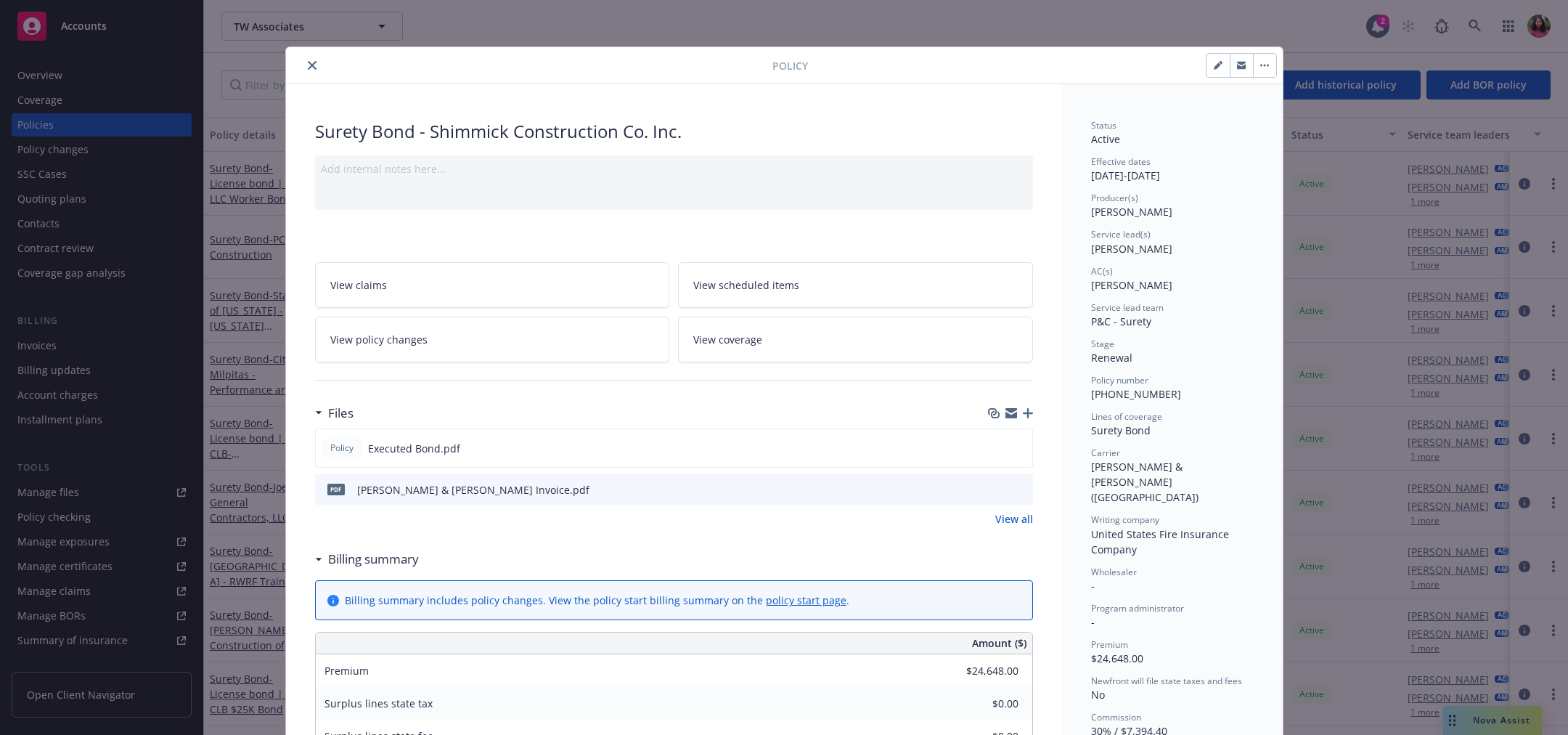
click at [307, 65] on icon "close" at bounding box center [312, 66] width 9 height 9
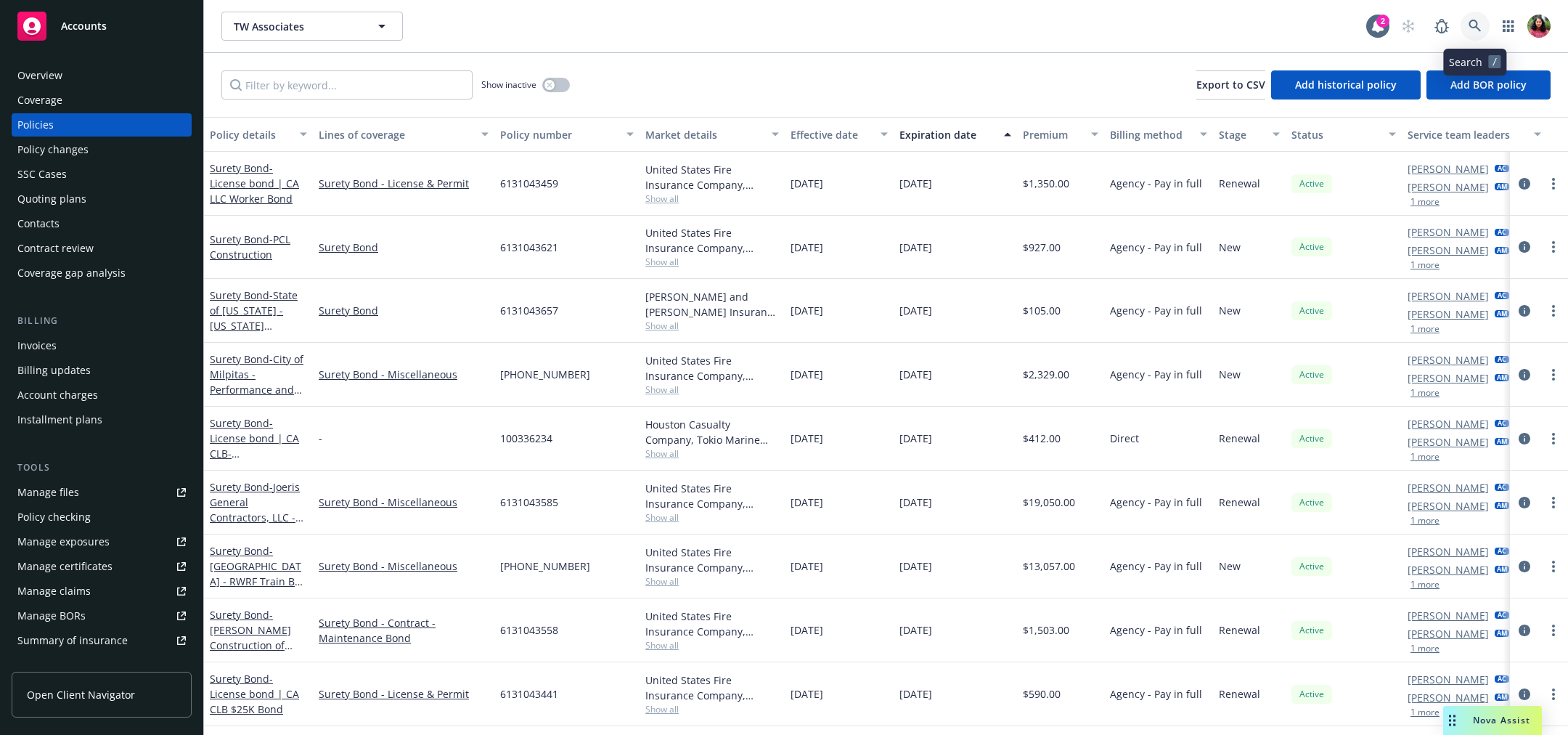
click at [1474, 25] on icon at bounding box center [1475, 26] width 13 height 13
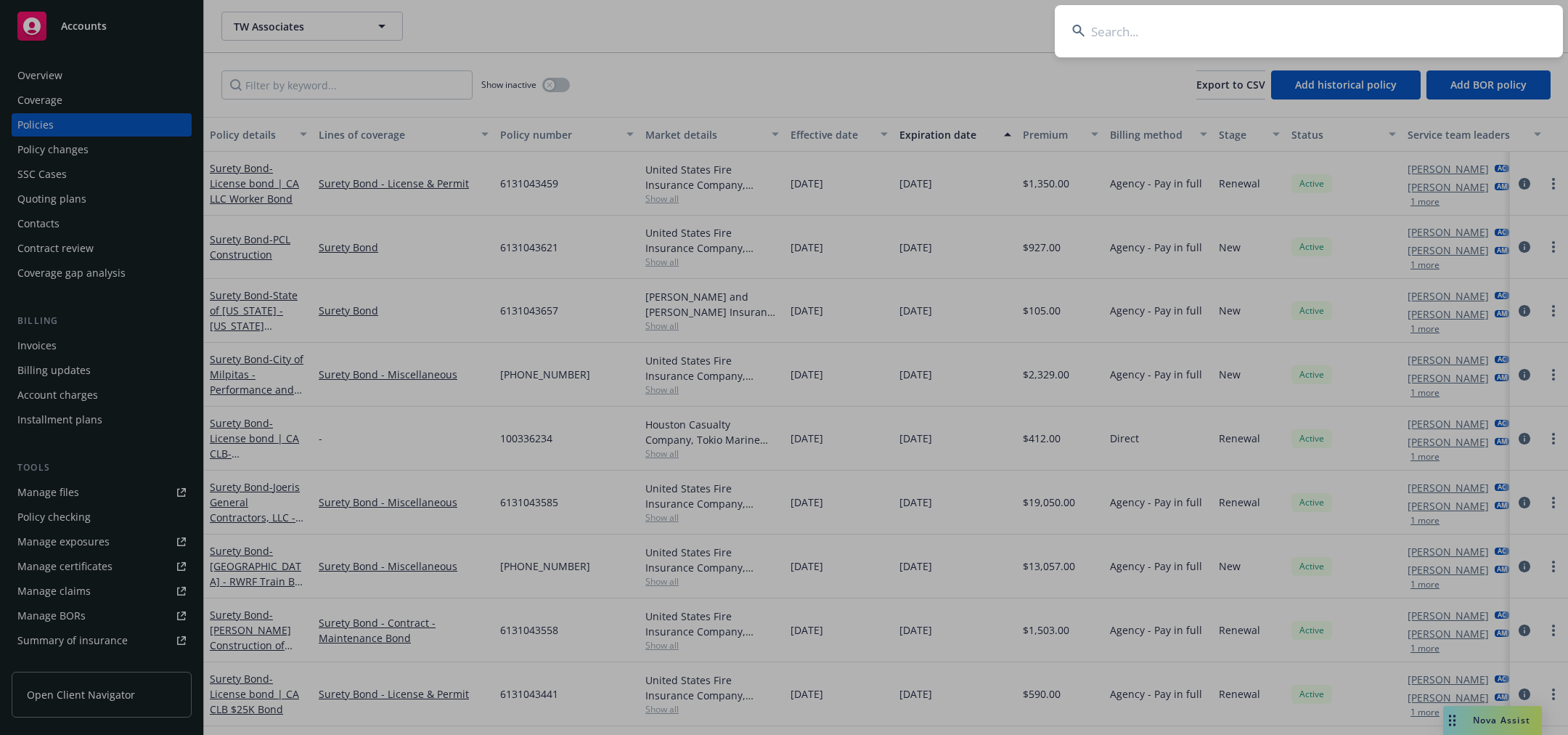
click at [1474, 25] on input at bounding box center [1308, 31] width 508 height 52
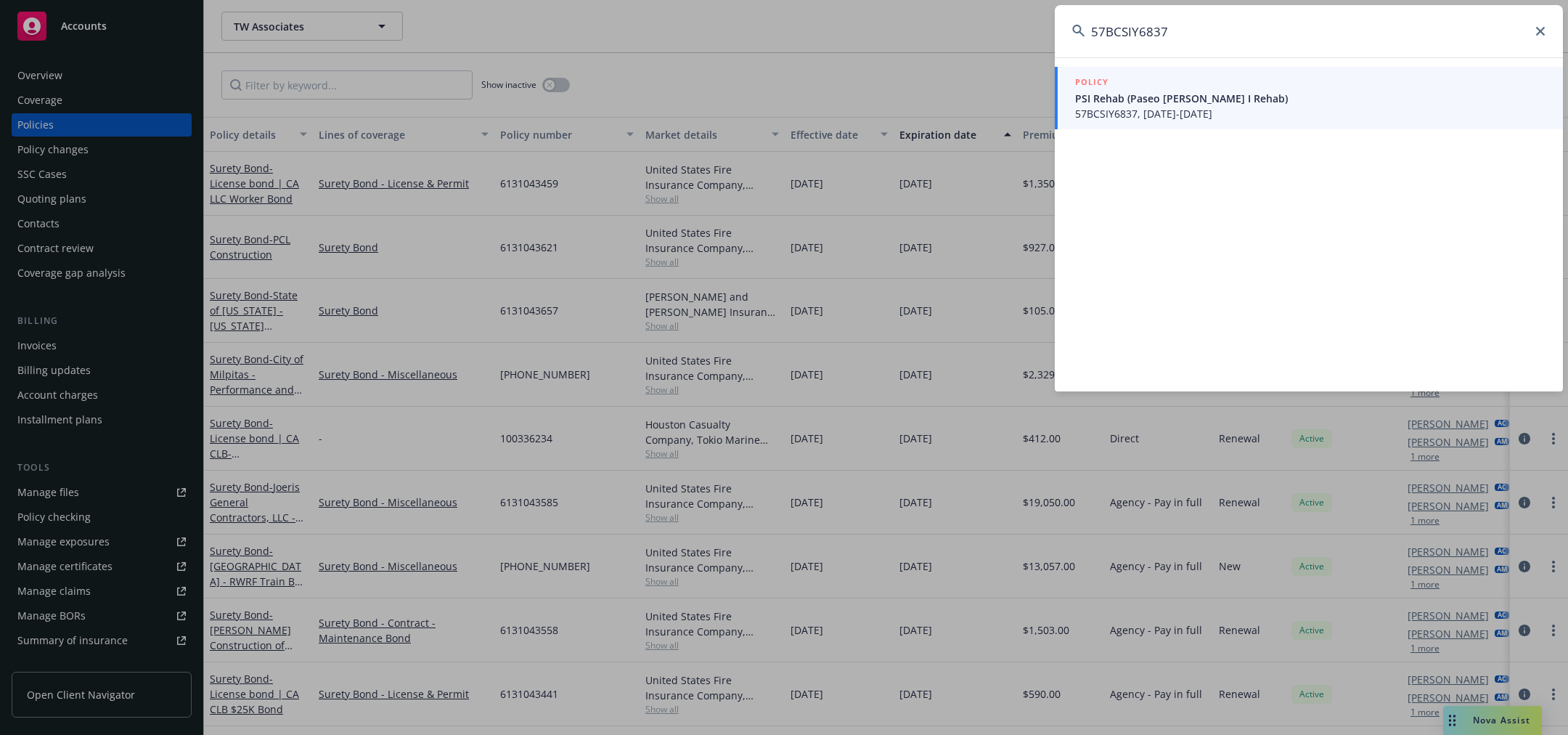
type input "57BCSIY6837"
click at [1394, 79] on div "POLICY" at bounding box center [1310, 83] width 470 height 16
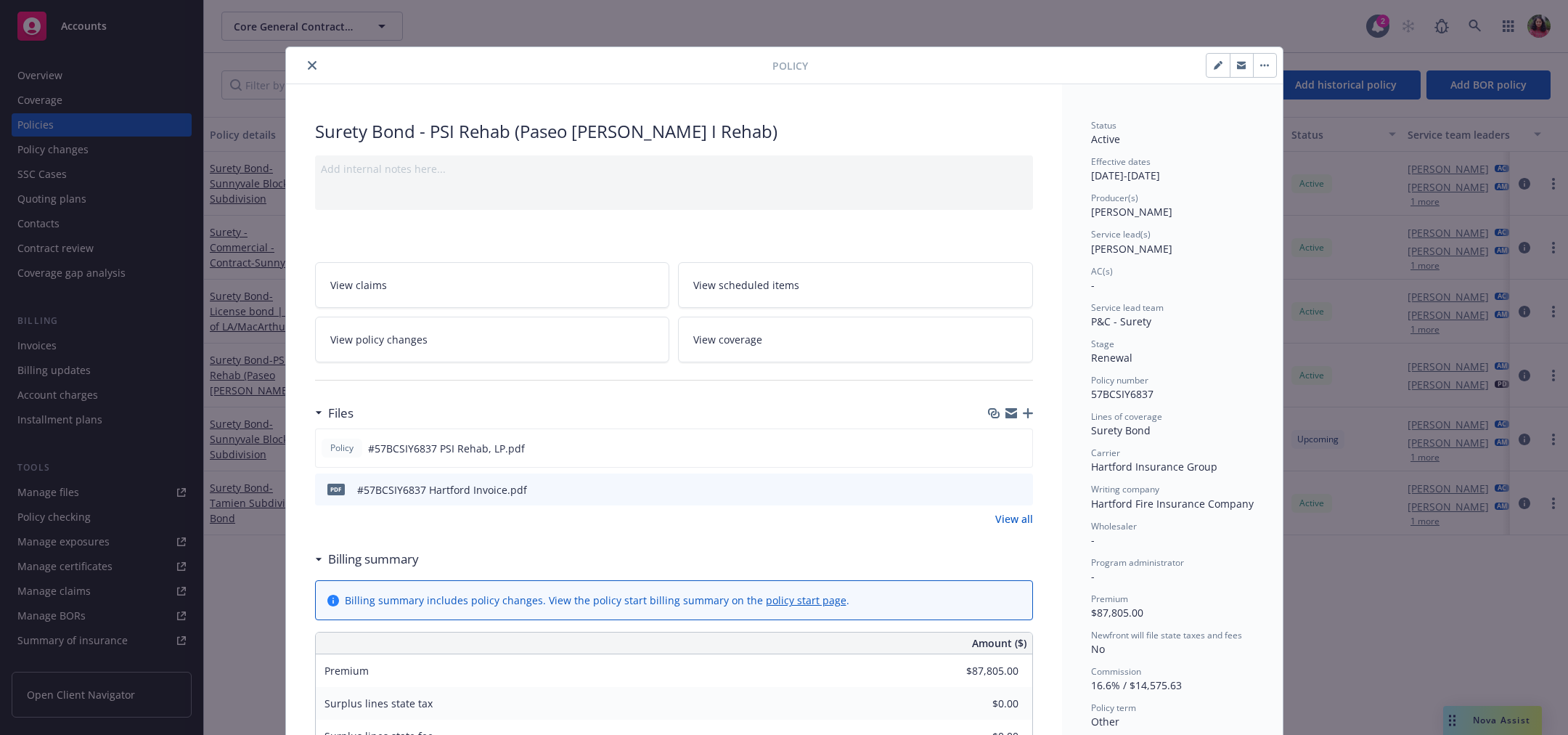
click at [307, 61] on icon "close" at bounding box center [312, 66] width 9 height 9
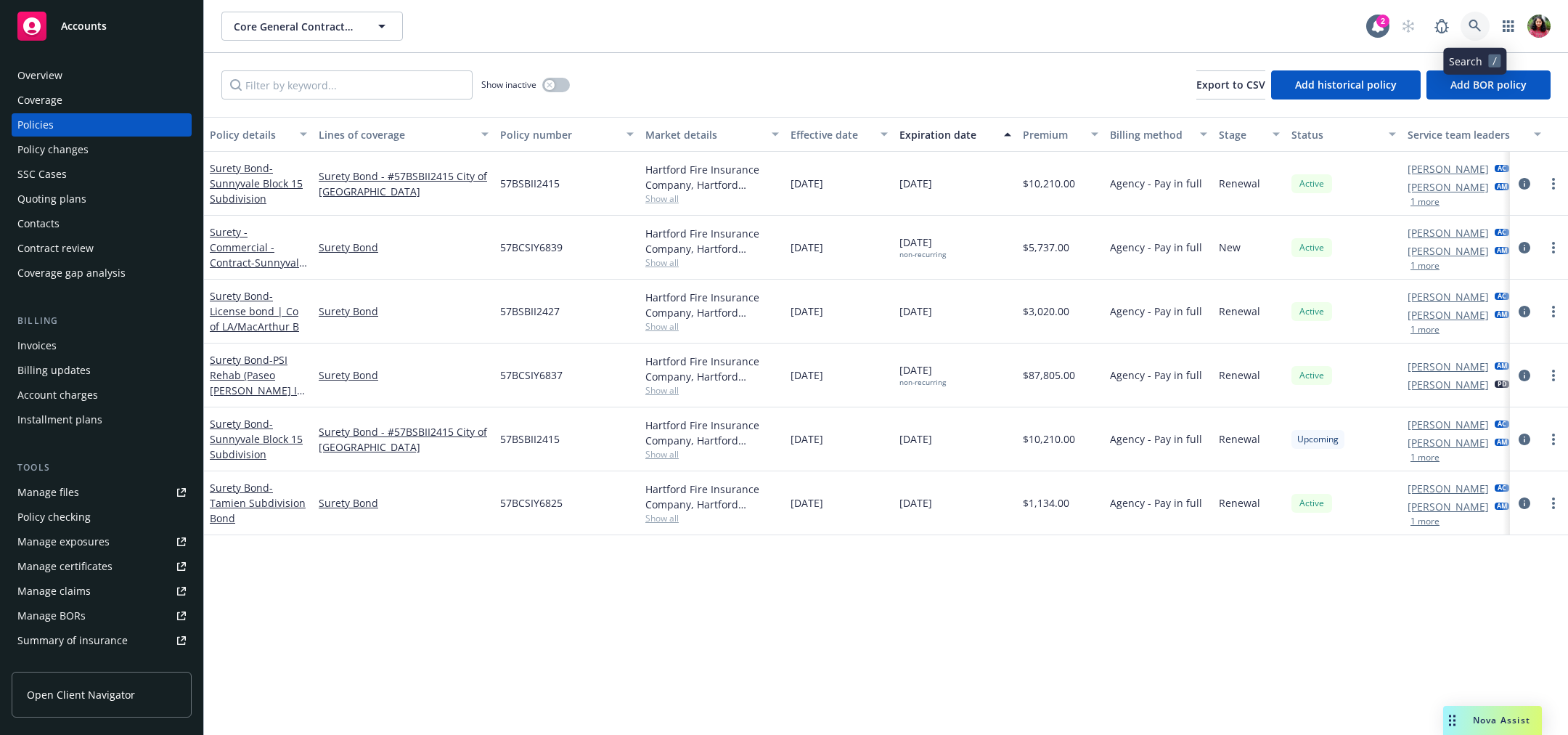
click at [1461, 25] on link at bounding box center [1475, 26] width 29 height 29
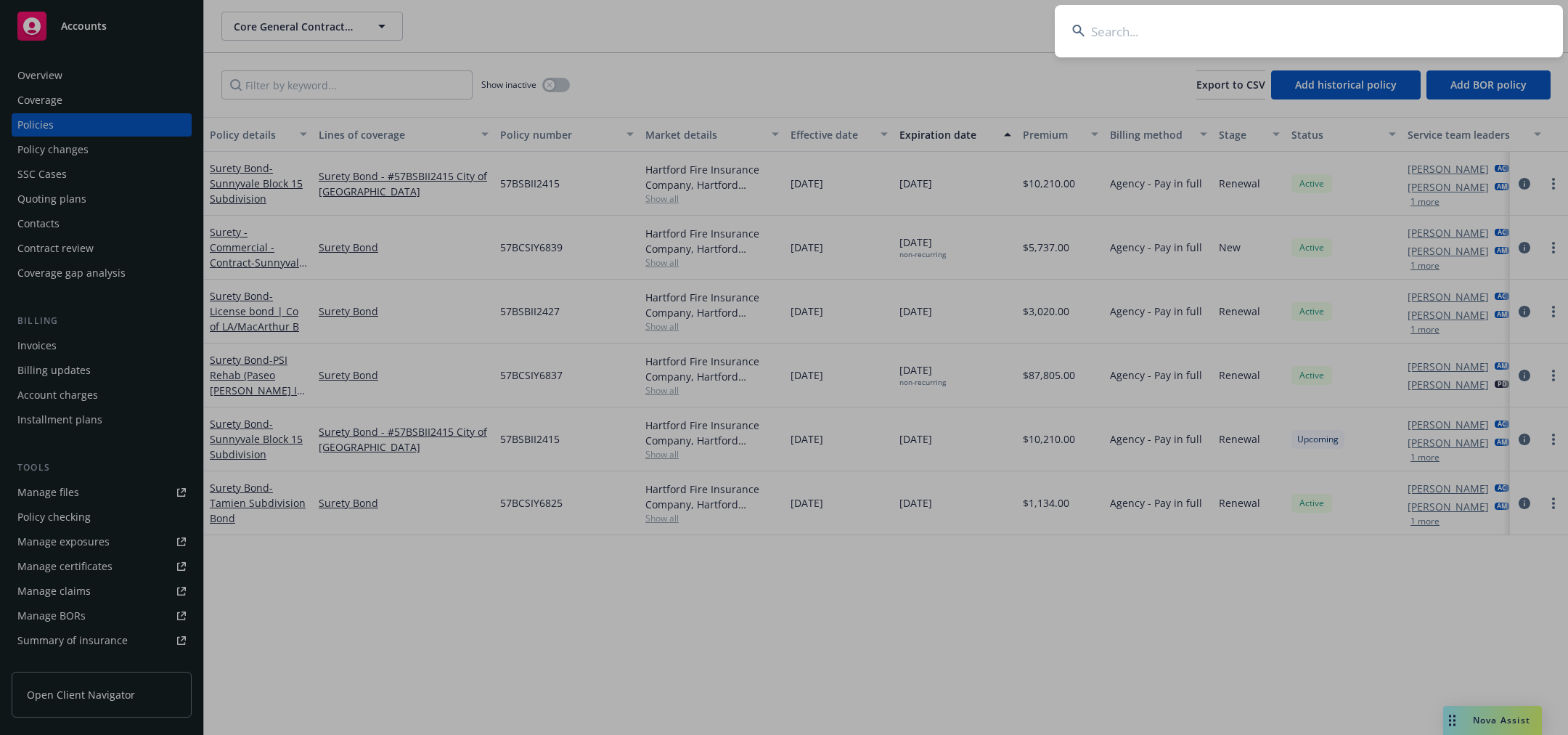
click at [1452, 27] on input at bounding box center [1308, 31] width 508 height 52
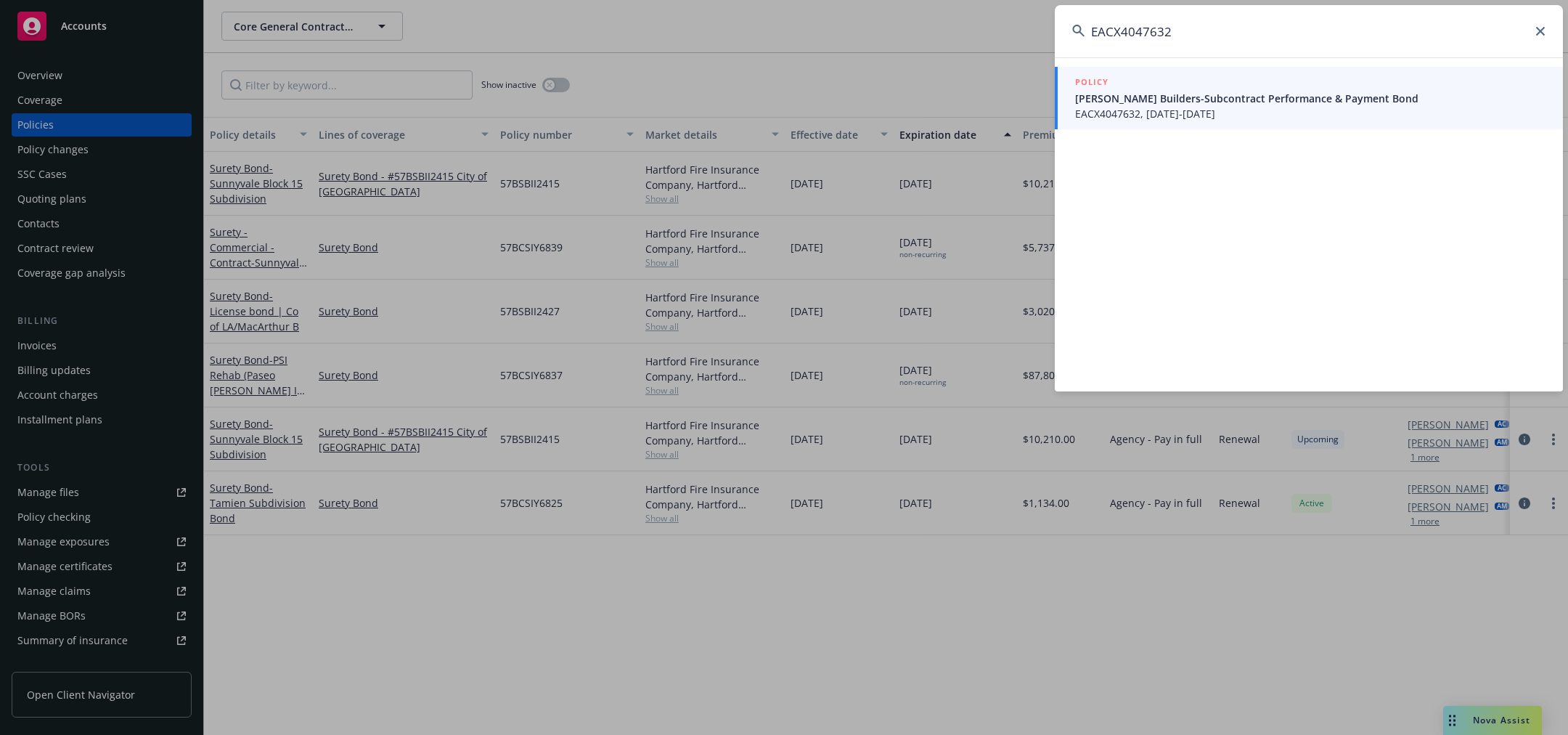
type input "EACX4047632"
click at [1305, 105] on span "Thompson Builders-Subcontract Performance & Payment Bond" at bounding box center [1310, 98] width 470 height 15
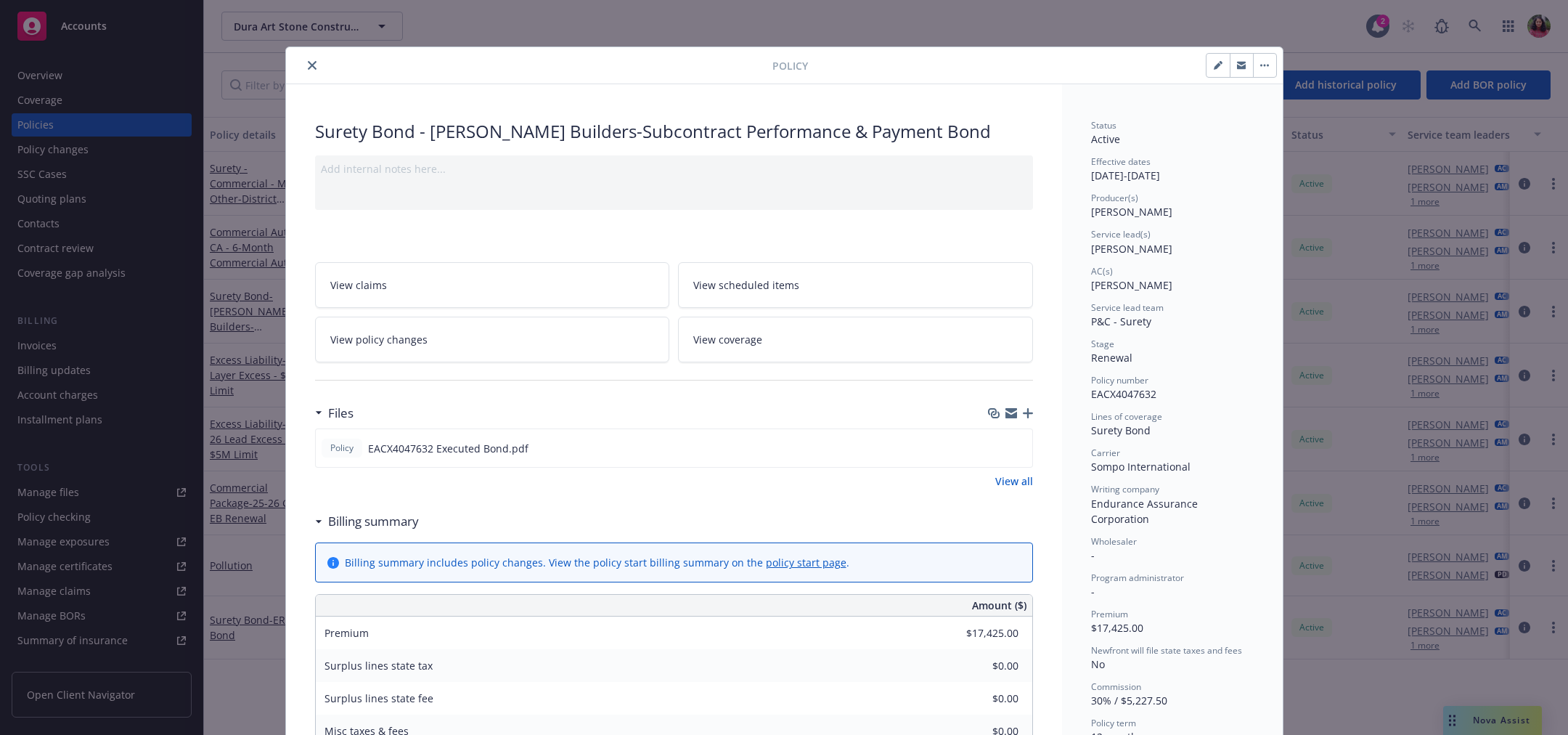
click at [307, 64] on icon "close" at bounding box center [312, 66] width 9 height 9
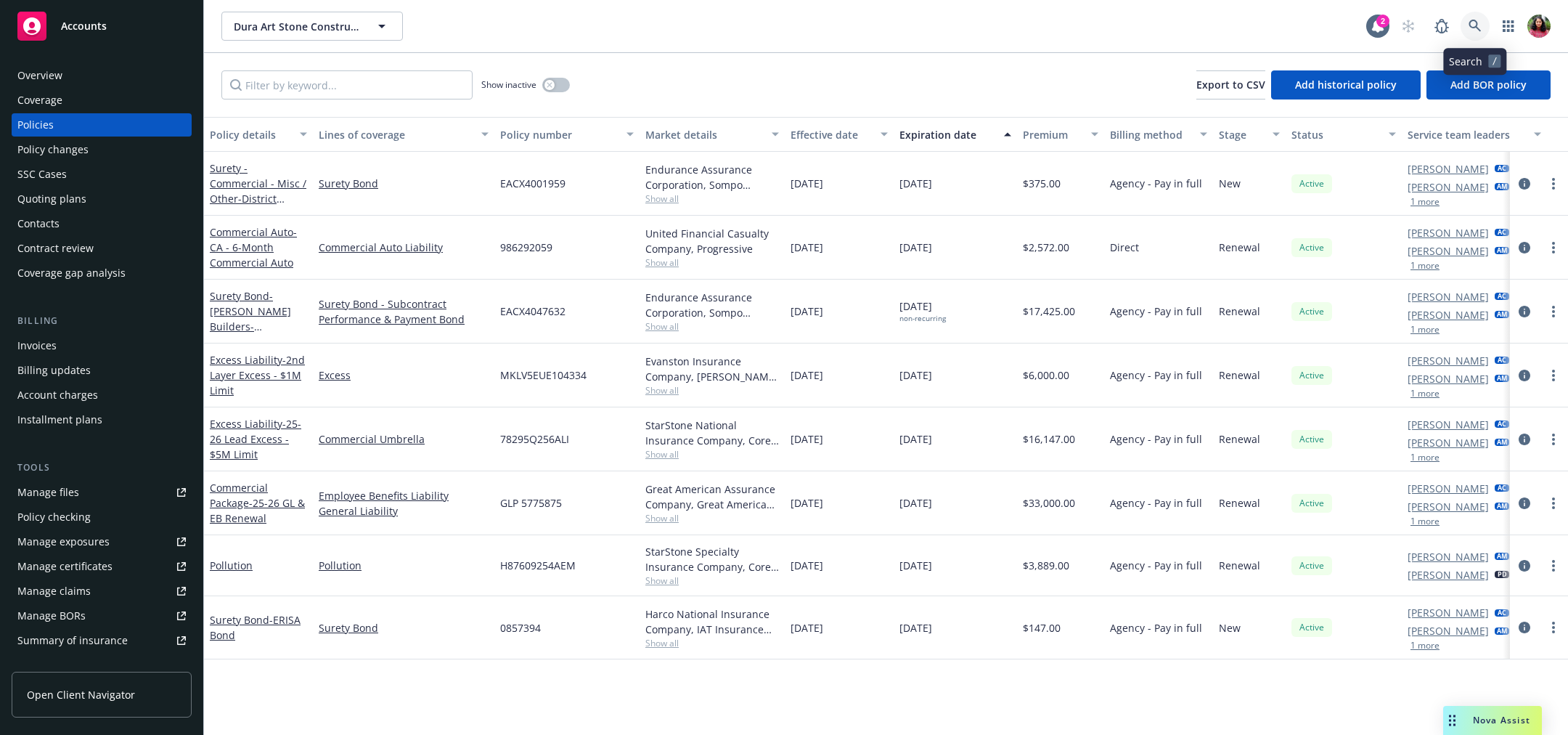
click at [1471, 21] on icon at bounding box center [1475, 26] width 13 height 13
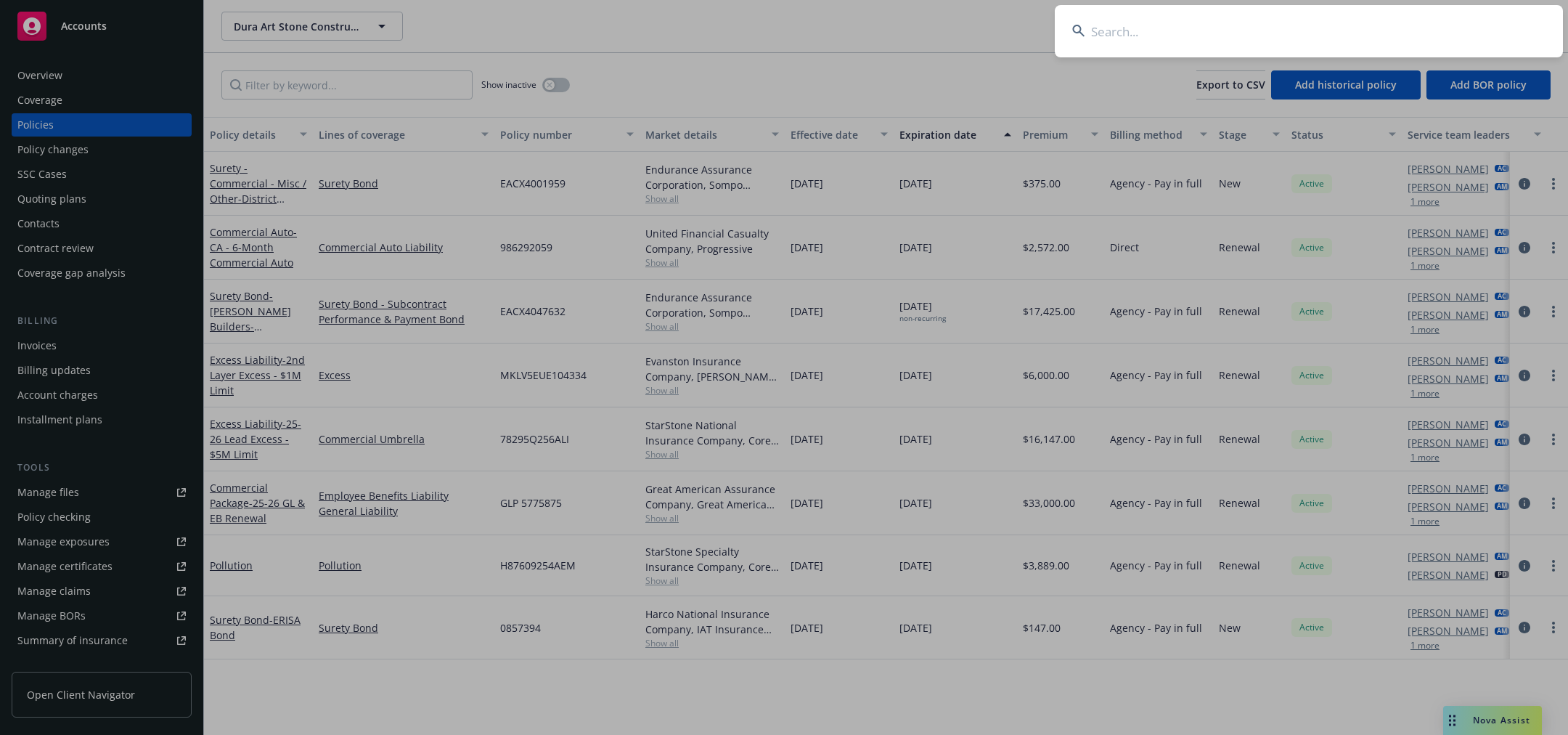
click at [1471, 21] on input at bounding box center [1308, 31] width 508 height 52
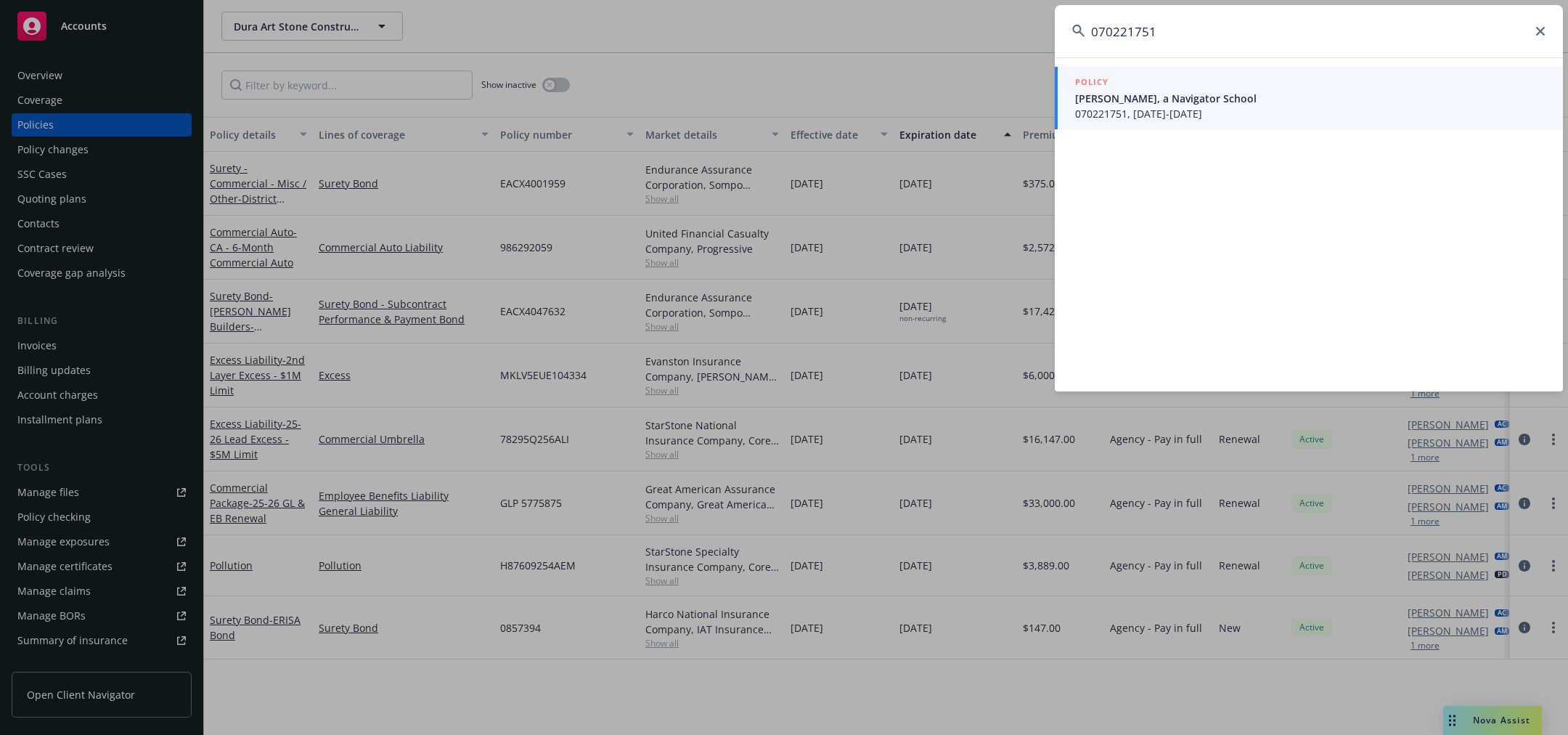
type input "070221751"
click at [1280, 98] on span "Gilroy Prep, a Navigator School" at bounding box center [1310, 98] width 470 height 15
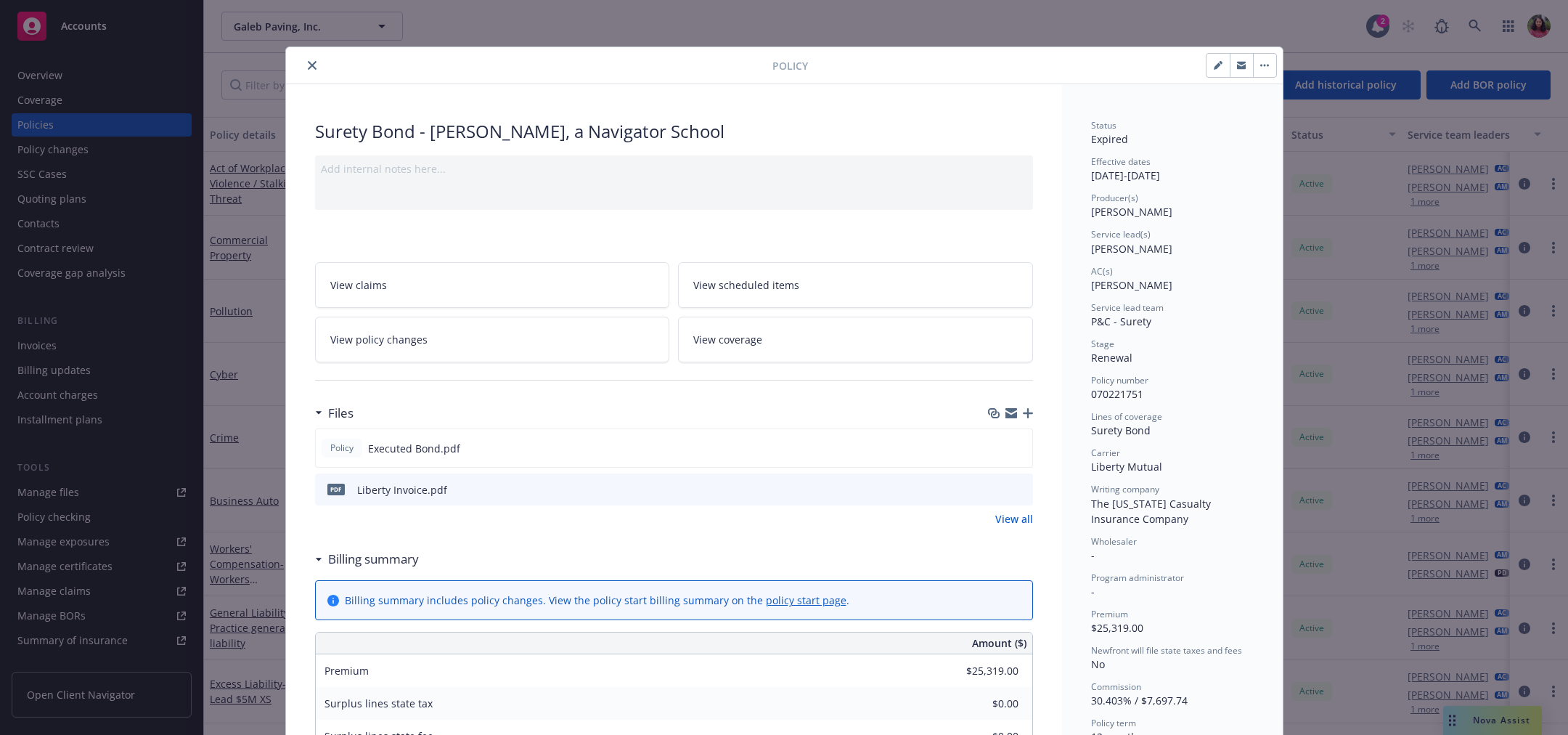
click at [307, 67] on icon "close" at bounding box center [312, 66] width 9 height 9
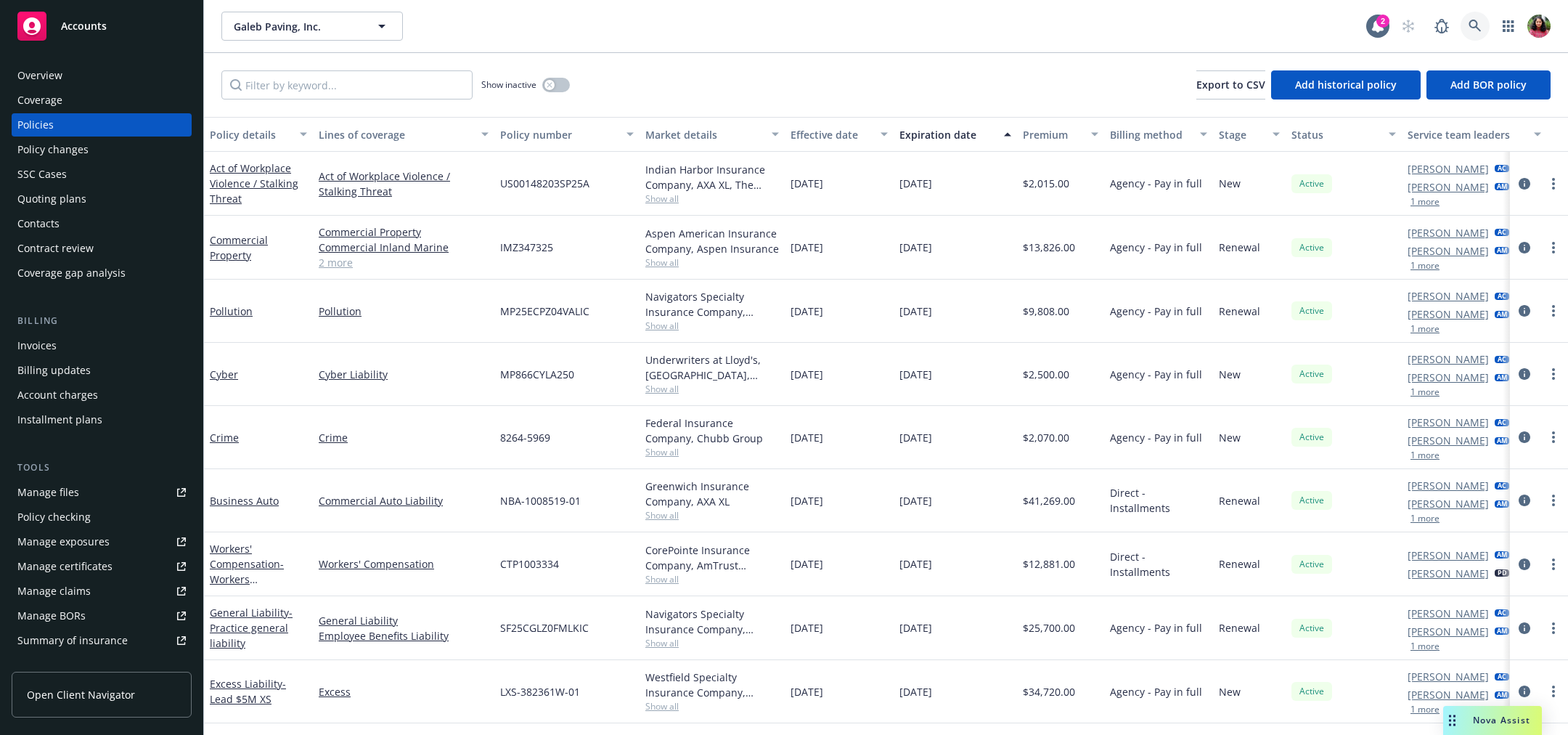
click at [1477, 24] on icon at bounding box center [1475, 26] width 13 height 13
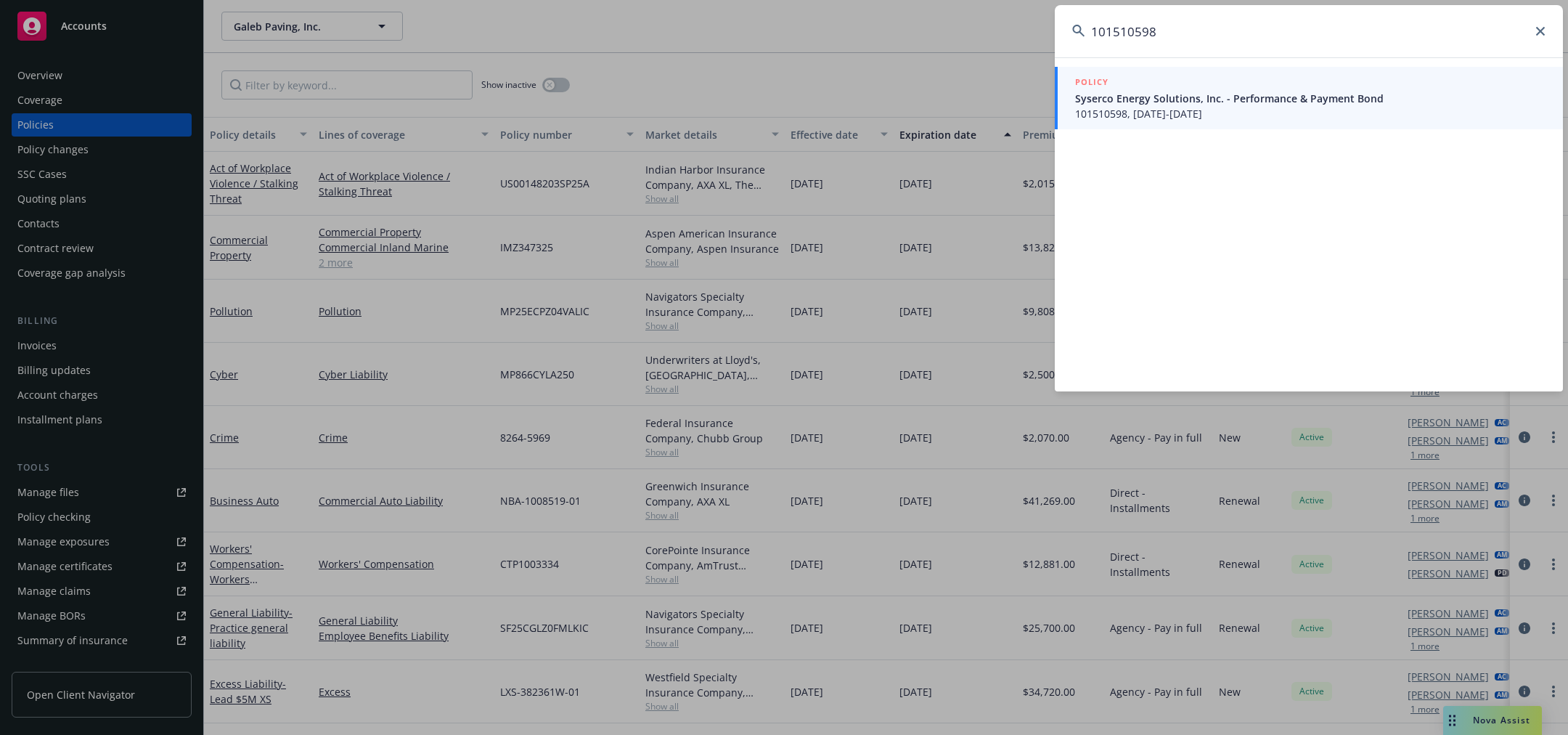
type input "101510598"
click at [1351, 100] on span "Syserco Energy Solutions, Inc. - Performance & Payment Bond" at bounding box center [1310, 98] width 470 height 15
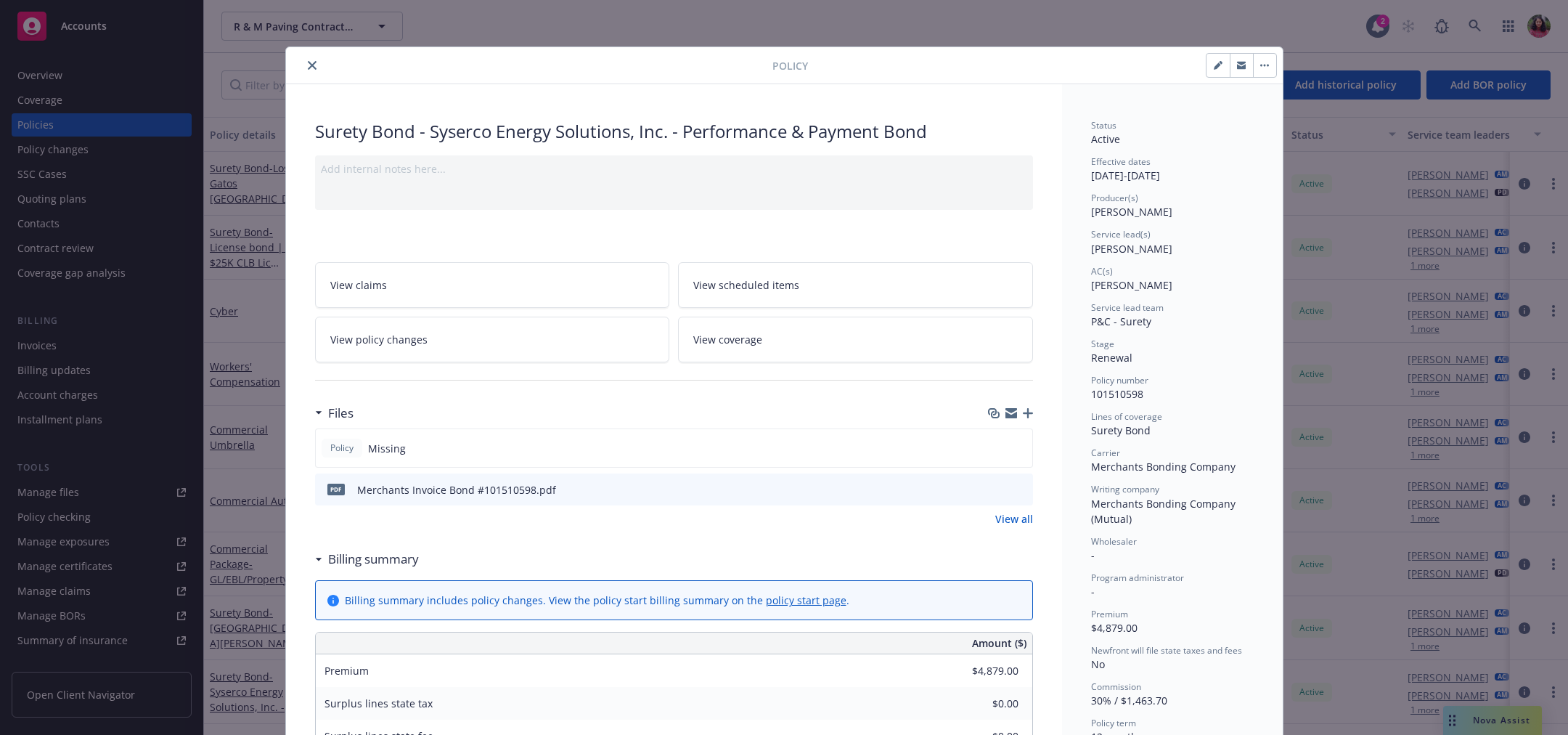
click at [307, 65] on icon "close" at bounding box center [312, 66] width 9 height 9
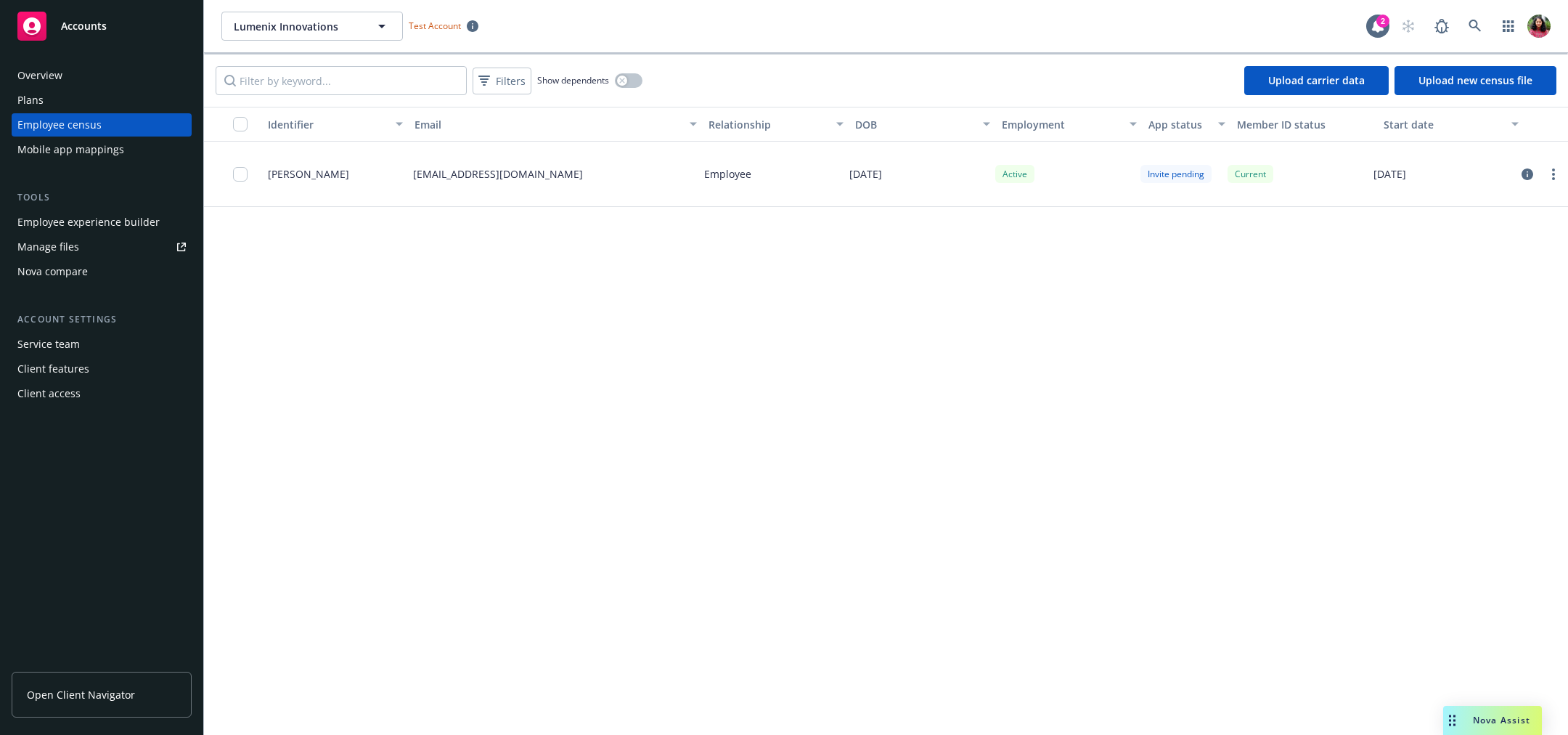
click at [111, 153] on div "Mobile app mappings" at bounding box center [70, 149] width 107 height 23
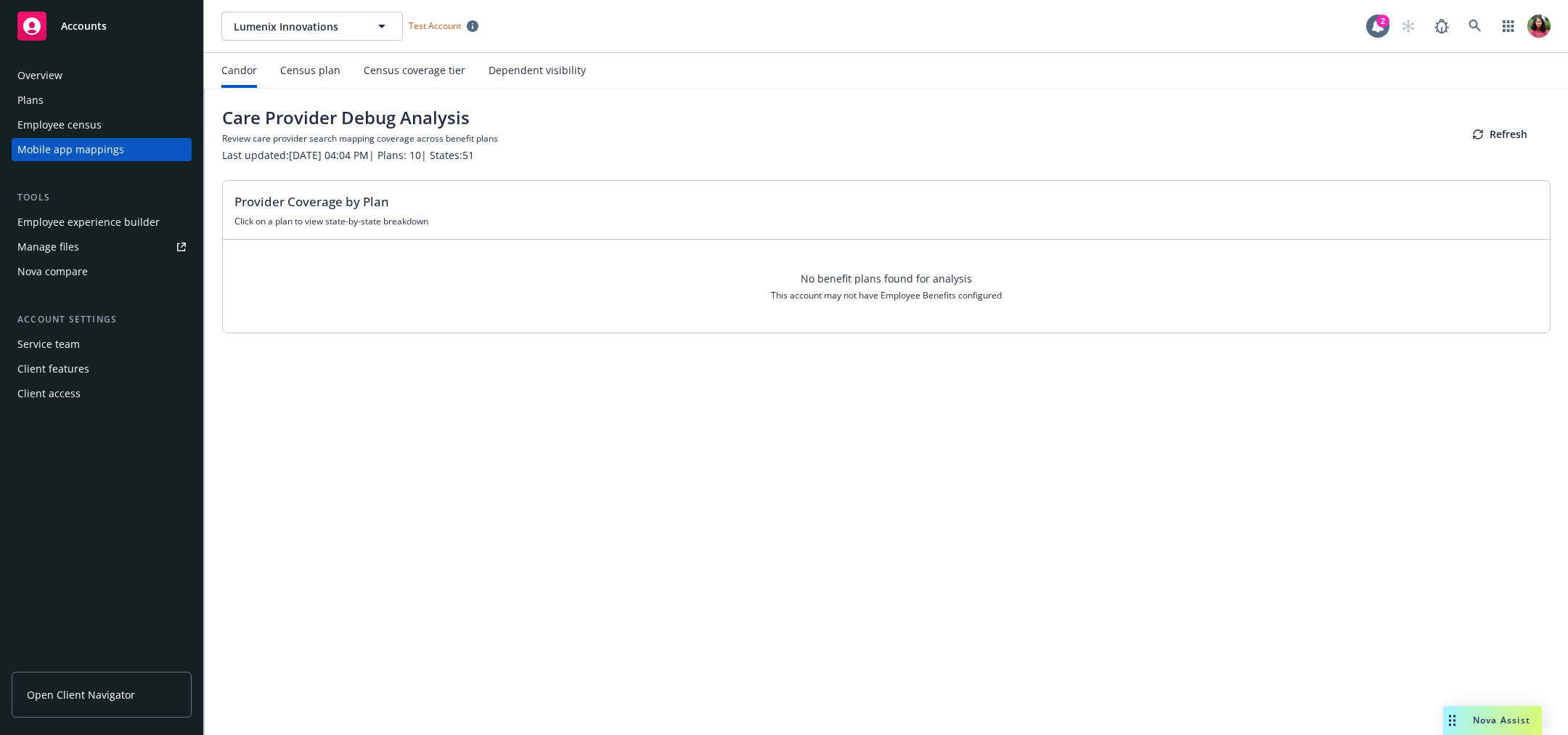
click at [289, 82] on div "Census plan" at bounding box center [310, 70] width 60 height 35
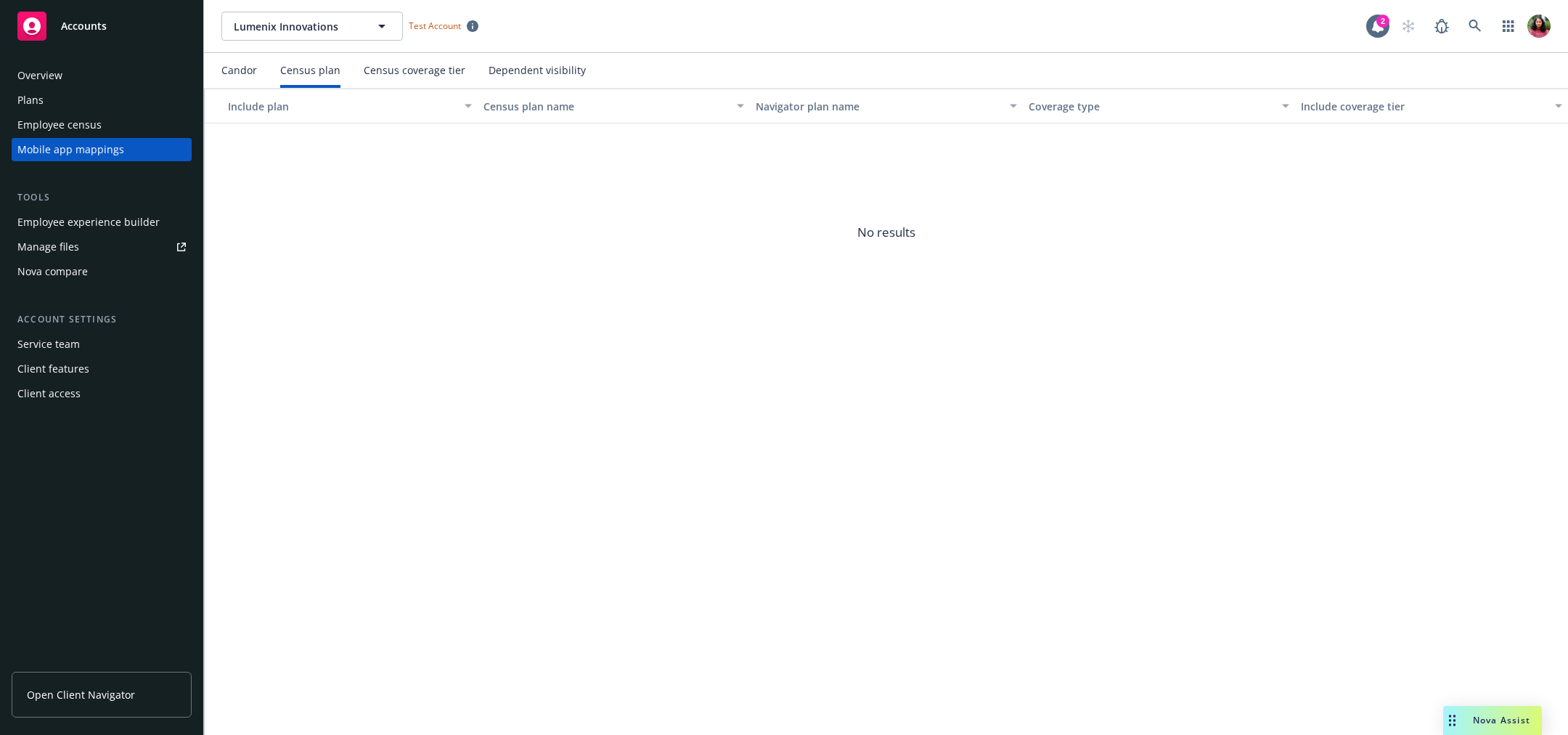
click at [504, 71] on div "Dependent visibility" at bounding box center [538, 70] width 97 height 12
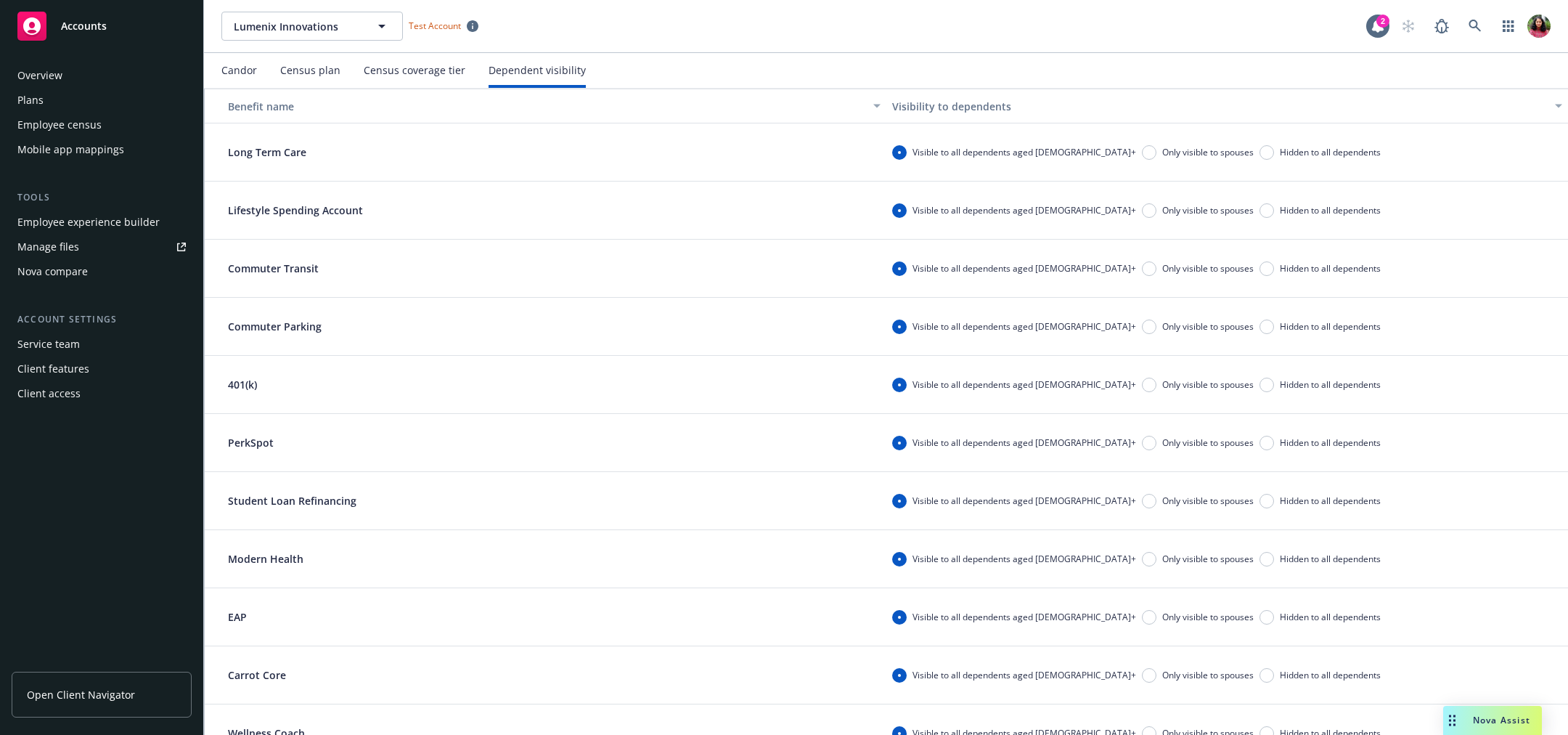
click at [416, 83] on div "Census coverage tier" at bounding box center [414, 70] width 102 height 35
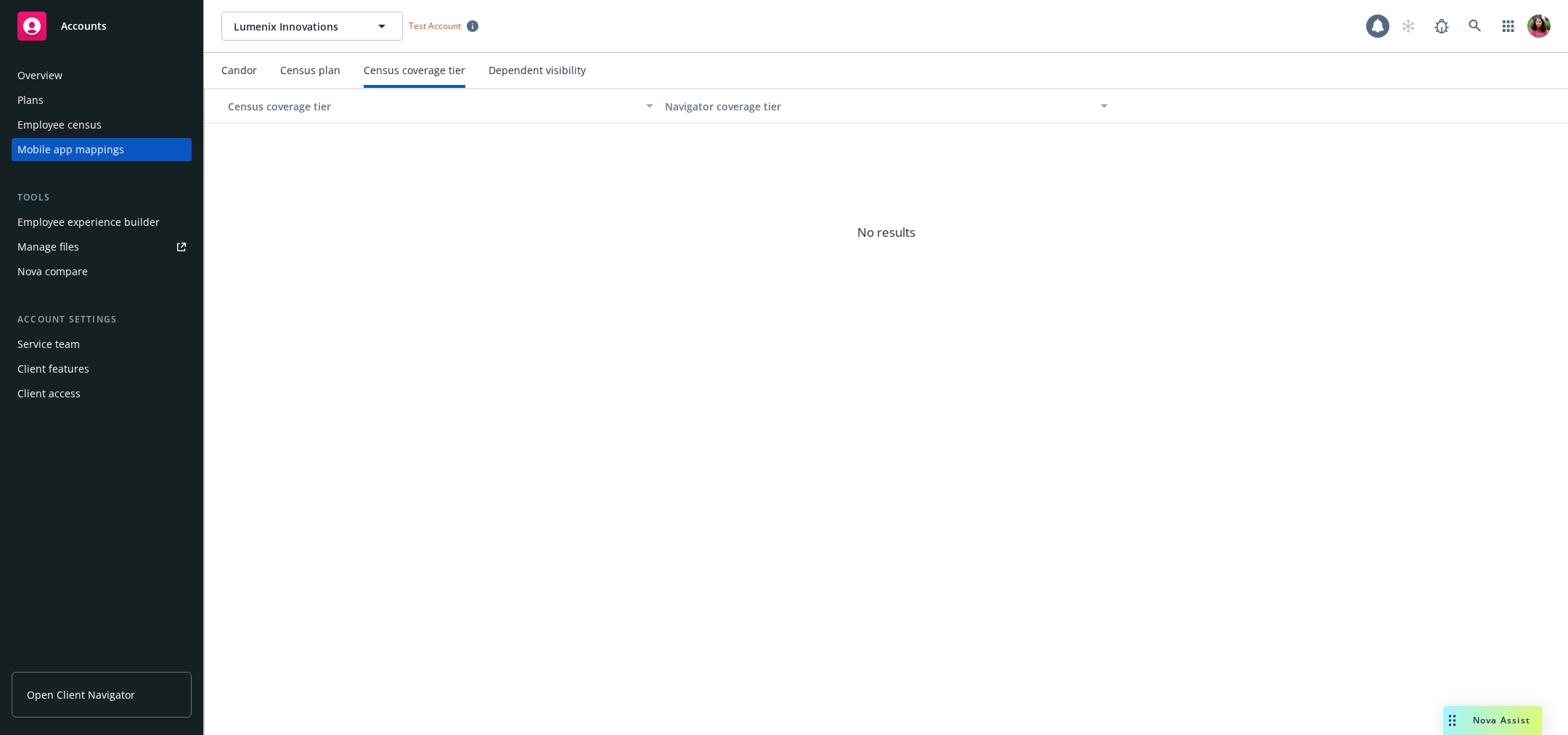
click at [281, 81] on div "Census plan" at bounding box center [310, 70] width 60 height 35
click at [232, 79] on div "Candor" at bounding box center [239, 70] width 36 height 35
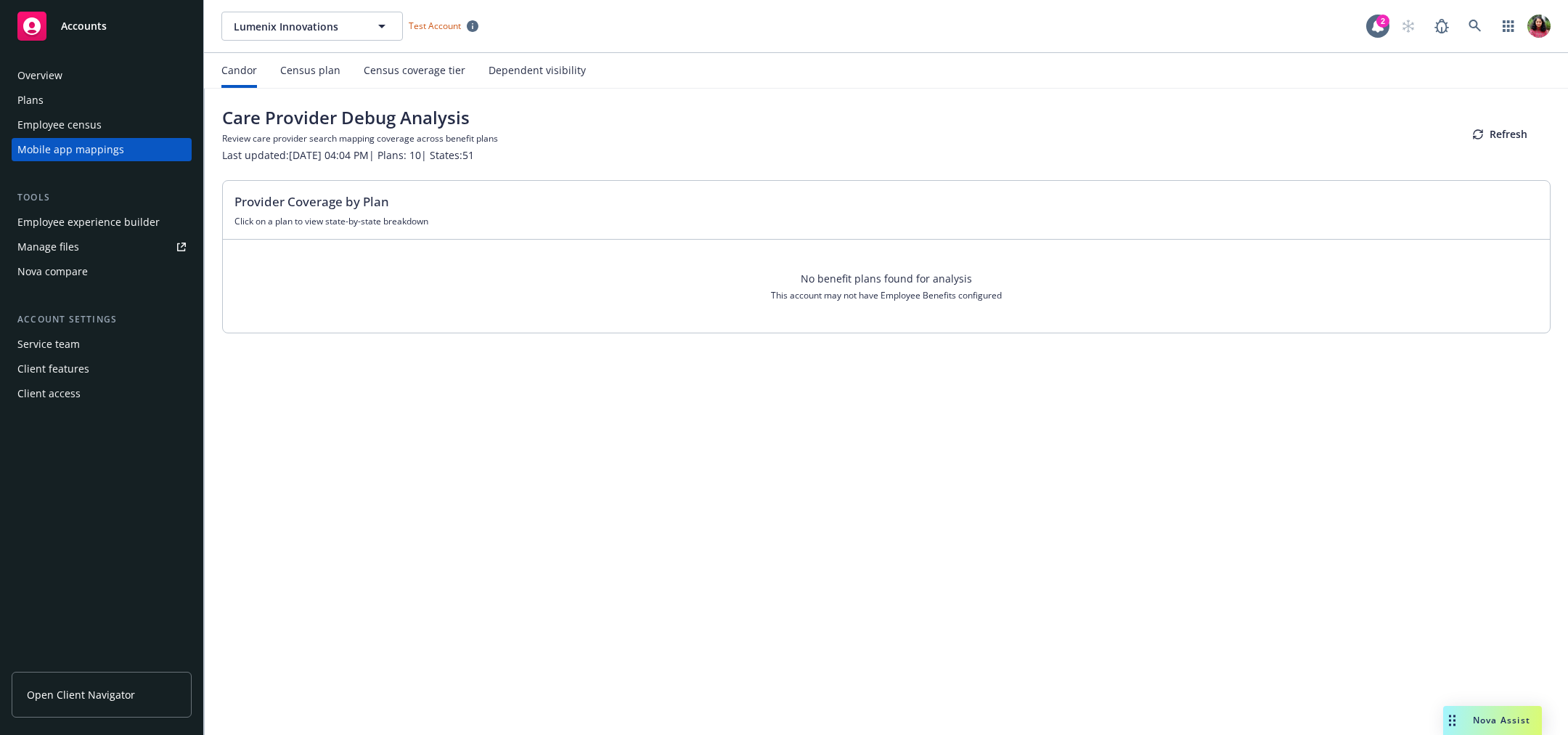
click at [43, 121] on div "Employee census" at bounding box center [59, 125] width 85 height 23
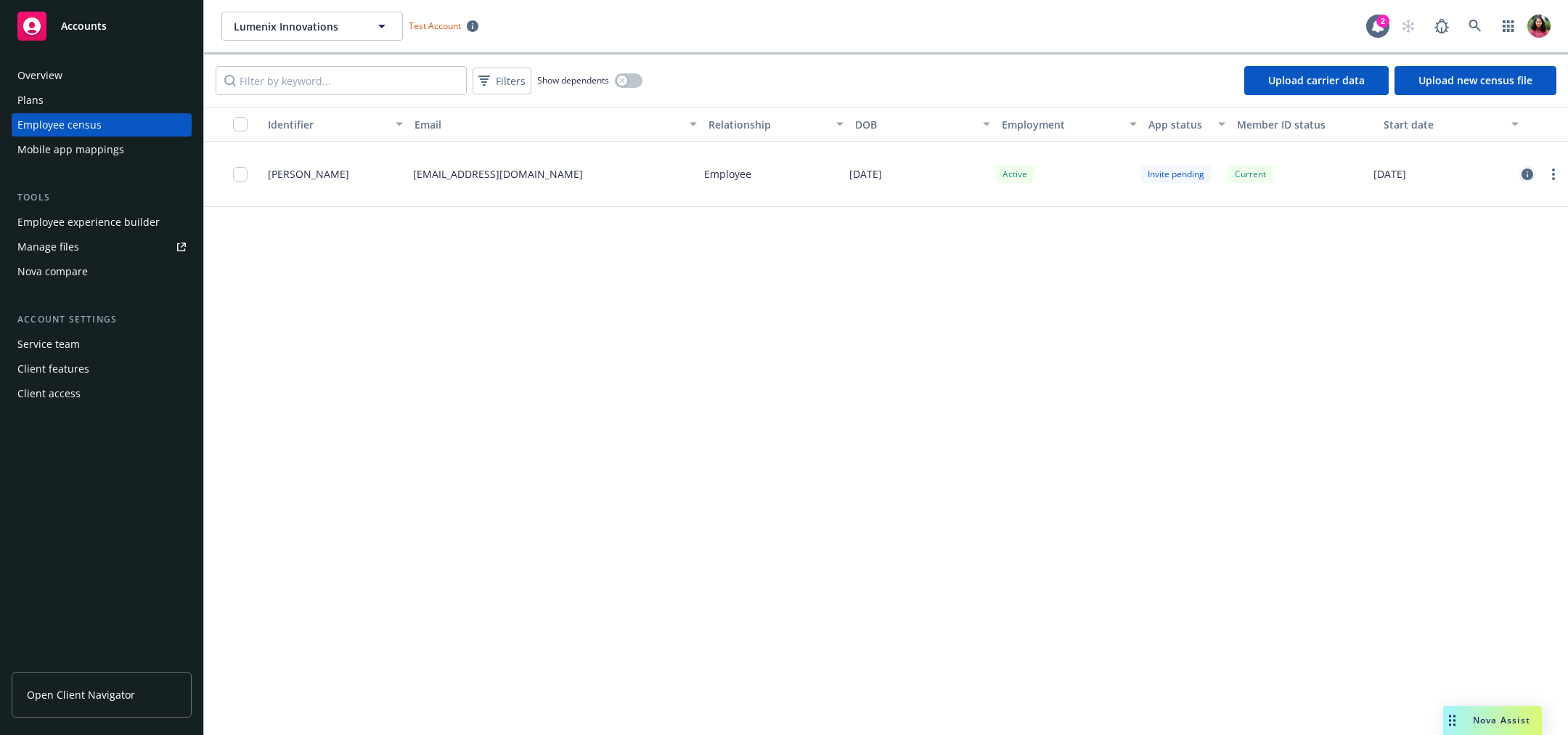
click at [1526, 172] on icon "circleInformation" at bounding box center [1528, 174] width 12 height 12
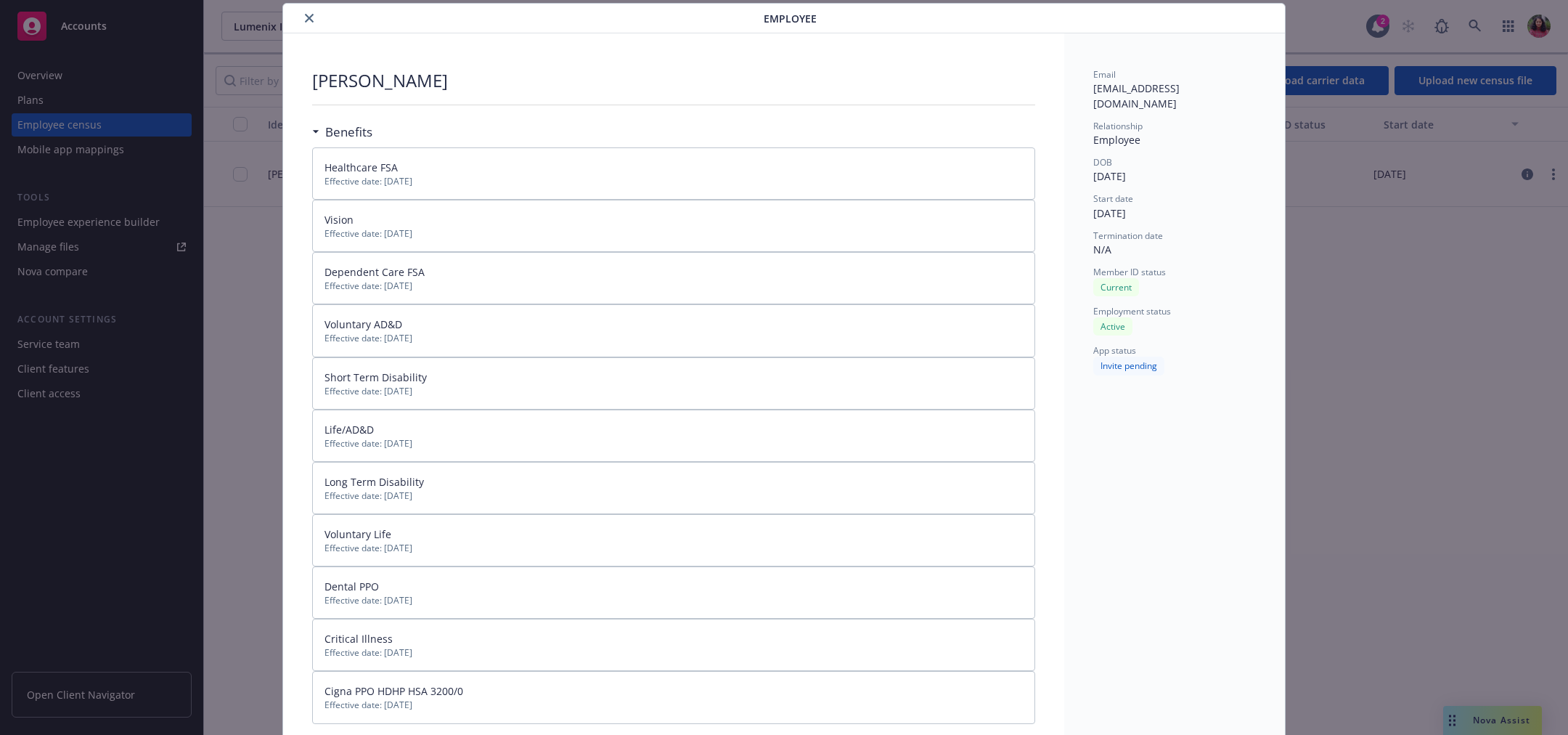
scroll to position [351, 0]
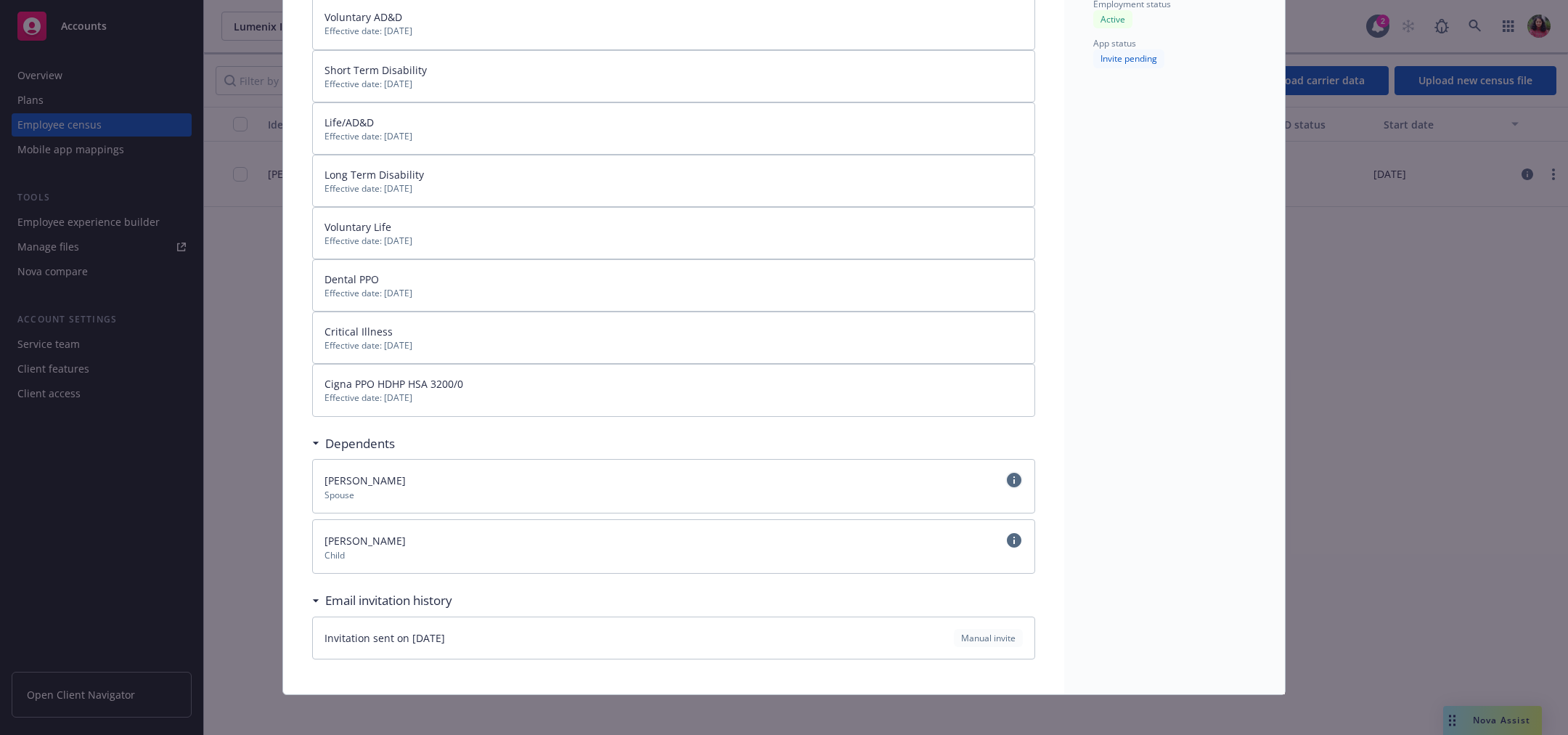
click at [1007, 480] on icon "circleInformation" at bounding box center [1014, 480] width 14 height 14
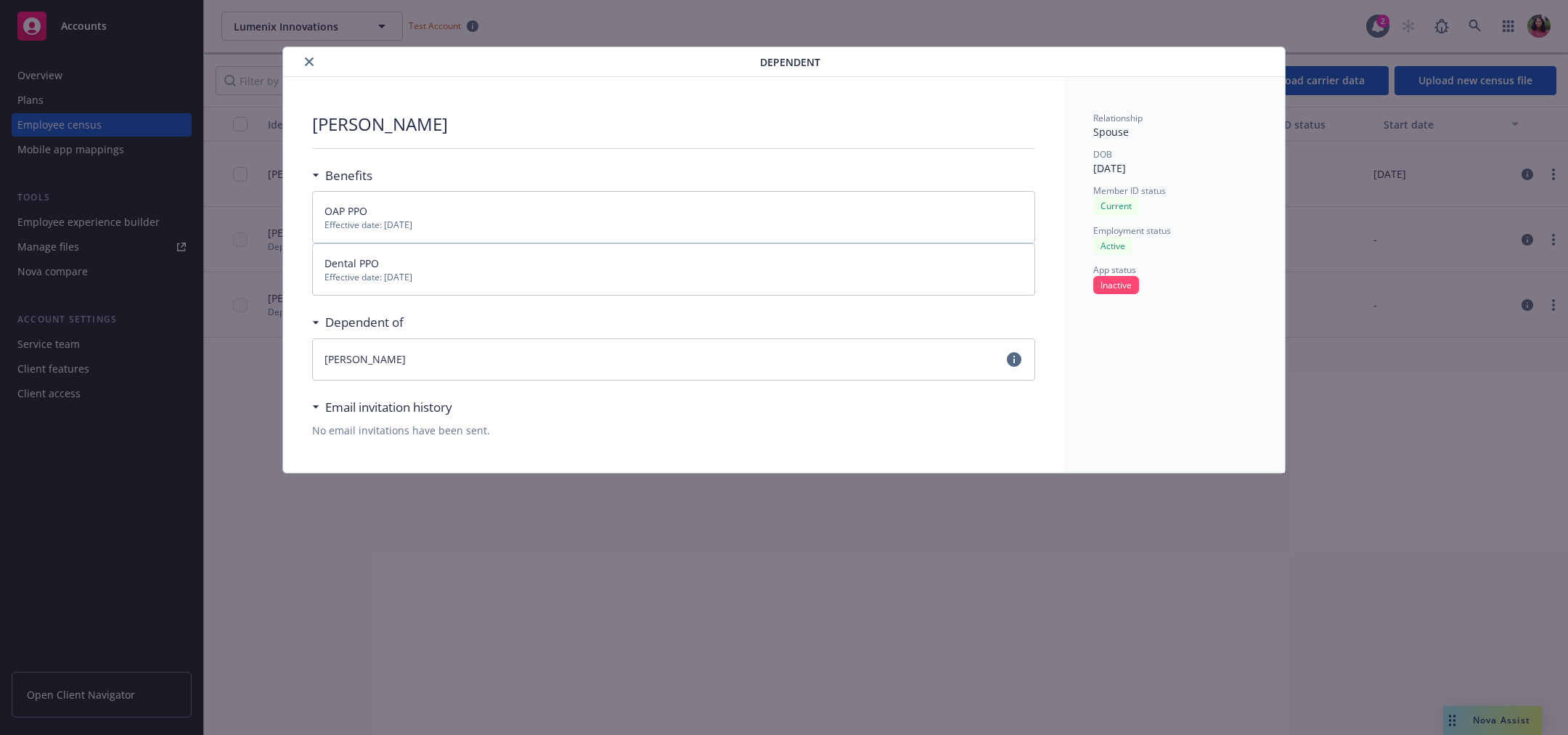
click at [305, 58] on icon "close" at bounding box center [309, 62] width 9 height 9
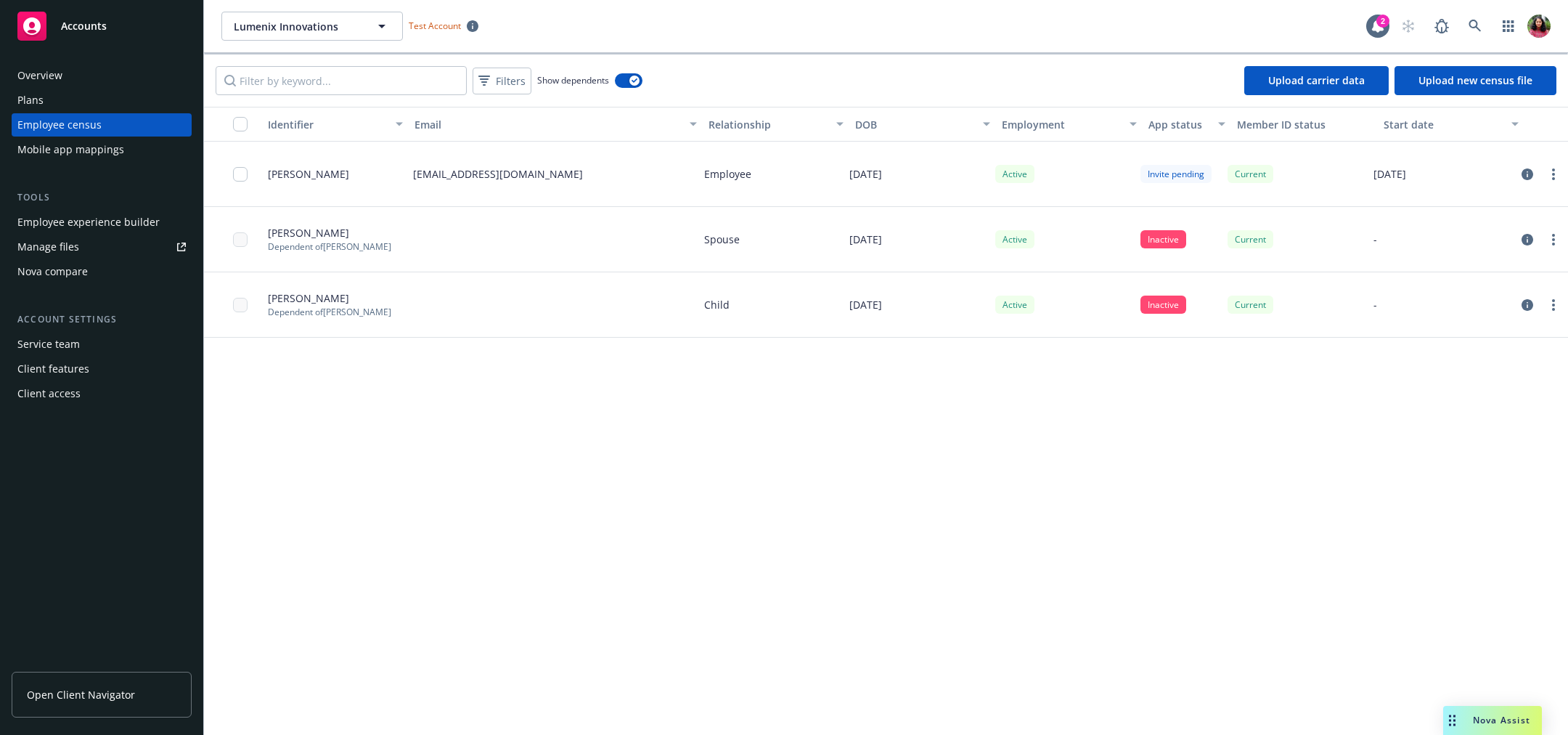
click at [87, 98] on div "Plans" at bounding box center [101, 101] width 168 height 23
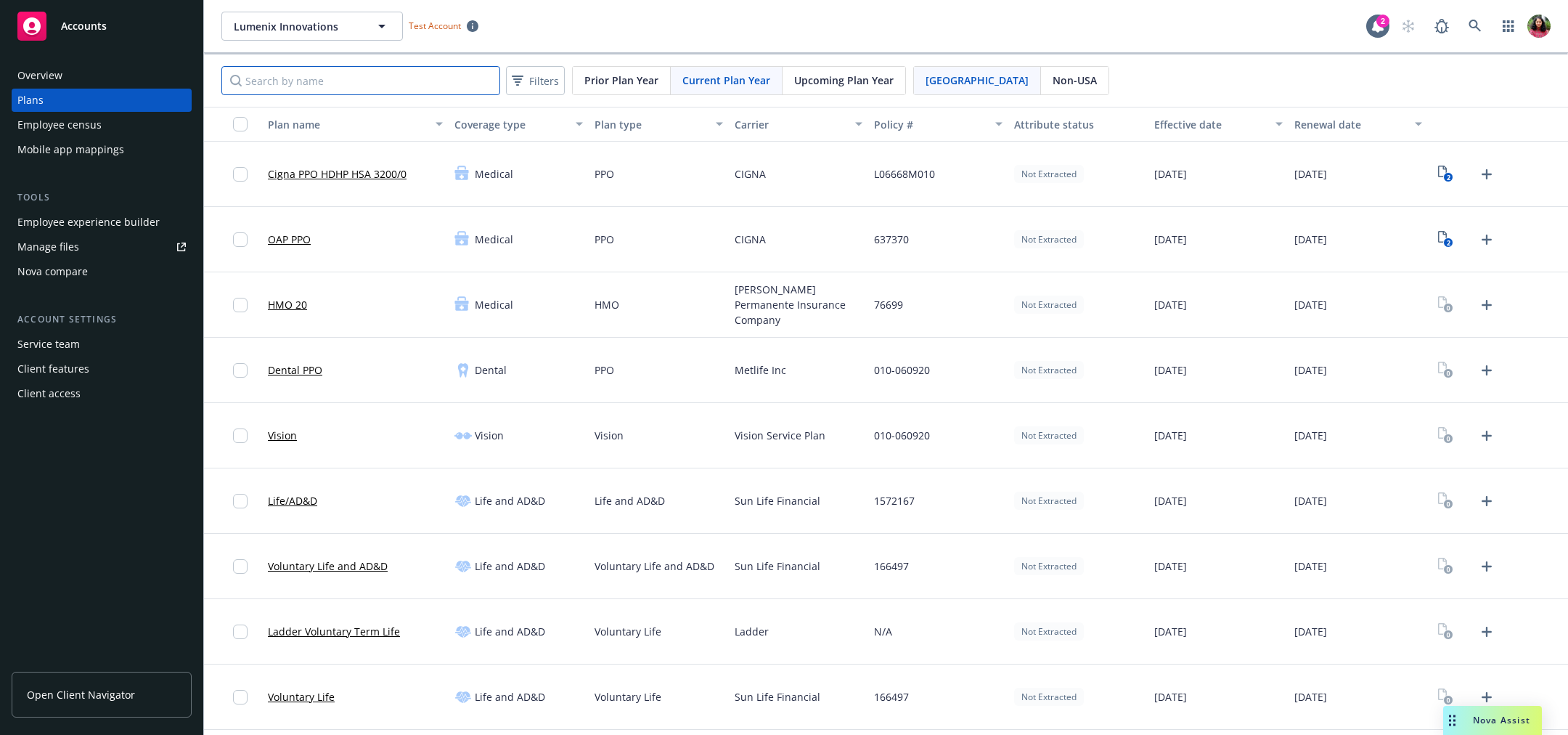
click at [373, 88] on input "Search by name" at bounding box center [361, 80] width 279 height 29
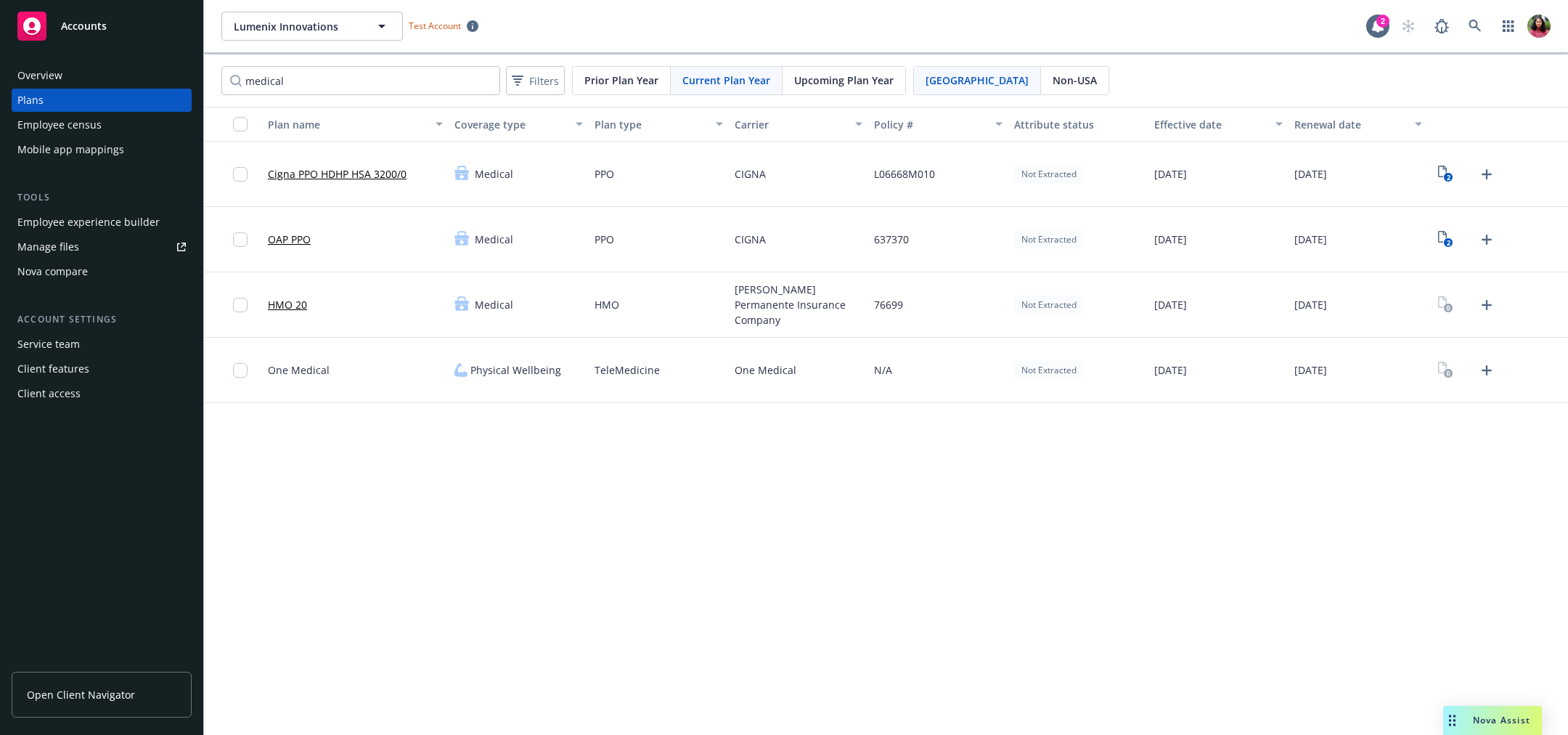
click at [392, 176] on link "Cigna PPO HDHP HSA 3200/0" at bounding box center [337, 174] width 138 height 15
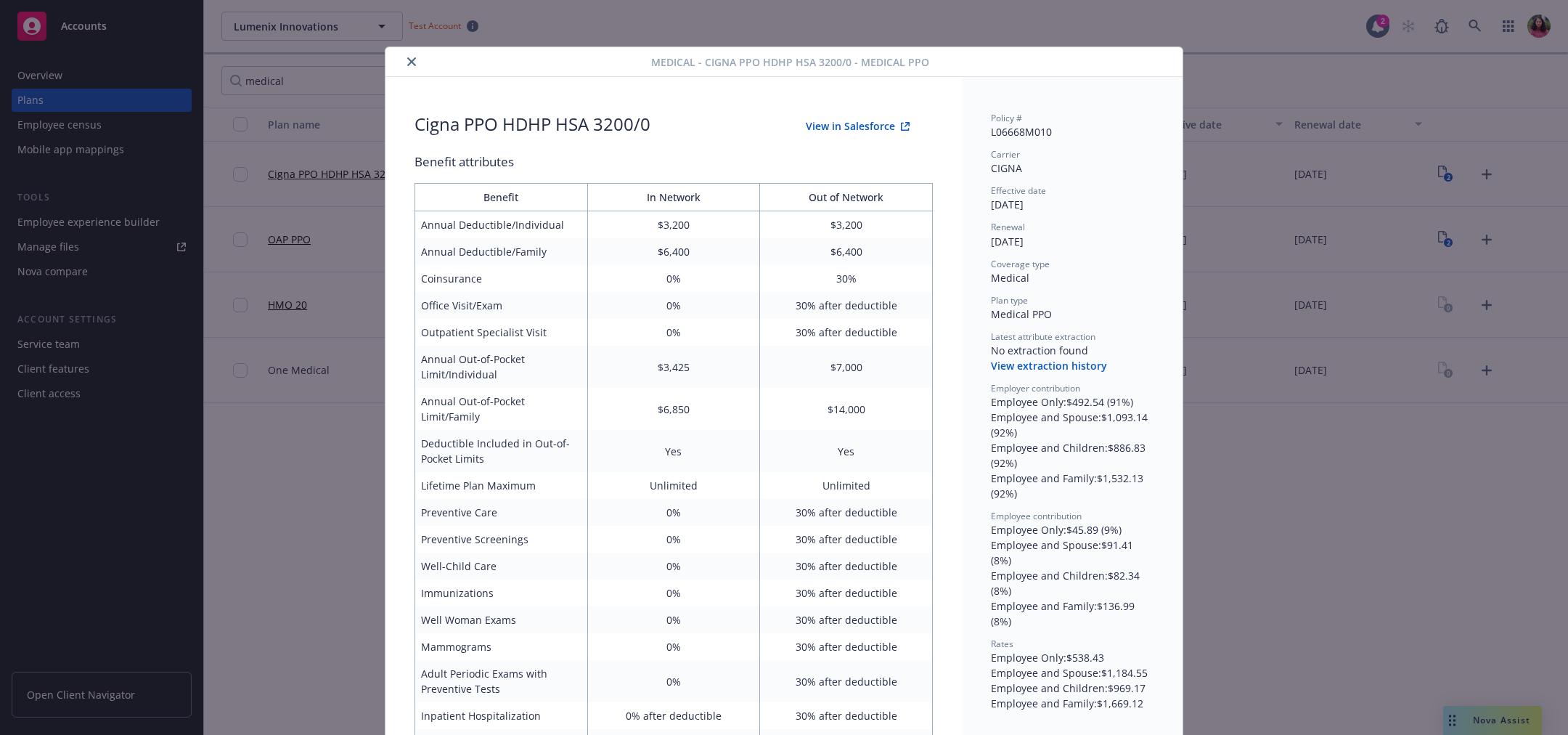
scroll to position [43, 0]
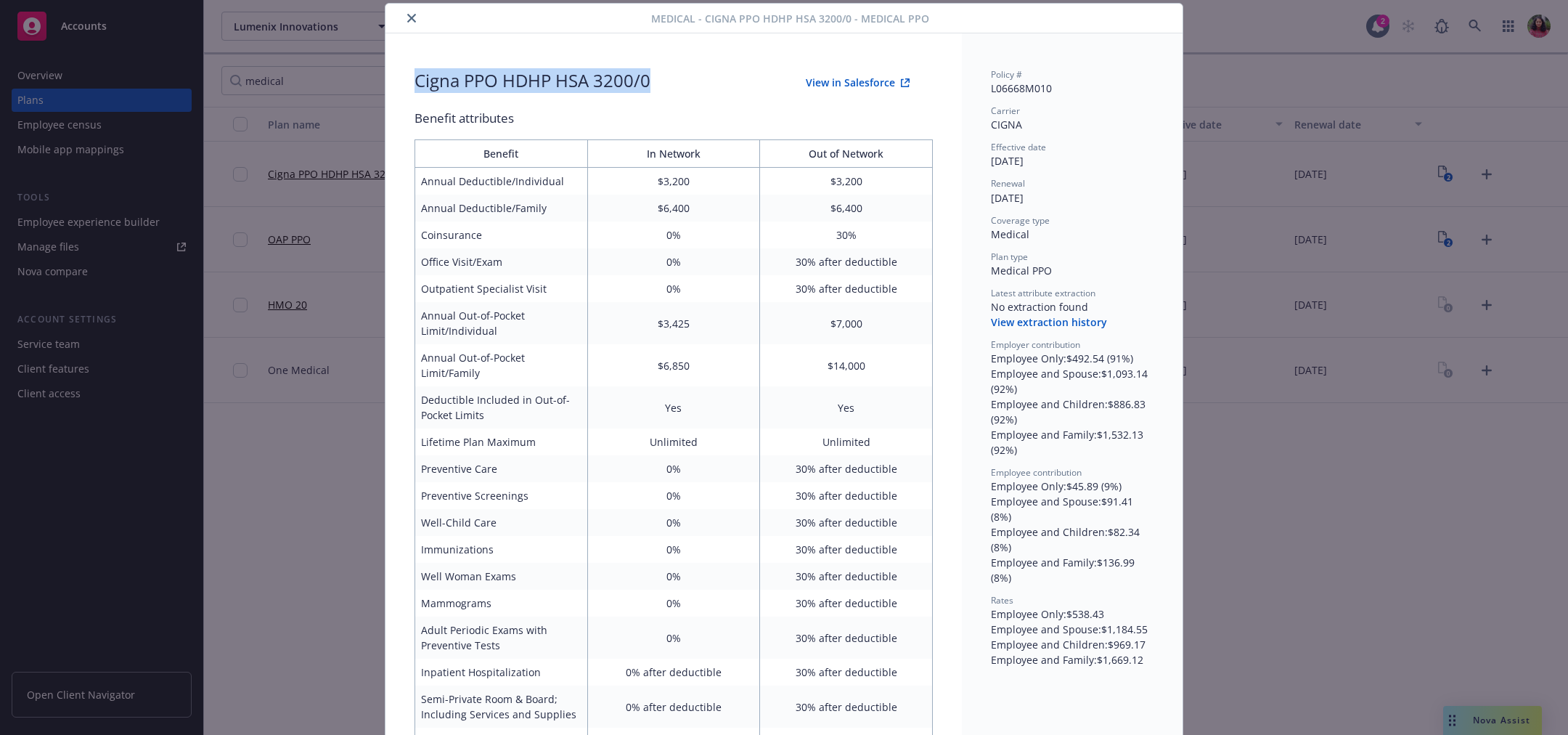
drag, startPoint x: 409, startPoint y: 82, endPoint x: 657, endPoint y: 75, distance: 248.1
click at [657, 75] on div "Cigna PPO HDHP HSA 3200/0 View in Salesforce" at bounding box center [673, 83] width 519 height 29
copy div "Cigna PPO HDHP HSA 3200/0"
click at [834, 86] on button "View in Salesforce" at bounding box center [858, 83] width 150 height 29
click at [407, 19] on icon "close" at bounding box center [412, 18] width 9 height 9
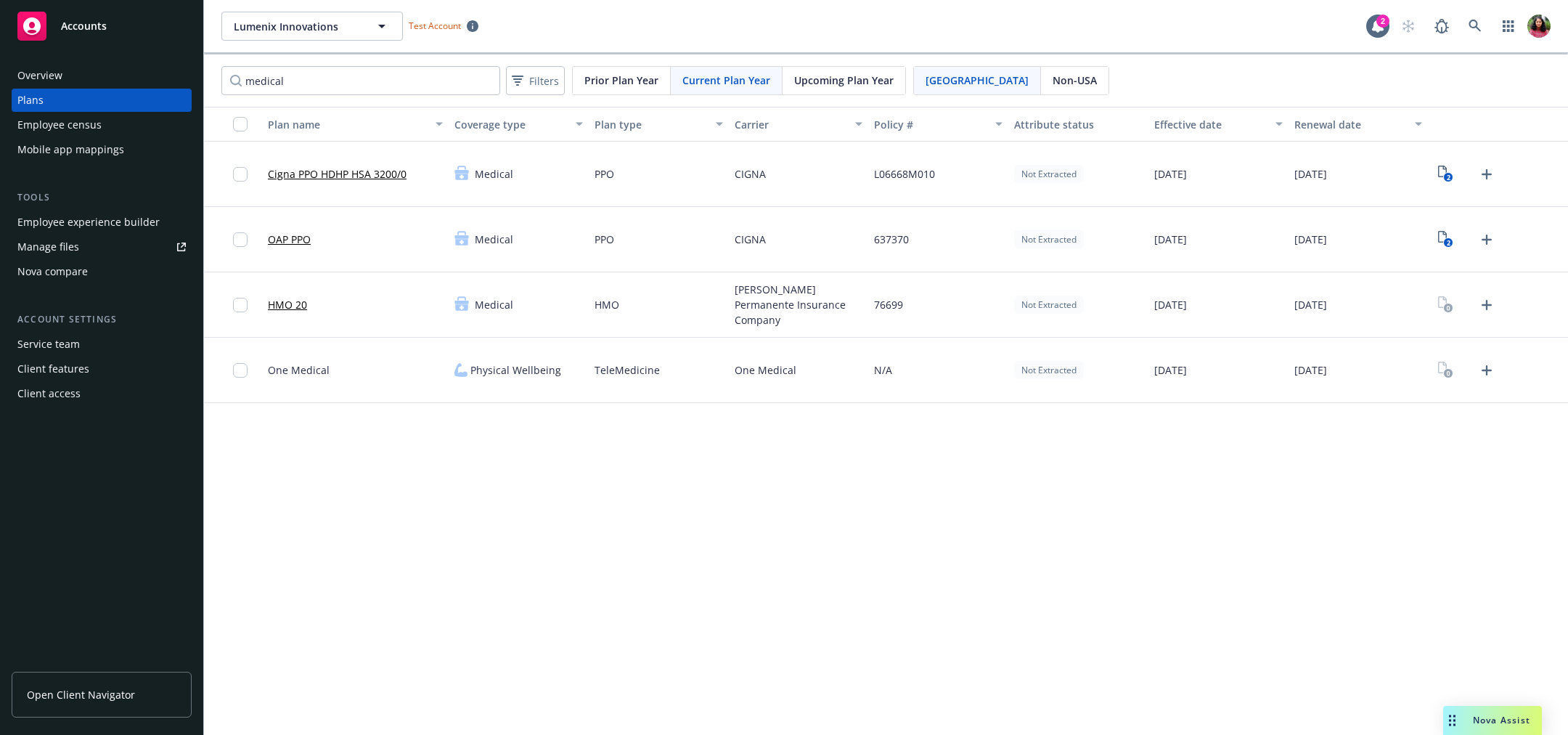
click at [291, 299] on link "HMO 20" at bounding box center [288, 304] width 40 height 15
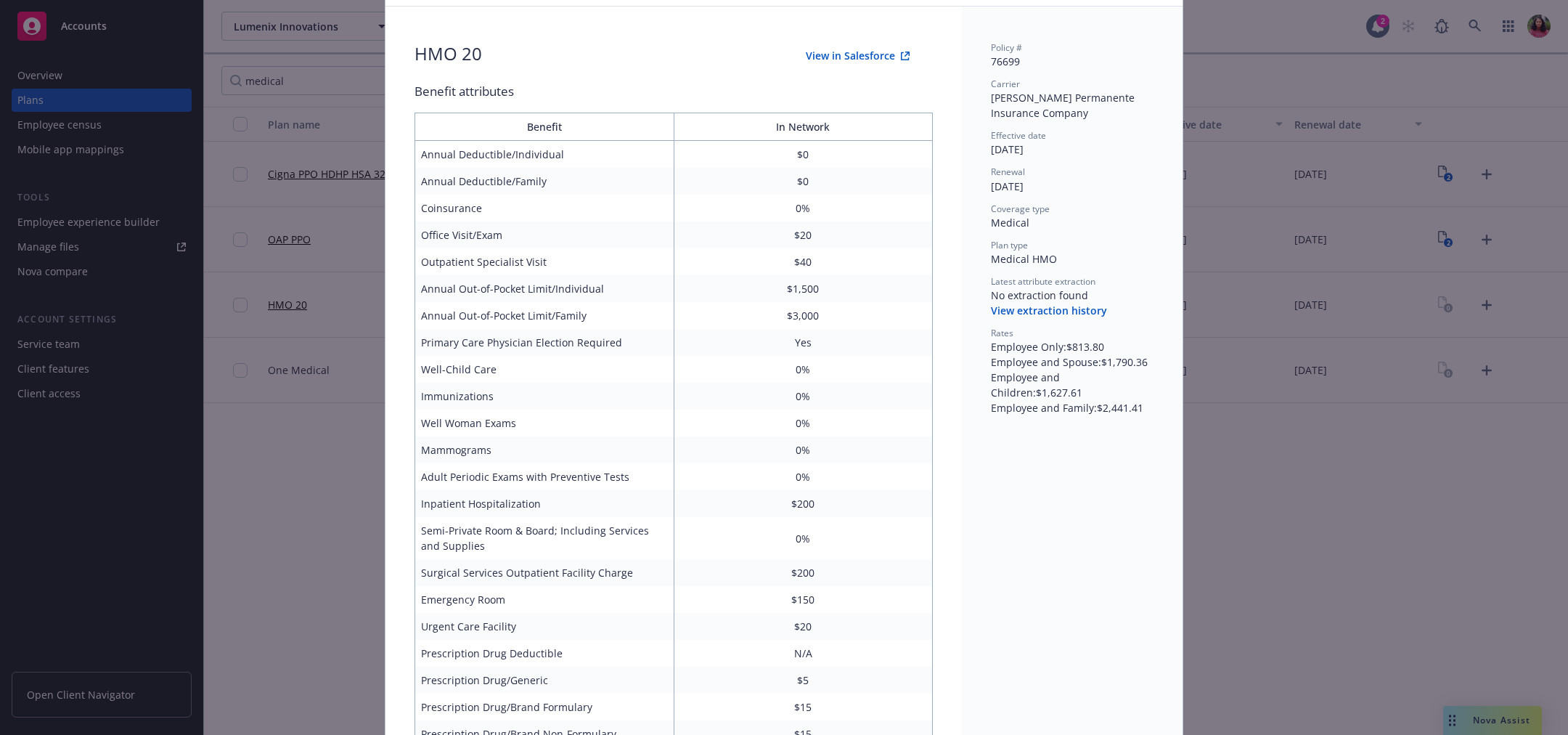
scroll to position [73, 0]
drag, startPoint x: 984, startPoint y: 390, endPoint x: 1082, endPoint y: 389, distance: 98.0
click at [1082, 399] on div "Employee and Family : $2,441.41" at bounding box center [1072, 406] width 163 height 15
copy div "Employee and Family"
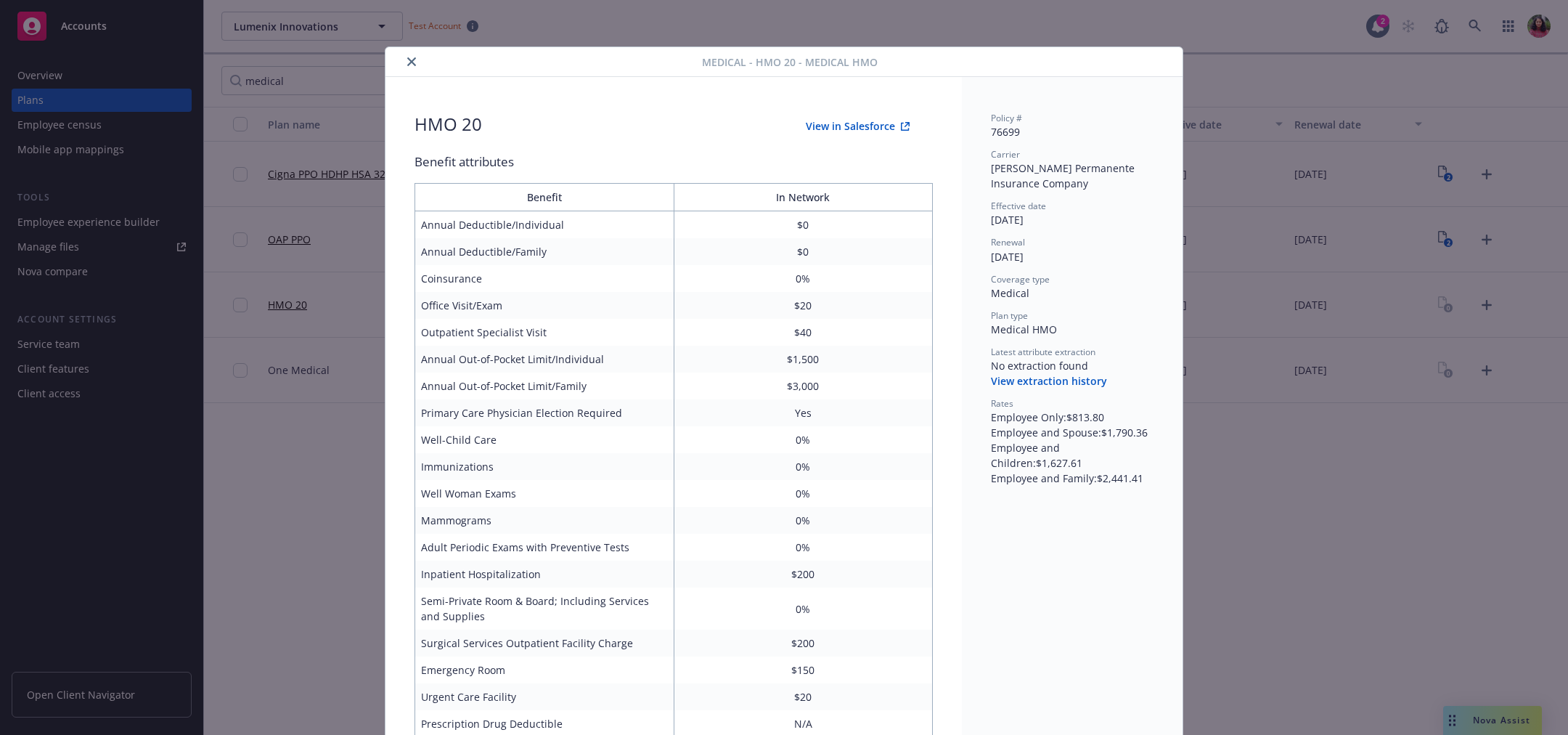
click at [394, 61] on div at bounding box center [547, 61] width 311 height 17
click at [407, 61] on icon "close" at bounding box center [412, 62] width 9 height 9
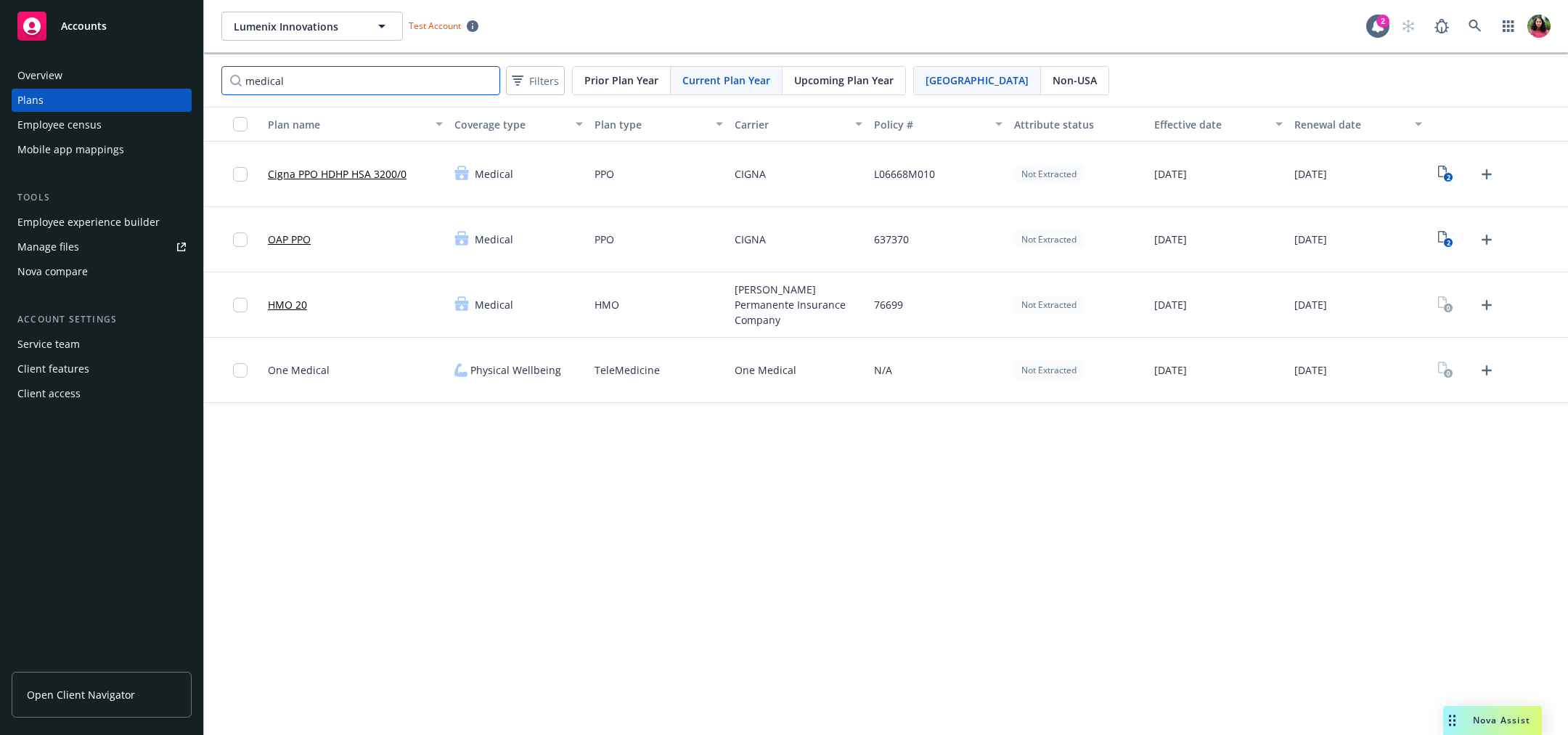
click at [341, 79] on input "medical" at bounding box center [361, 80] width 279 height 29
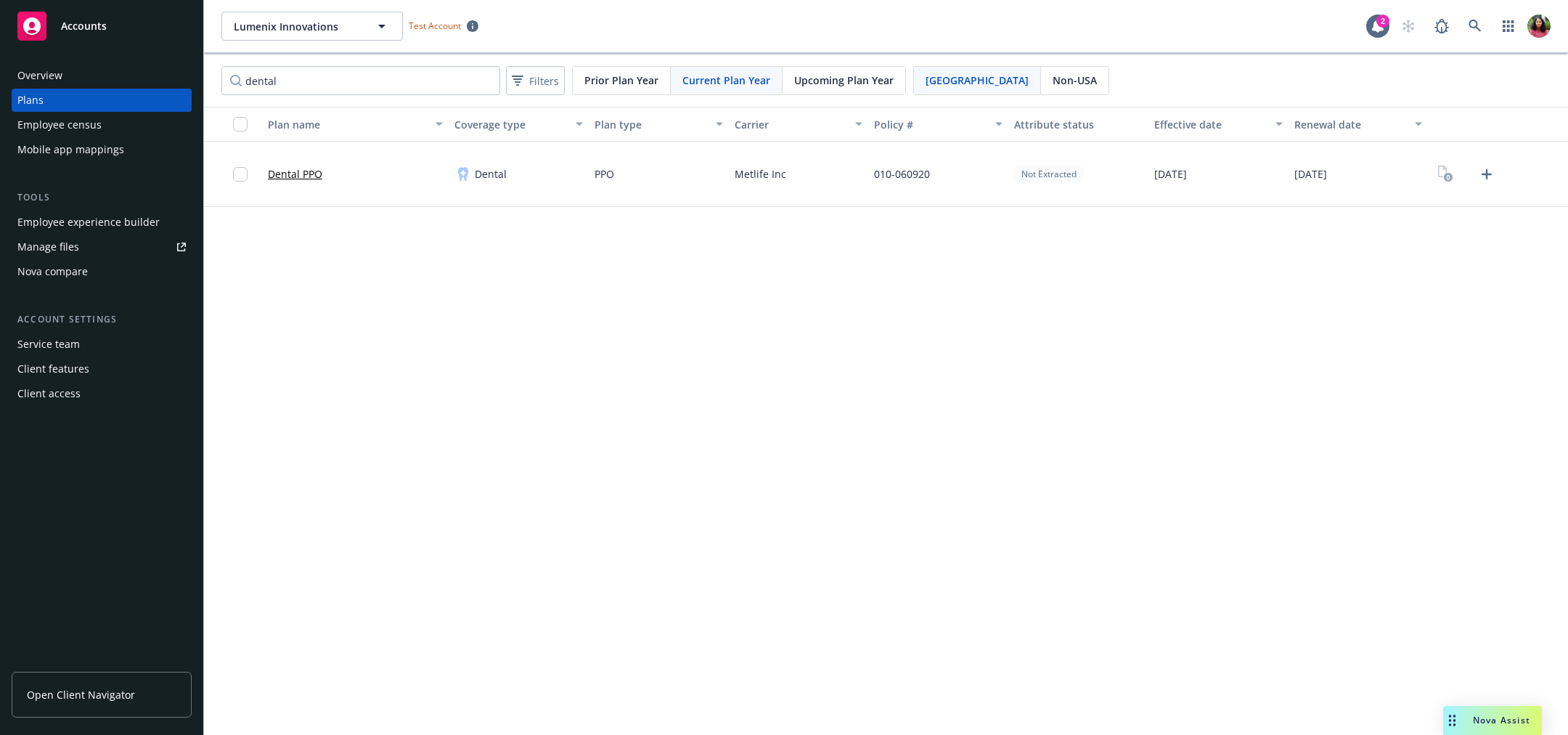
click at [315, 174] on link "Dental PPO" at bounding box center [295, 174] width 55 height 15
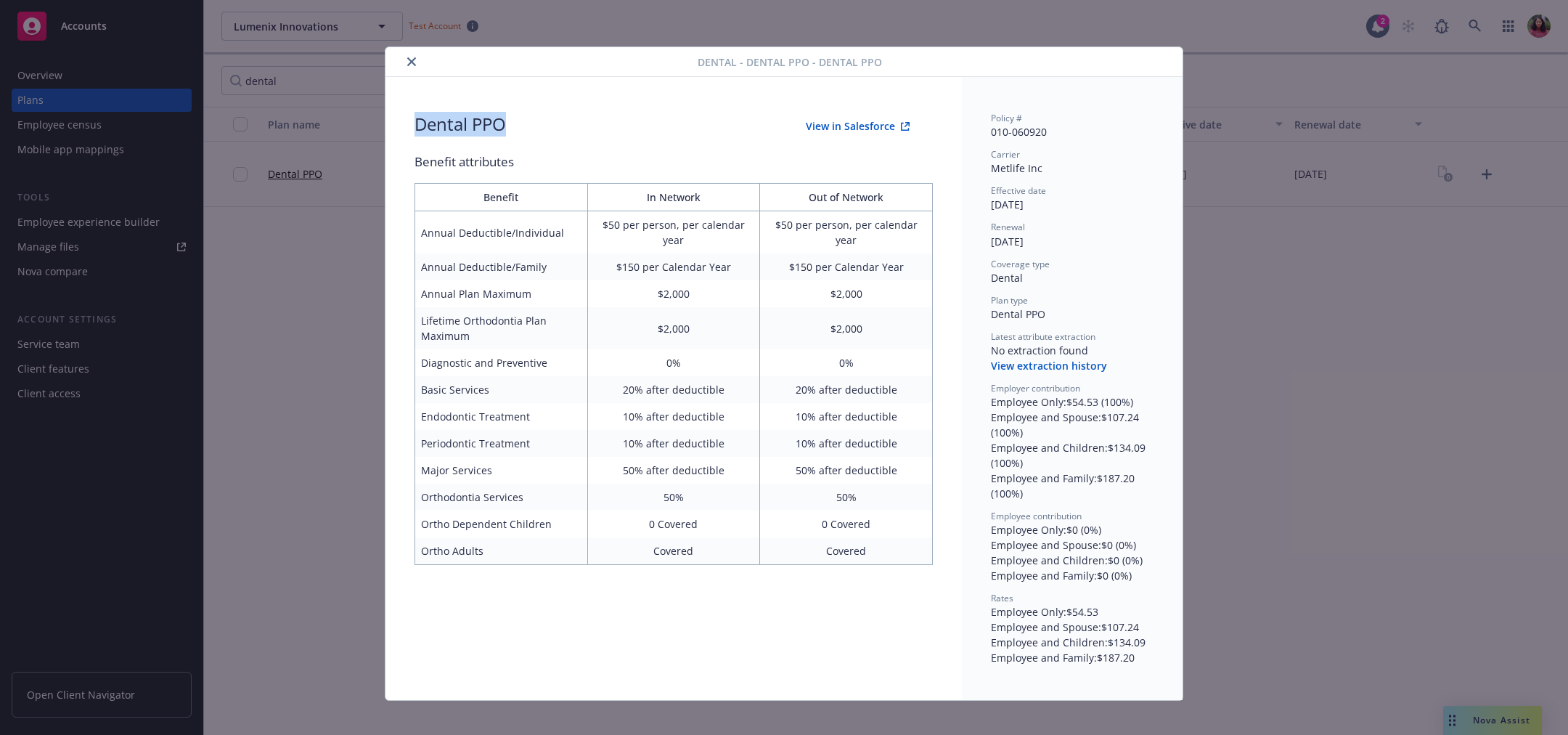
drag, startPoint x: 405, startPoint y: 121, endPoint x: 554, endPoint y: 121, distance: 149.0
click at [554, 121] on div "Dental PPO View in Salesforce" at bounding box center [673, 126] width 519 height 29
copy div "Dental PPO"
click at [403, 56] on button "close" at bounding box center [411, 61] width 17 height 17
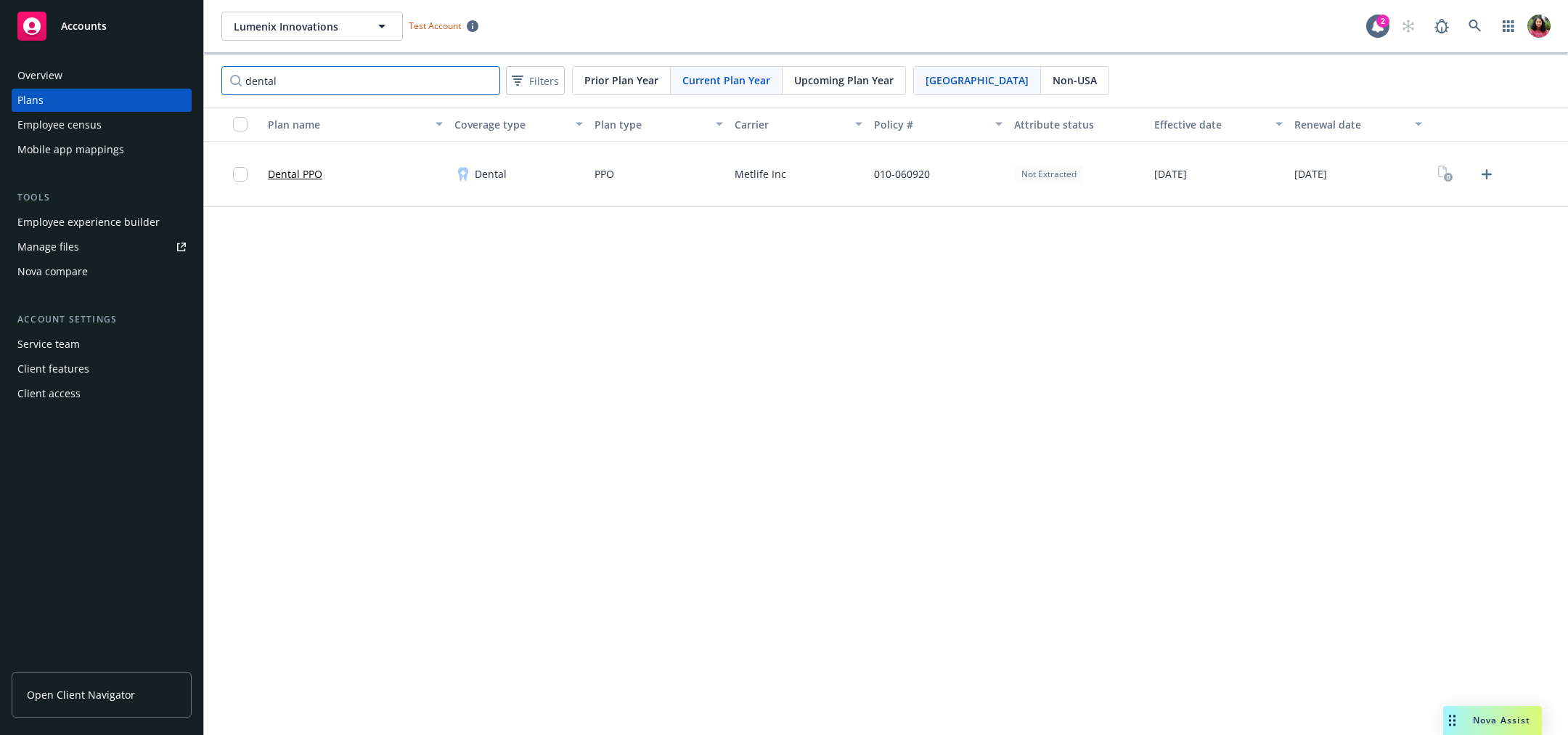
click at [334, 74] on input "dental" at bounding box center [361, 80] width 279 height 29
type input "vision"
click at [272, 171] on link "Vision" at bounding box center [282, 174] width 29 height 15
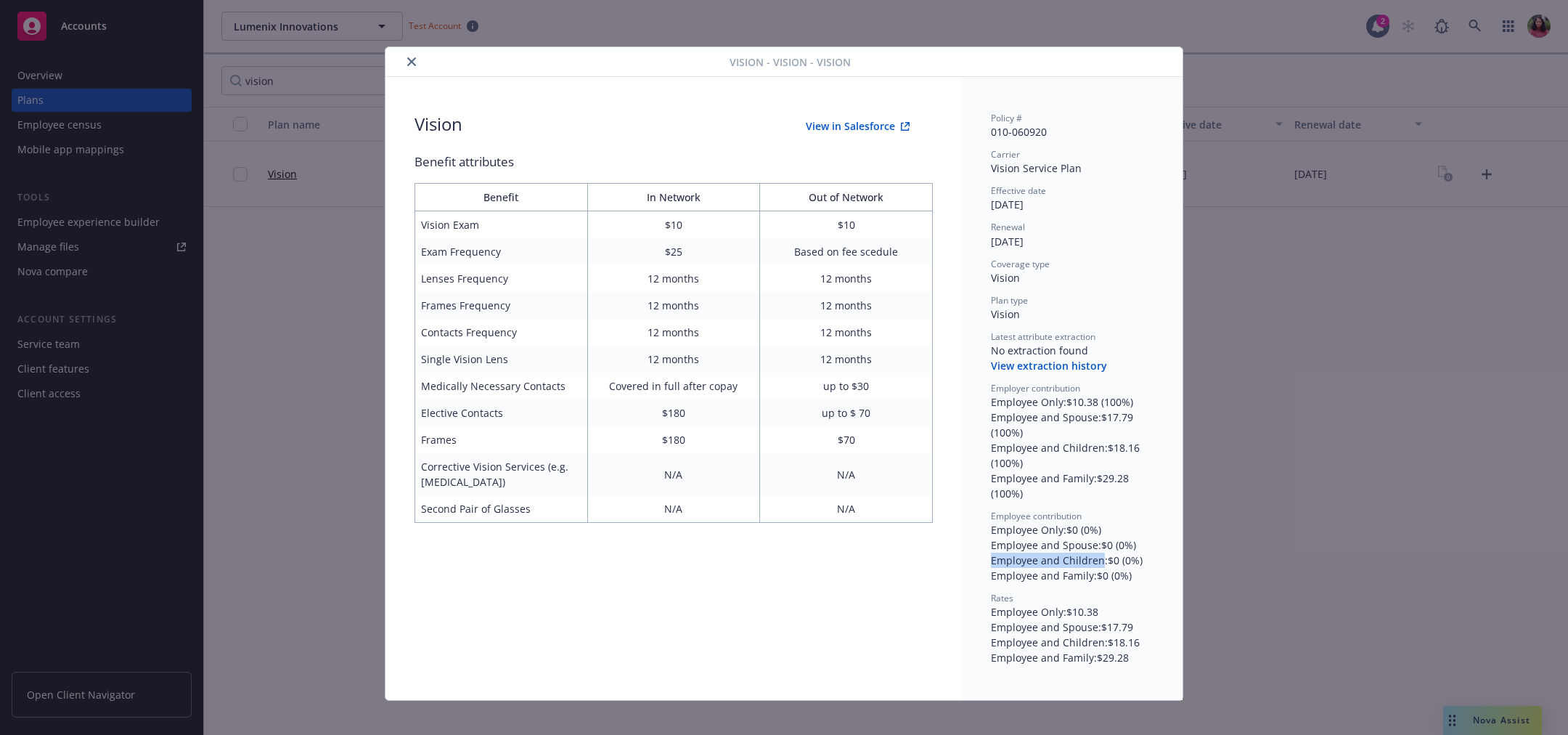
drag, startPoint x: 983, startPoint y: 560, endPoint x: 1092, endPoint y: 562, distance: 109.0
click at [1092, 562] on div "Employee and Children : $0 (0%)" at bounding box center [1072, 560] width 163 height 15
drag, startPoint x: 986, startPoint y: 574, endPoint x: 1084, endPoint y: 576, distance: 98.0
click at [1084, 576] on div "Employee and Family : $0 (0%)" at bounding box center [1072, 576] width 163 height 15
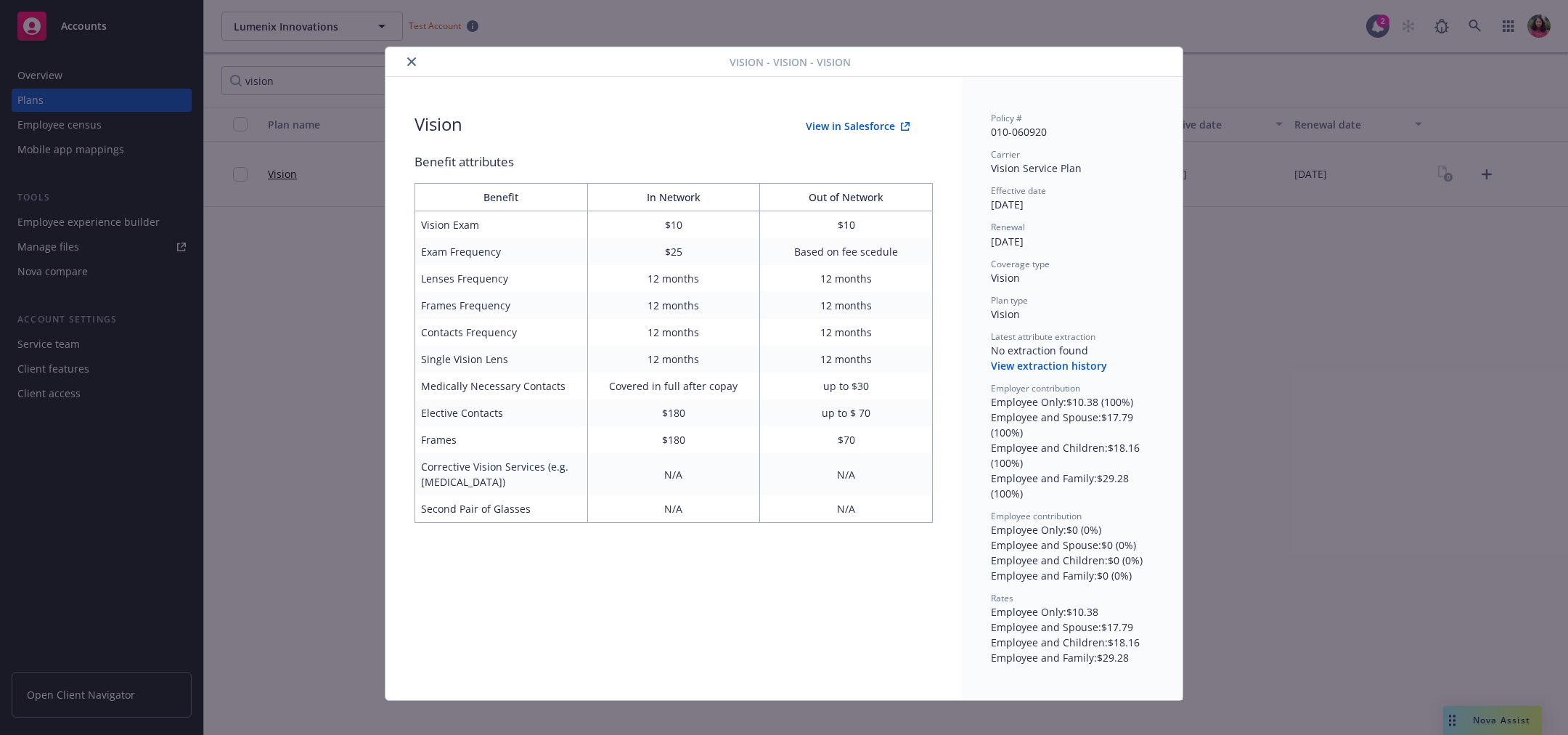
click at [1084, 576] on div "Employee and Family : $0 (0%)" at bounding box center [1072, 576] width 163 height 15
drag, startPoint x: 983, startPoint y: 575, endPoint x: 1082, endPoint y: 576, distance: 99.0
click at [1082, 576] on div "Employee and Family : $0 (0%)" at bounding box center [1072, 576] width 163 height 15
copy div "Employee and Family"
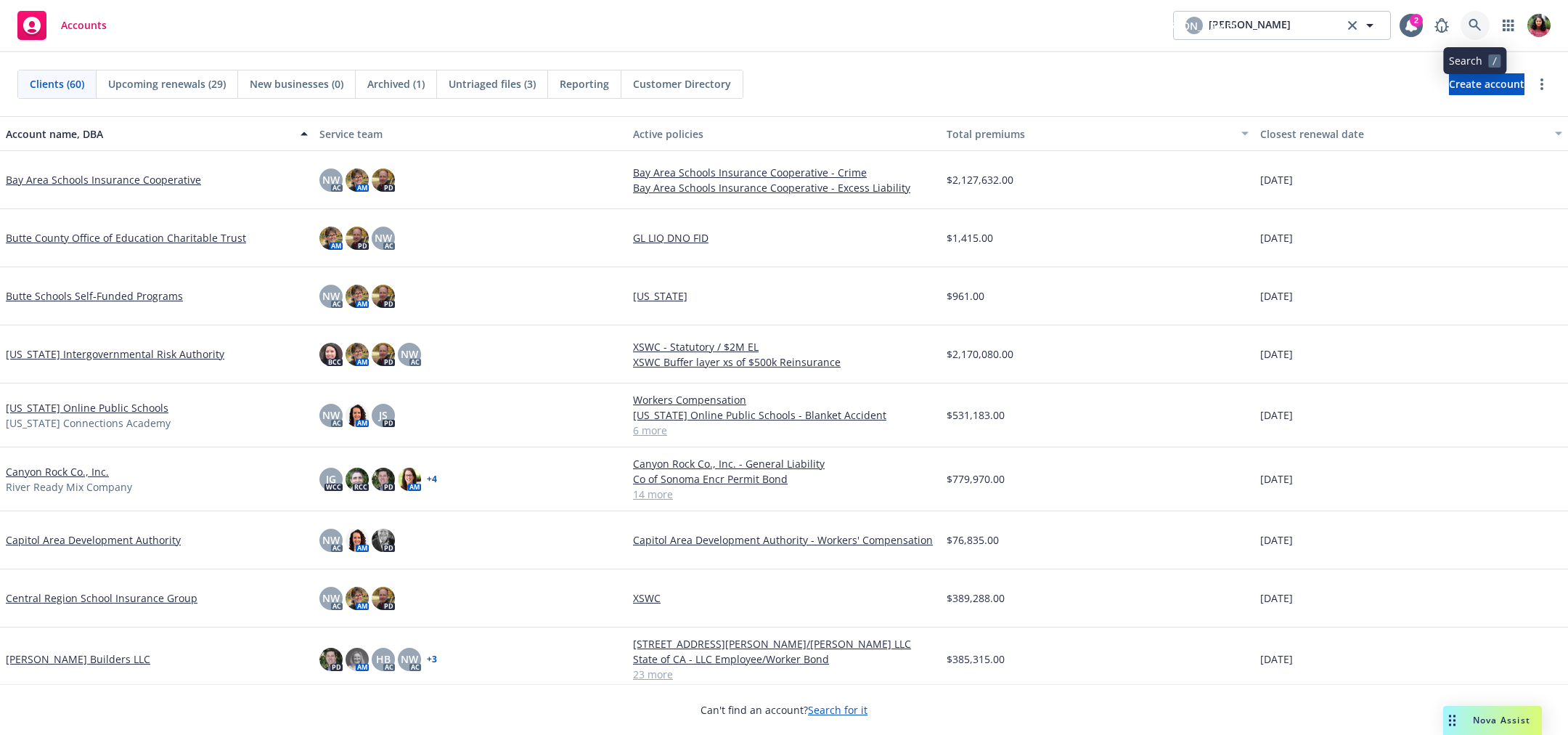
click at [1476, 29] on icon at bounding box center [1475, 25] width 13 height 13
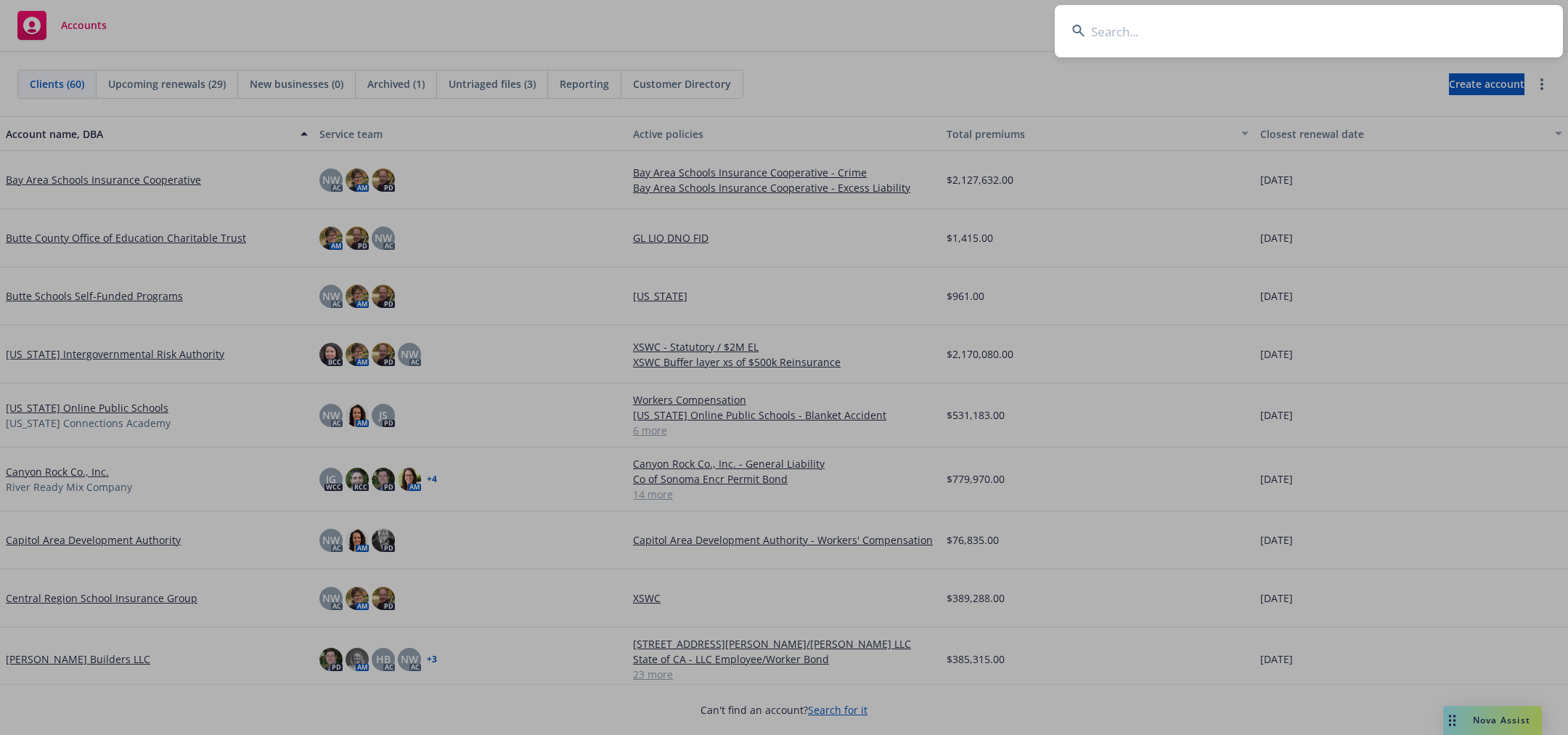
click at [1409, 17] on input at bounding box center [1308, 31] width 508 height 52
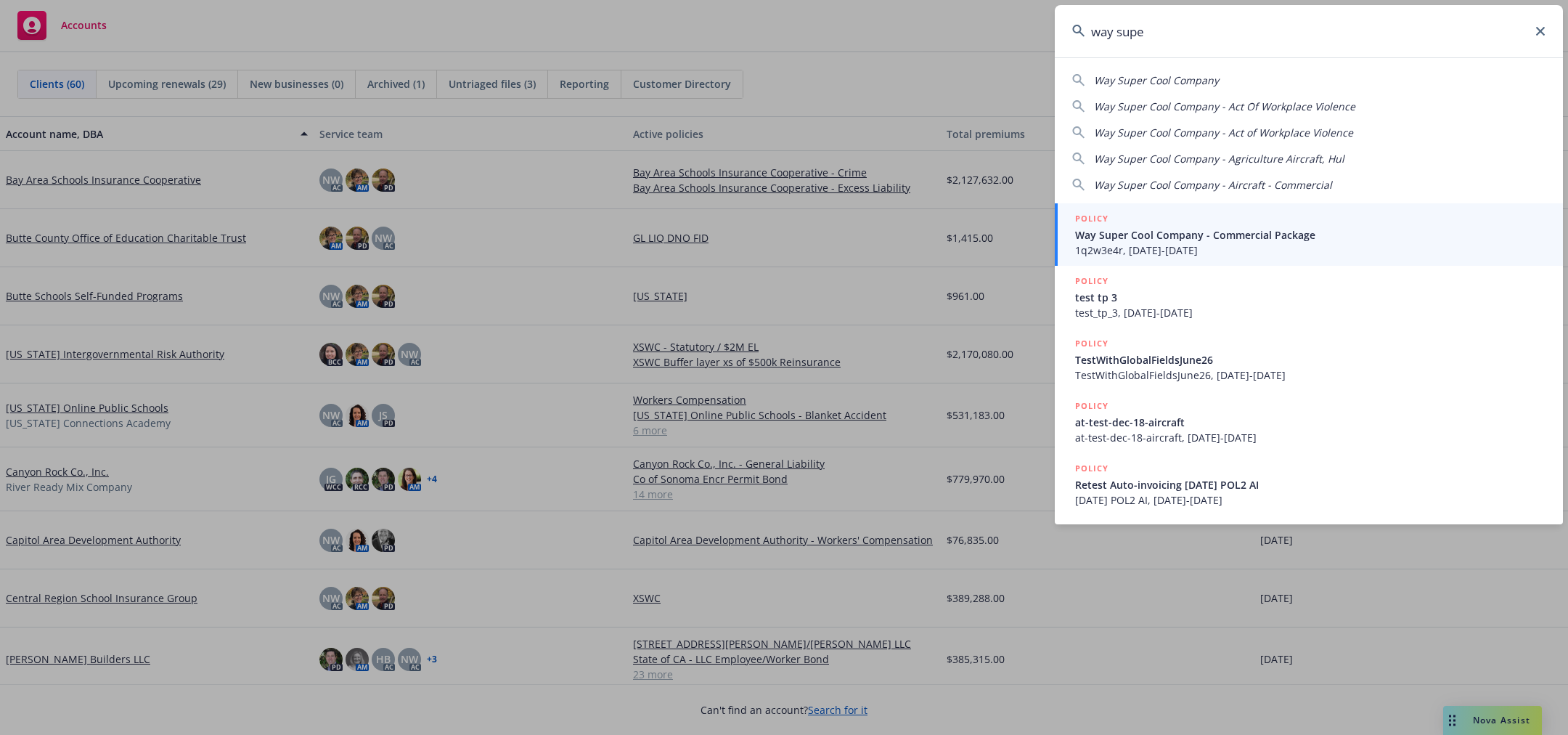
type input "way super"
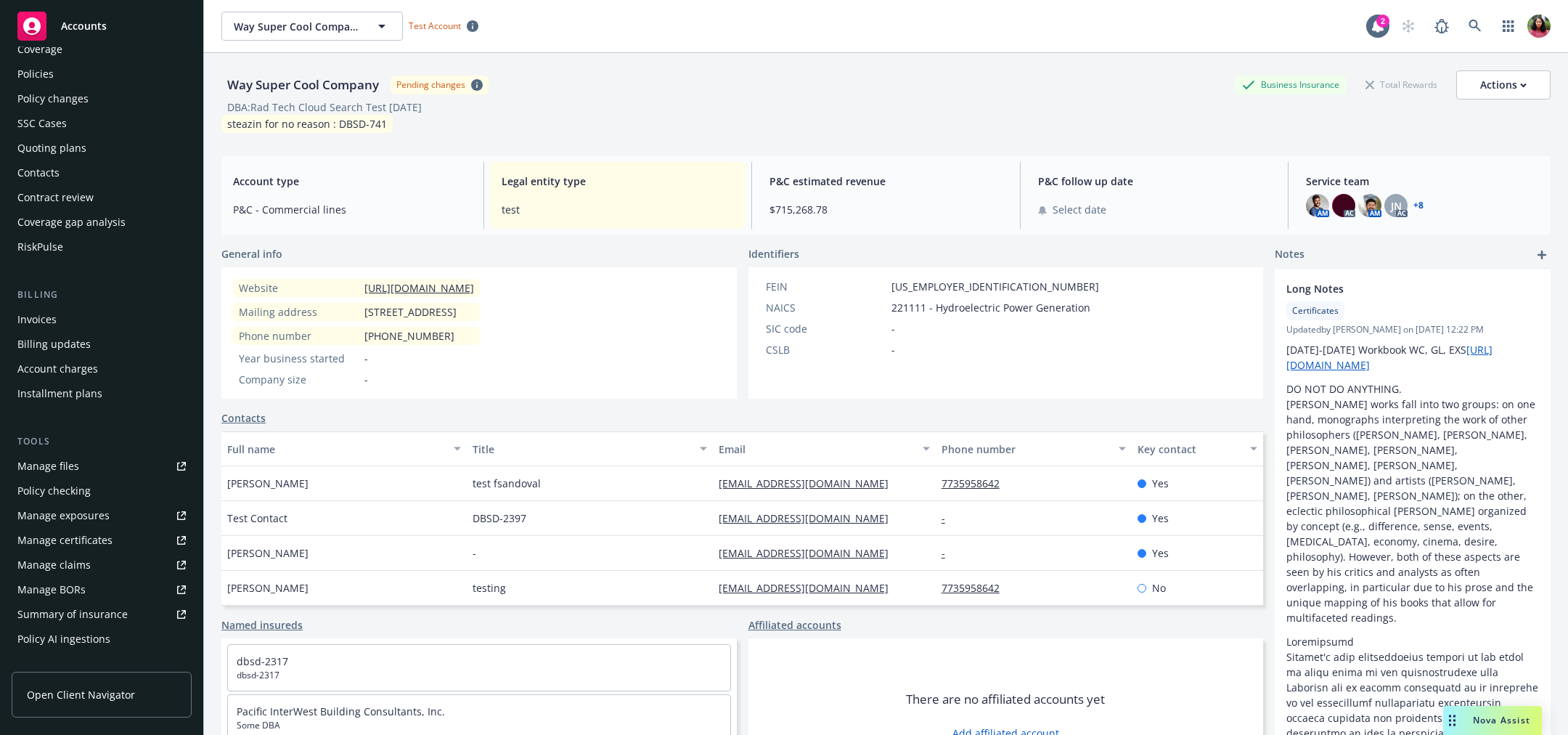
scroll to position [61, 0]
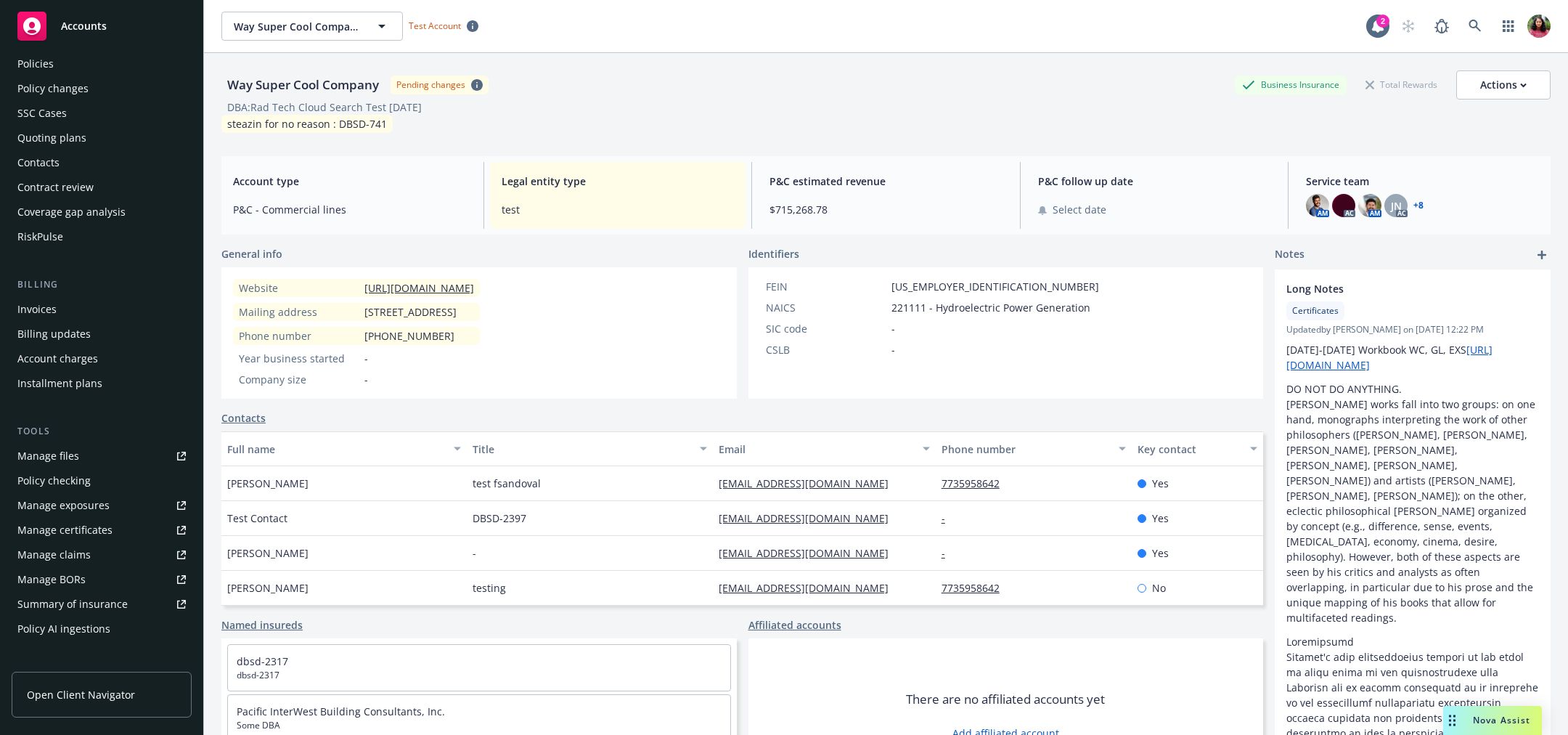
click at [93, 165] on div "Contacts" at bounding box center [101, 163] width 168 height 23
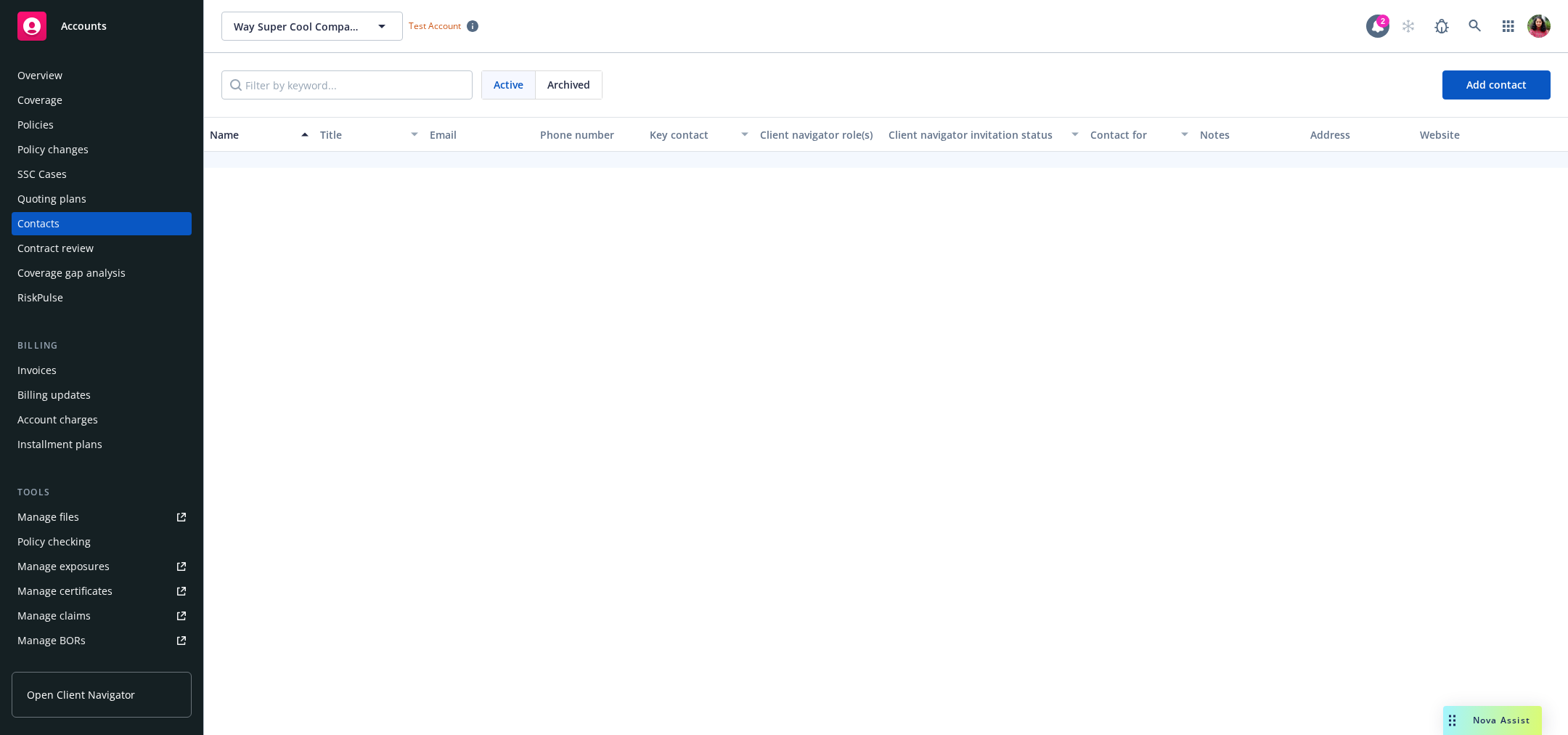
scroll to position [3311, 0]
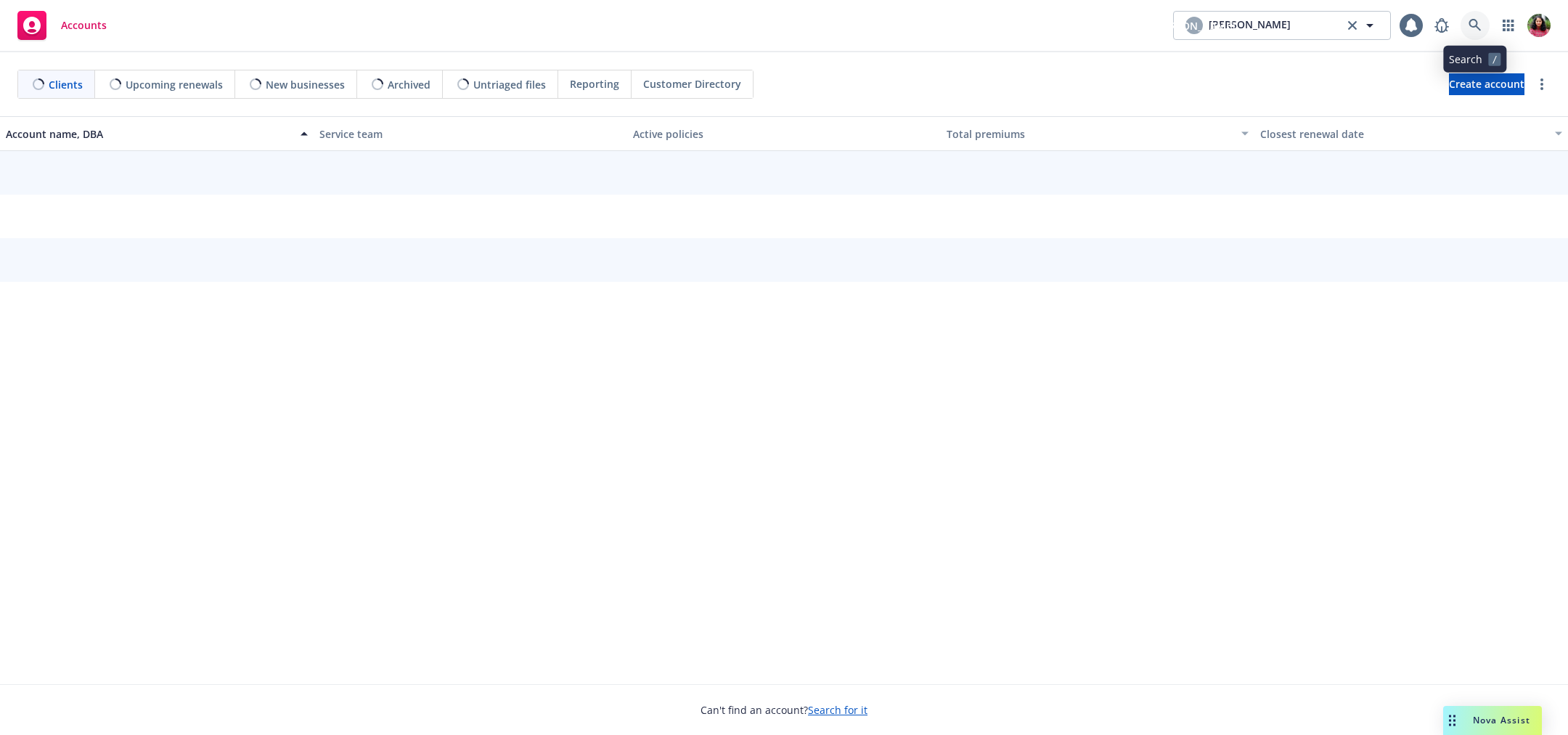
click at [1472, 24] on icon at bounding box center [1475, 25] width 13 height 13
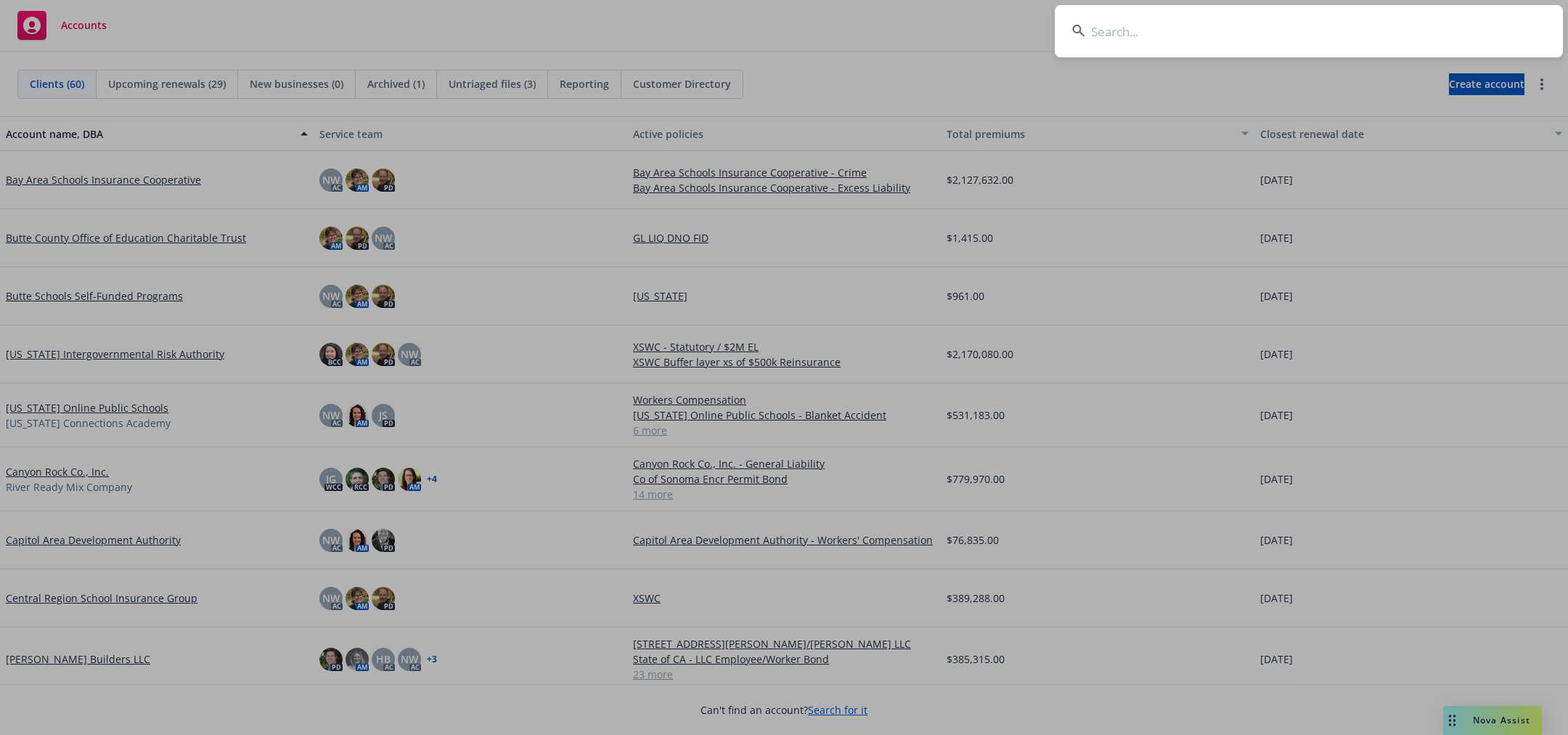
click at [1153, 26] on input at bounding box center [1308, 31] width 508 height 52
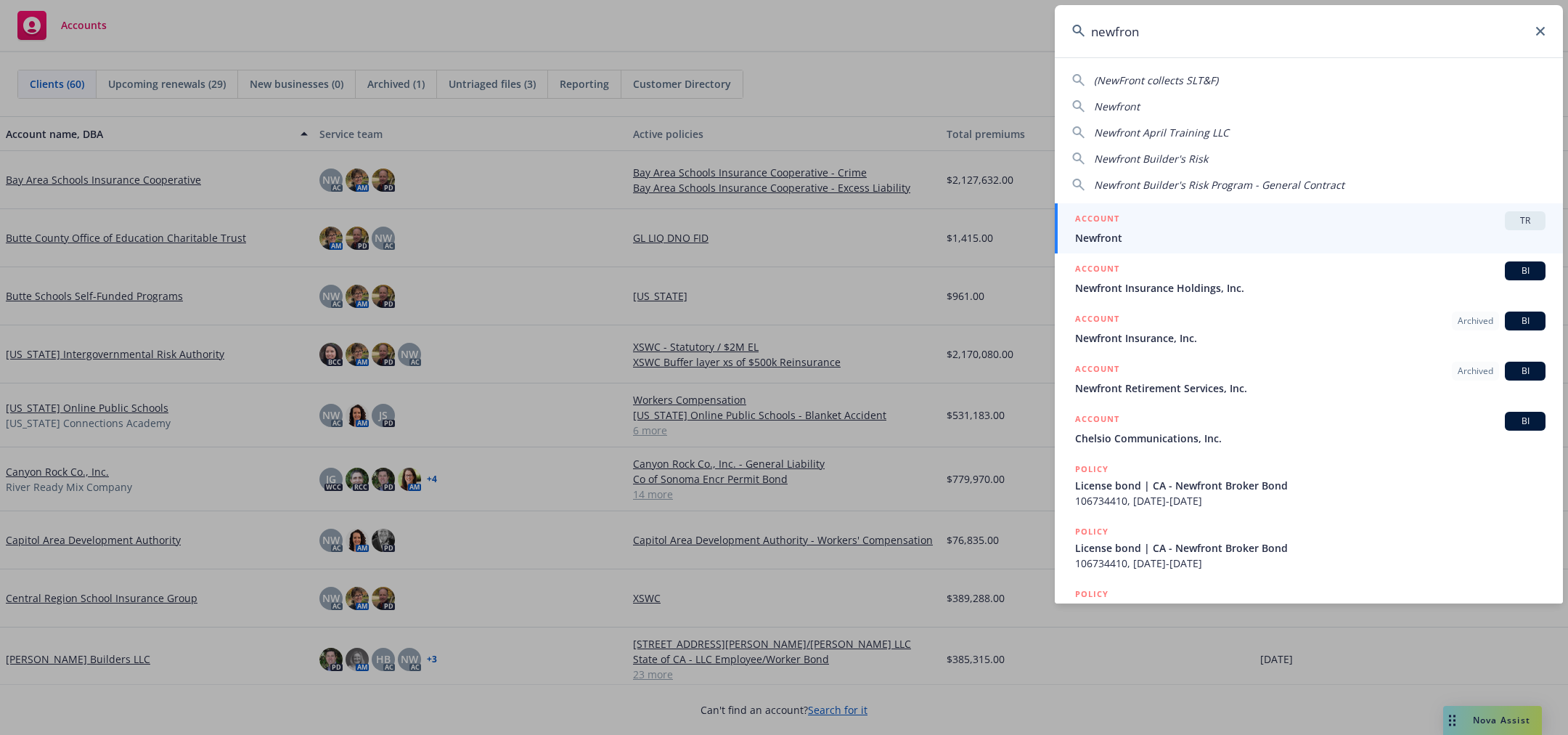
type input "newfront"
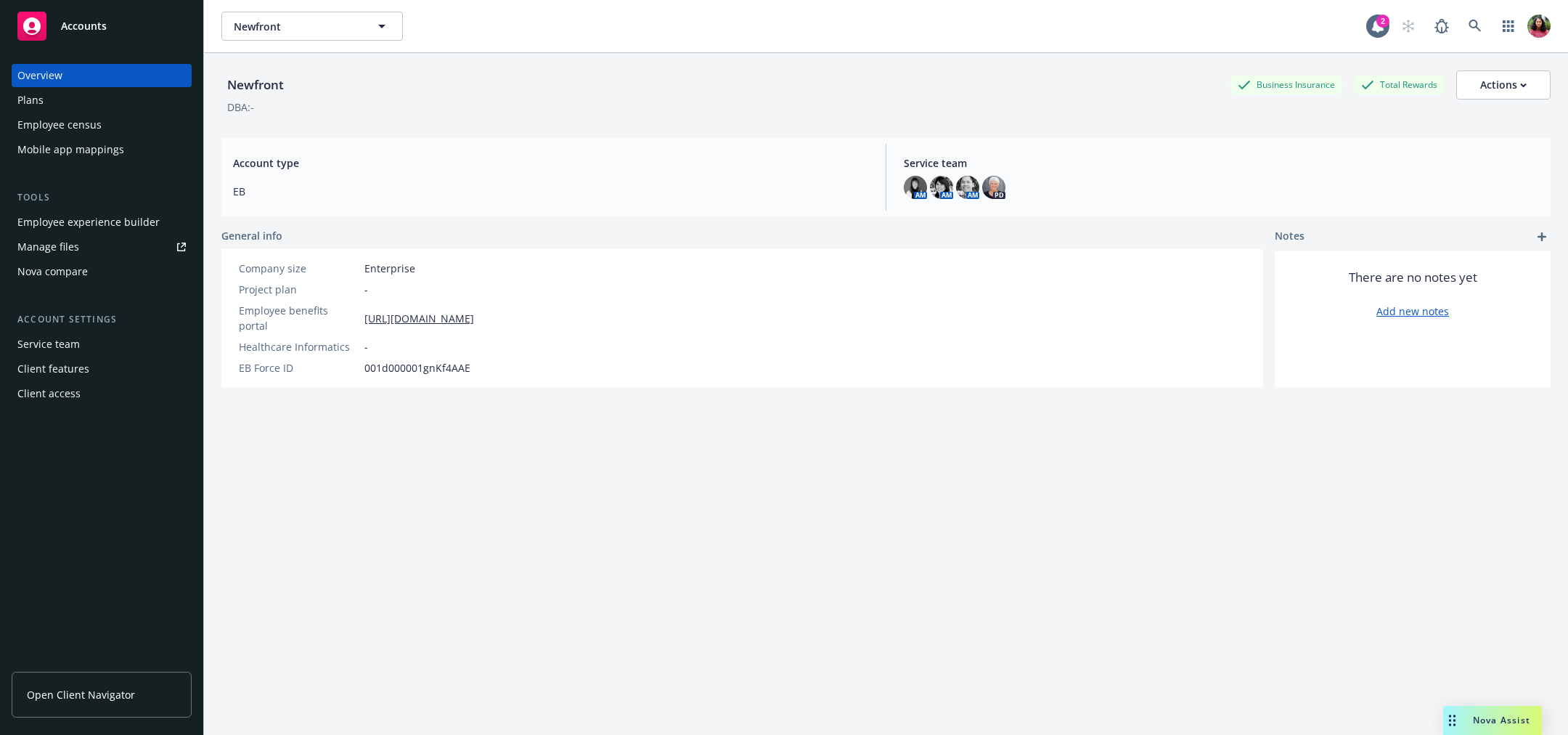
click at [86, 117] on div "Employee census" at bounding box center [59, 125] width 85 height 23
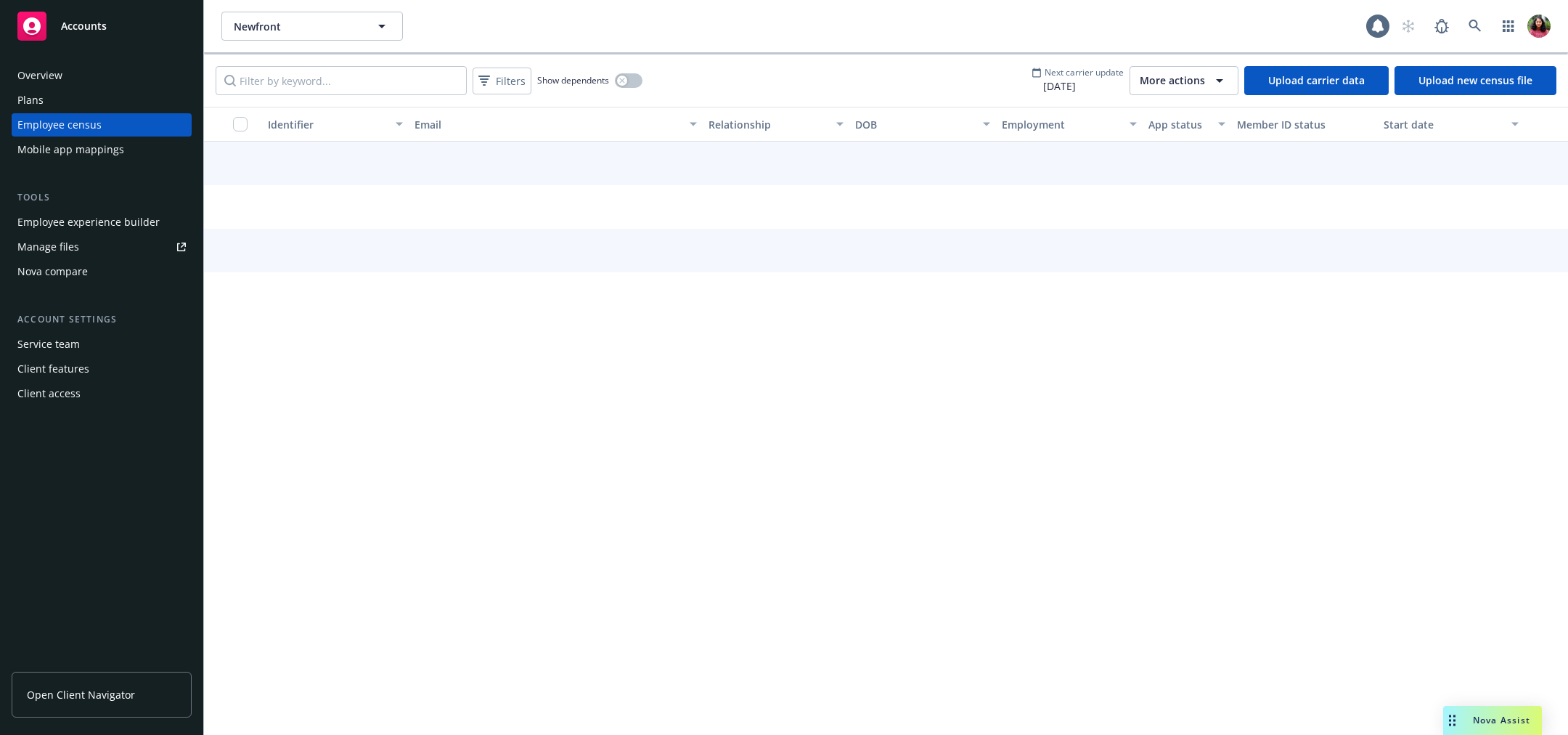
click at [88, 141] on div "Mobile app mappings" at bounding box center [70, 149] width 107 height 23
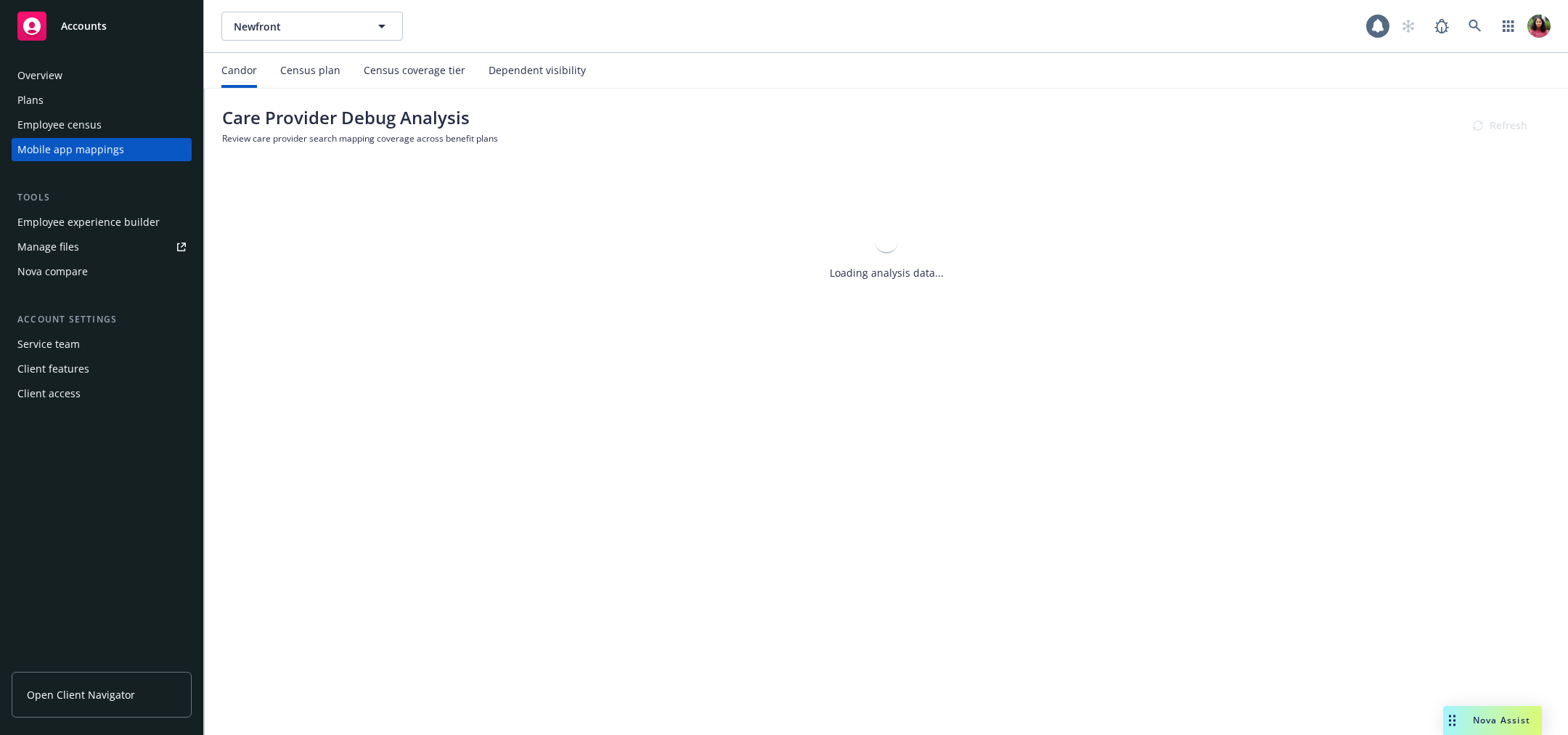
click at [364, 76] on div "Census coverage tier" at bounding box center [414, 70] width 102 height 12
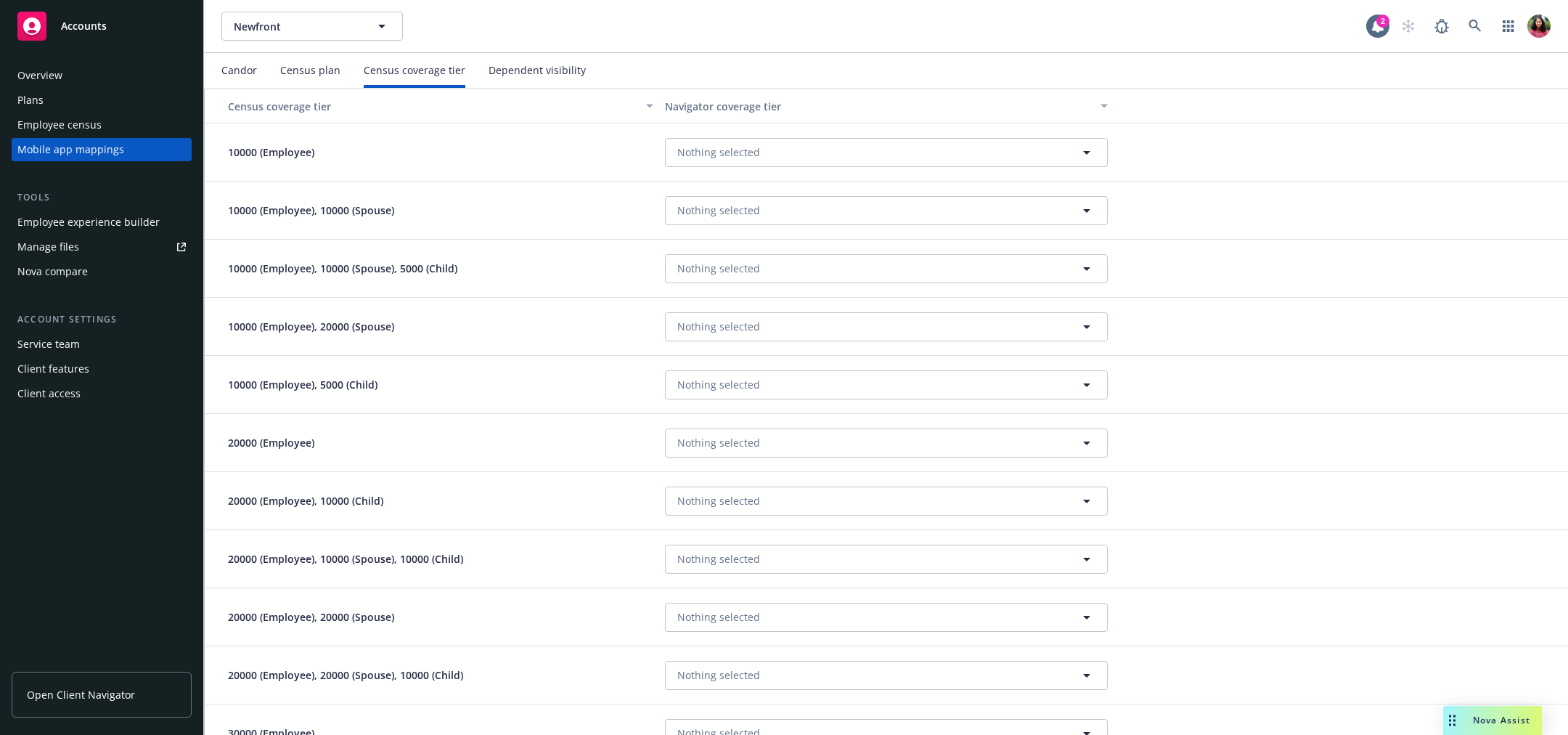
click at [317, 70] on div "Census plan" at bounding box center [310, 70] width 60 height 12
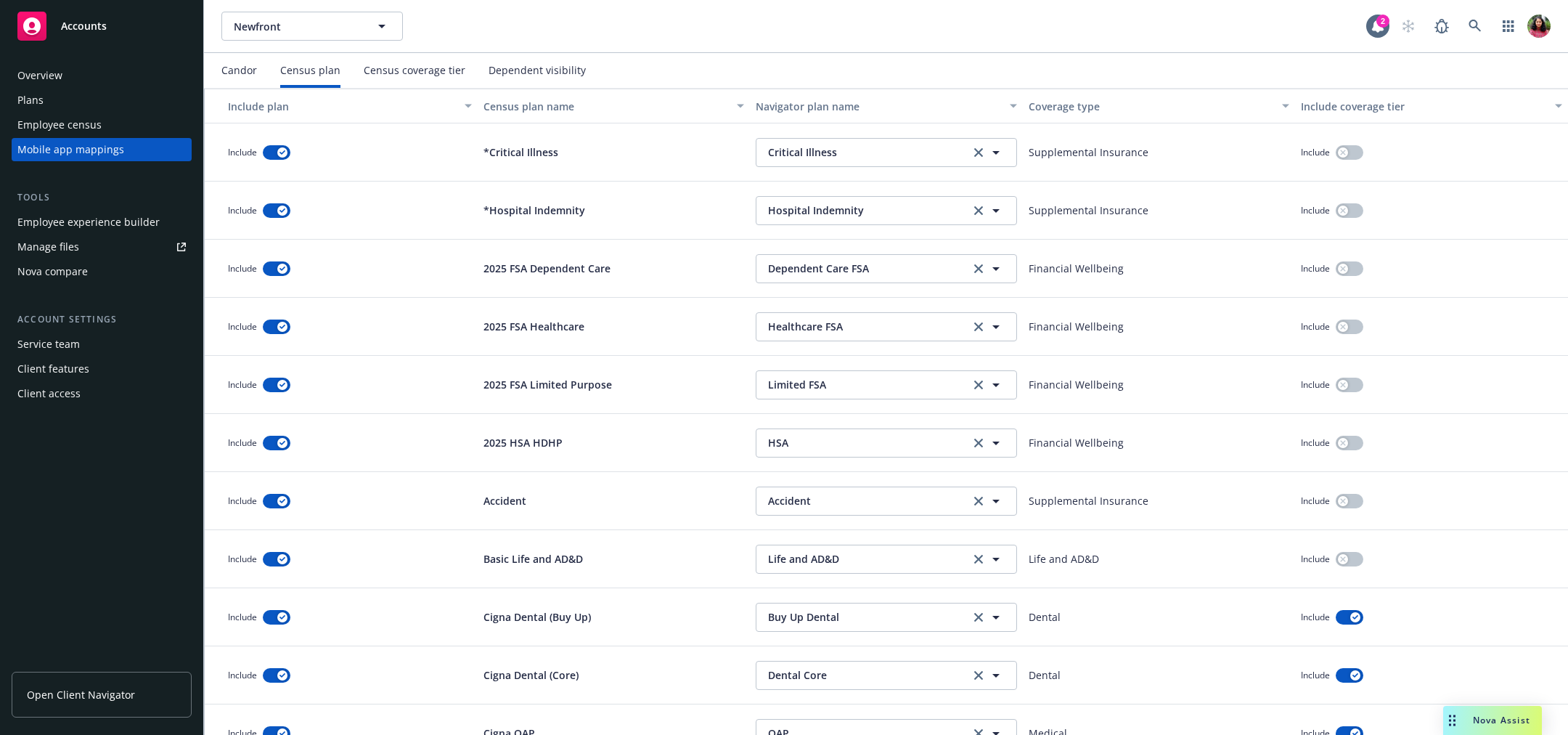
click at [81, 122] on div "Employee census" at bounding box center [59, 125] width 85 height 23
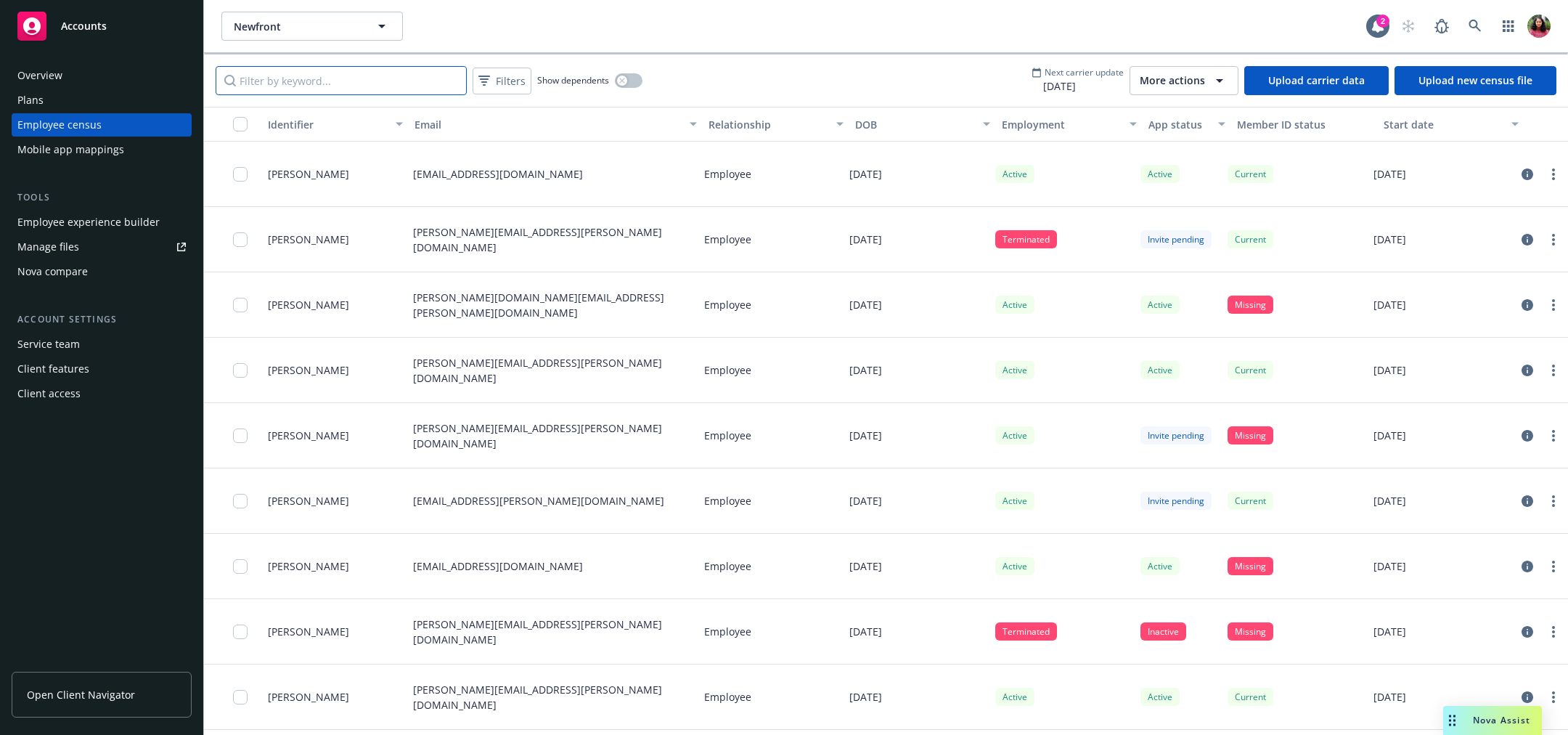
click at [369, 71] on input "Filter by keyword..." at bounding box center [341, 80] width 251 height 29
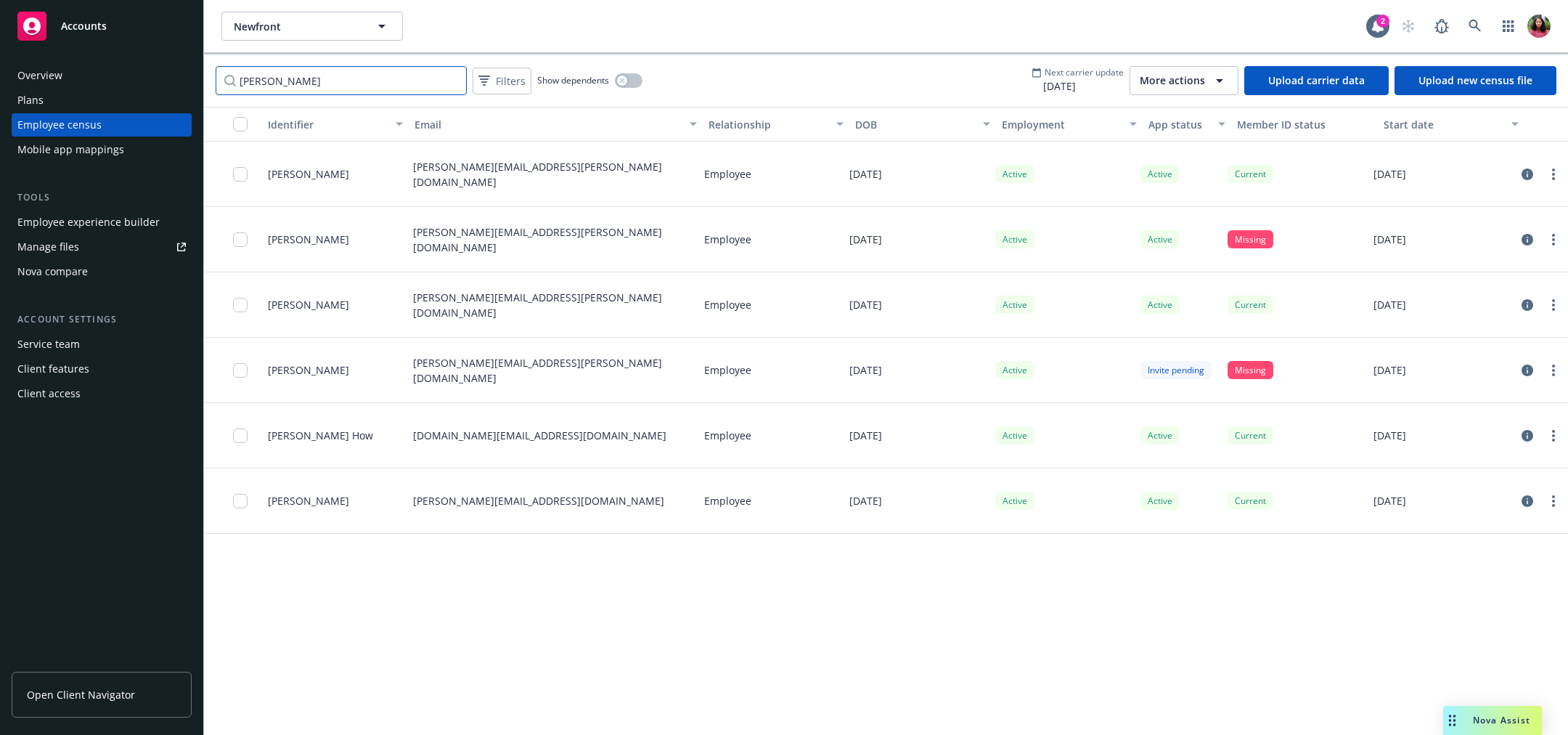
type input "amy"
click at [414, 434] on p "amy.how@newfront.com" at bounding box center [540, 435] width 254 height 15
drag, startPoint x: 414, startPoint y: 435, endPoint x: 534, endPoint y: 440, distance: 120.1
click at [534, 440] on div "amy.how@newfront.com" at bounding box center [553, 435] width 291 height 66
copy p "amy.how@newfront.com"
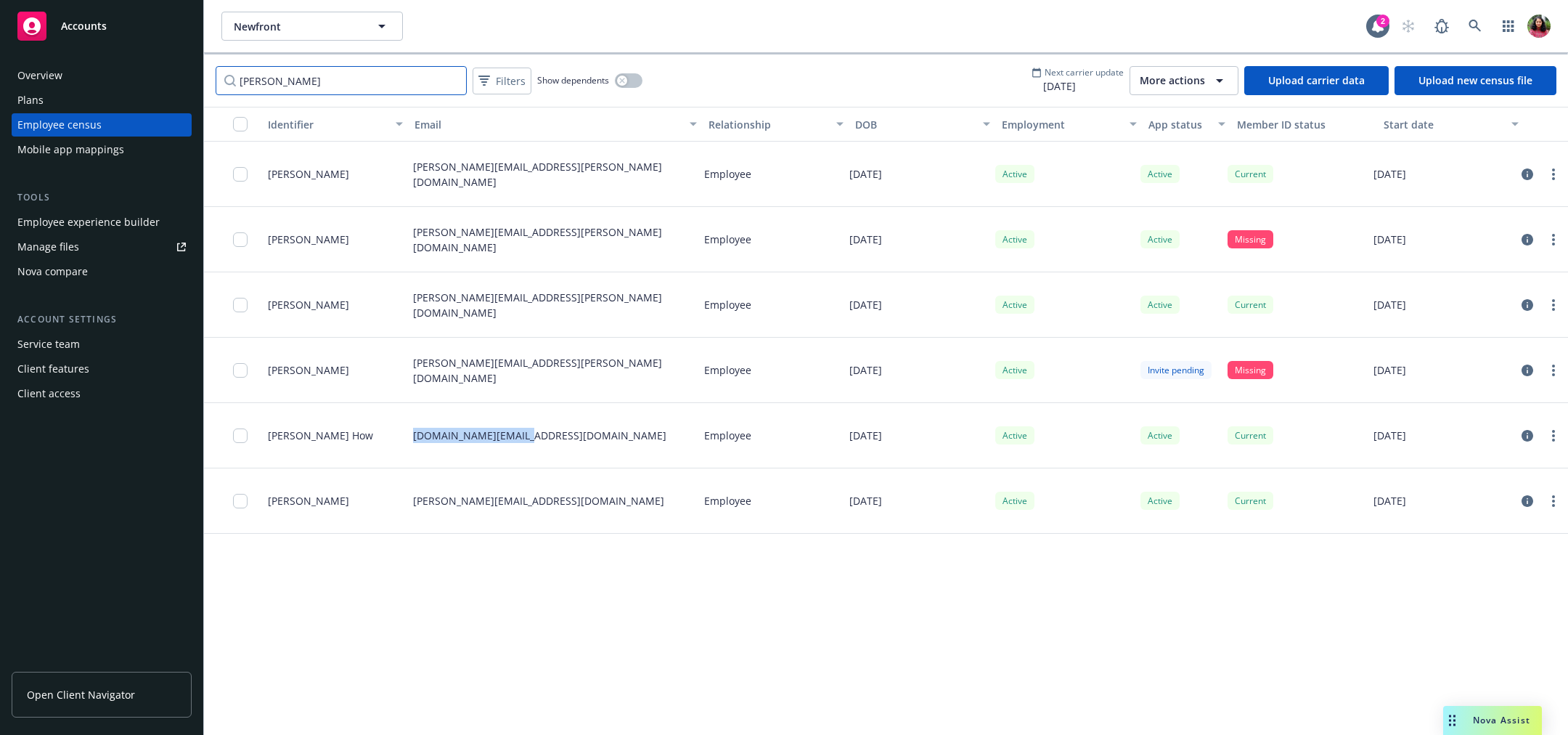
click at [361, 73] on input "amy" at bounding box center [341, 80] width 251 height 29
click at [451, 77] on input "amy" at bounding box center [341, 80] width 251 height 29
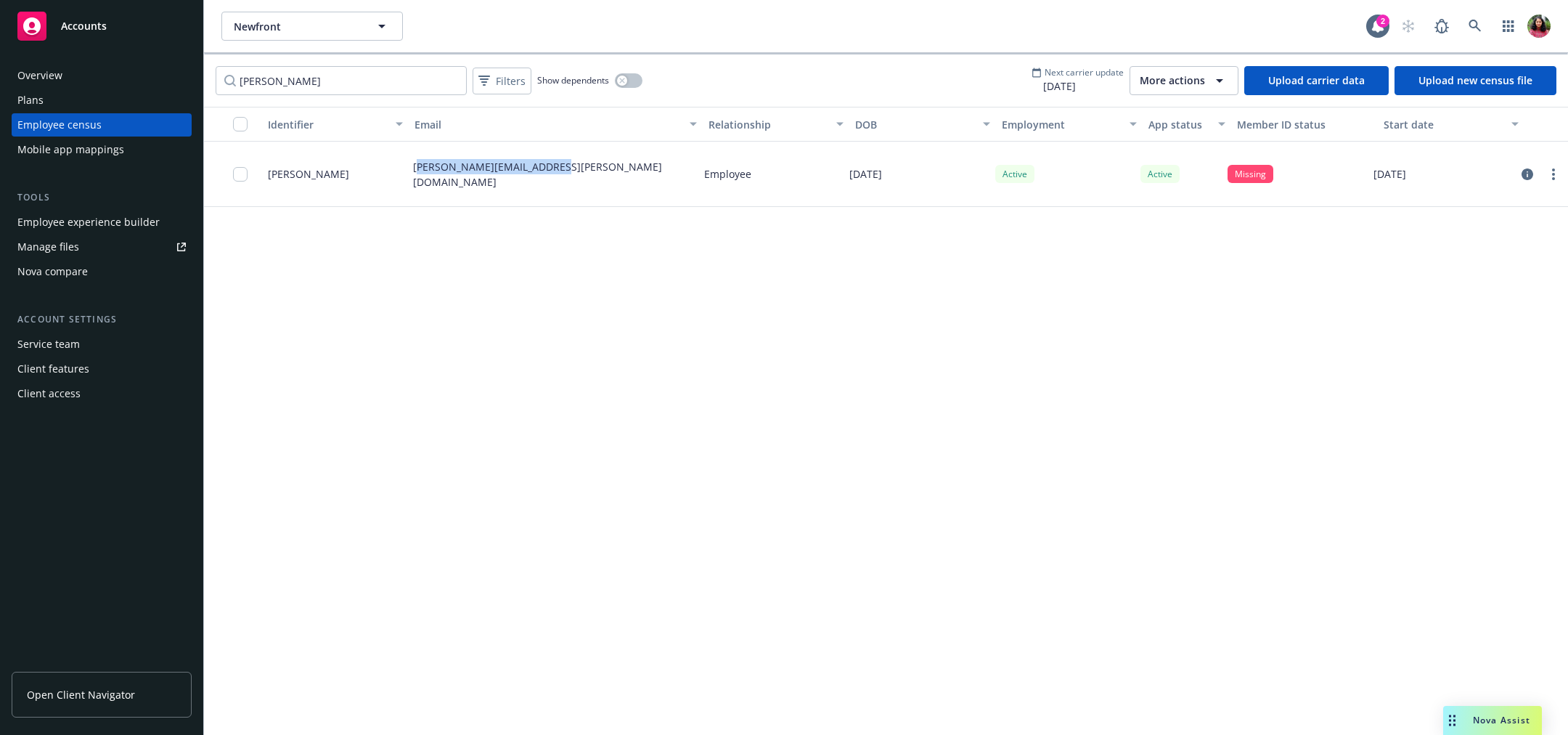
drag, startPoint x: 415, startPoint y: 175, endPoint x: 546, endPoint y: 177, distance: 131.0
click at [546, 177] on div "ivan.villegas@newfront.com" at bounding box center [553, 174] width 291 height 66
copy p "van.villegas@newfront.com"
click at [393, 77] on input "ivan" at bounding box center [341, 80] width 251 height 29
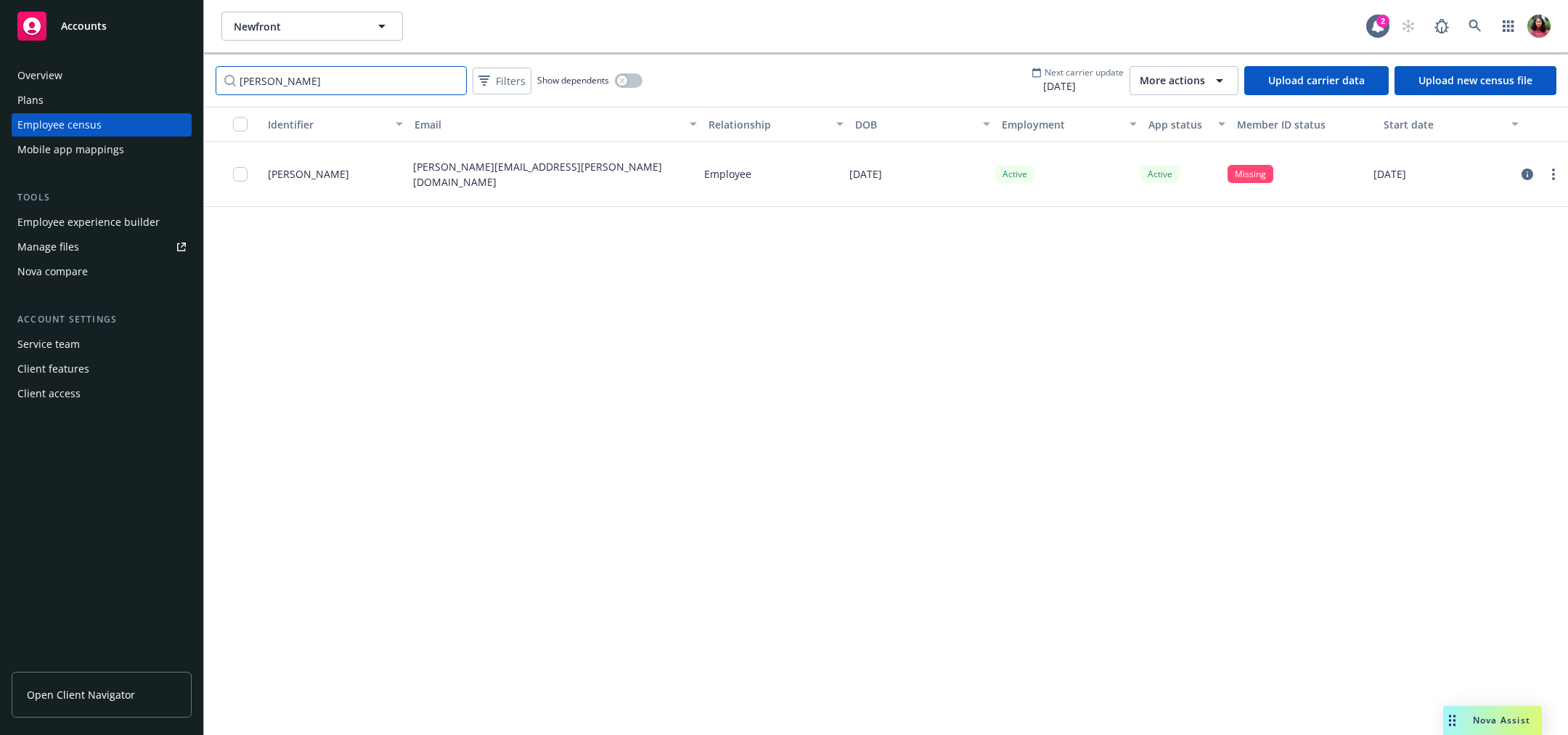
click at [393, 77] on input "ivan" at bounding box center [341, 80] width 251 height 29
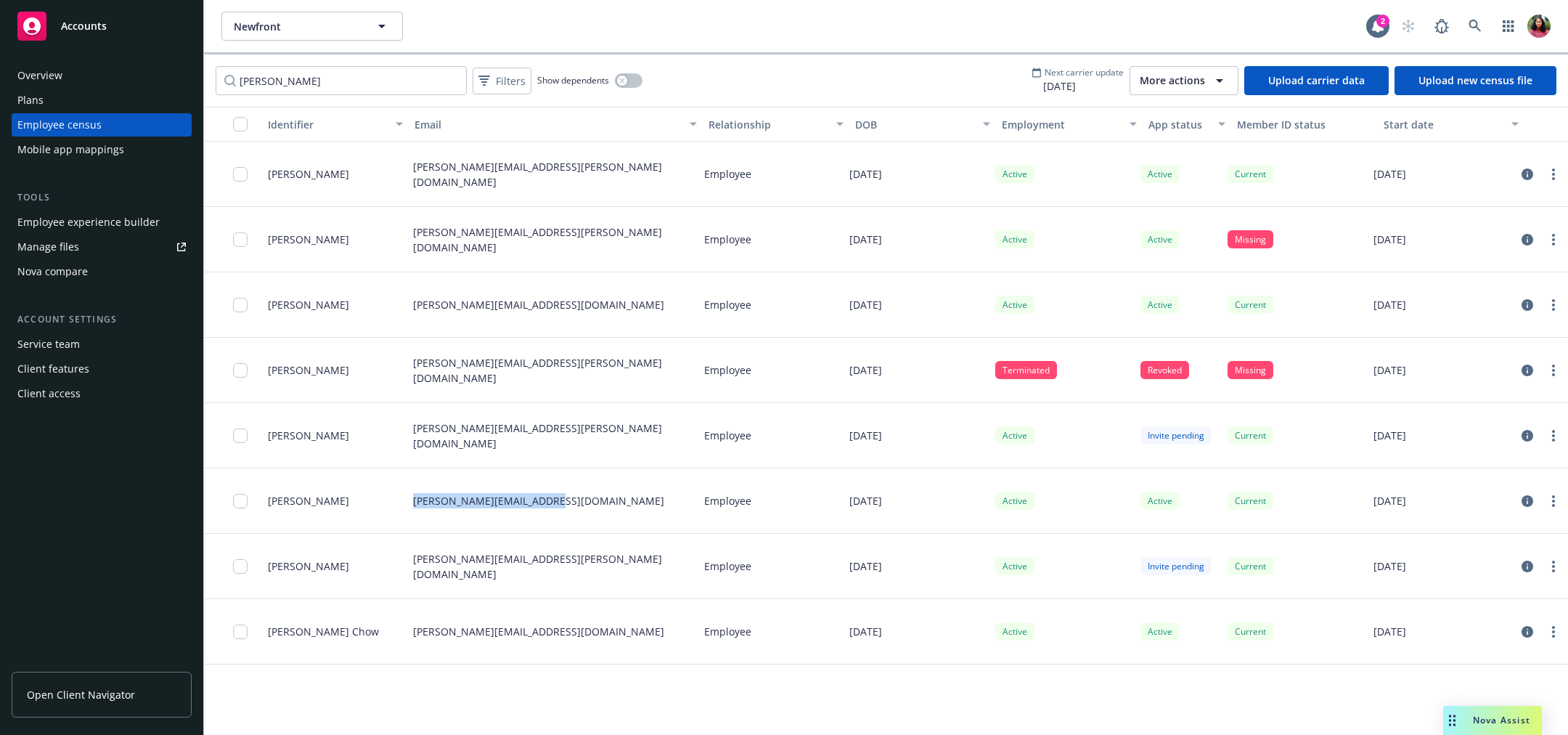
drag, startPoint x: 414, startPoint y: 501, endPoint x: 549, endPoint y: 506, distance: 135.1
click at [549, 506] on div "nicole.zhang@newfront.com" at bounding box center [553, 501] width 291 height 66
copy p "nicole.zhang@newfront.com"
click at [298, 76] on input "nicole" at bounding box center [341, 80] width 251 height 29
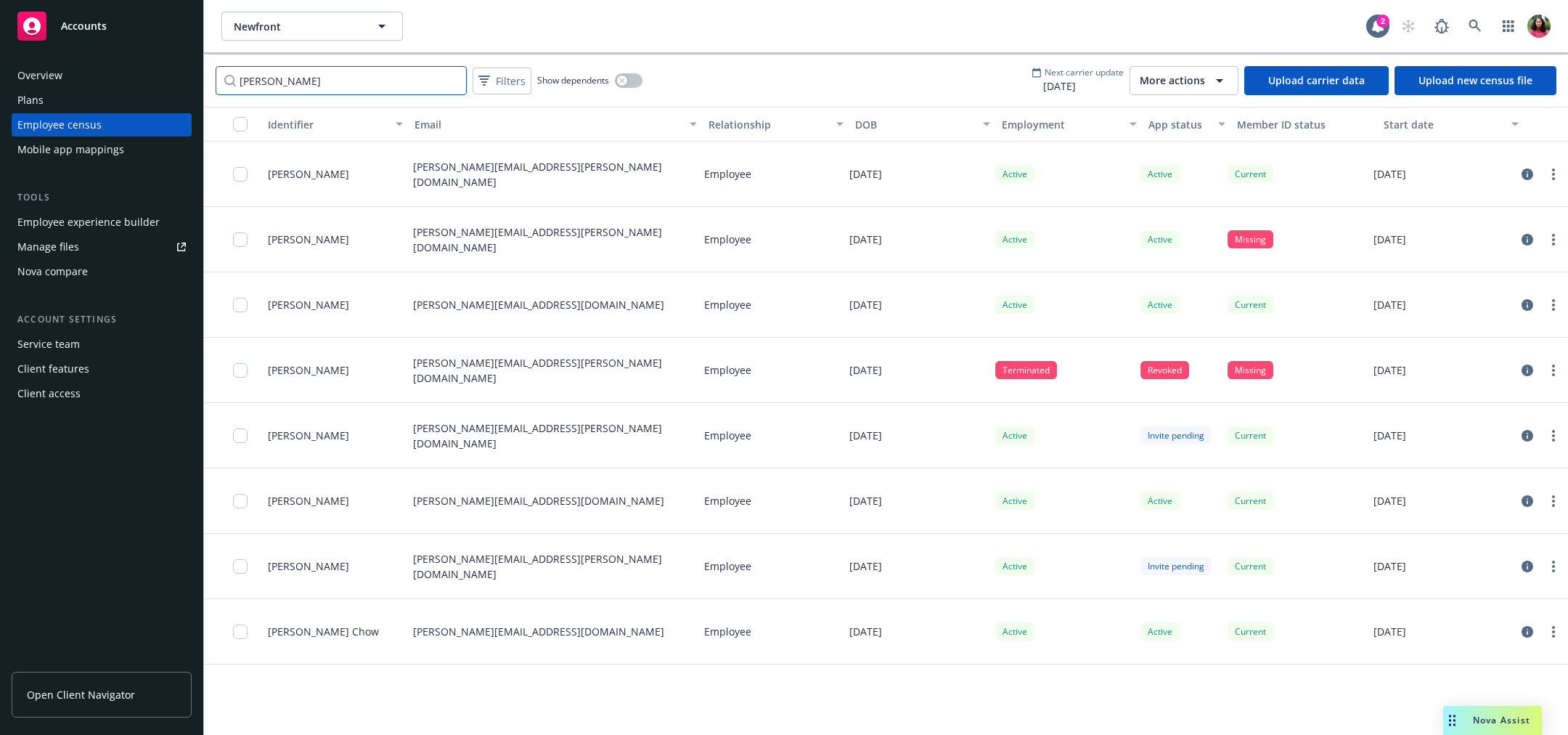
click at [298, 76] on input "nicole" at bounding box center [341, 80] width 251 height 29
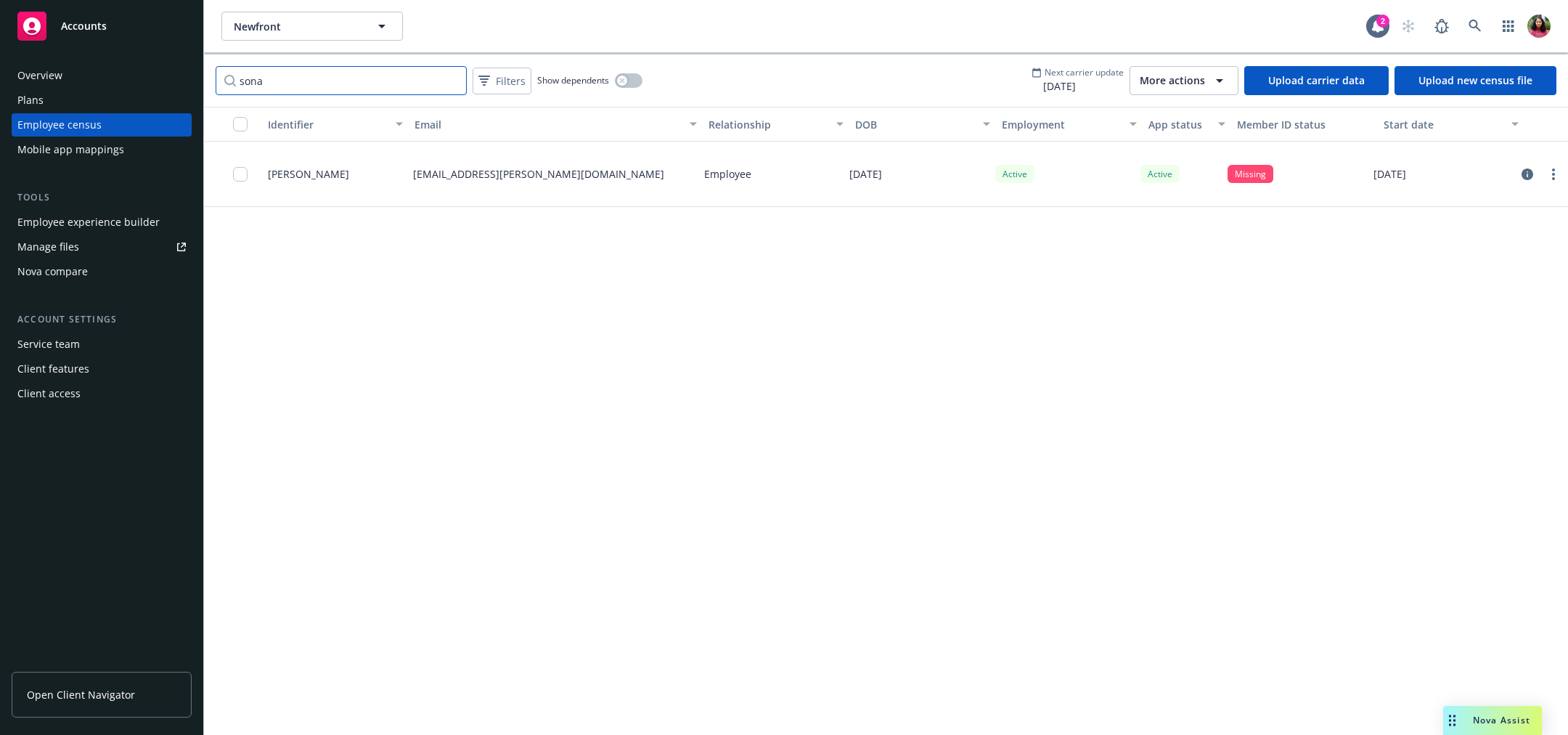
type input "sona"
drag, startPoint x: 413, startPoint y: 175, endPoint x: 589, endPoint y: 179, distance: 176.0
click at [589, 179] on div "sona.muthuvijayan@newfront.com" at bounding box center [553, 174] width 291 height 66
copy p "sona.muthuvijayan@newfront.com"
click at [452, 79] on input "sona" at bounding box center [341, 80] width 251 height 29
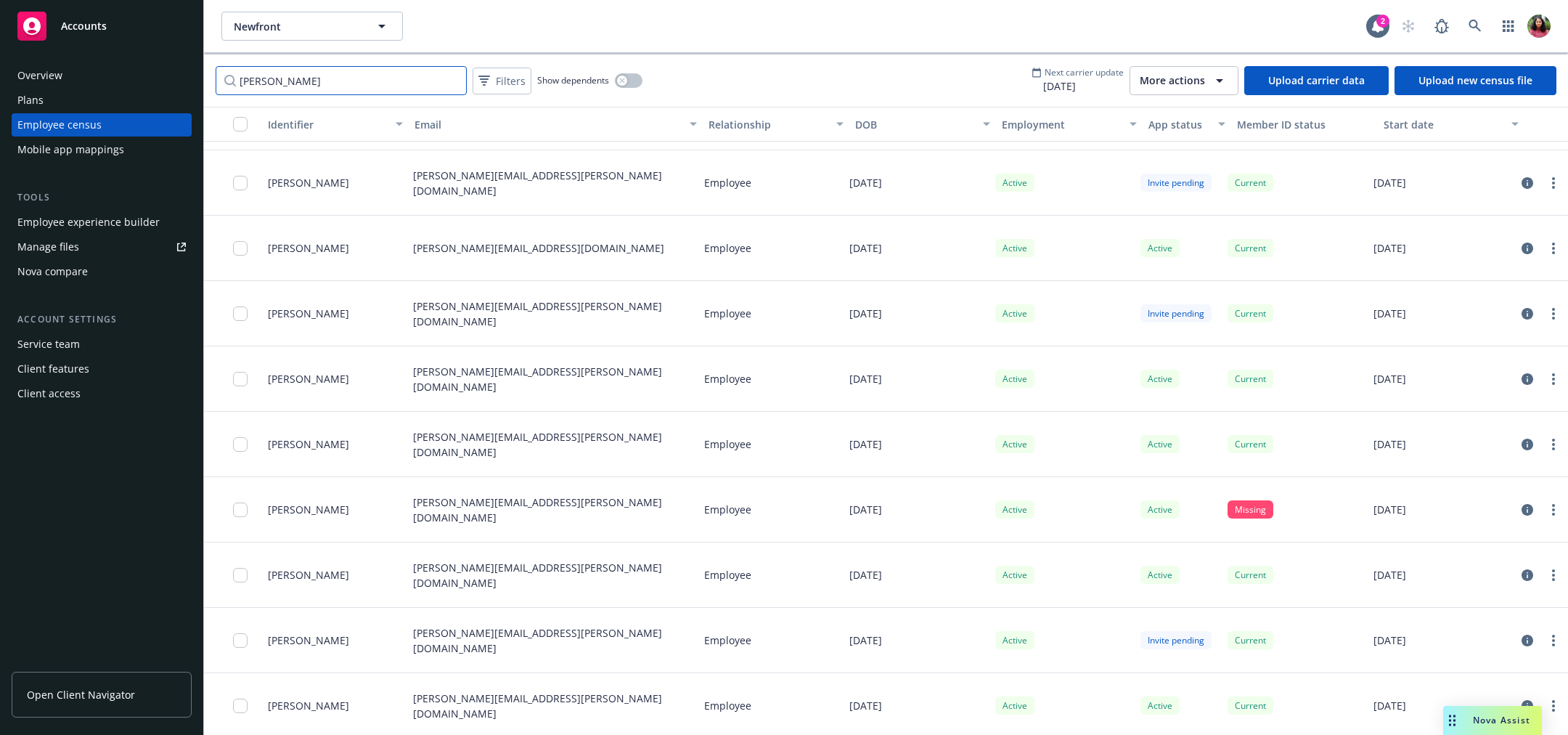
scroll to position [452, 0]
drag, startPoint x: 411, startPoint y: 440, endPoint x: 557, endPoint y: 452, distance: 146.5
click at [557, 452] on div "Michael.Shum@newfront.com" at bounding box center [553, 442] width 291 height 66
copy p "Michael.Shum@newfront.com"
click at [316, 77] on input "michael" at bounding box center [341, 80] width 251 height 29
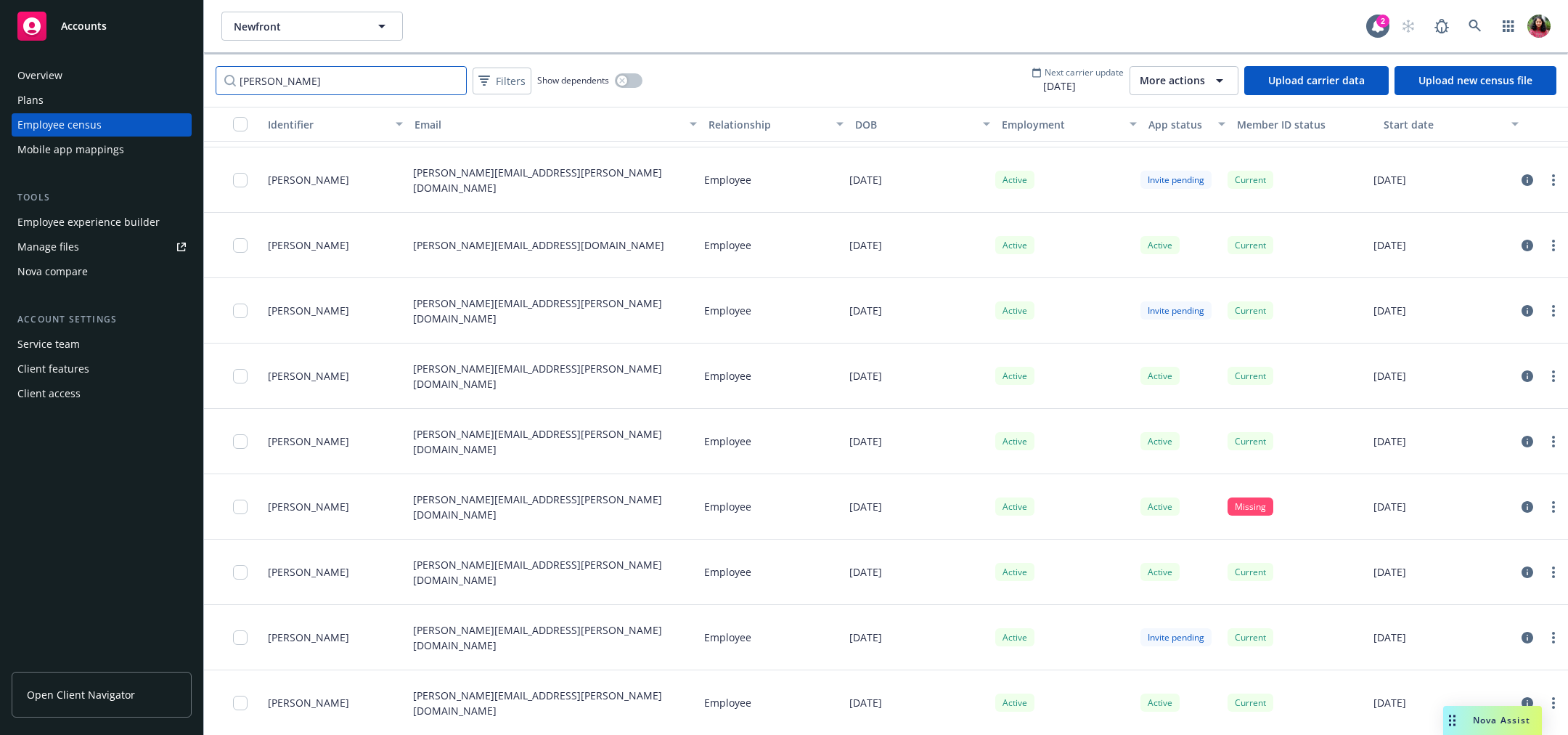
click at [316, 77] on input "michael" at bounding box center [341, 80] width 251 height 29
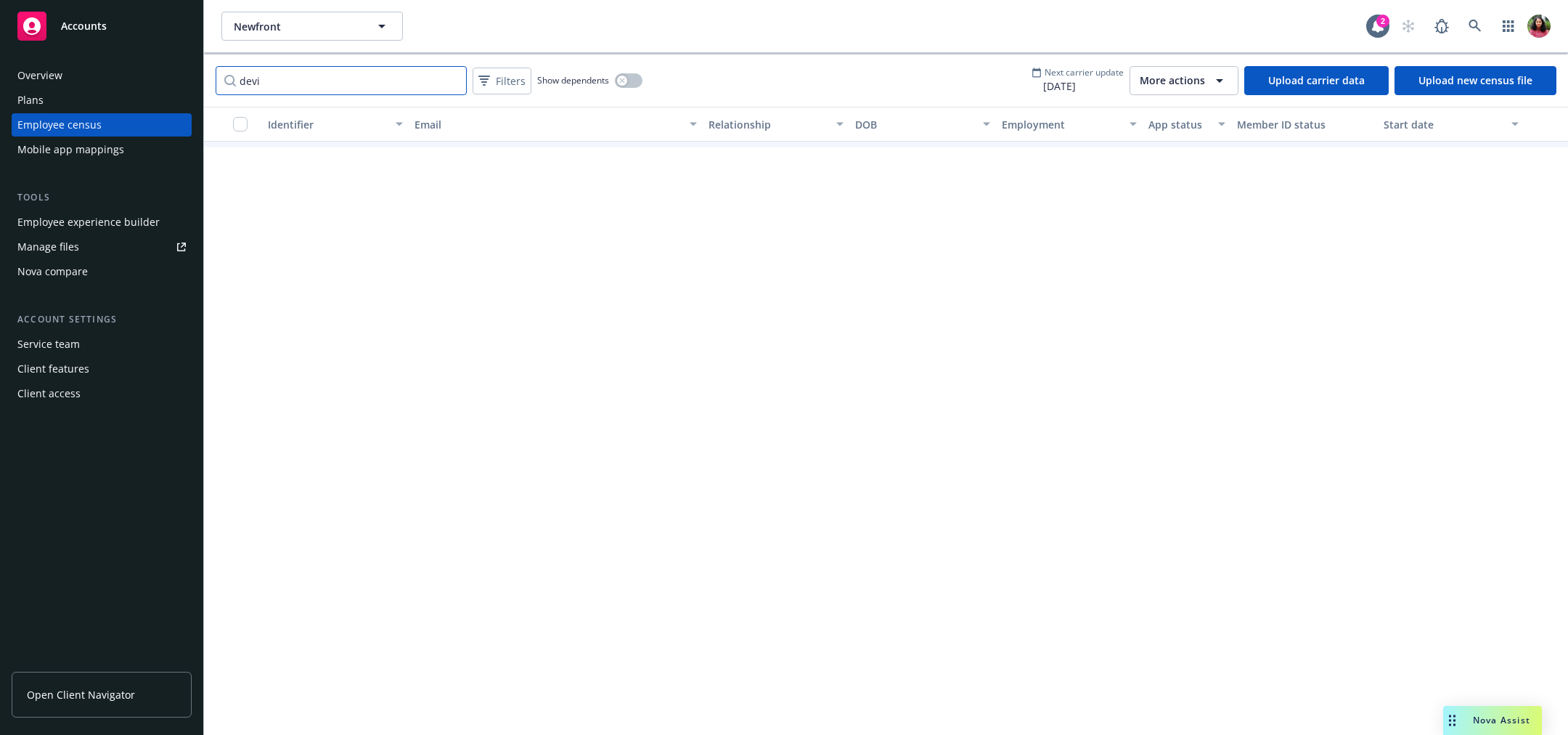
scroll to position [0, 0]
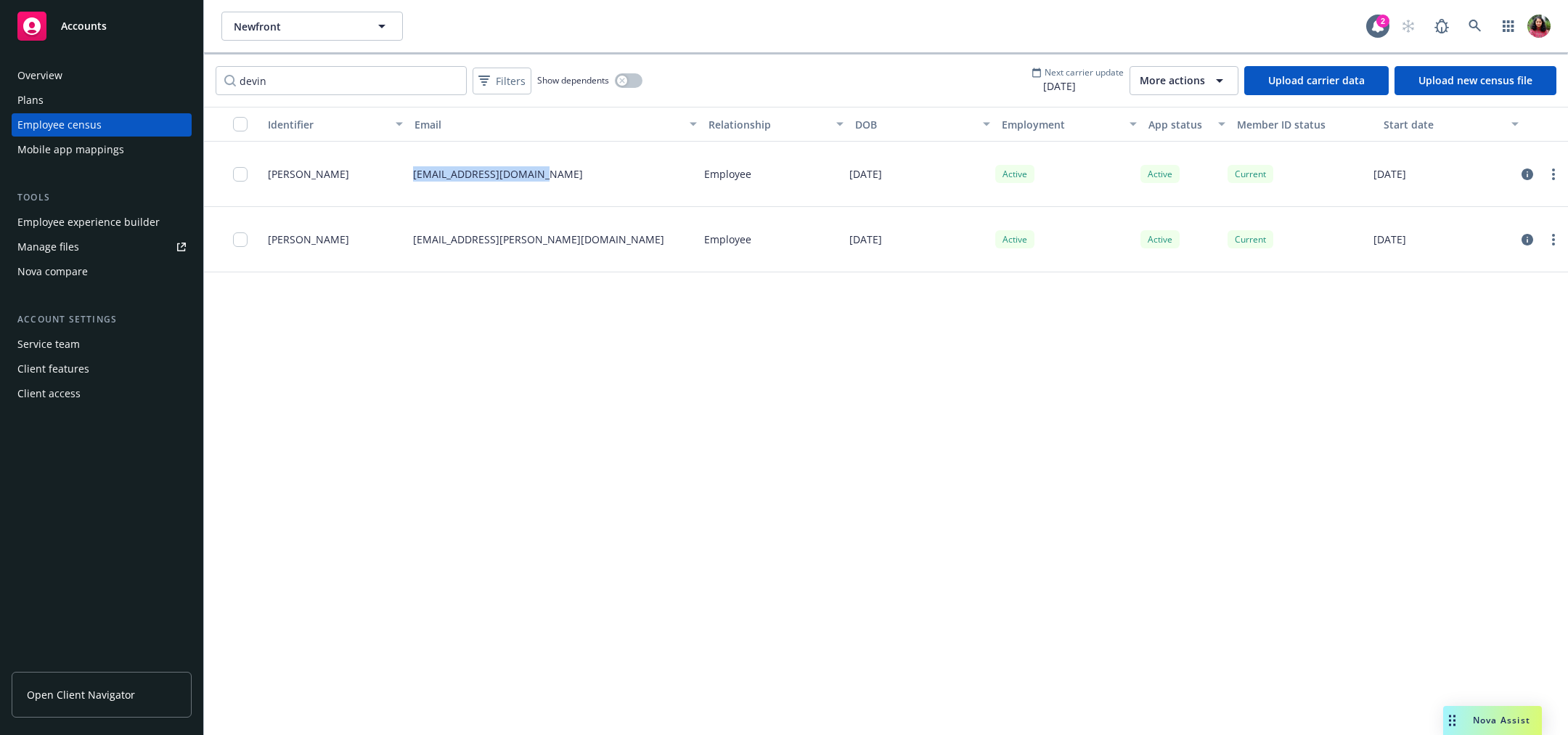
drag, startPoint x: 412, startPoint y: 176, endPoint x: 546, endPoint y: 179, distance: 134.0
click at [546, 179] on div "devin.gaan@newfront.com" at bounding box center [553, 174] width 291 height 66
copy p "devin.gaan@newfront.com"
click at [244, 174] on input "checkbox" at bounding box center [240, 175] width 14 height 14
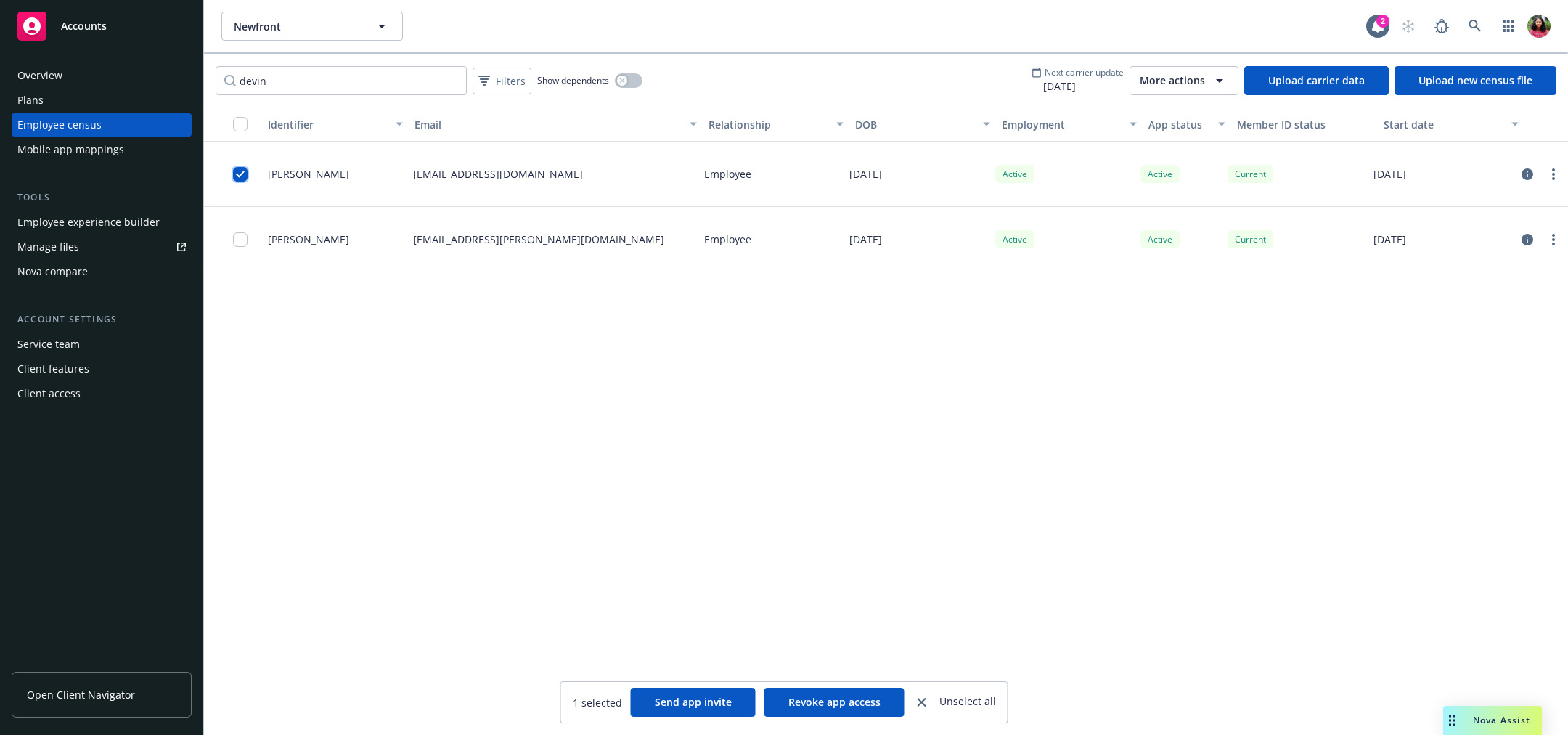
click at [244, 174] on input "checkbox" at bounding box center [240, 175] width 14 height 14
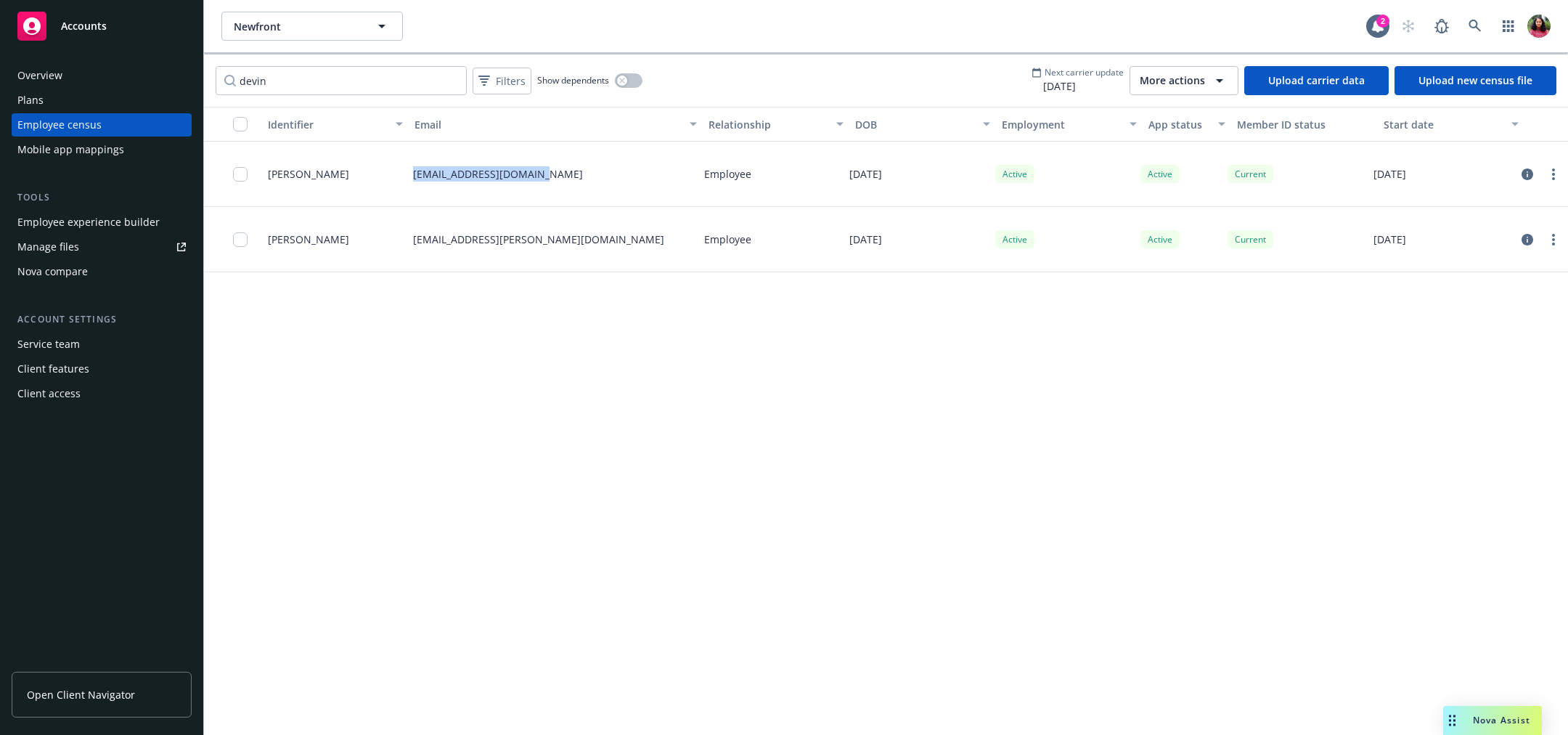
drag, startPoint x: 412, startPoint y: 174, endPoint x: 566, endPoint y: 182, distance: 154.2
click at [566, 182] on div "devin.gaan@newfront.com" at bounding box center [553, 174] width 291 height 66
copy p "devin.gaan@newfront.com"
click at [334, 82] on input "devin" at bounding box center [341, 80] width 251 height 29
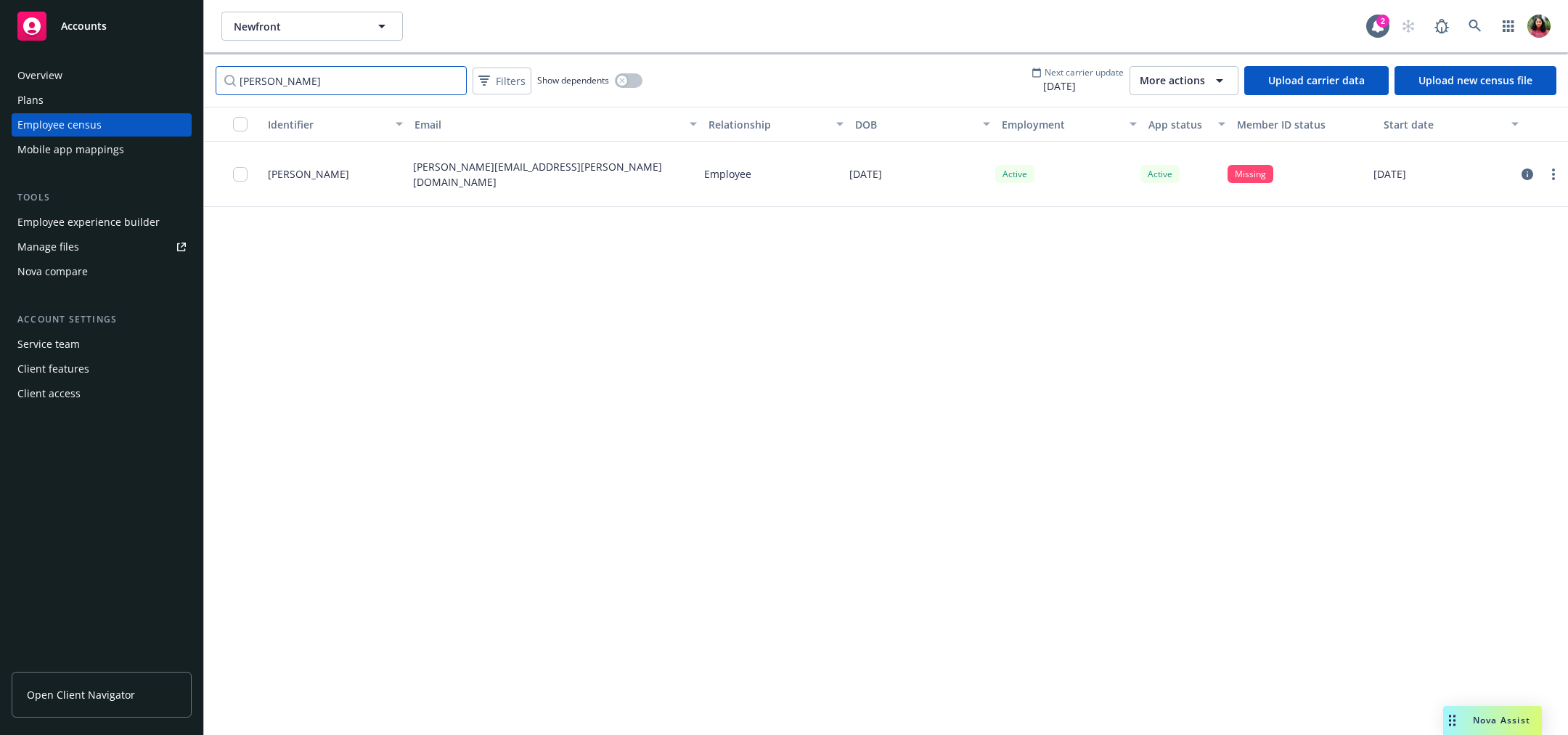
type input "ivan"
click at [455, 83] on input "ivan" at bounding box center [341, 80] width 251 height 29
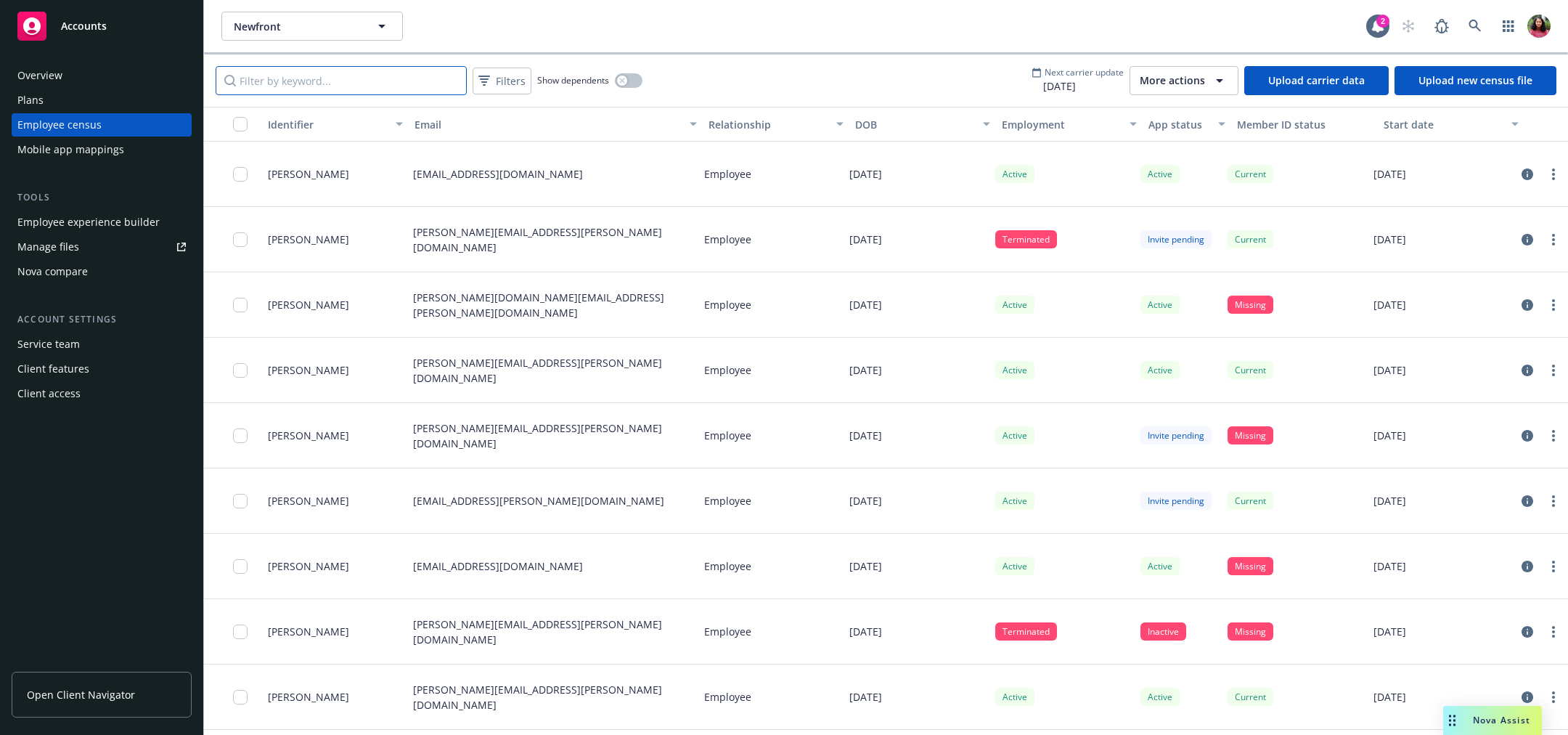
click at [379, 74] on input "Filter by keyword..." at bounding box center [341, 80] width 251 height 29
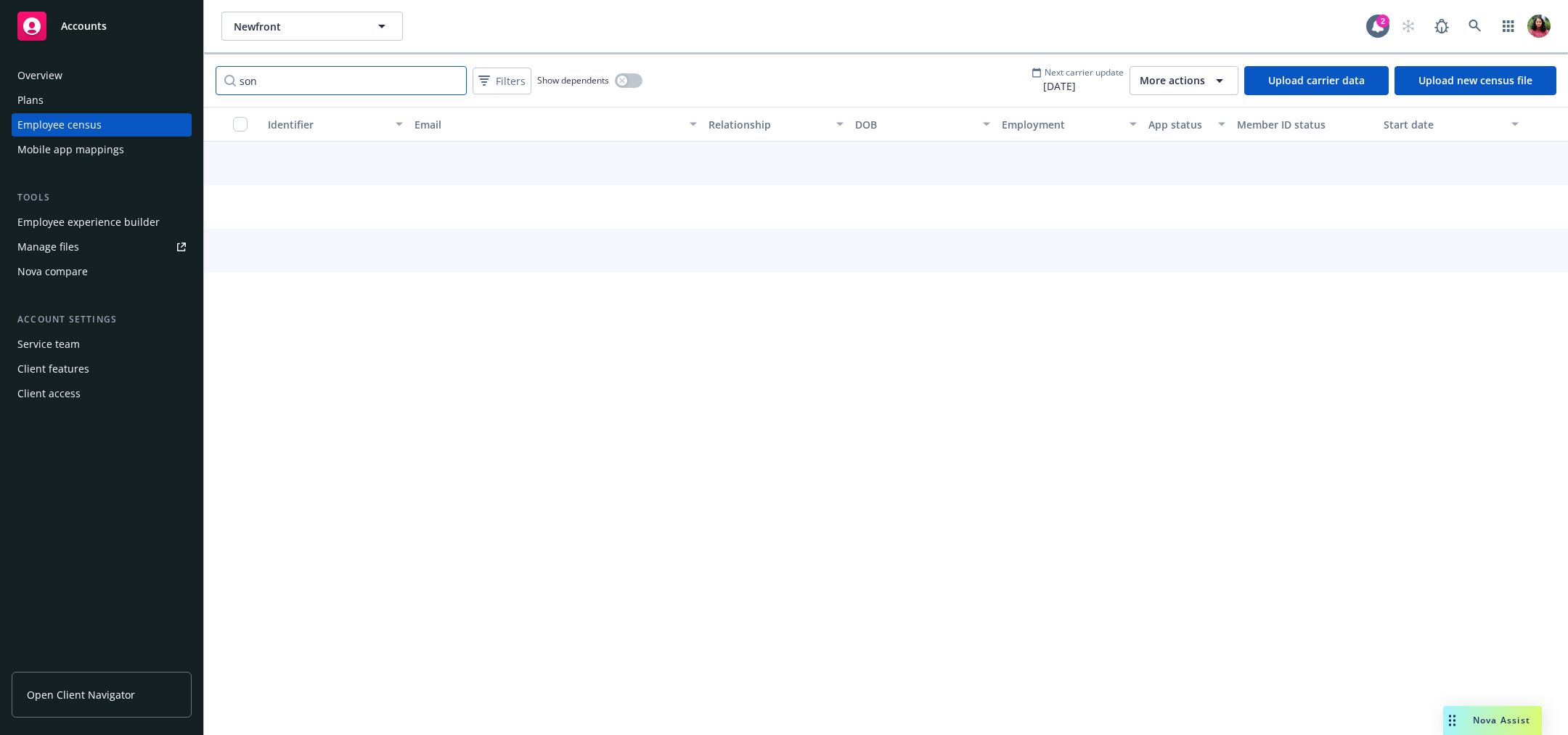
type input "sona"
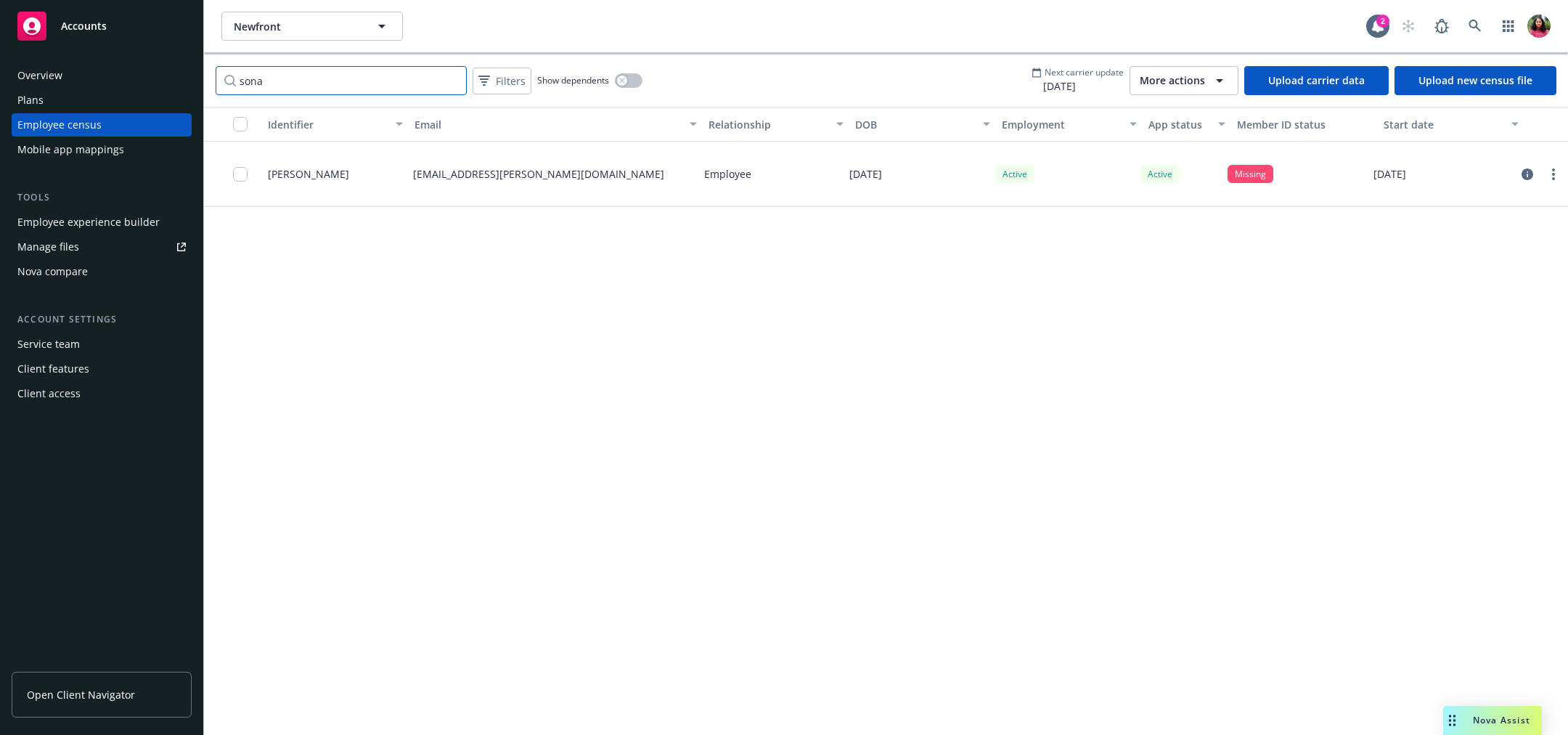
click at [451, 77] on input "sona" at bounding box center [341, 80] width 251 height 29
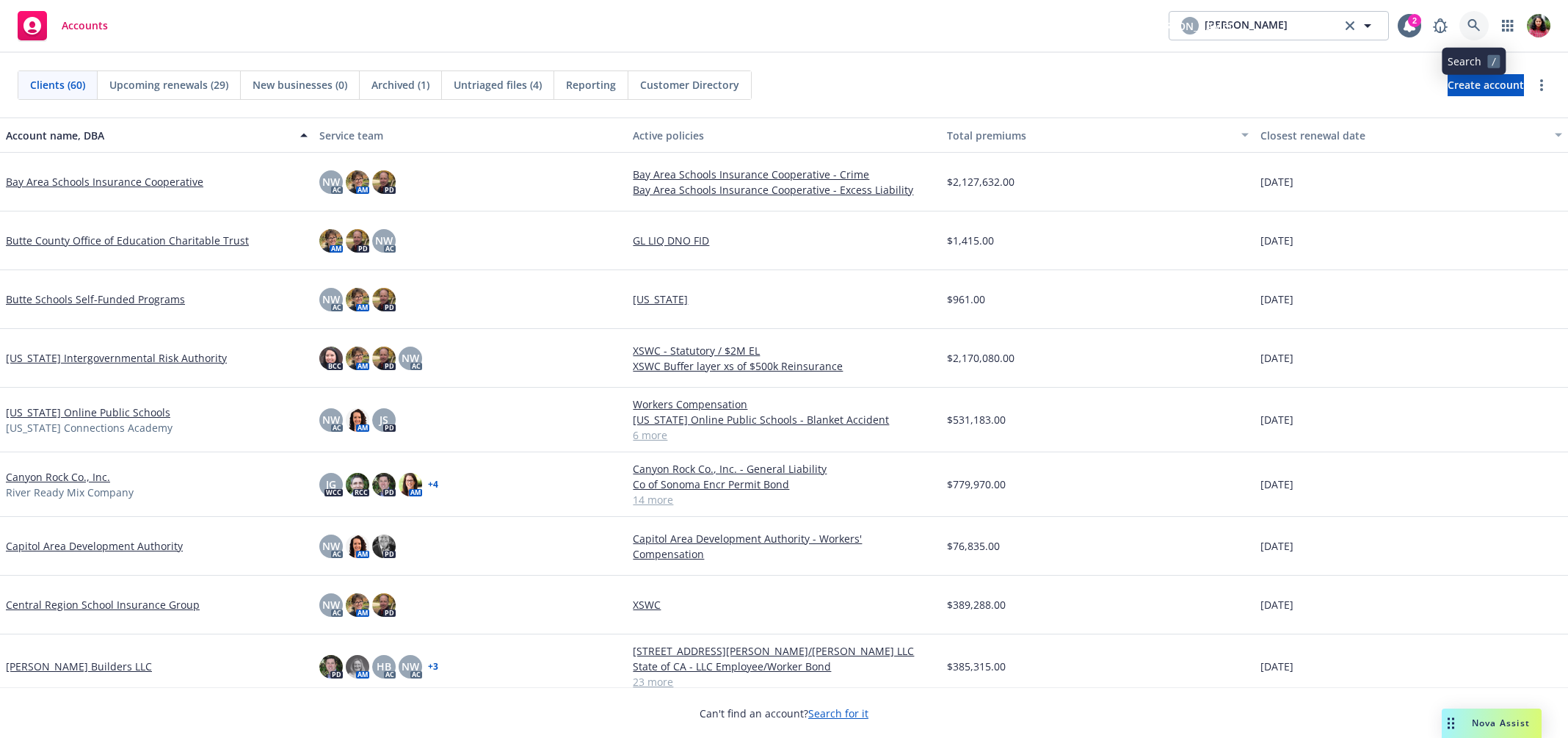
click at [1483, 25] on link at bounding box center [1473, 25] width 29 height 29
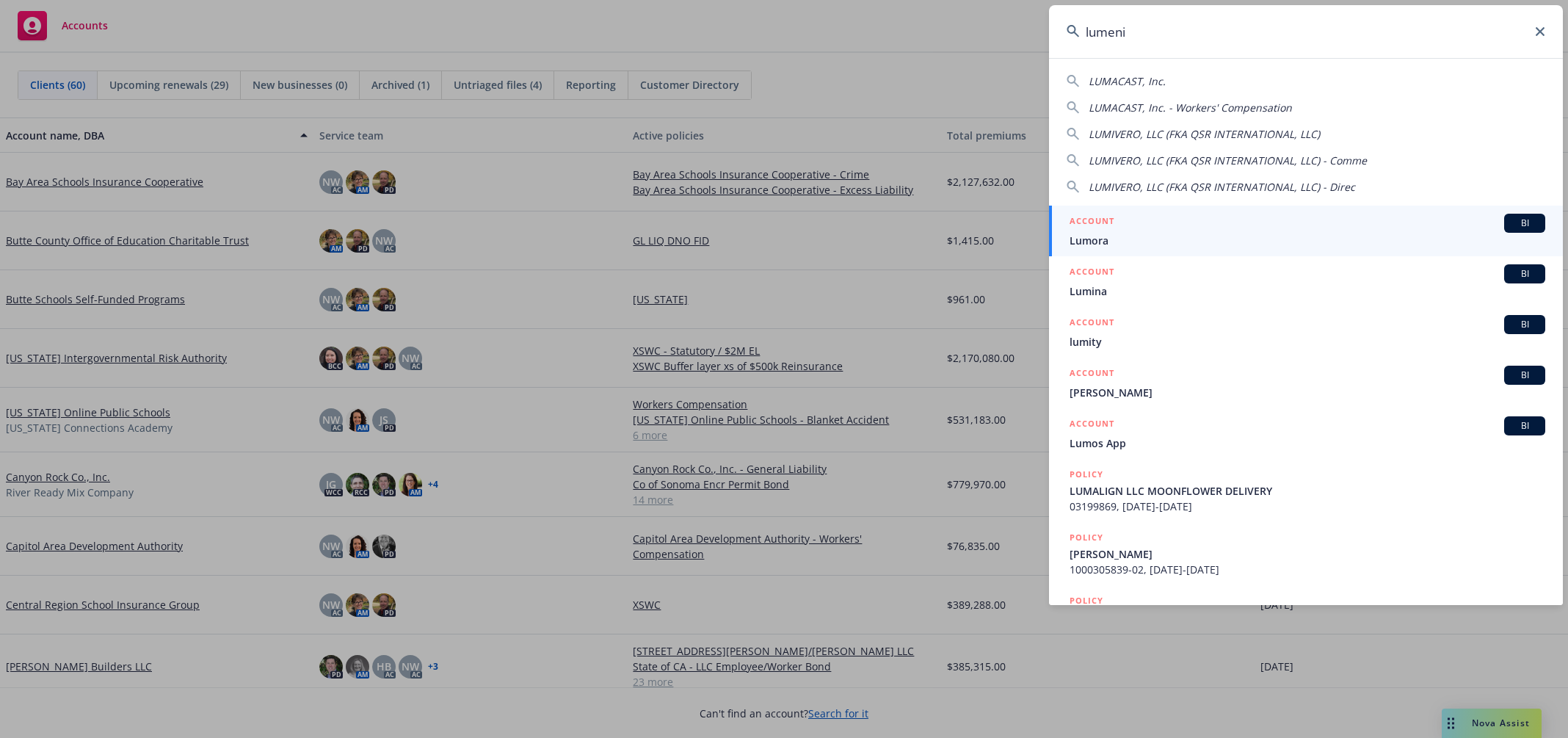
type input "lumenix"
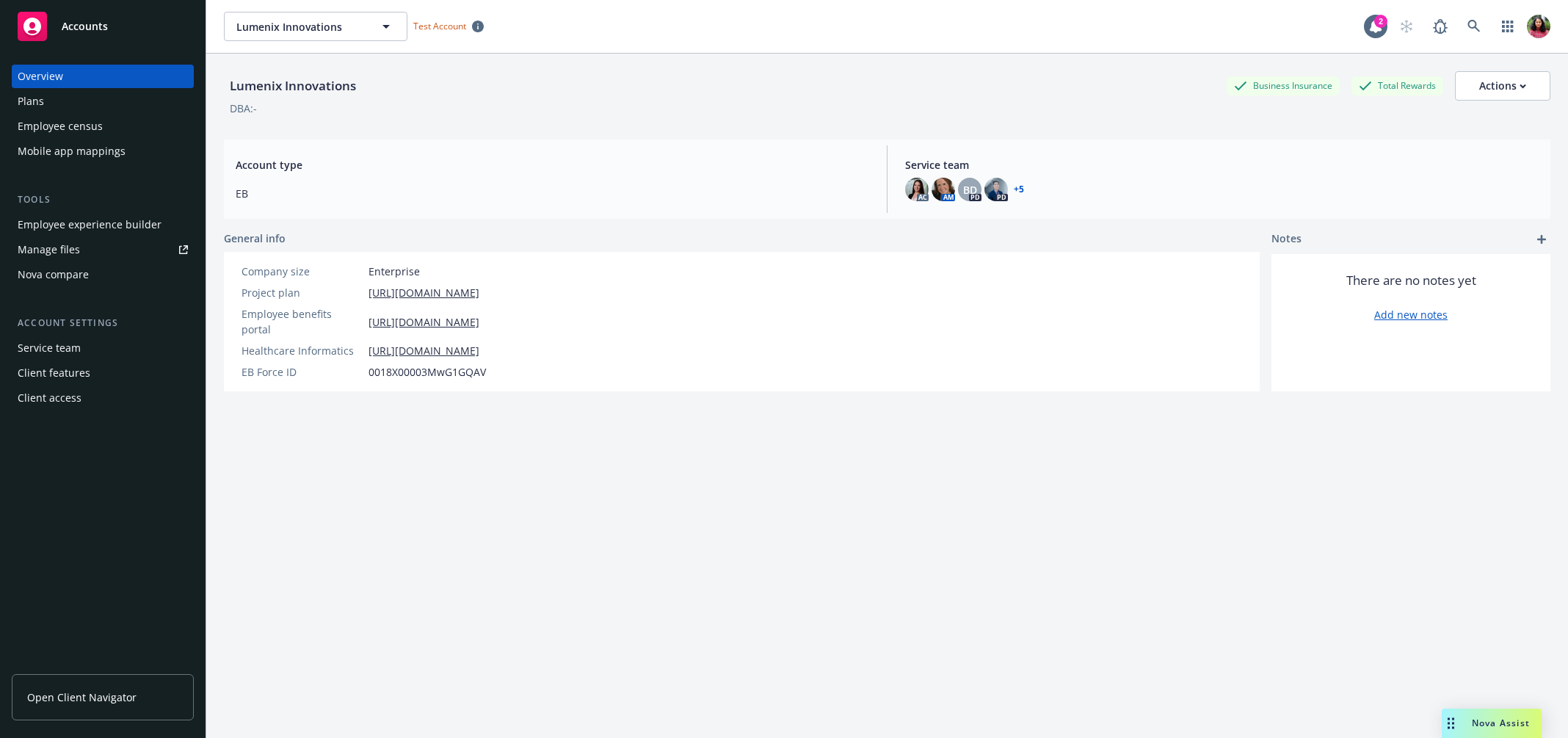
click at [45, 110] on div "Plans" at bounding box center [102, 102] width 170 height 24
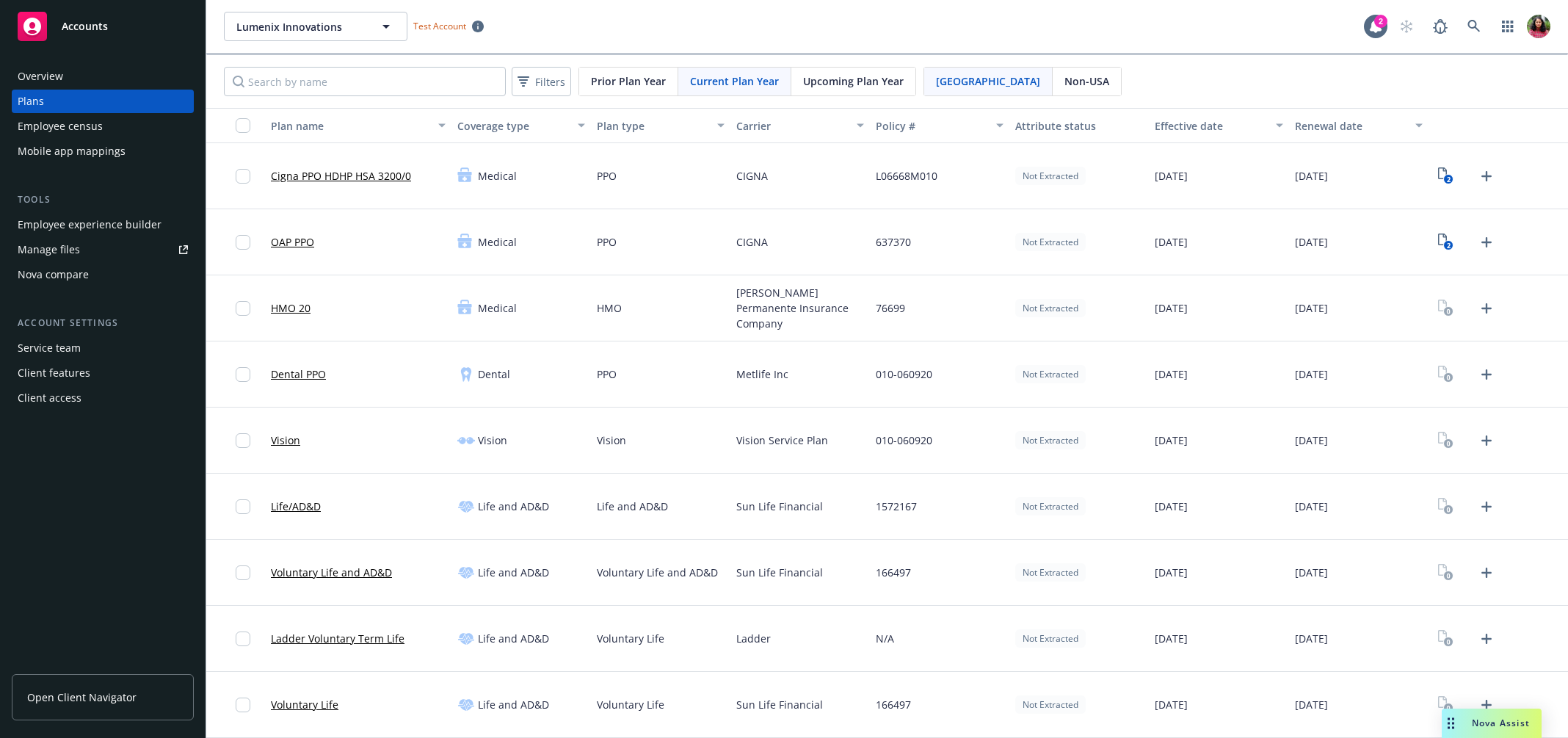
click at [57, 121] on div "Employee census" at bounding box center [60, 126] width 85 height 24
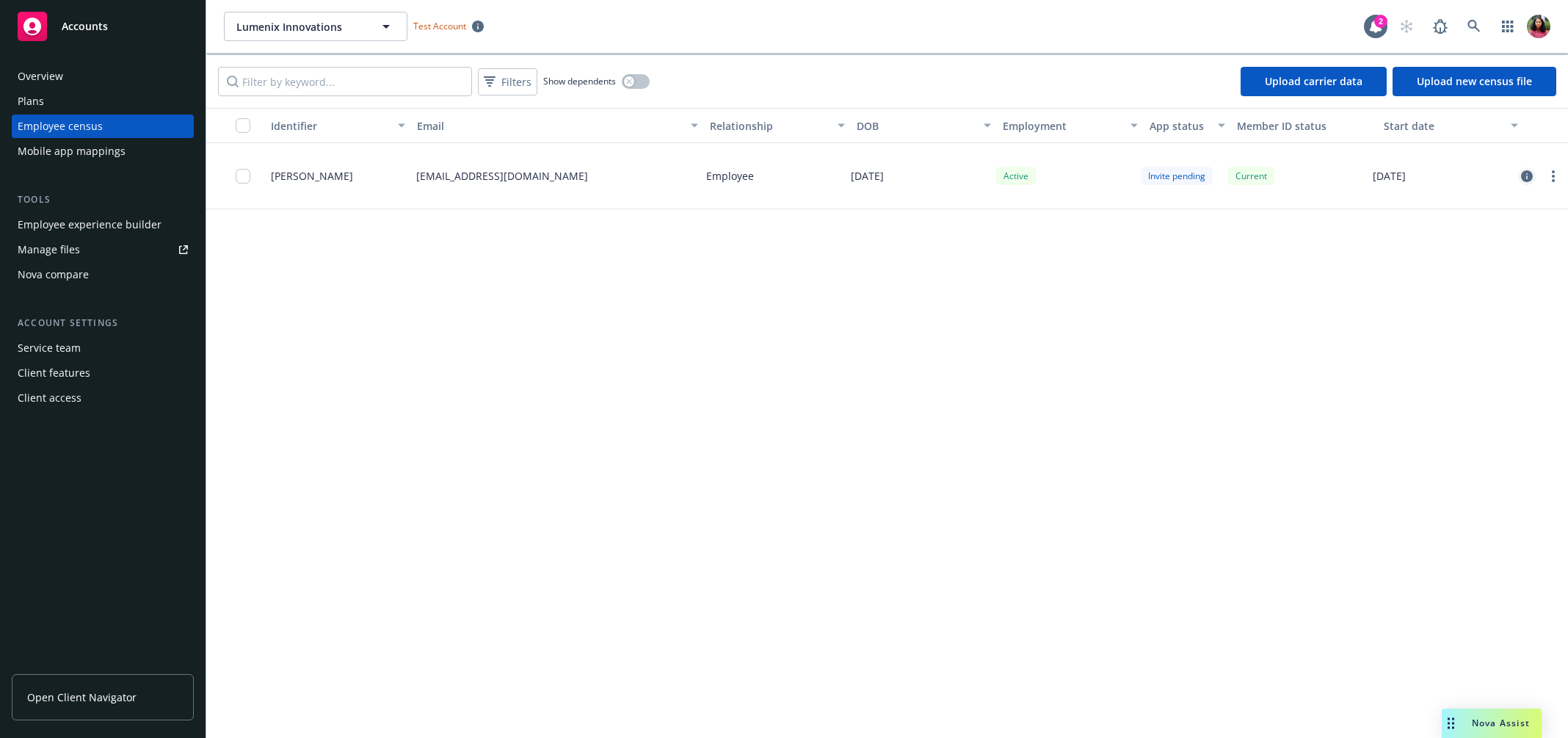
click at [1529, 173] on icon "circleInformation" at bounding box center [1526, 175] width 12 height 12
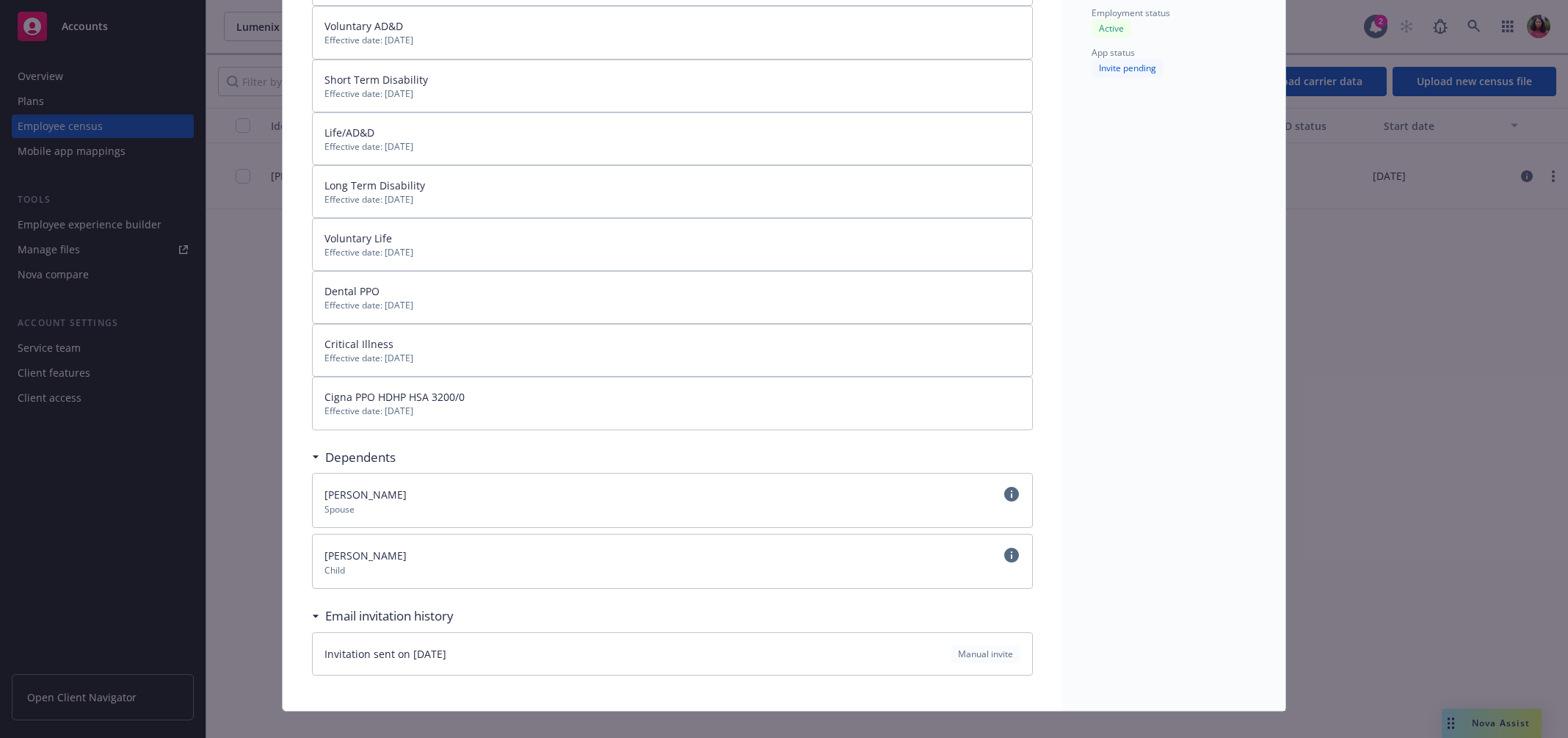
scroll to position [360, 0]
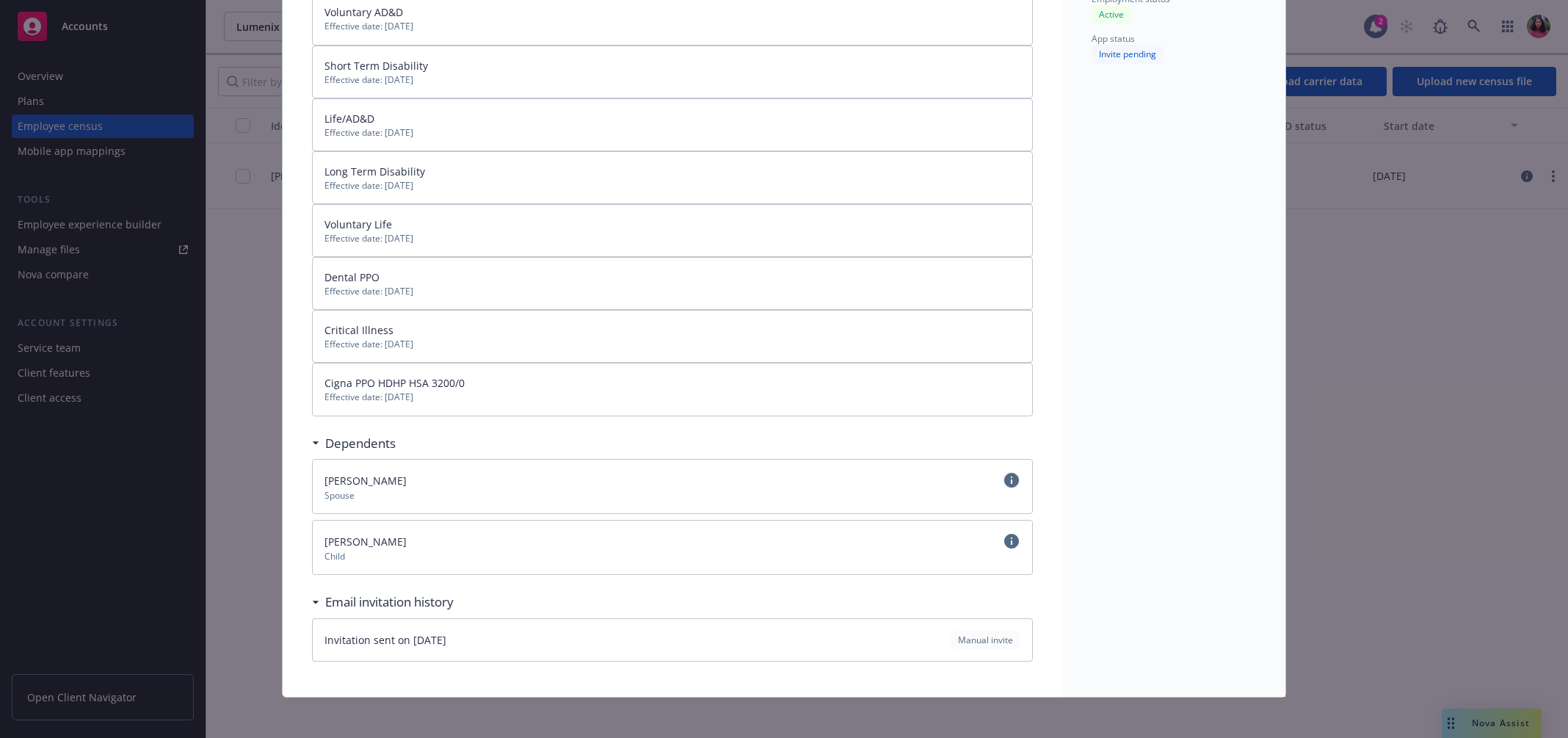
click at [1013, 479] on icon "circleInformation" at bounding box center [1012, 480] width 15 height 15
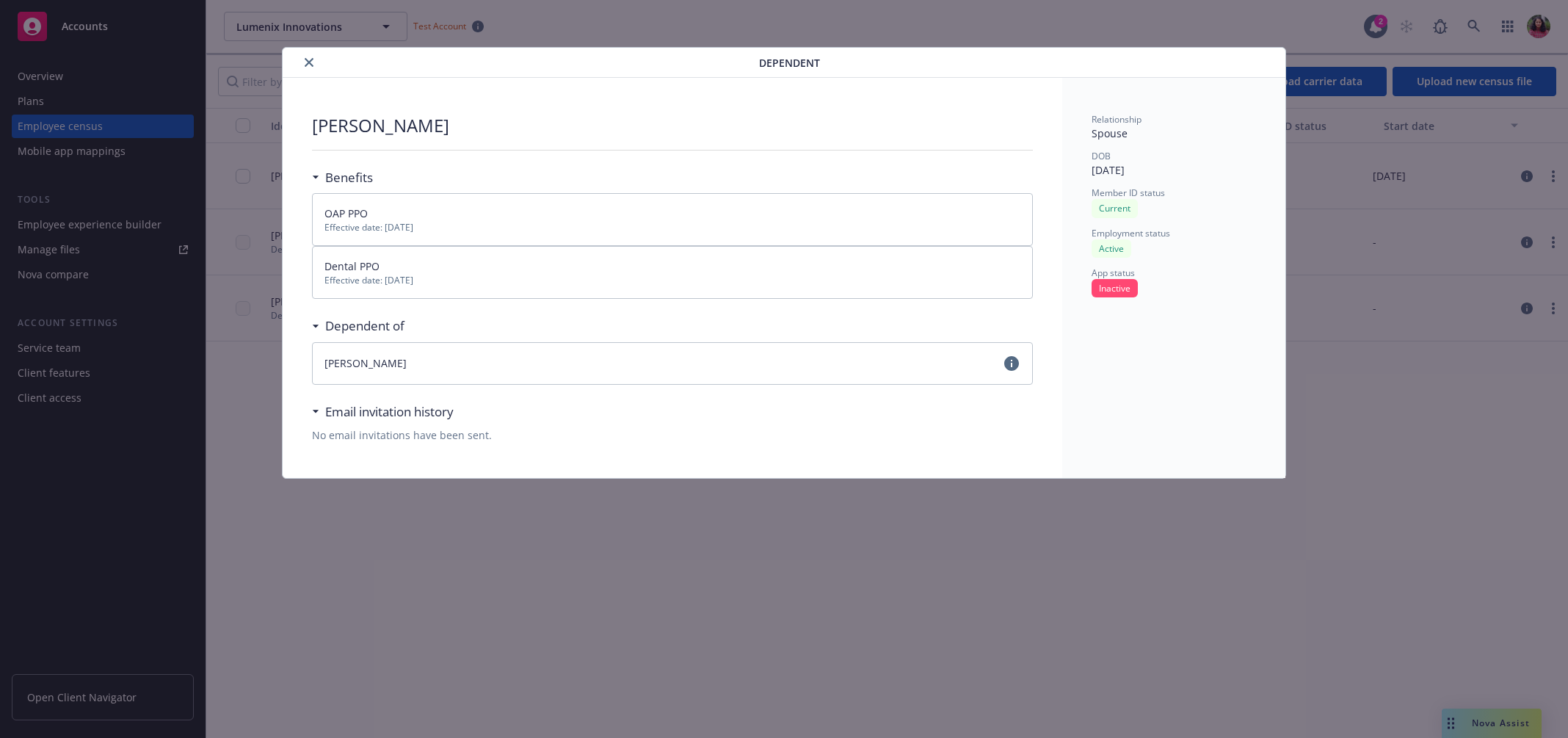
click at [305, 56] on button "close" at bounding box center [308, 62] width 17 height 17
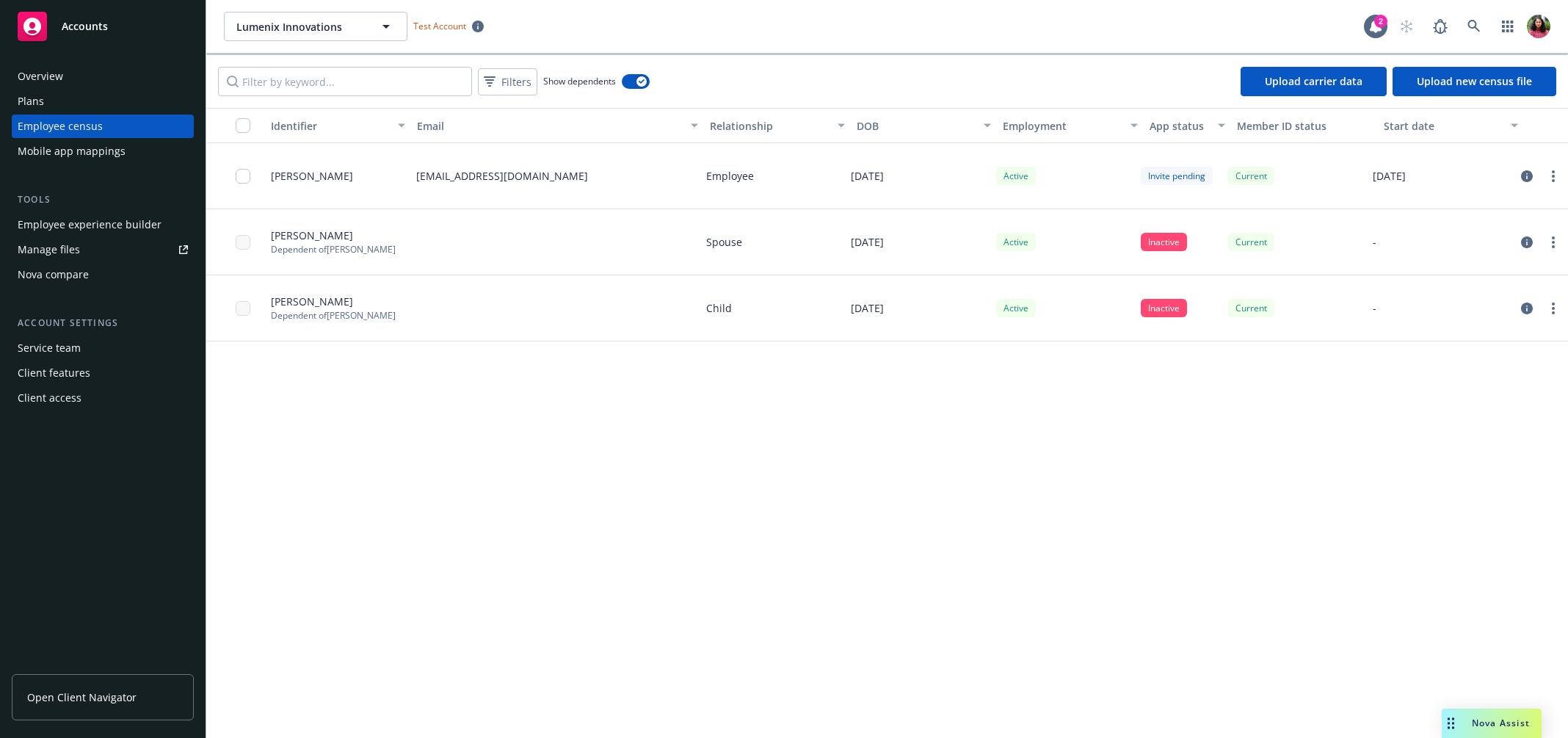
click at [104, 101] on div "Plans" at bounding box center [102, 102] width 170 height 24
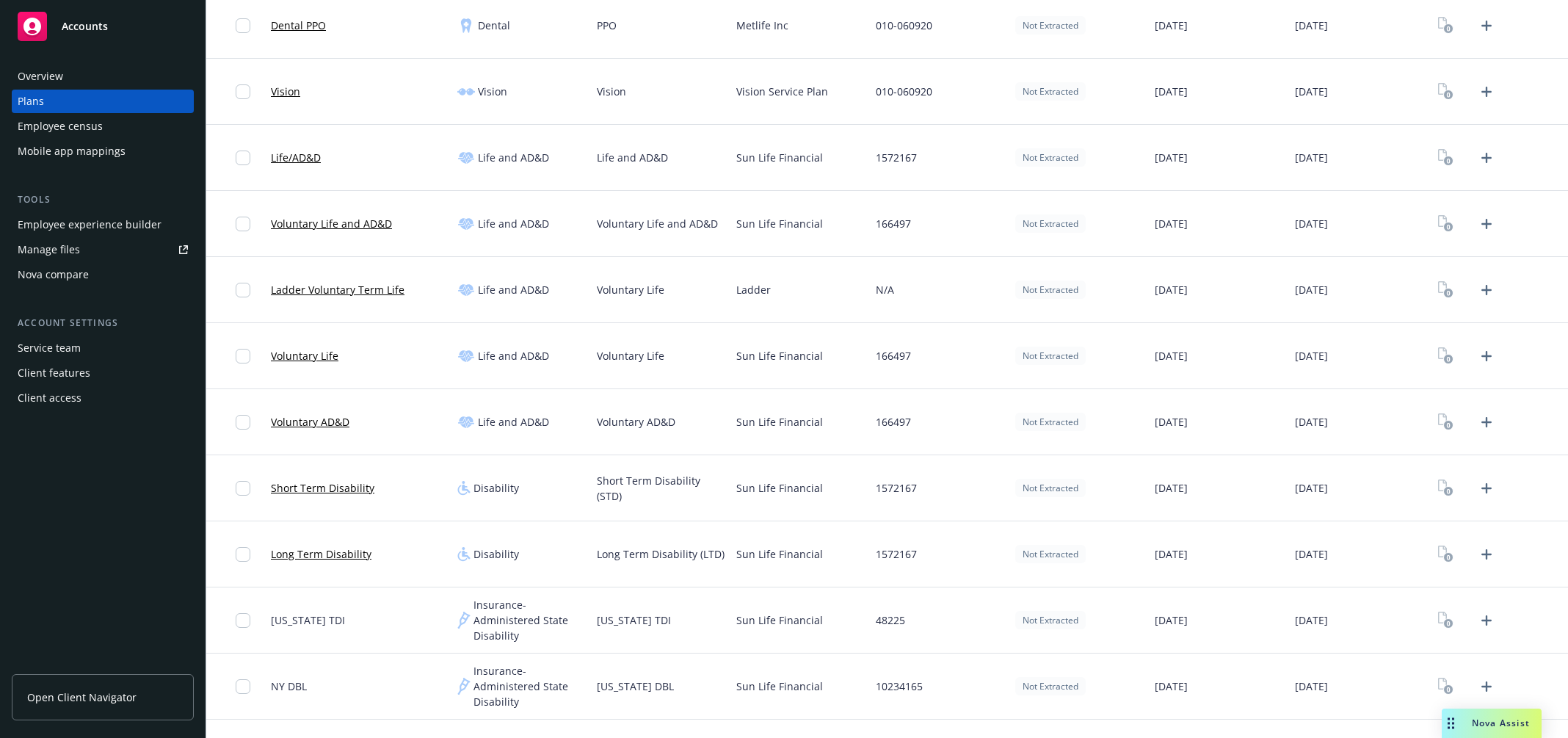
scroll to position [355, 0]
click at [353, 484] on link "Short Term Disability" at bounding box center [323, 481] width 104 height 15
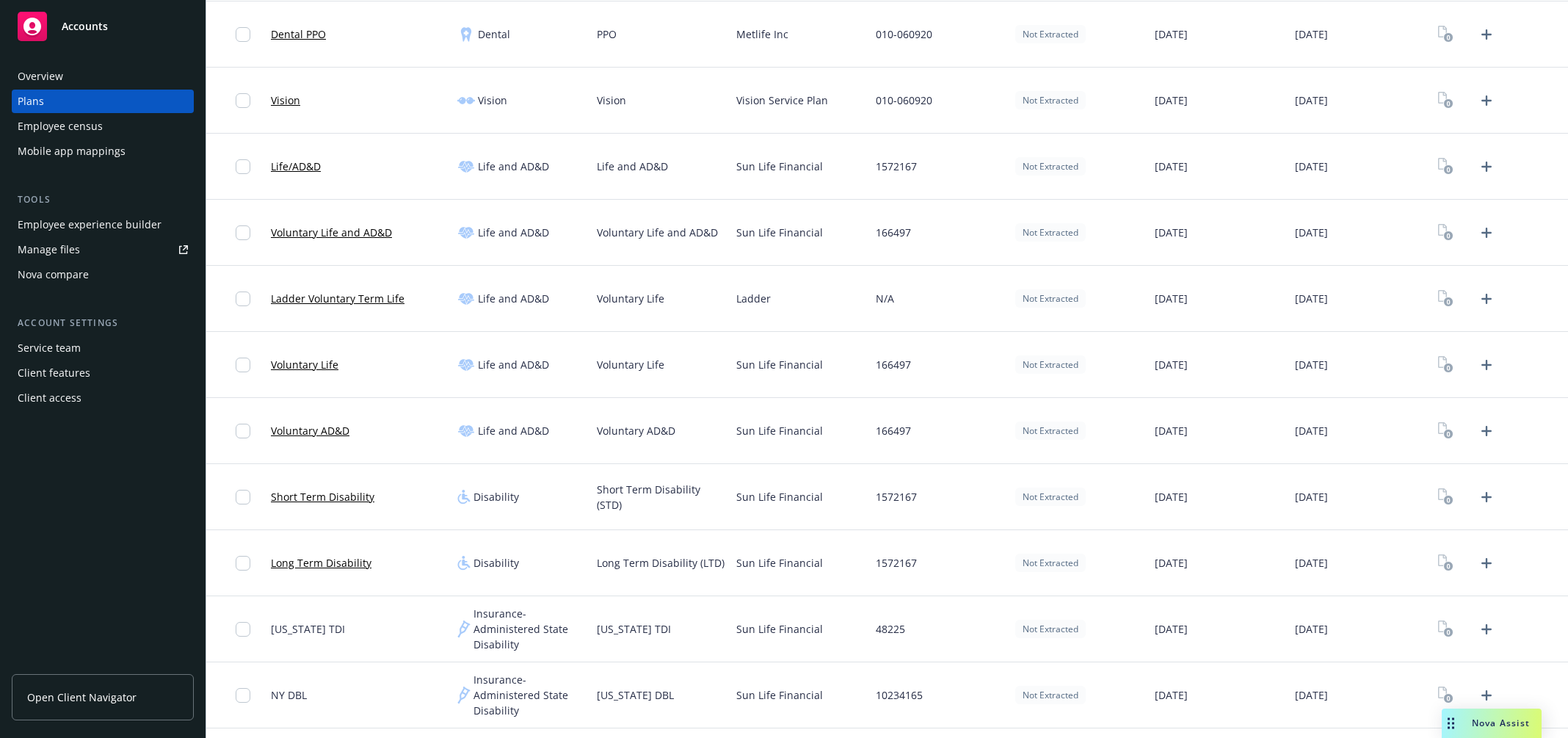
scroll to position [355, 0]
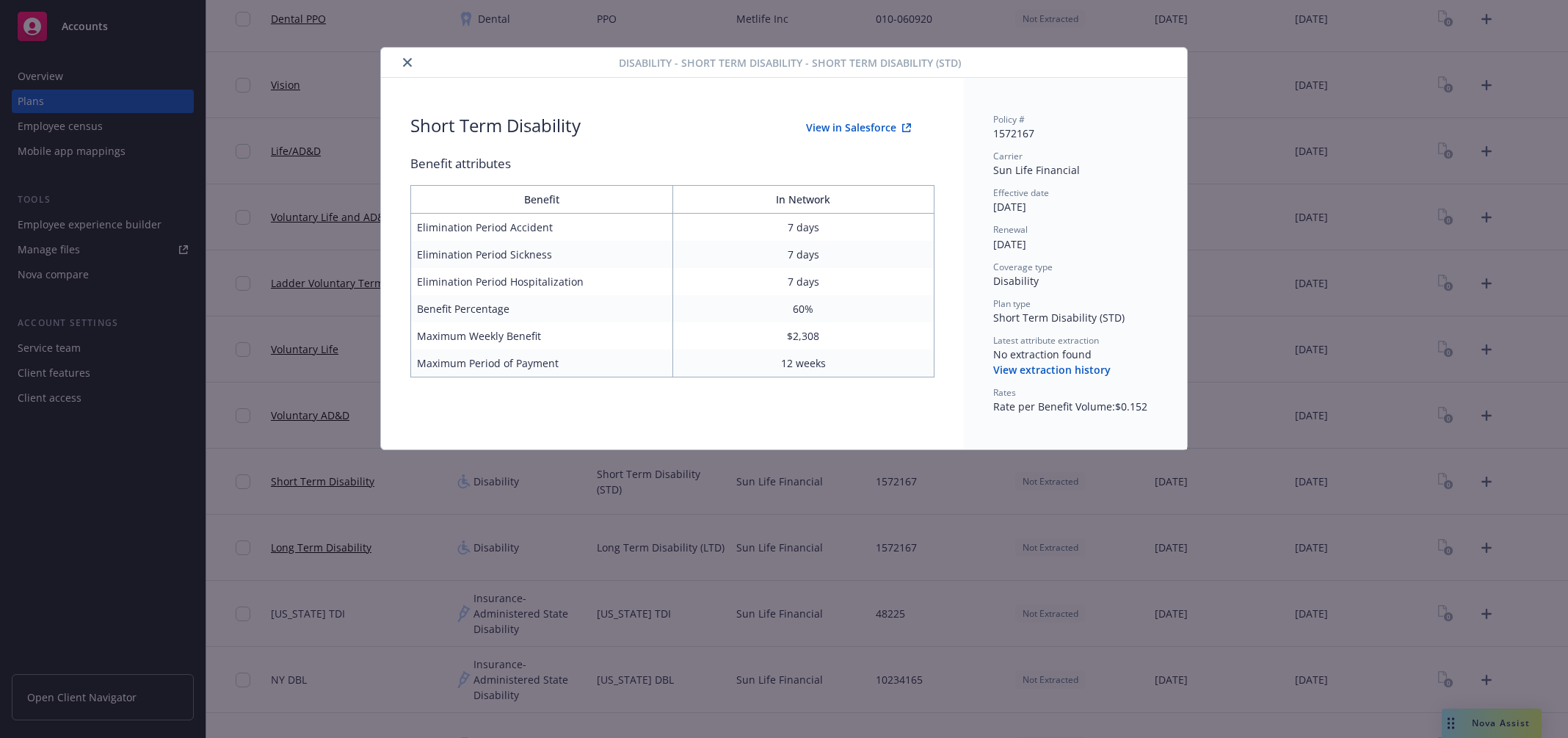
click at [403, 60] on icon "close" at bounding box center [407, 63] width 9 height 9
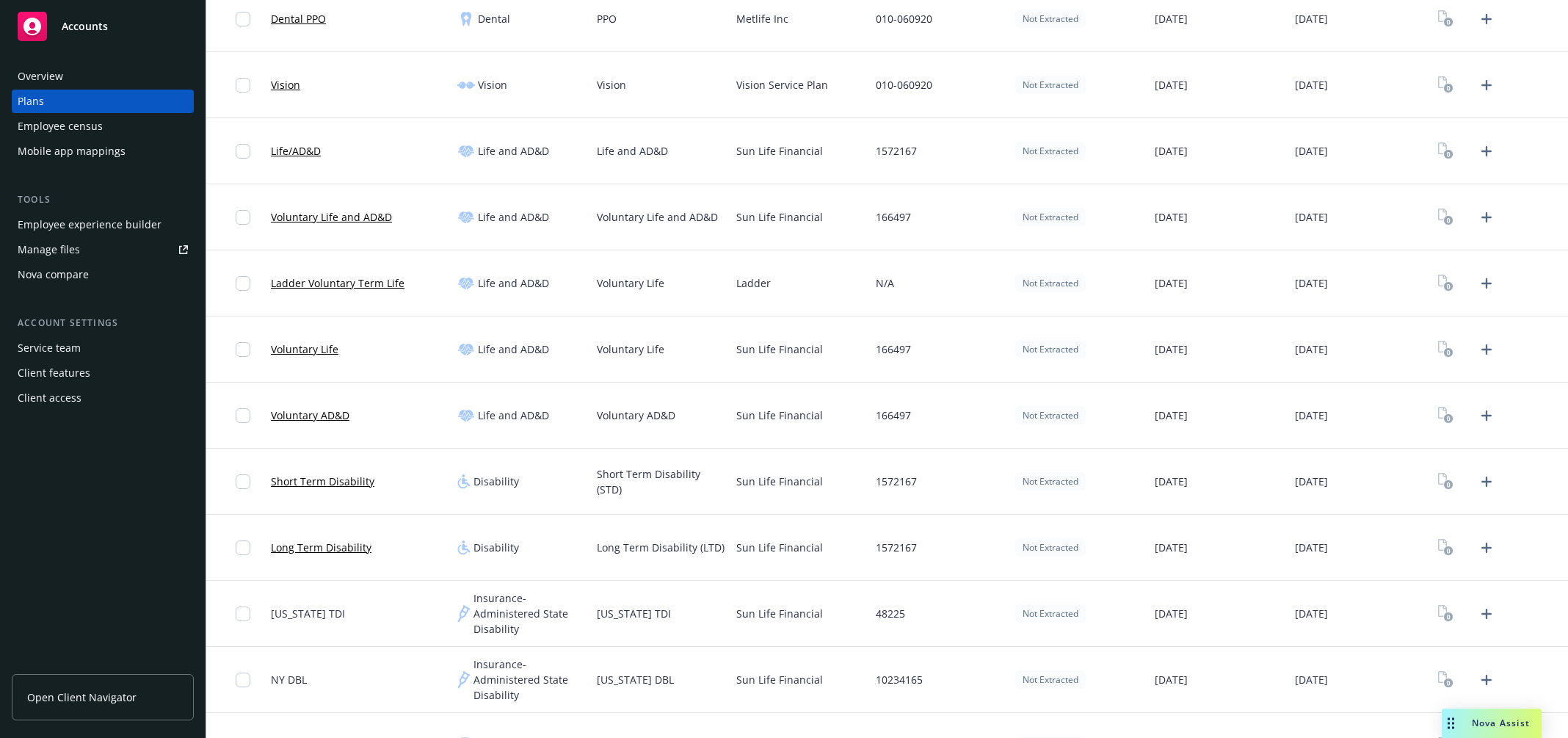
click at [128, 150] on div "Mobile app mappings" at bounding box center [102, 151] width 170 height 24
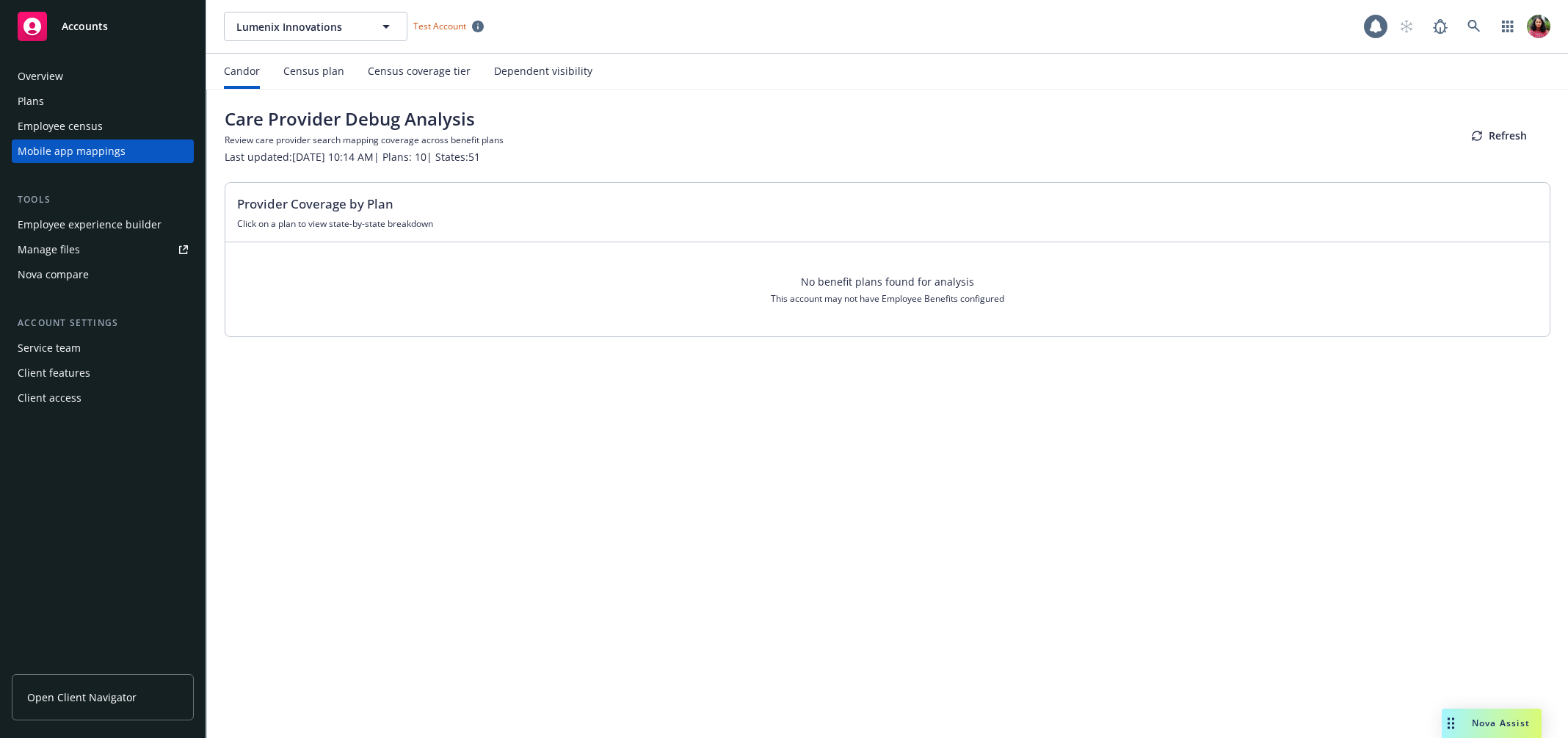
click at [528, 75] on div "Dependent visibility" at bounding box center [544, 71] width 98 height 12
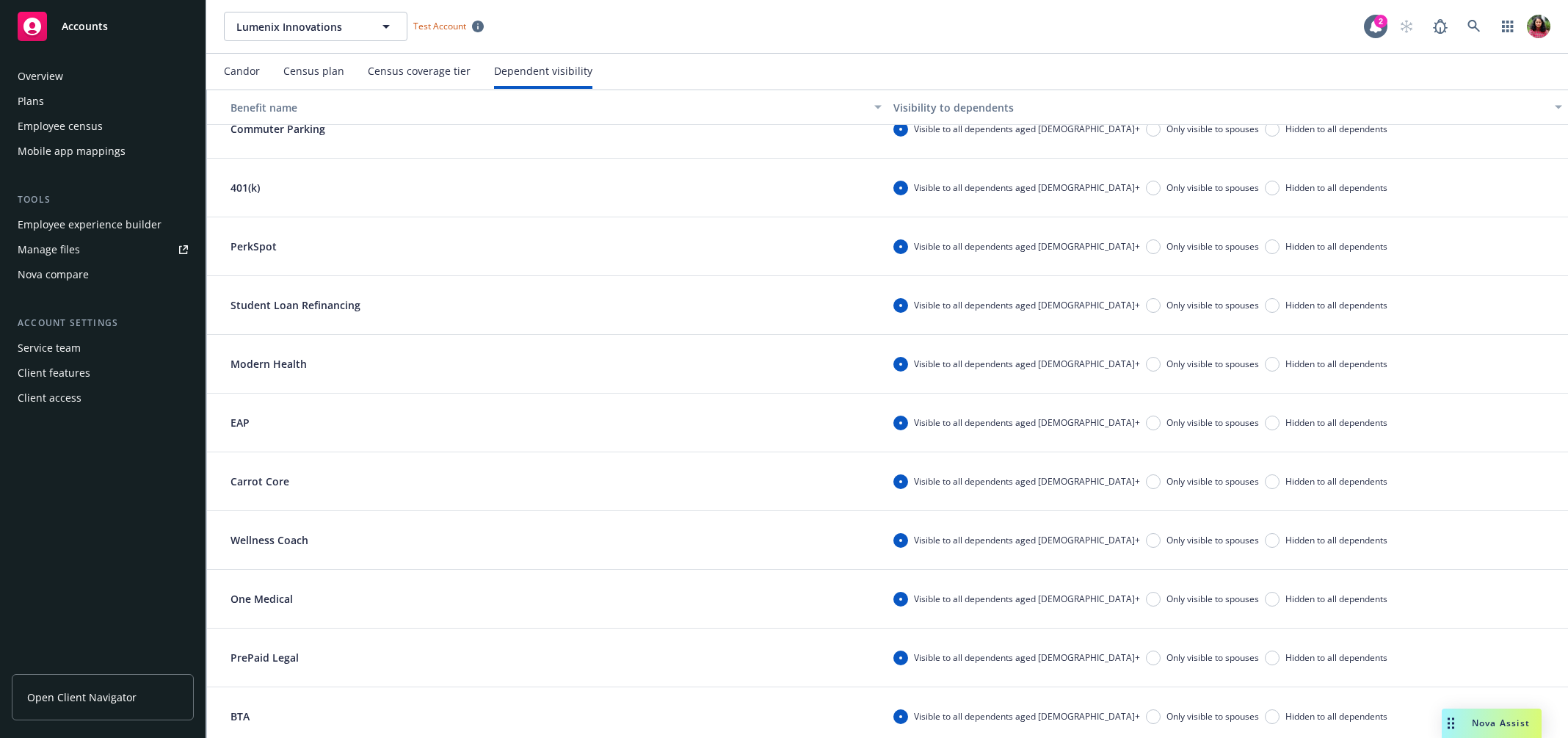
scroll to position [208, 0]
